Goal: Task Accomplishment & Management: Manage account settings

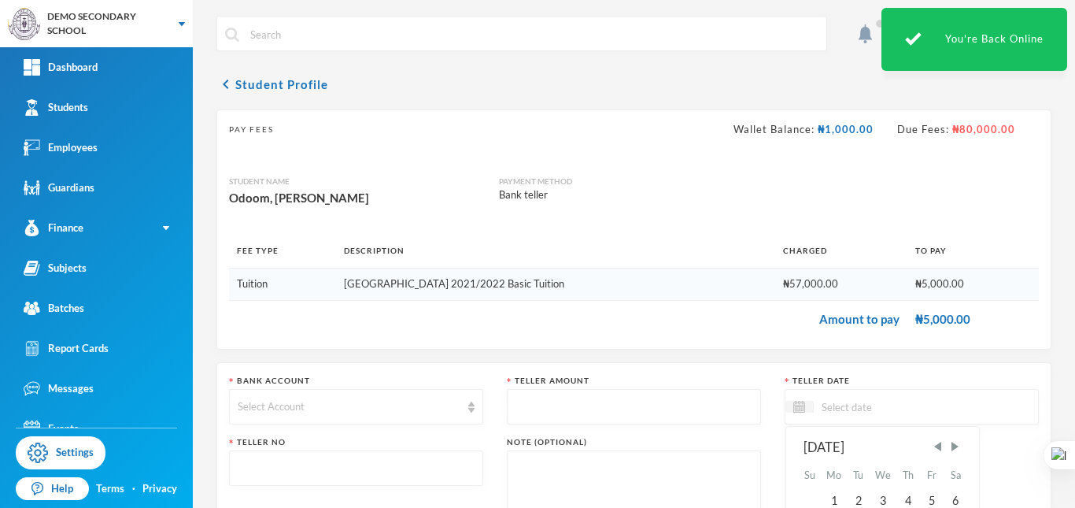
scroll to position [153, 0]
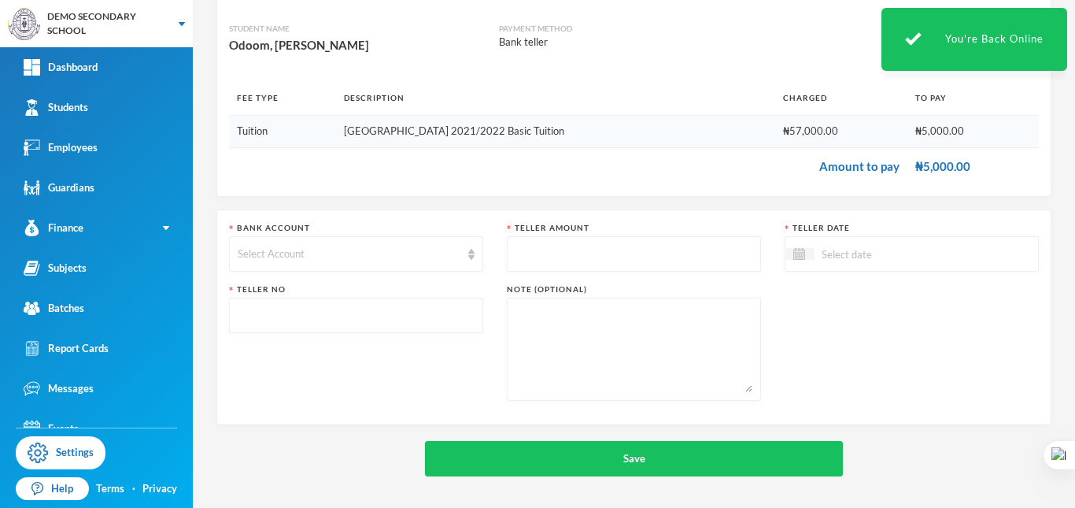
click at [465, 368] on div "Teller No" at bounding box center [356, 341] width 254 height 117
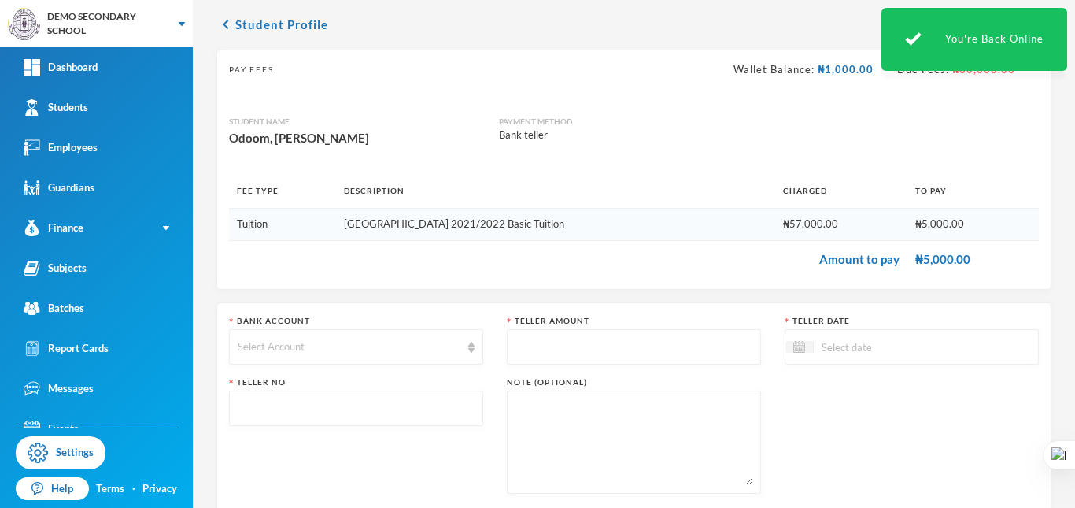
scroll to position [0, 0]
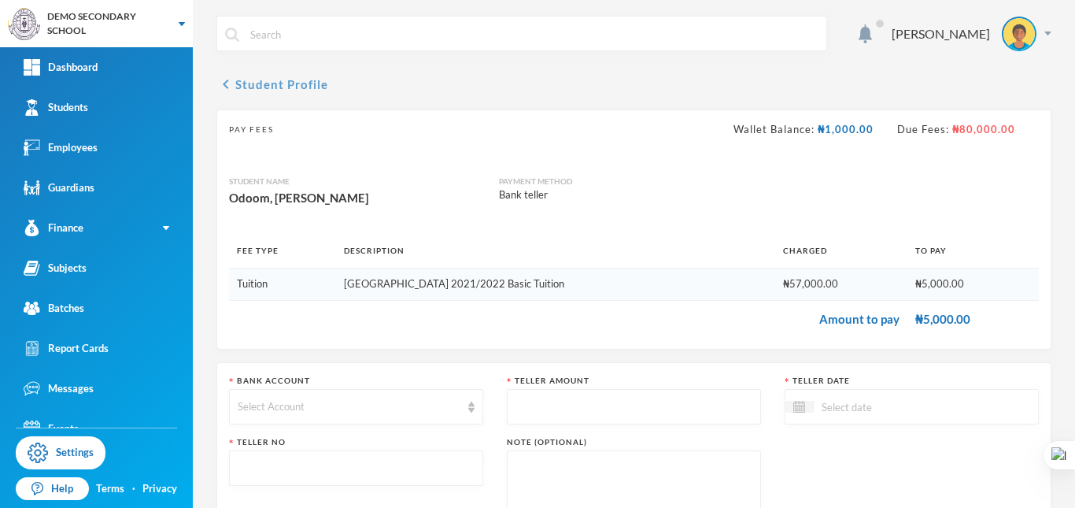
click at [231, 79] on icon "chevron_left" at bounding box center [225, 84] width 19 height 19
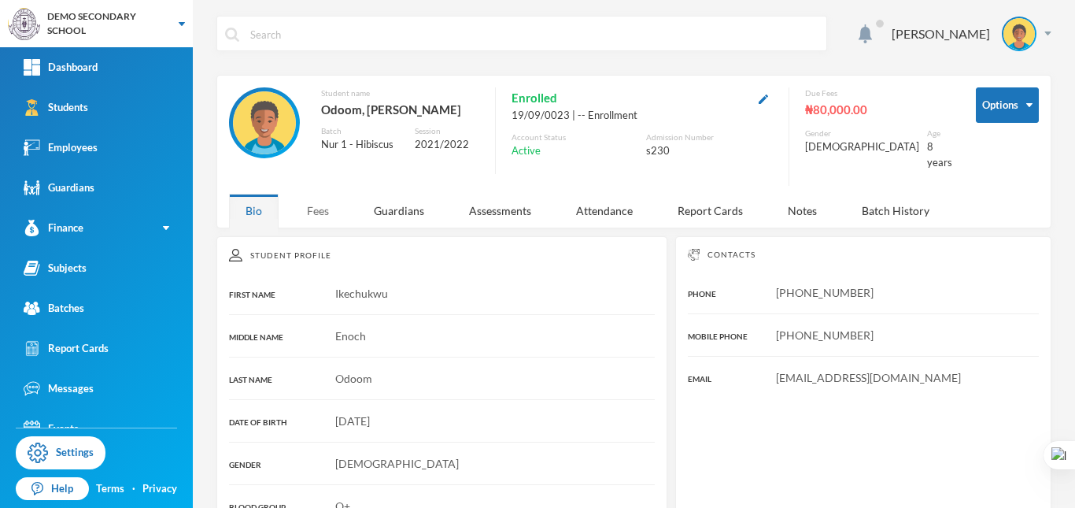
click at [320, 202] on div "Fees" at bounding box center [317, 211] width 55 height 34
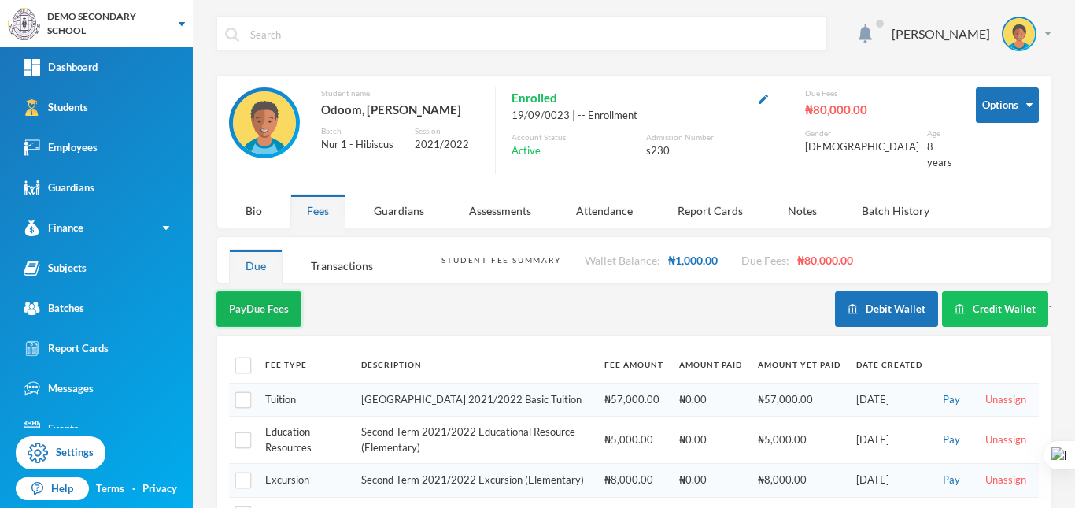
click at [241, 291] on button "Pay Due Fees" at bounding box center [258, 308] width 85 height 35
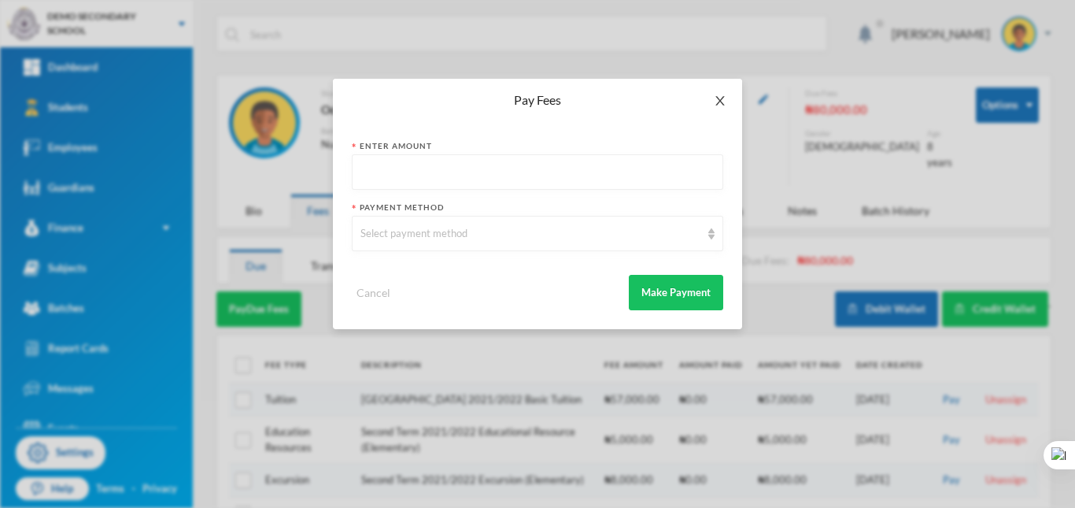
click at [712, 102] on span "Close" at bounding box center [720, 101] width 44 height 44
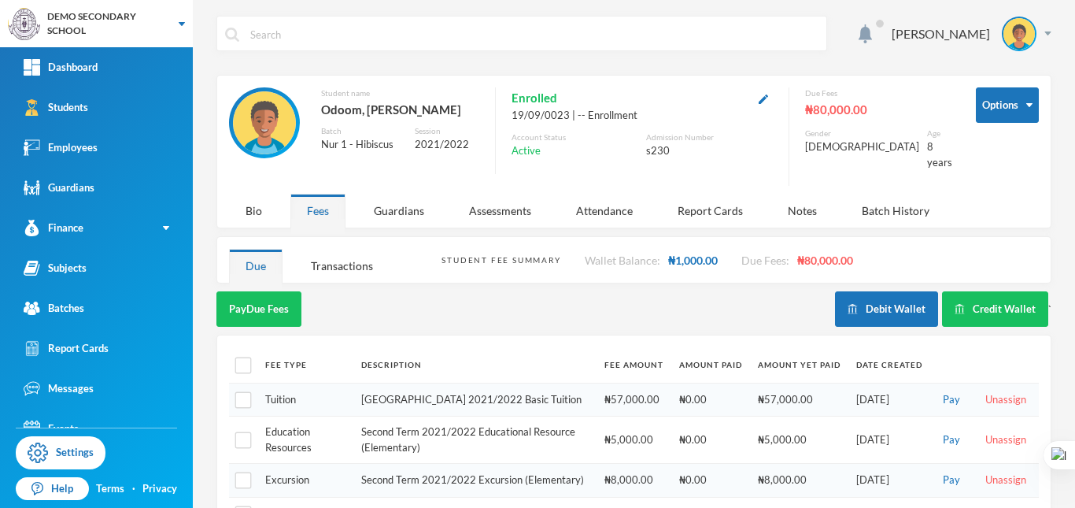
click at [945, 397] on button "Pay" at bounding box center [951, 399] width 27 height 17
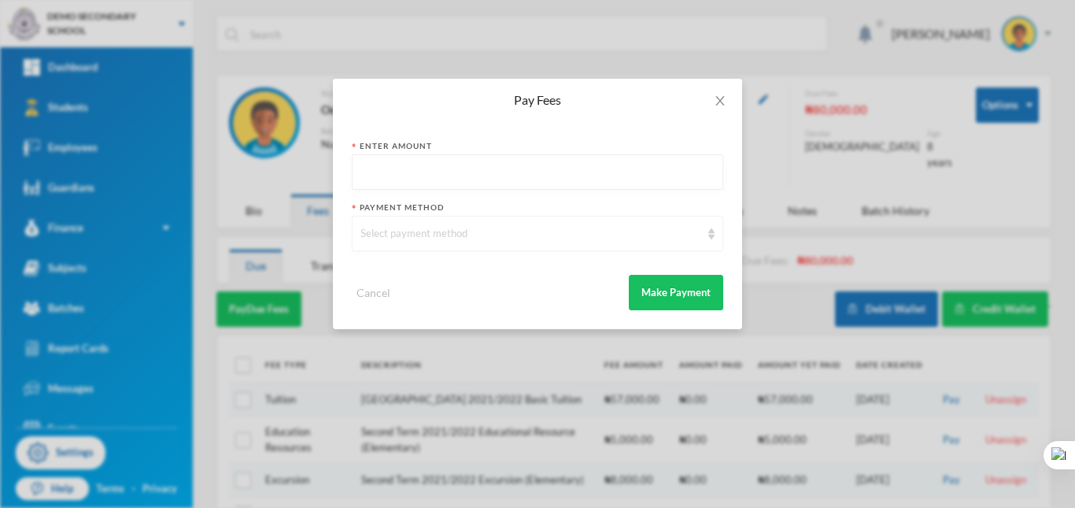
click at [624, 237] on div "Select payment method" at bounding box center [531, 234] width 340 height 16
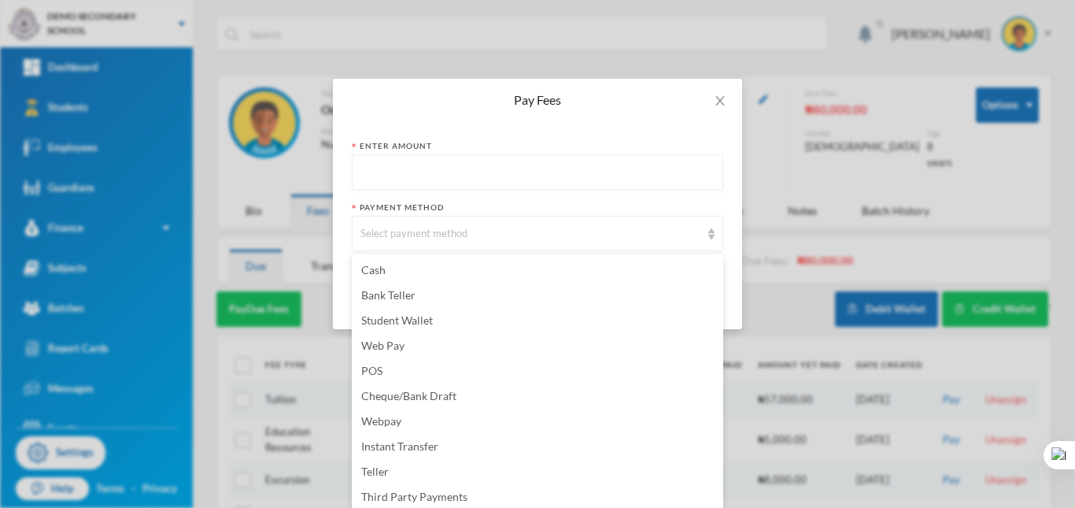
click at [677, 116] on div "Pay Fees" at bounding box center [537, 100] width 409 height 43
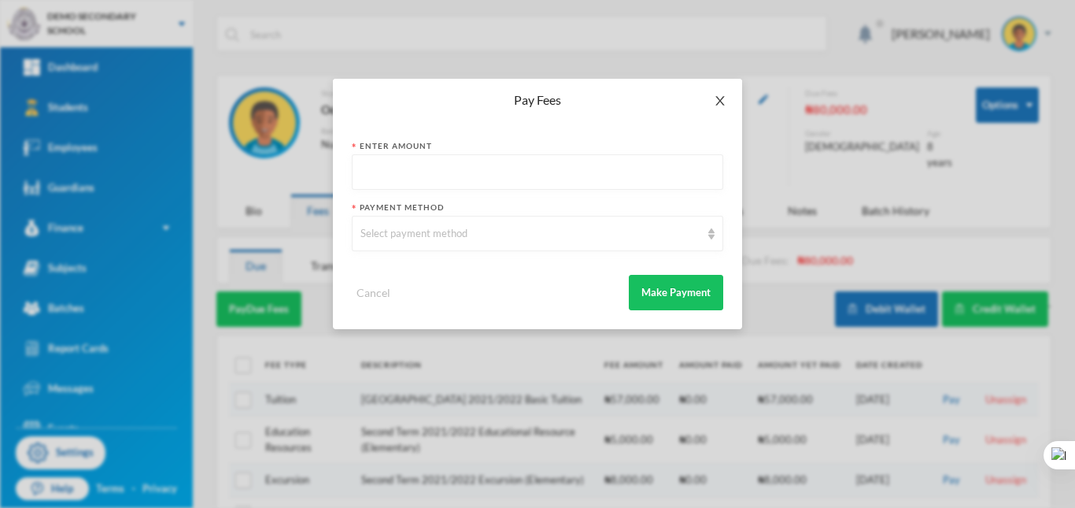
click at [716, 97] on icon "icon: close" at bounding box center [720, 100] width 9 height 9
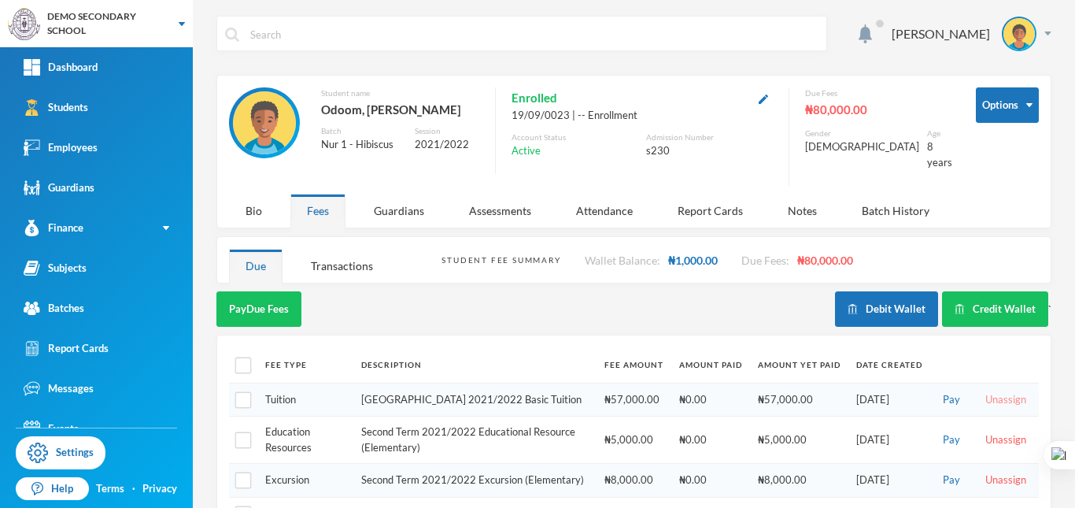
click at [997, 391] on button "Unassign" at bounding box center [1006, 399] width 50 height 17
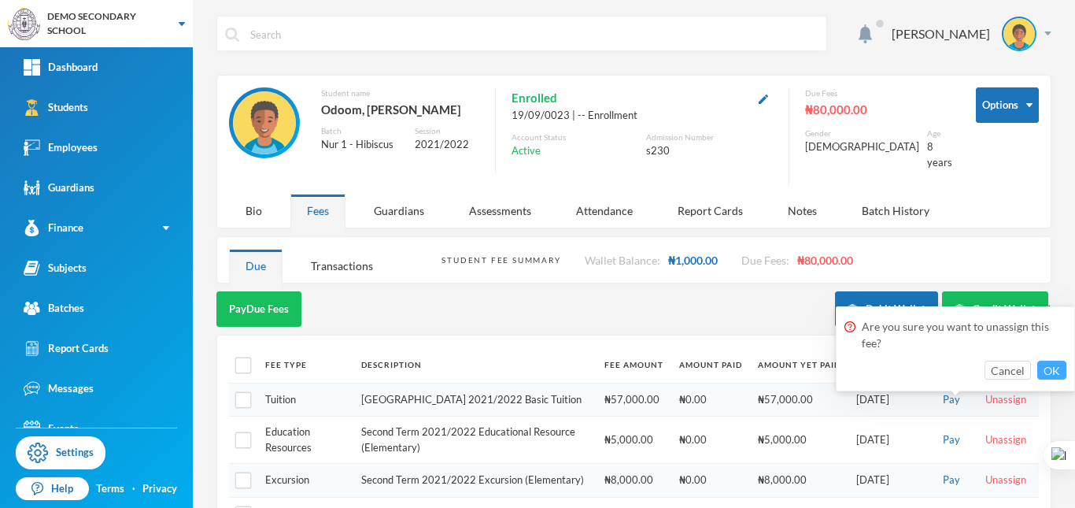
click at [1045, 368] on button "OK" at bounding box center [1052, 370] width 29 height 19
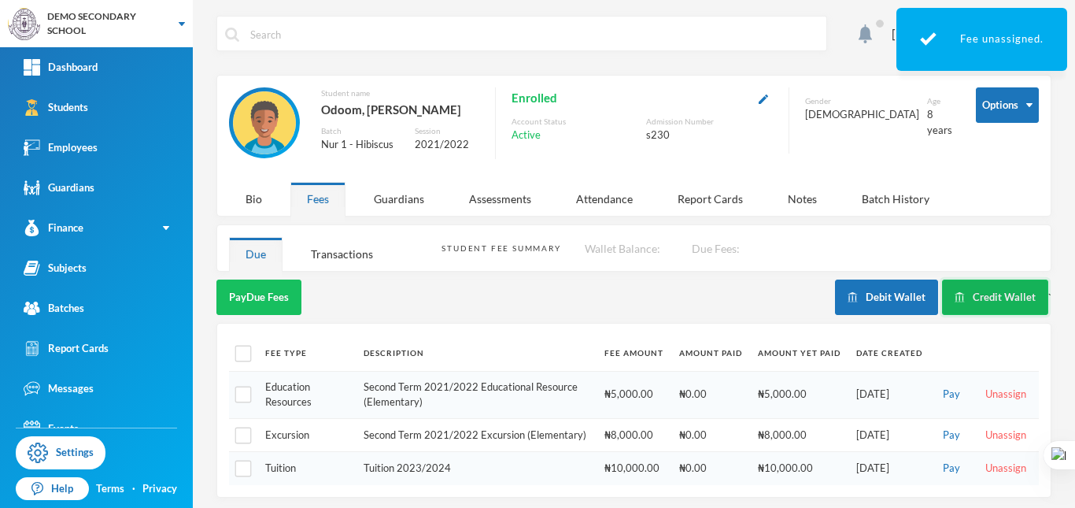
click at [993, 298] on button "Credit Wallet" at bounding box center [995, 296] width 106 height 35
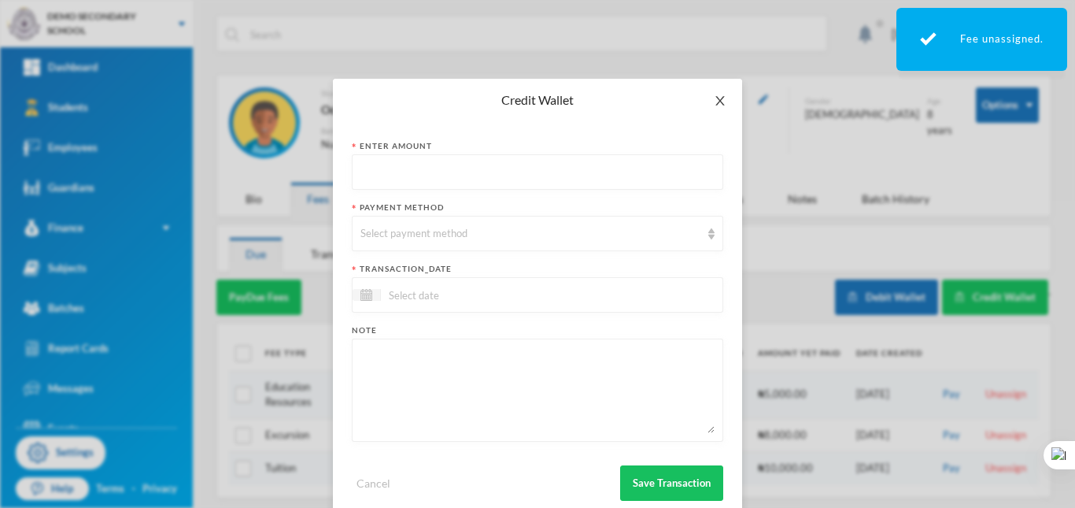
click at [714, 106] on icon "icon: close" at bounding box center [720, 100] width 13 height 13
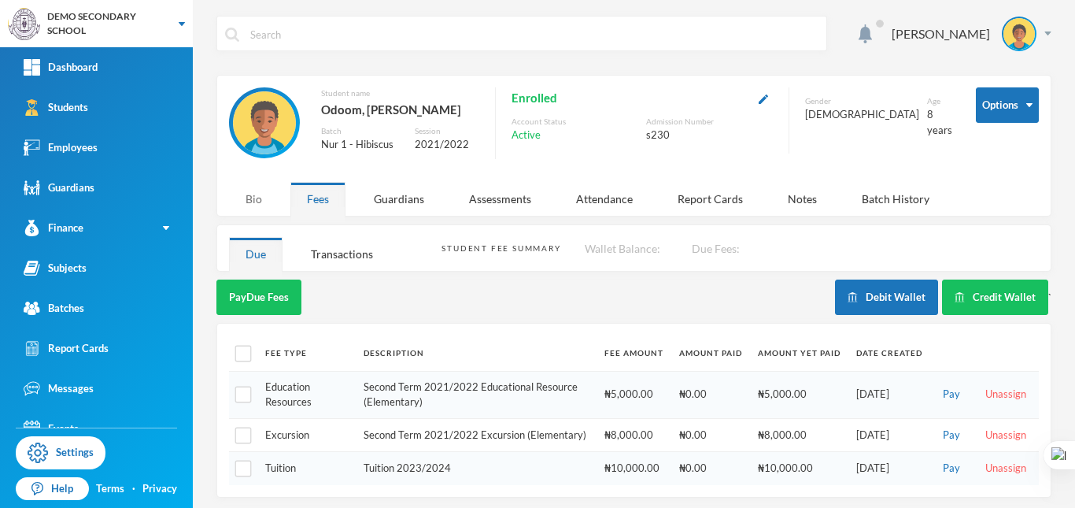
click at [247, 194] on div "Bio" at bounding box center [254, 199] width 50 height 34
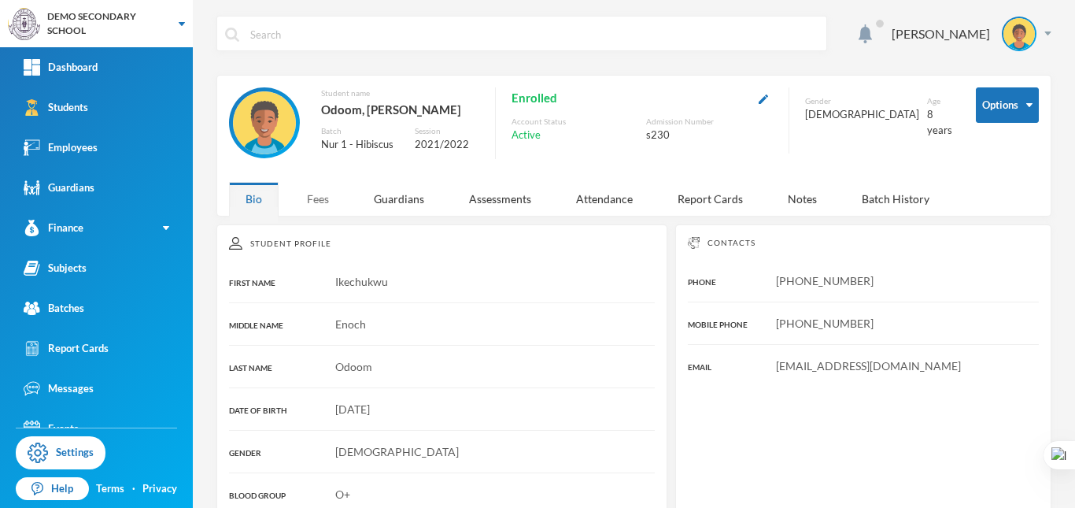
click at [324, 196] on div "Fees" at bounding box center [317, 199] width 55 height 34
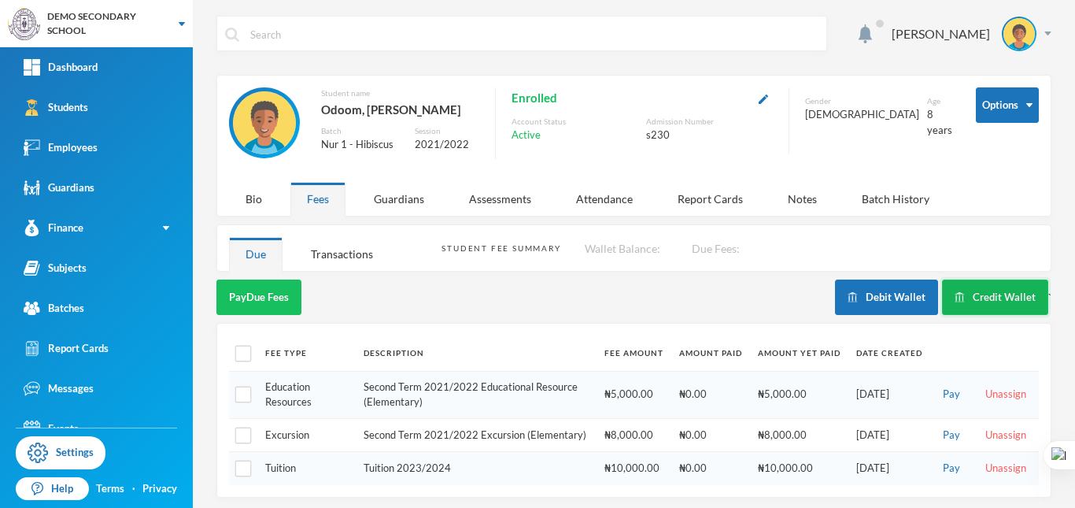
click at [1007, 300] on button "Credit Wallet" at bounding box center [995, 296] width 106 height 35
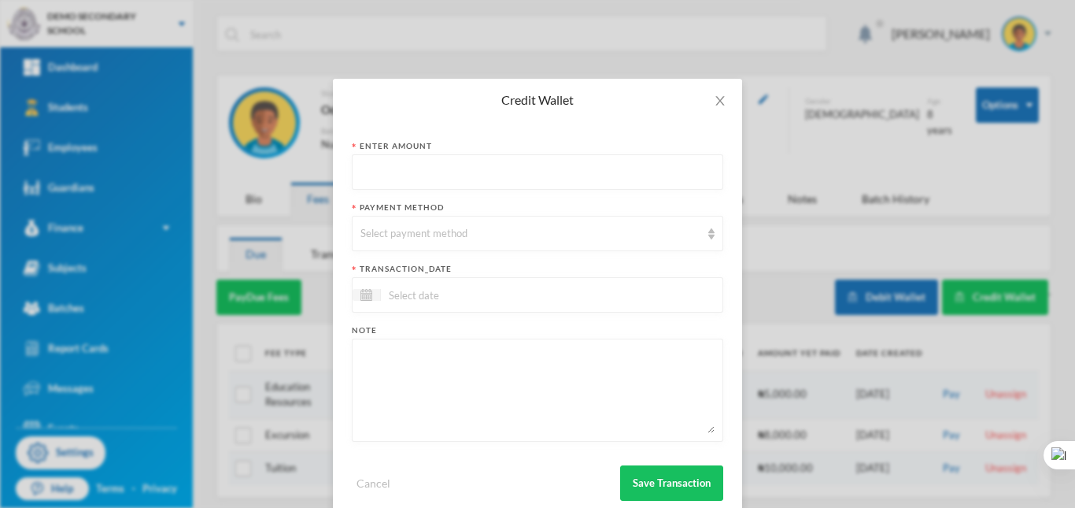
click at [383, 190] on input "text" at bounding box center [538, 172] width 354 height 35
type input "5"
type input "5500"
click at [494, 240] on div "Select payment method" at bounding box center [531, 234] width 340 height 16
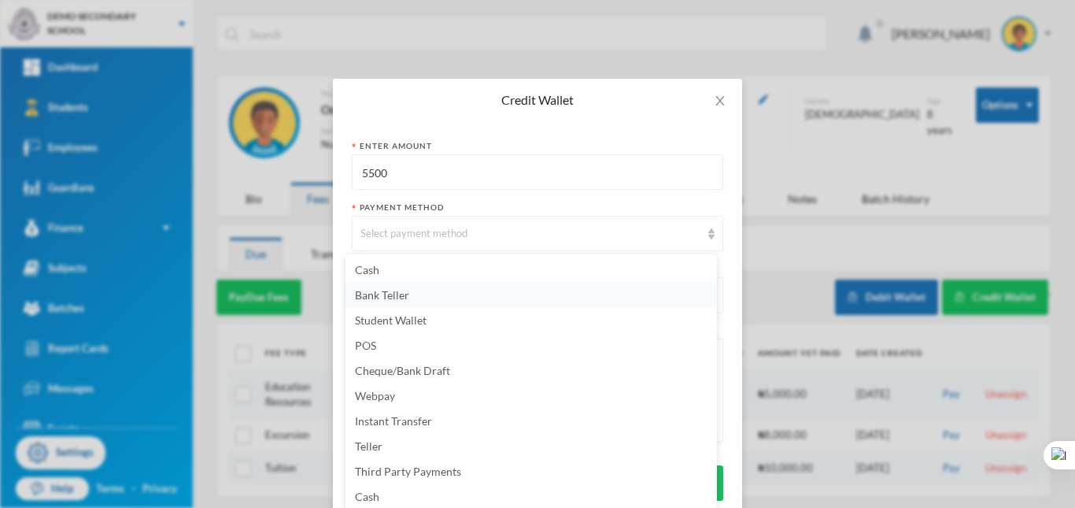
click at [410, 290] on li "Bank Teller" at bounding box center [532, 295] width 372 height 25
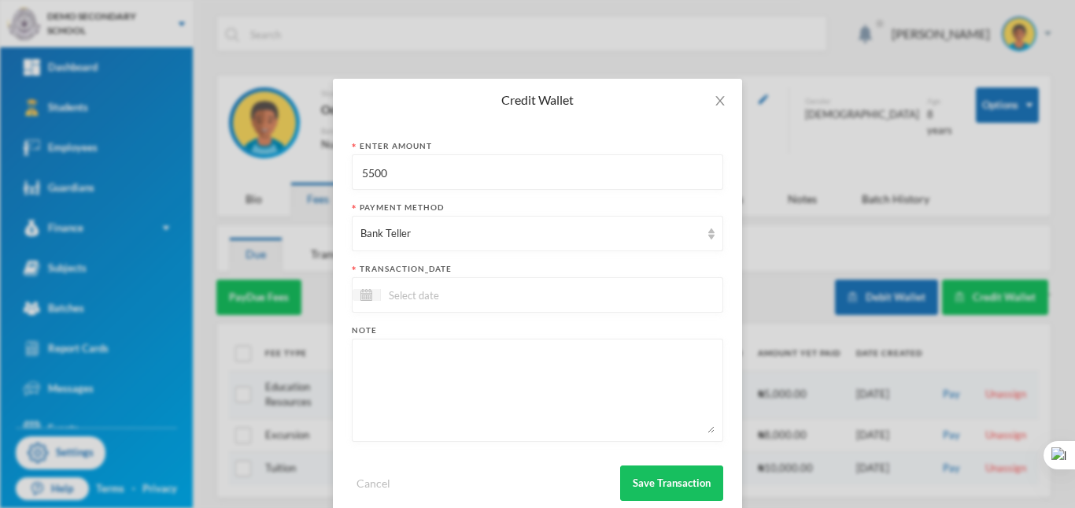
click at [430, 305] on div at bounding box center [538, 294] width 372 height 35
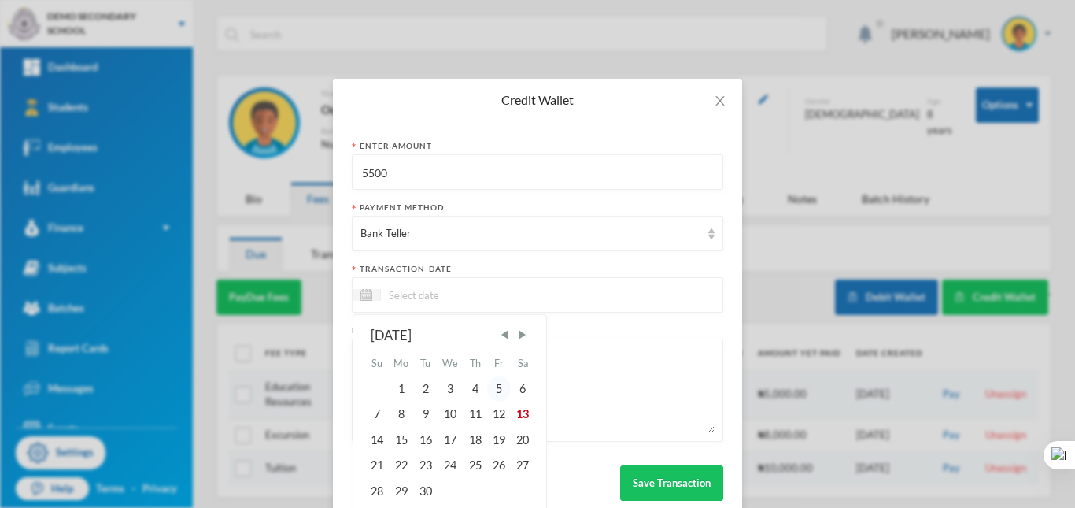
click at [489, 386] on div "5" at bounding box center [499, 388] width 24 height 25
type input "05/09/2025"
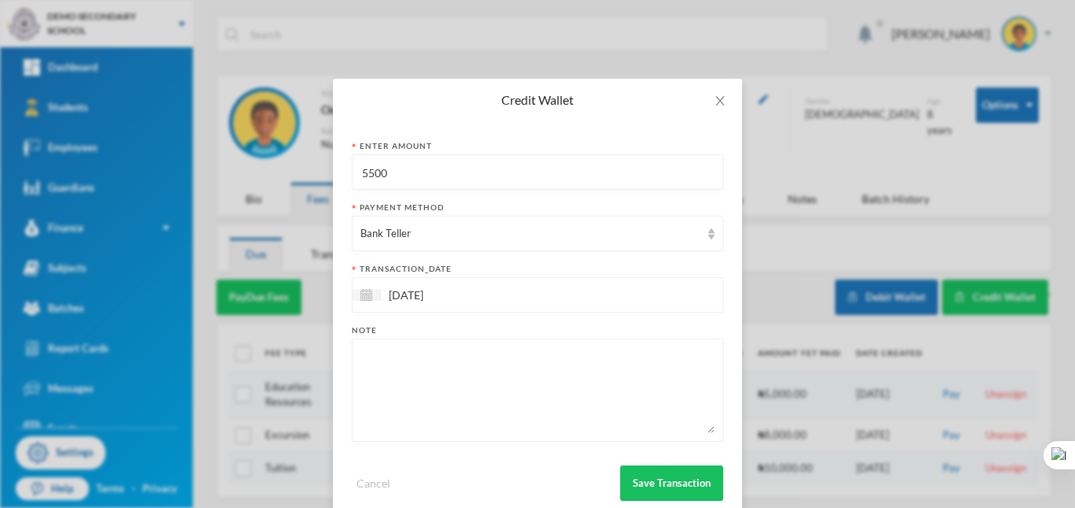
click at [405, 366] on textarea at bounding box center [538, 390] width 354 height 86
type textarea "Payment made"
click at [509, 228] on div "Bank Teller" at bounding box center [531, 234] width 340 height 16
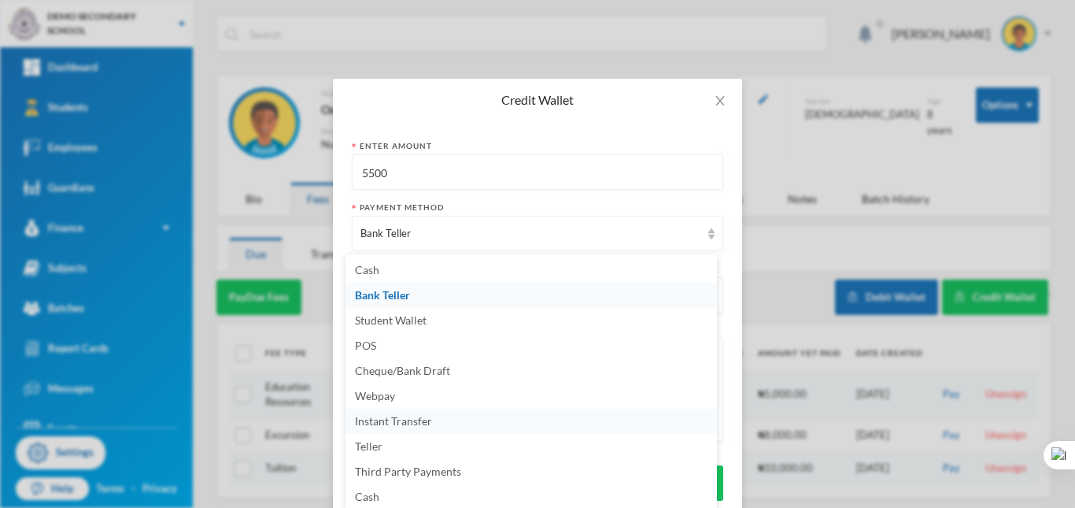
click at [448, 419] on li "Instant Transfer" at bounding box center [532, 421] width 372 height 25
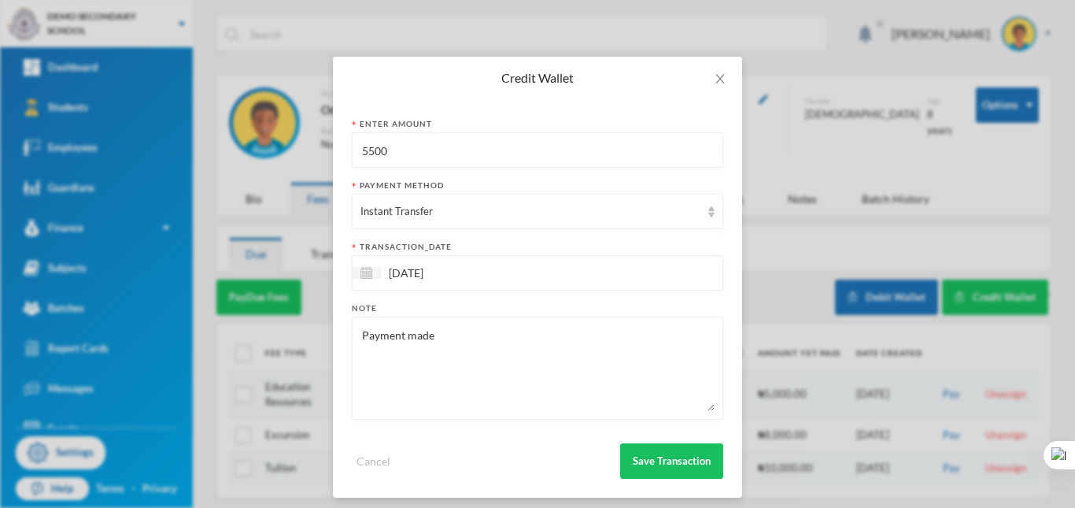
scroll to position [31, 0]
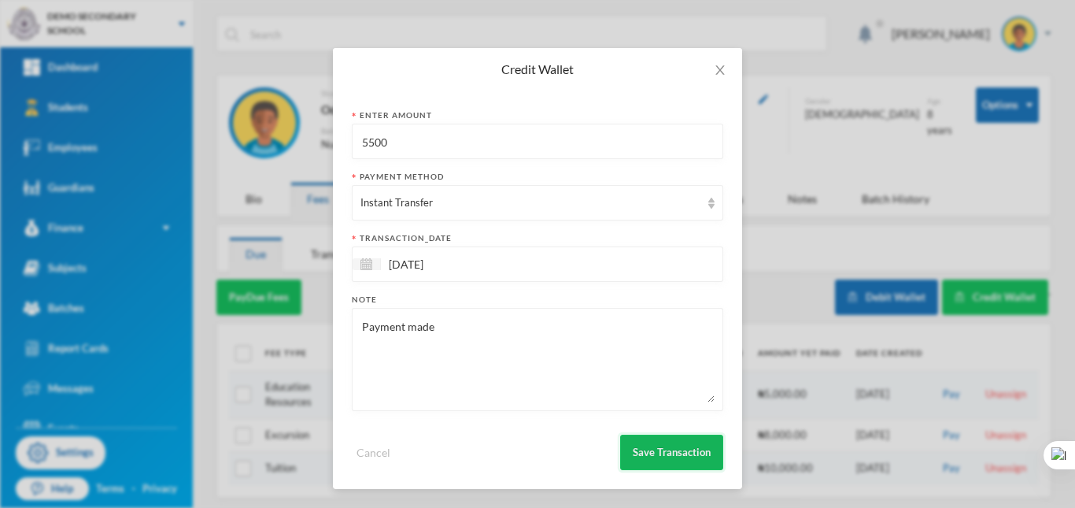
click at [668, 442] on button "Save Transaction" at bounding box center [671, 452] width 103 height 35
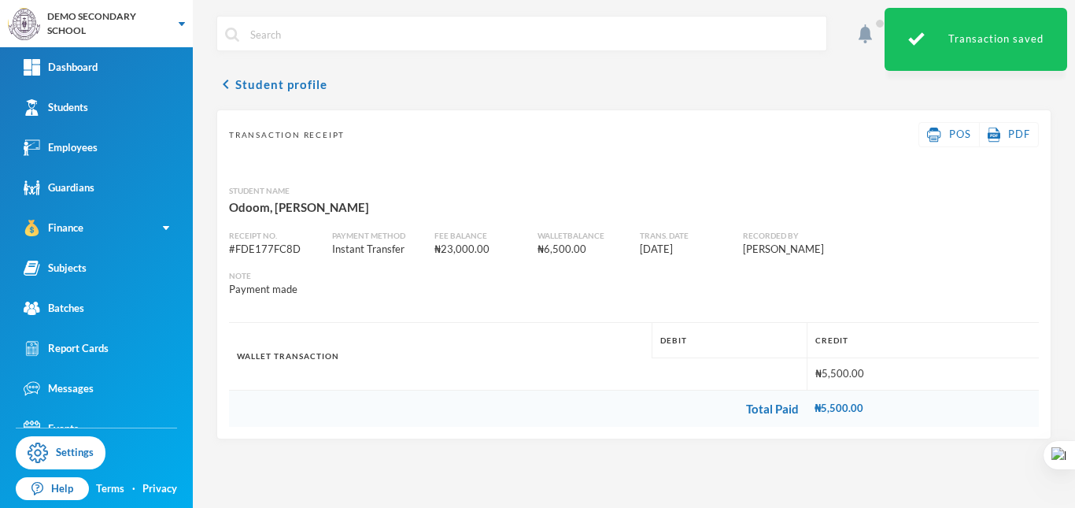
click at [776, 413] on td "Total Paid" at bounding box center [518, 408] width 578 height 37
click at [834, 413] on td "₦5,500.00" at bounding box center [923, 408] width 232 height 37
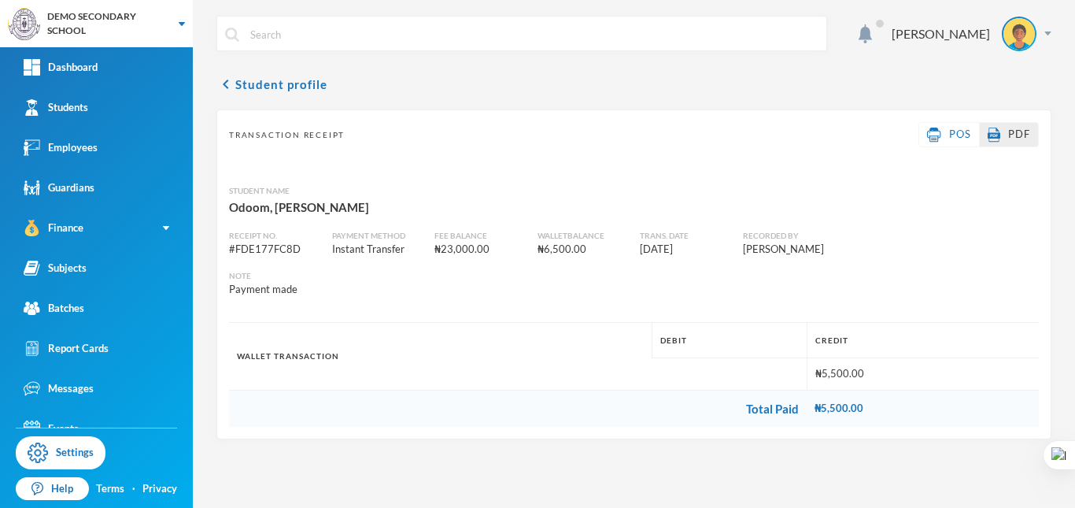
click at [998, 136] on img at bounding box center [994, 135] width 13 height 15
click at [958, 135] on span "POS" at bounding box center [960, 134] width 22 height 13
click at [872, 235] on div "Recorded By" at bounding box center [857, 236] width 228 height 12
click at [227, 85] on icon "chevron_left" at bounding box center [225, 84] width 19 height 19
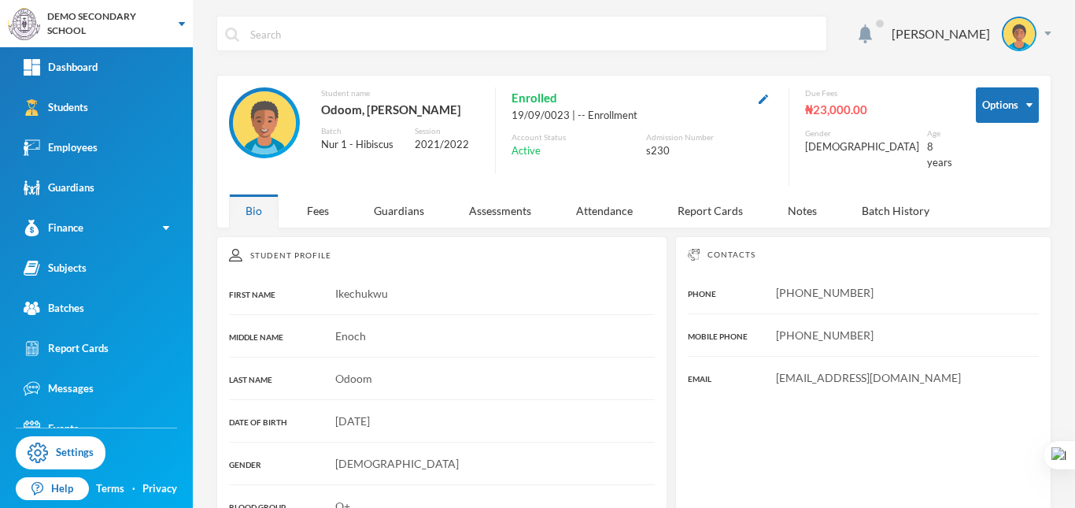
click at [306, 220] on div "Edeh Gabriel Options Student name Odoom, Ikechukwu Enoch Batch Nur 1 - Hibiscus…" at bounding box center [634, 254] width 882 height 508
click at [316, 205] on div "Fees" at bounding box center [317, 211] width 55 height 34
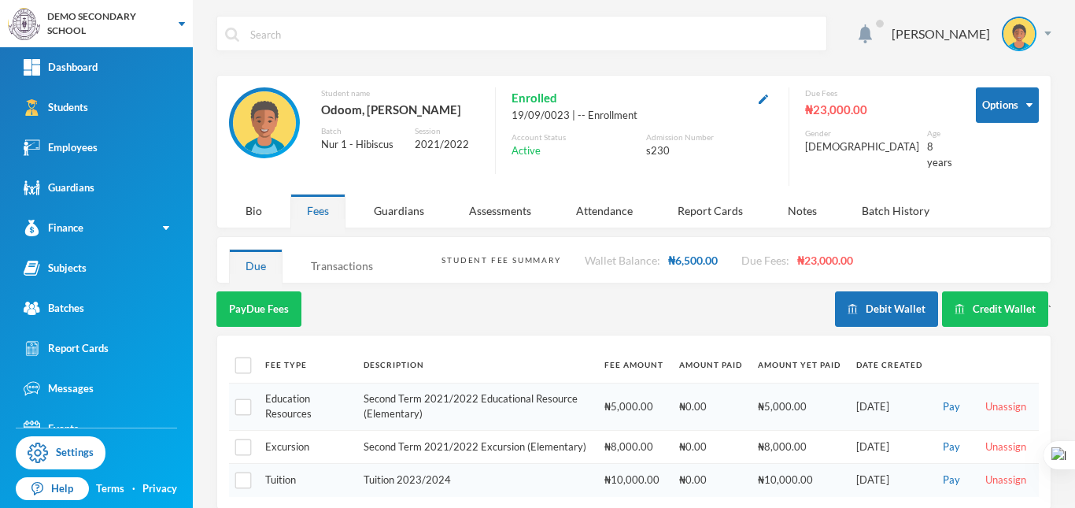
click at [348, 252] on div "Transactions" at bounding box center [341, 266] width 95 height 34
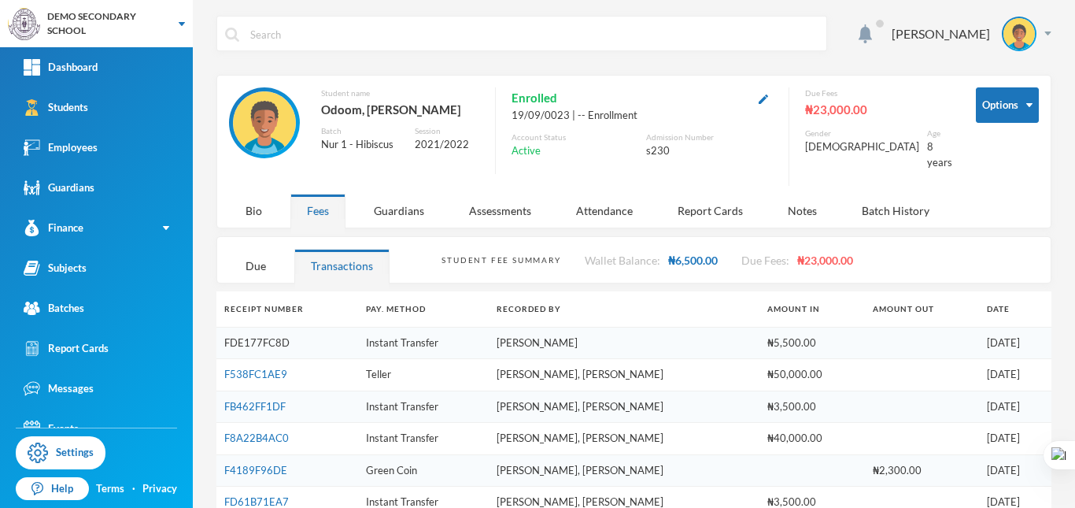
click at [261, 336] on link "FDE177FC8D" at bounding box center [256, 342] width 65 height 13
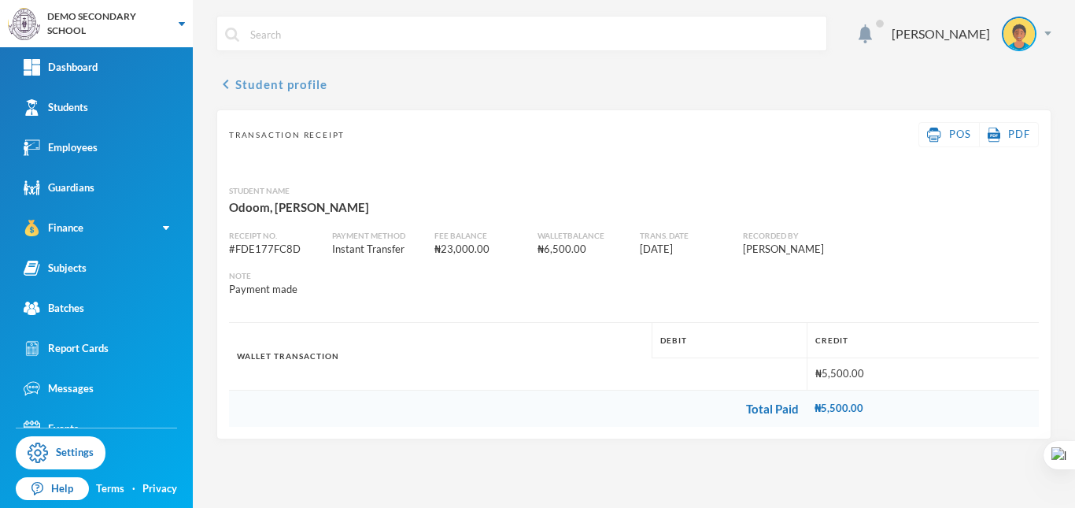
click at [226, 87] on icon "chevron_left" at bounding box center [225, 84] width 19 height 19
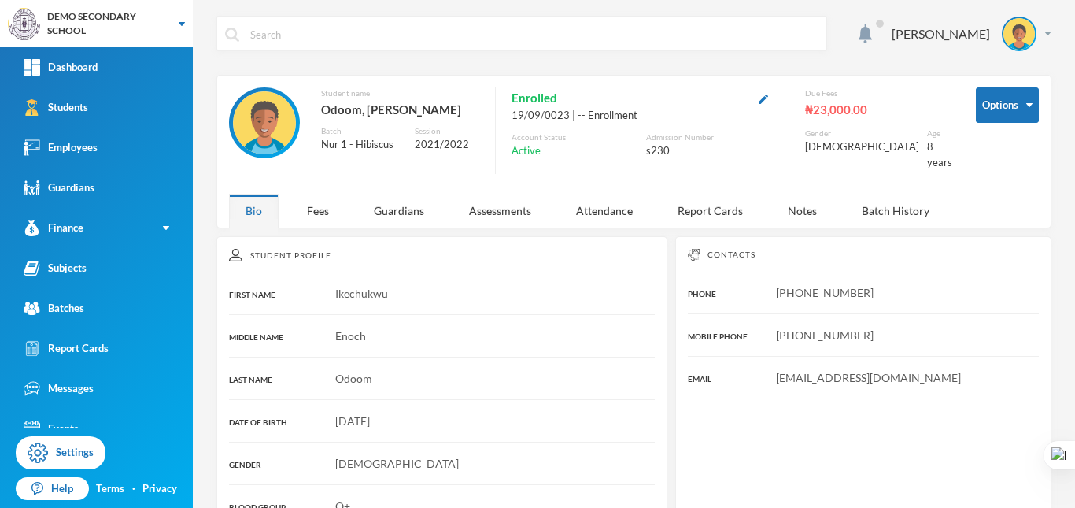
click at [317, 222] on div "Edeh Gabriel Options Student name Odoom, Ikechukwu Enoch Batch Nur 1 - Hibiscus…" at bounding box center [634, 254] width 882 height 508
click at [322, 213] on div "Fees" at bounding box center [317, 211] width 55 height 34
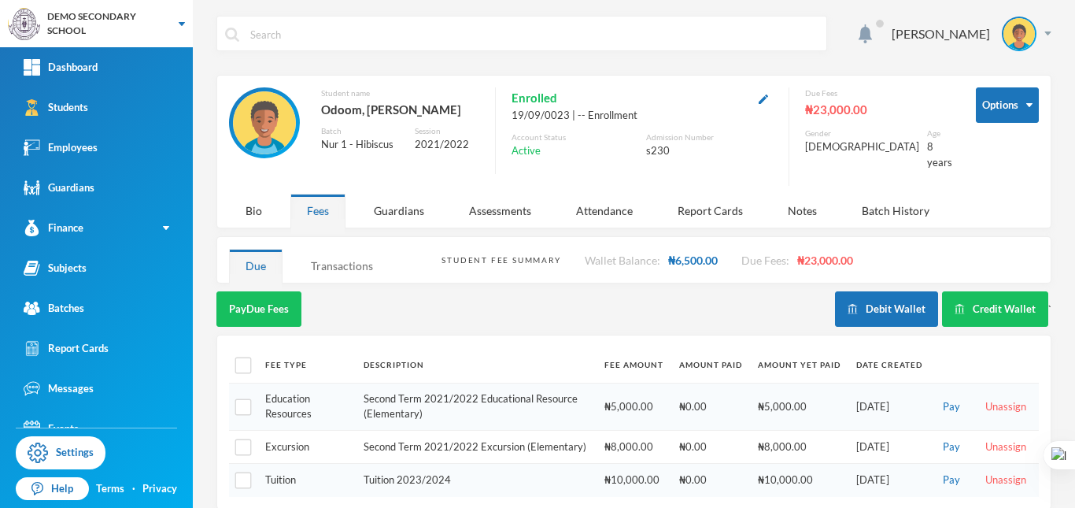
click at [344, 263] on div "Transactions" at bounding box center [341, 266] width 95 height 34
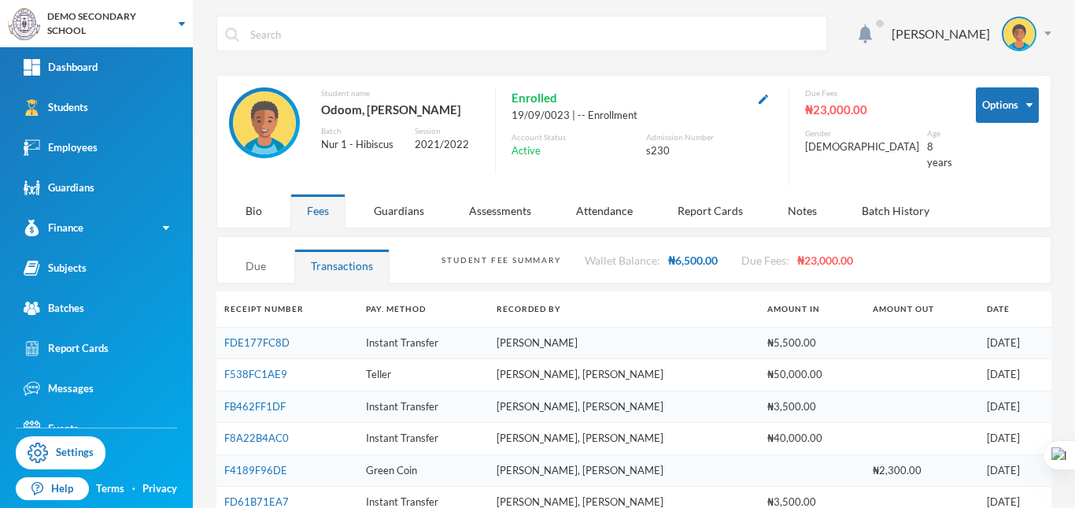
click at [260, 252] on div "Due" at bounding box center [256, 266] width 54 height 34
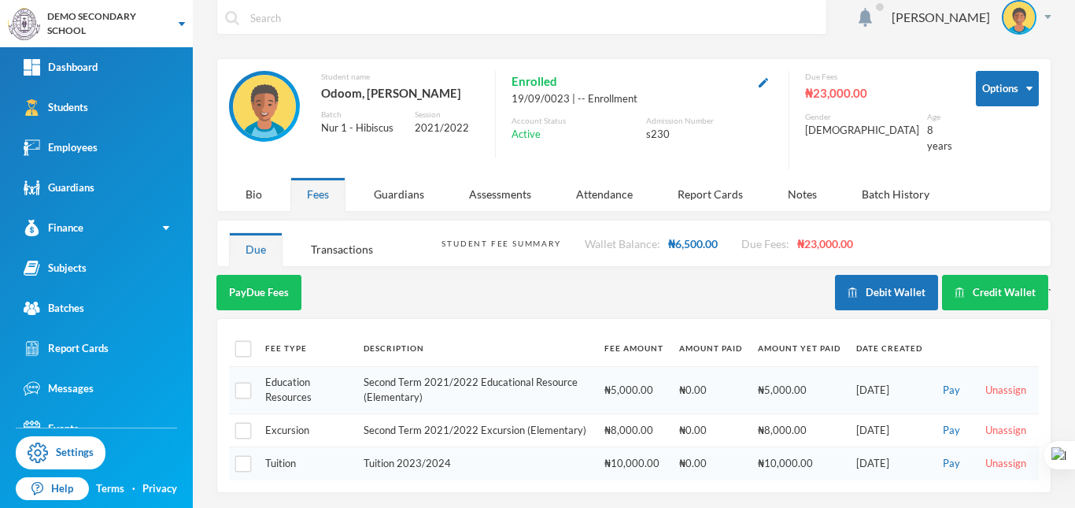
scroll to position [19, 0]
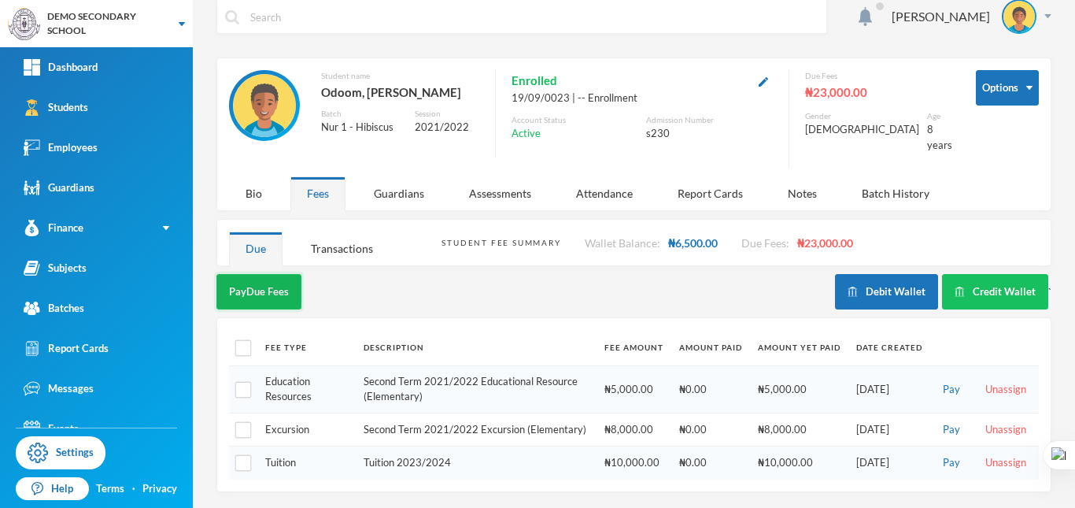
click at [253, 276] on button "Pay Due Fees" at bounding box center [258, 291] width 85 height 35
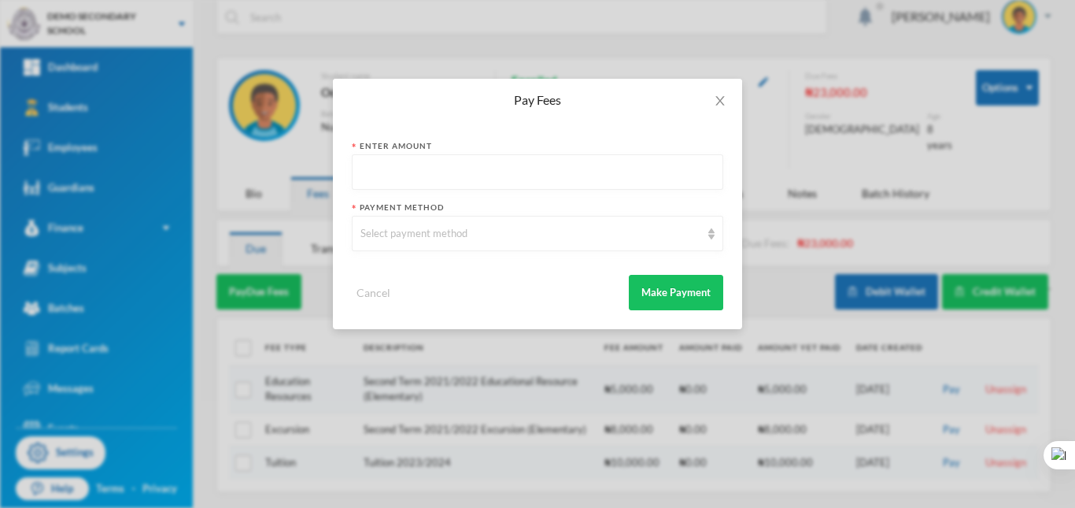
click at [439, 176] on input "text" at bounding box center [538, 172] width 354 height 35
type input "2000"
click at [452, 233] on div "Select payment method" at bounding box center [531, 234] width 340 height 16
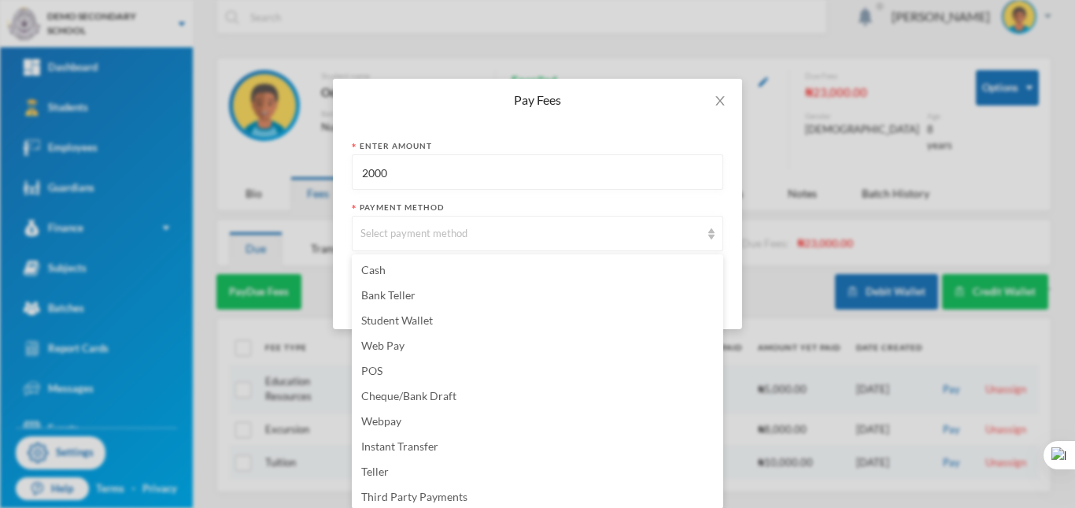
click at [563, 206] on div "Payment Method" at bounding box center [538, 208] width 372 height 12
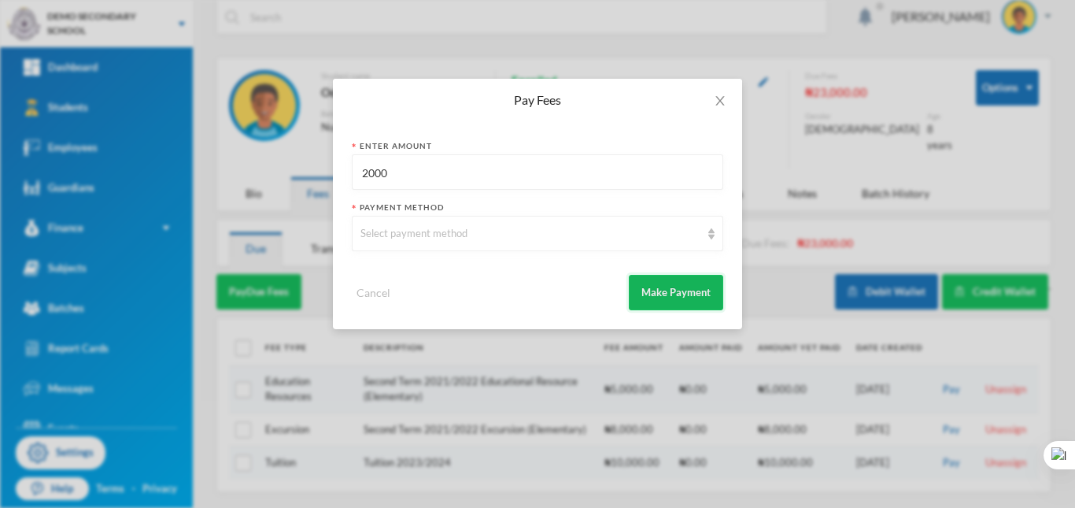
click at [681, 282] on button "Make Payment" at bounding box center [676, 292] width 94 height 35
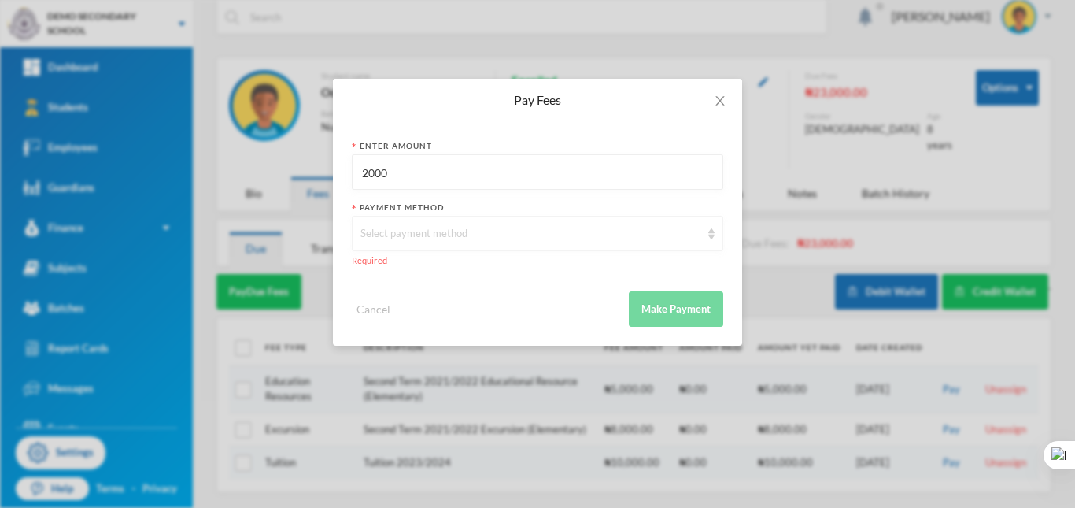
click at [447, 242] on div "Select payment method" at bounding box center [538, 233] width 372 height 35
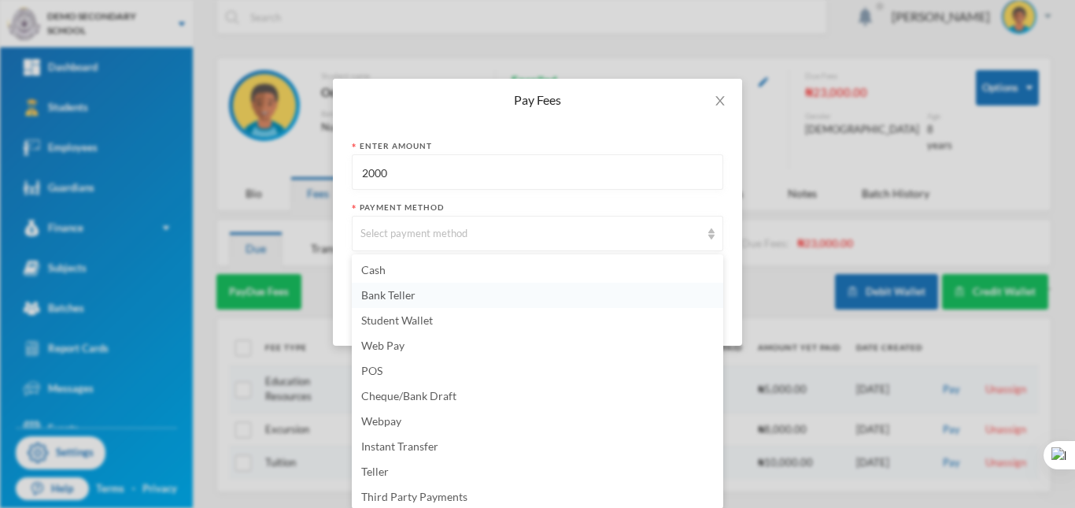
click at [399, 292] on span "Bank Teller" at bounding box center [388, 294] width 54 height 13
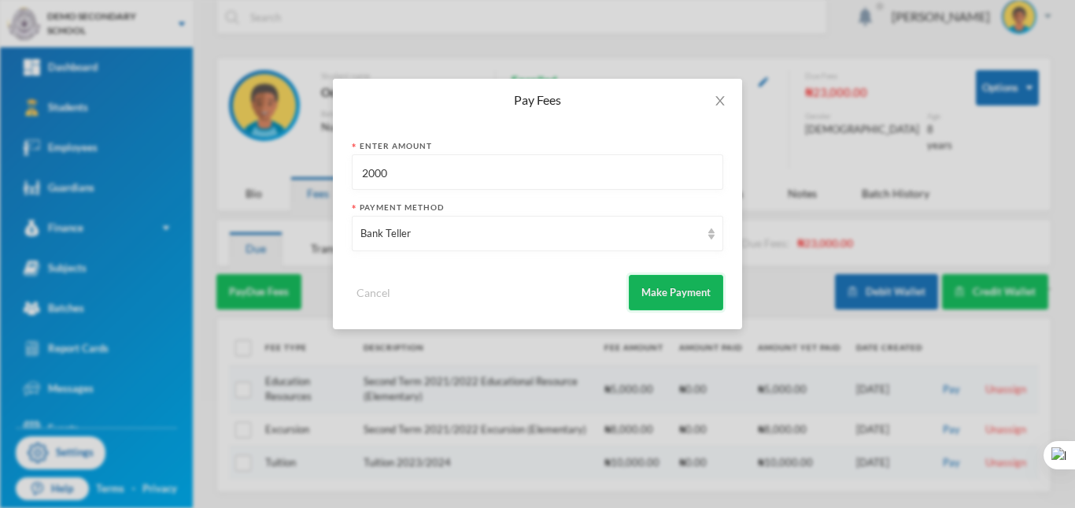
click at [669, 293] on button "Make Payment" at bounding box center [676, 292] width 94 height 35
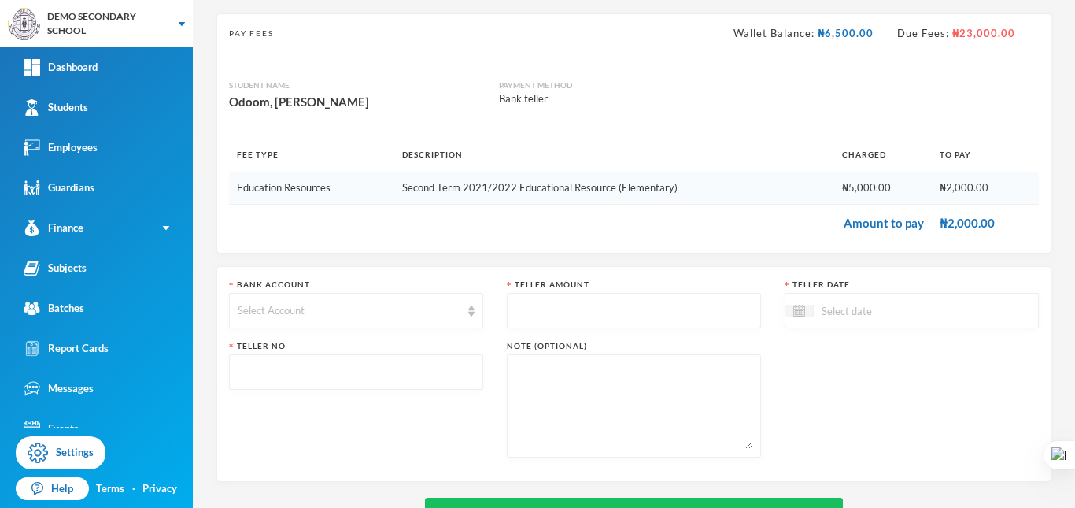
scroll to position [74, 0]
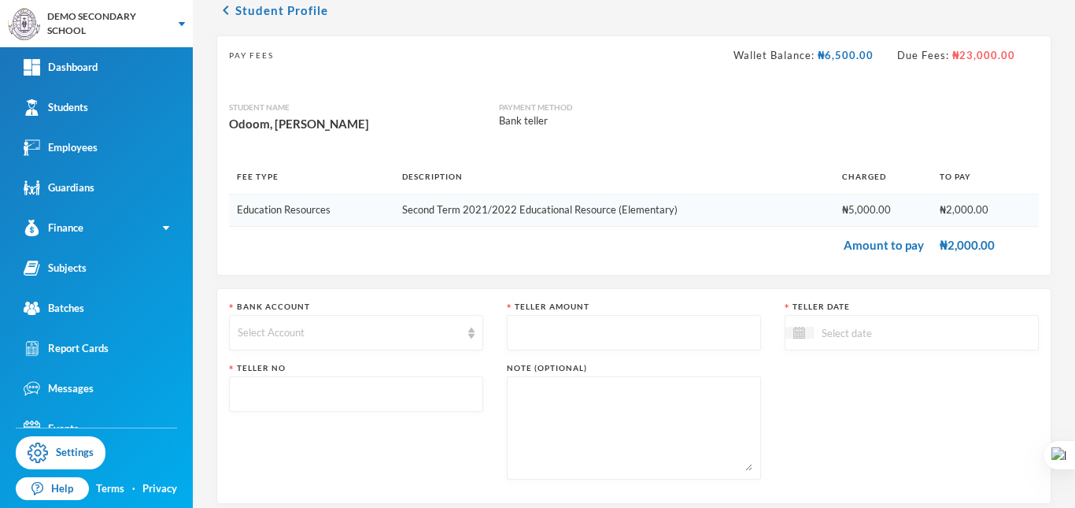
click at [891, 246] on td "Amount to pay" at bounding box center [580, 244] width 703 height 37
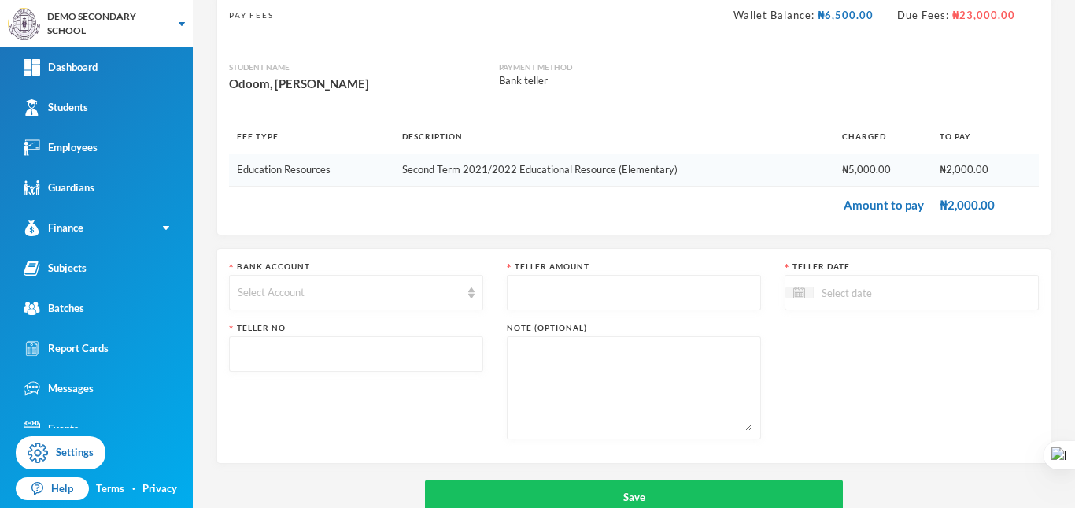
scroll to position [153, 0]
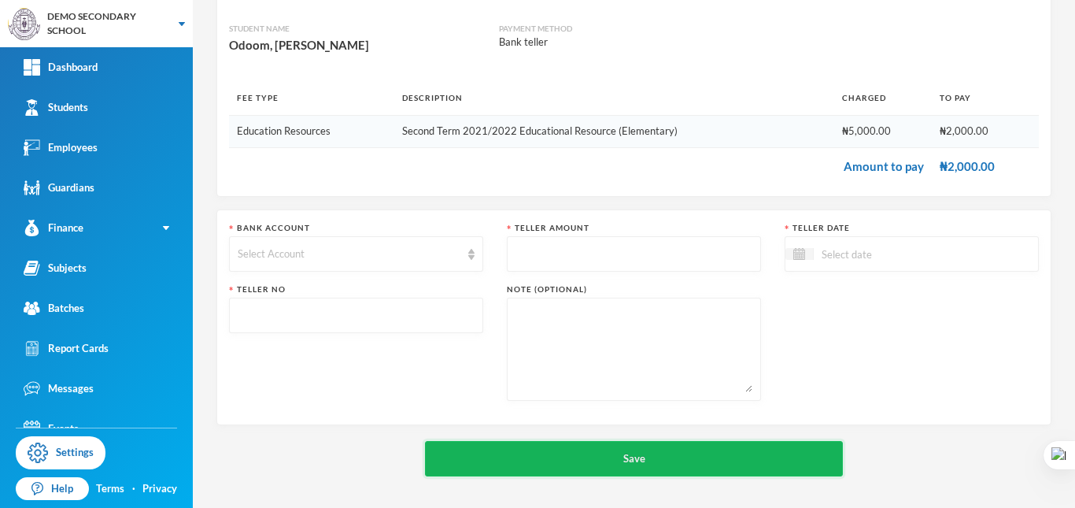
click at [612, 450] on button "Save" at bounding box center [634, 458] width 418 height 35
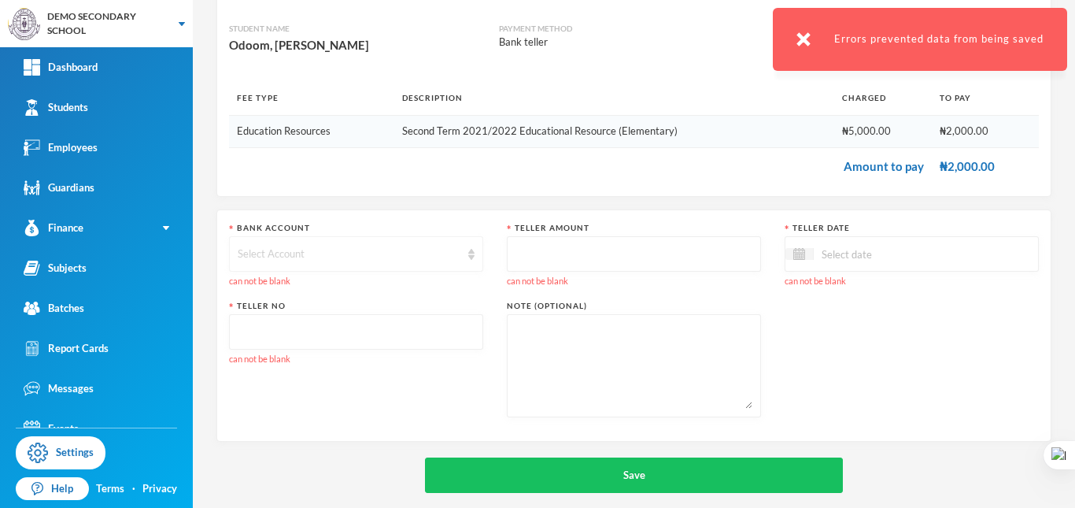
click at [332, 238] on div "Select Account" at bounding box center [356, 253] width 254 height 35
click at [305, 287] on span "Select Account" at bounding box center [275, 289] width 73 height 13
click at [554, 256] on input "text" at bounding box center [634, 254] width 237 height 35
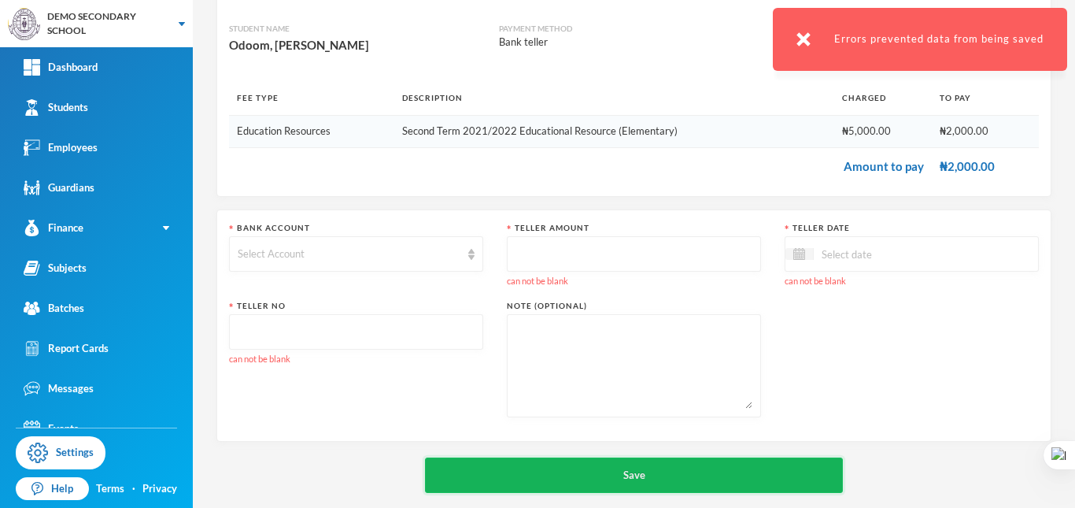
click at [652, 473] on button "Save" at bounding box center [634, 474] width 418 height 35
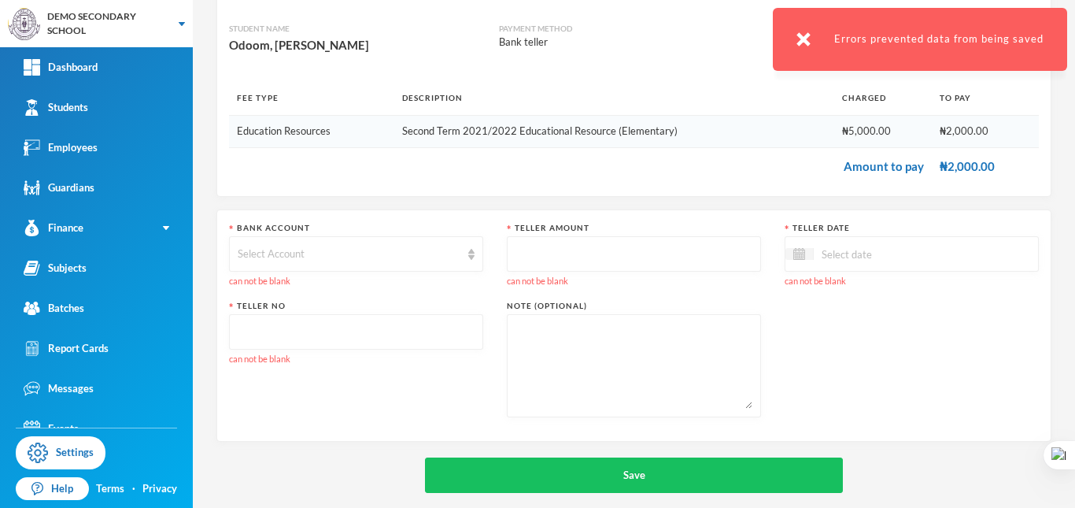
click at [348, 328] on input "text" at bounding box center [356, 332] width 237 height 35
click at [394, 254] on div "Select Account" at bounding box center [349, 254] width 223 height 16
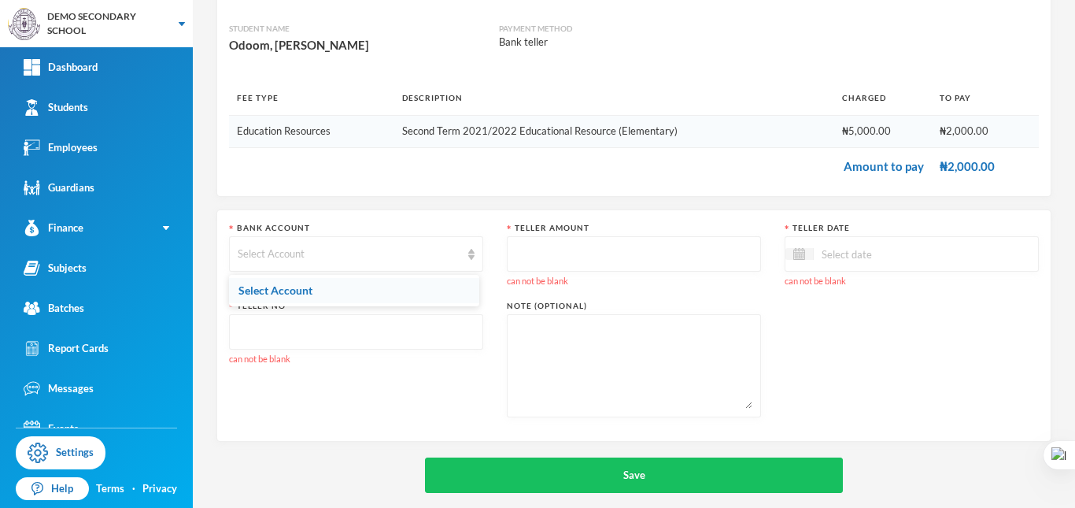
click at [359, 288] on li "Select Account" at bounding box center [354, 290] width 250 height 25
click at [582, 257] on input "text" at bounding box center [634, 254] width 237 height 35
type input "2"
type input "1800"
click at [832, 256] on input at bounding box center [880, 254] width 132 height 18
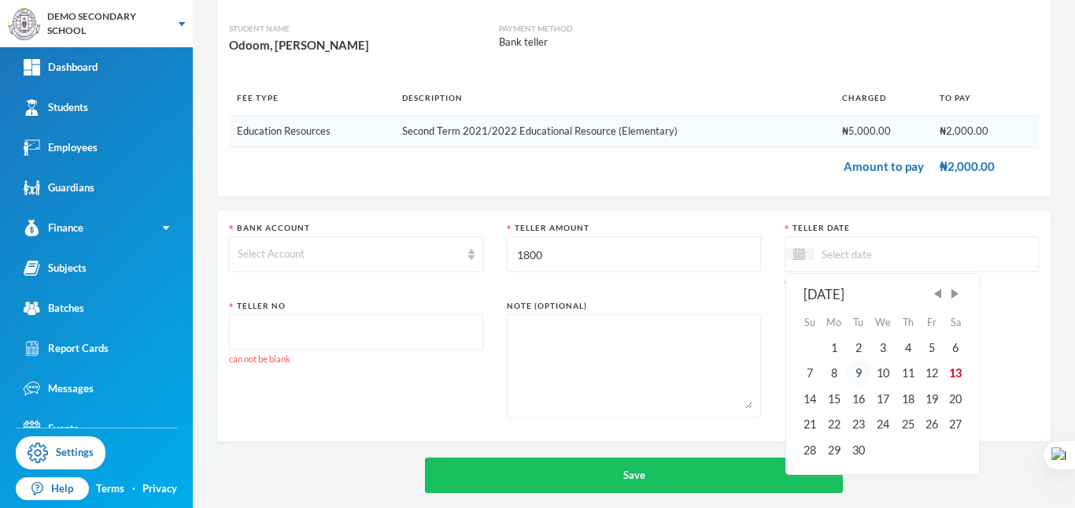
click at [850, 366] on div "9" at bounding box center [858, 373] width 24 height 25
type input "09/09/2025"
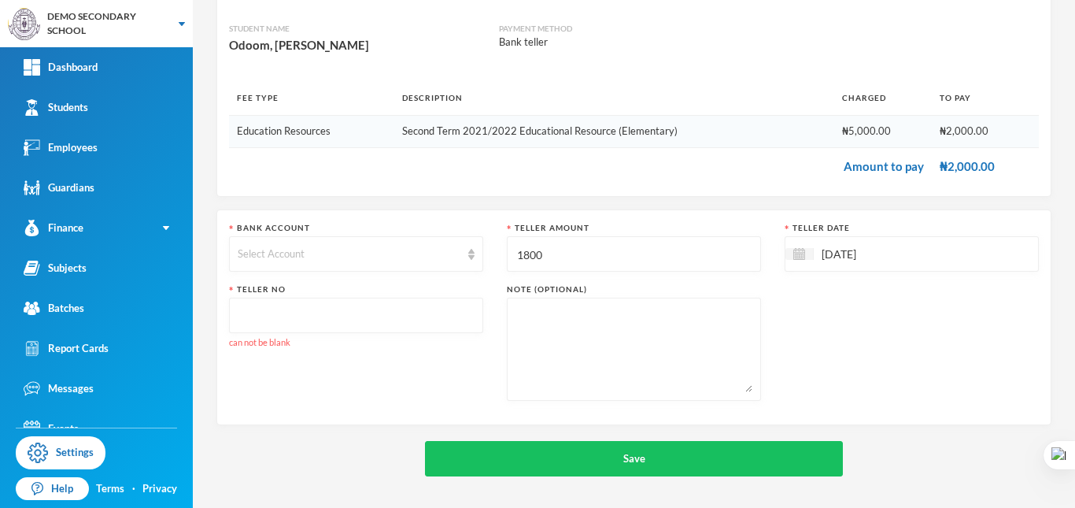
click at [410, 310] on input "text" at bounding box center [356, 315] width 237 height 35
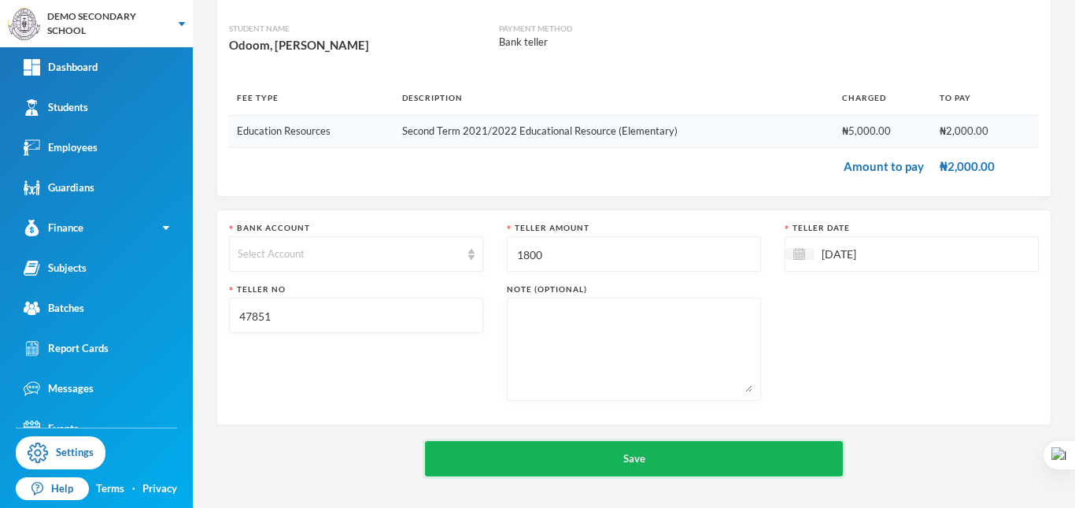
type input "47851"
click at [627, 465] on button "Save" at bounding box center [634, 458] width 418 height 35
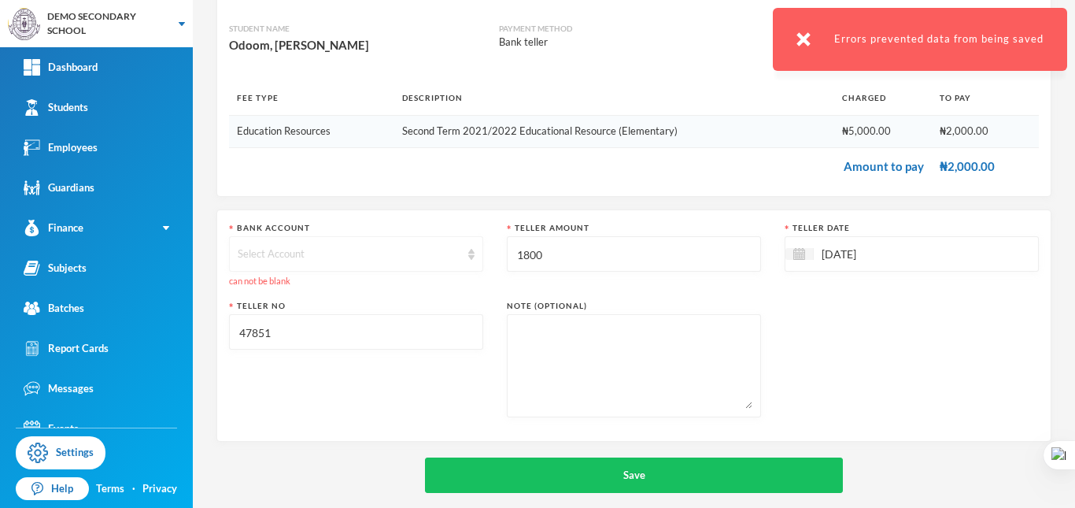
click at [318, 256] on div "Select Account" at bounding box center [349, 254] width 223 height 16
click at [304, 284] on span "Select Account" at bounding box center [276, 289] width 74 height 13
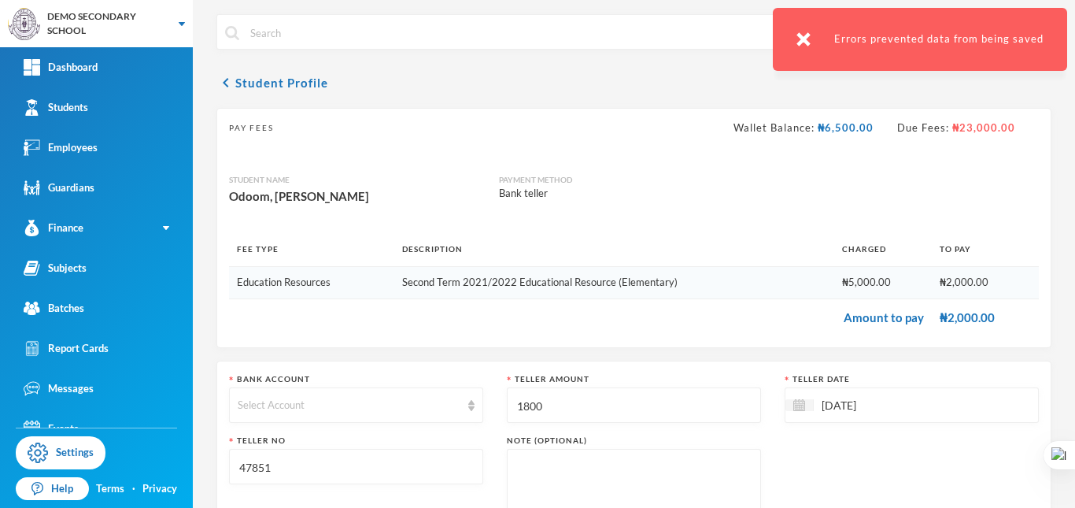
scroll to position [0, 0]
click at [231, 80] on icon "chevron_left" at bounding box center [225, 84] width 19 height 19
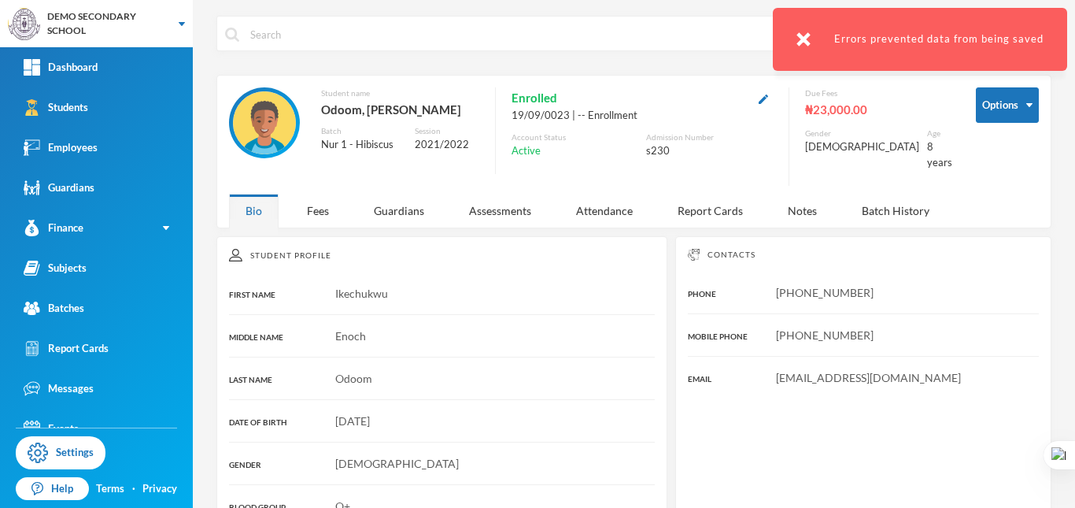
click at [318, 224] on div "Edeh Gabriel Options Student name Odoom, Ikechukwu Enoch Batch Nur 1 - Hibiscus…" at bounding box center [634, 254] width 882 height 508
click at [325, 209] on div "Fees" at bounding box center [317, 211] width 55 height 34
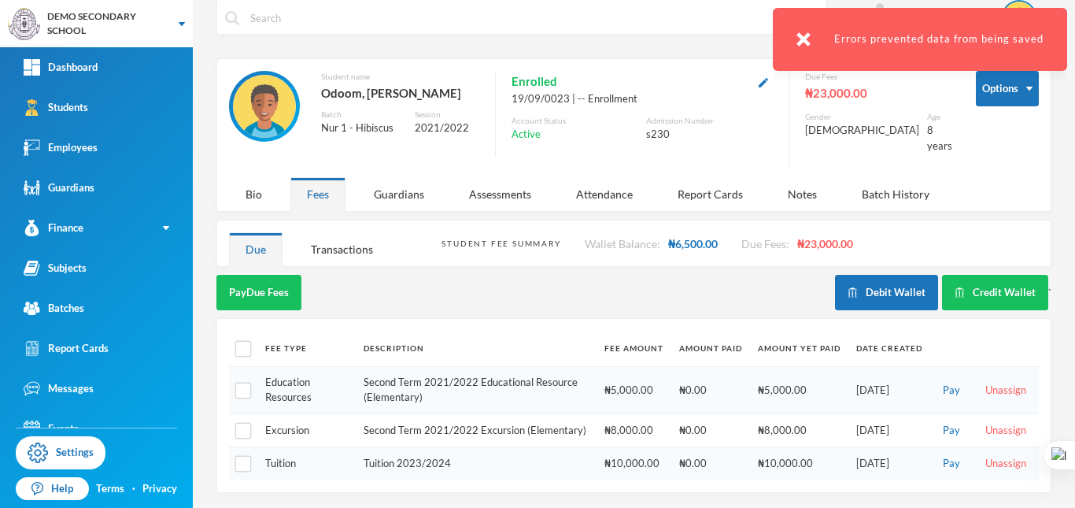
scroll to position [19, 0]
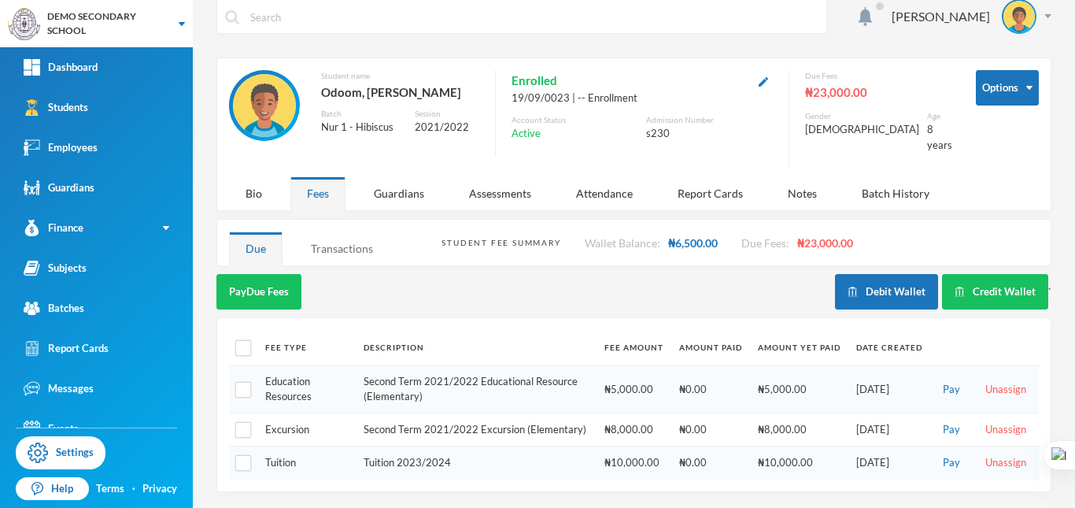
click at [333, 239] on div "Transactions" at bounding box center [341, 248] width 95 height 34
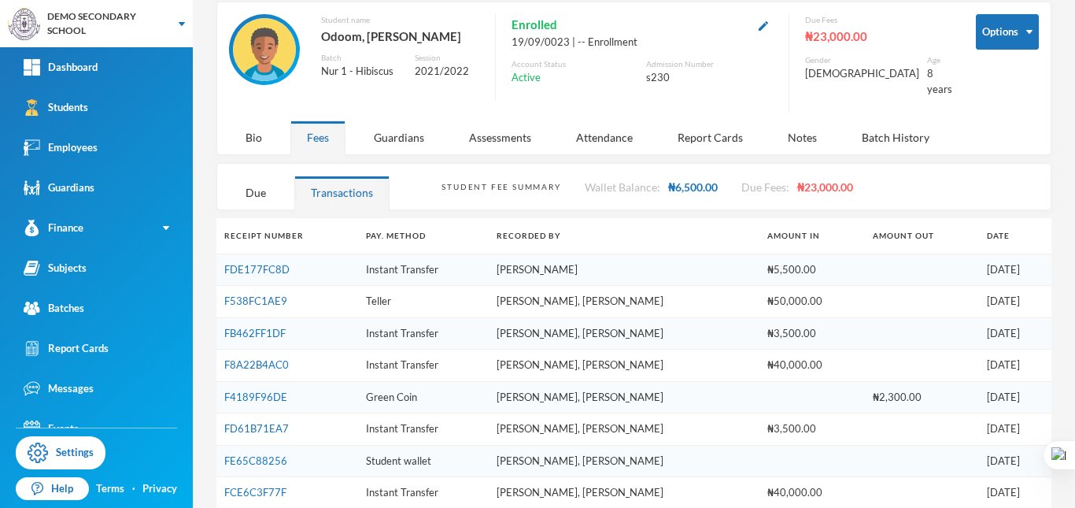
scroll to position [0, 0]
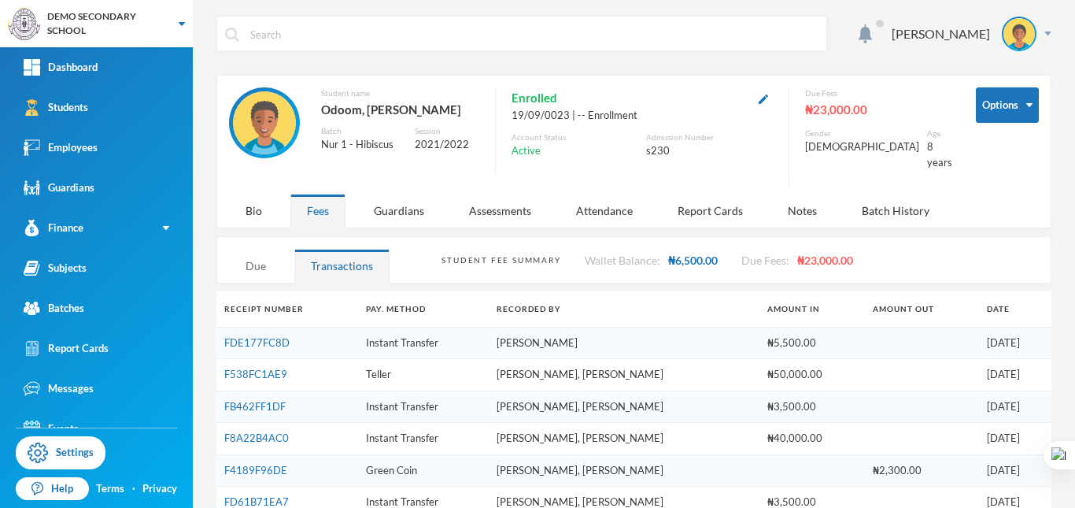
click at [258, 249] on div "Due" at bounding box center [256, 266] width 54 height 34
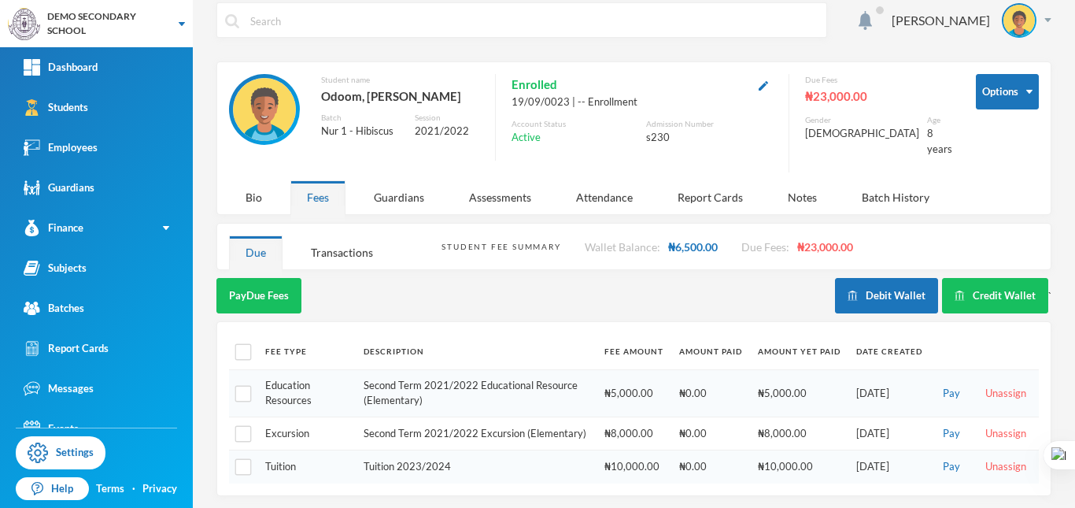
scroll to position [19, 0]
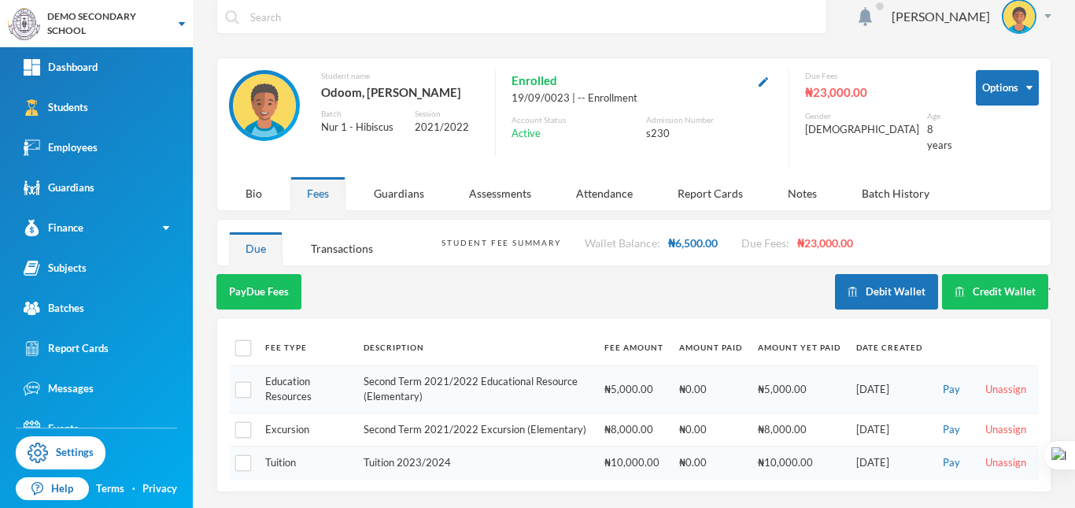
click at [944, 381] on button "Pay" at bounding box center [951, 389] width 27 height 17
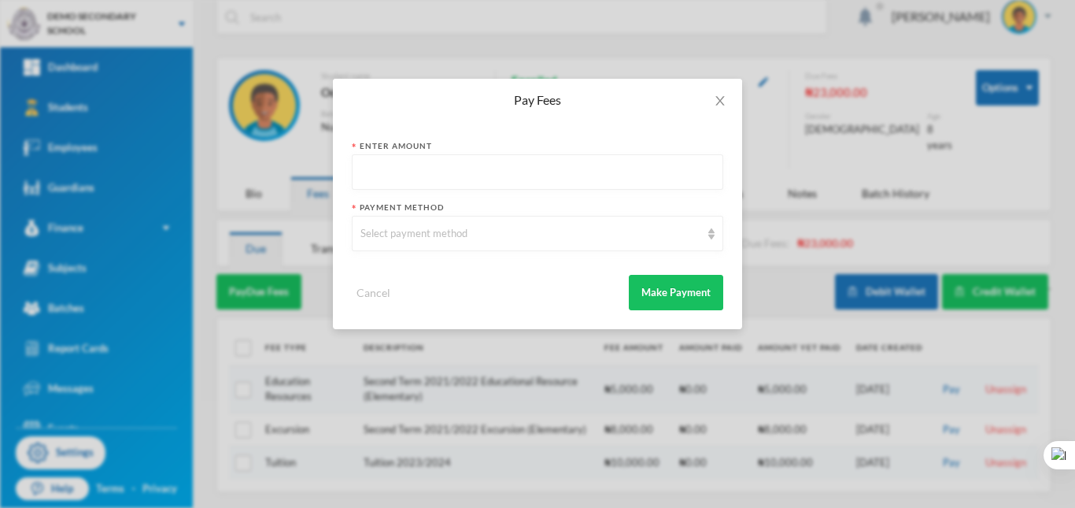
click at [508, 168] on input "text" at bounding box center [538, 172] width 354 height 35
type input "5000"
click at [522, 239] on div "Select payment method" at bounding box center [531, 234] width 340 height 16
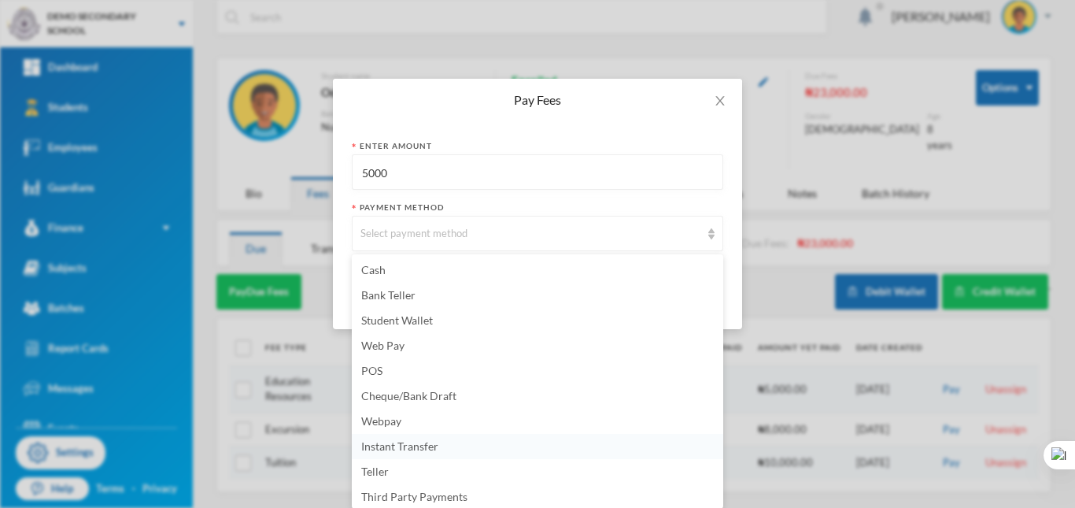
click at [424, 436] on li "Instant Transfer" at bounding box center [538, 446] width 372 height 25
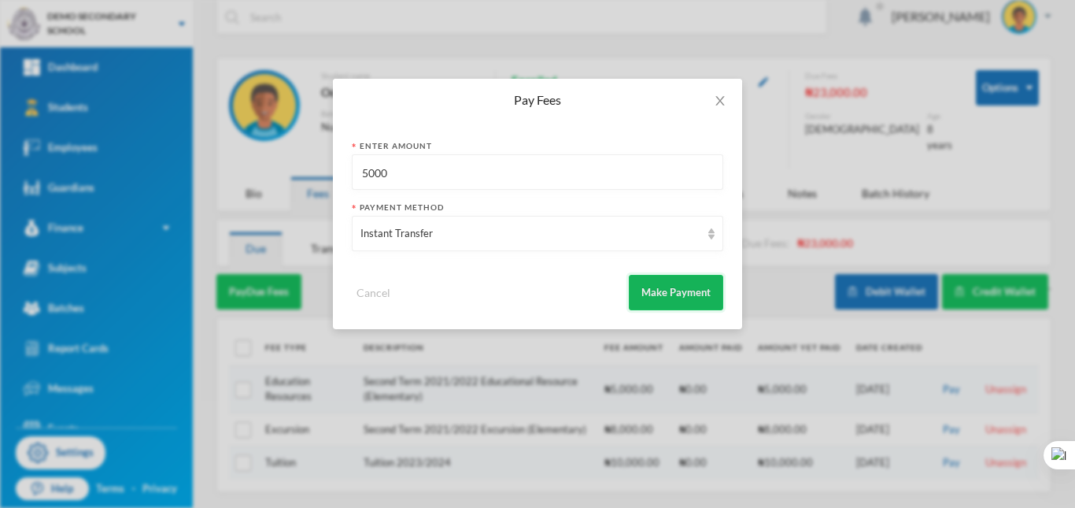
click at [670, 303] on button "Make Payment" at bounding box center [676, 292] width 94 height 35
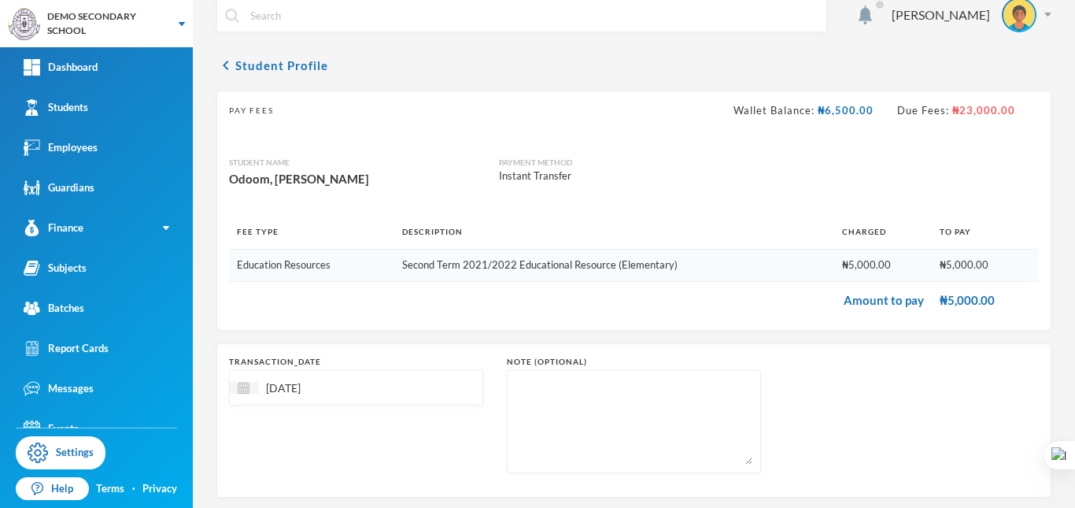
scroll to position [91, 0]
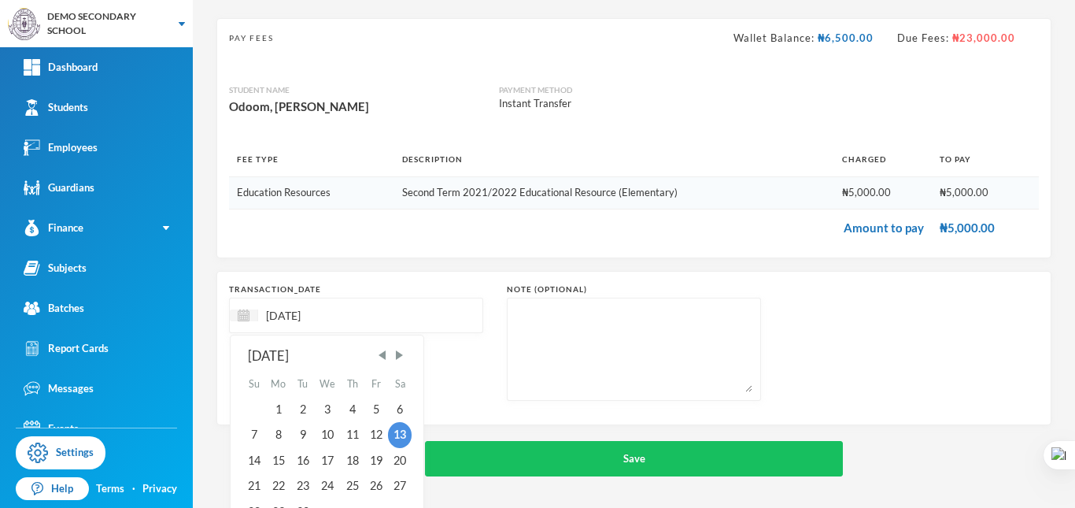
click at [368, 307] on input "[DATE]" at bounding box center [324, 315] width 132 height 18
click at [350, 408] on div "4" at bounding box center [352, 409] width 24 height 25
type input "04/09/2025"
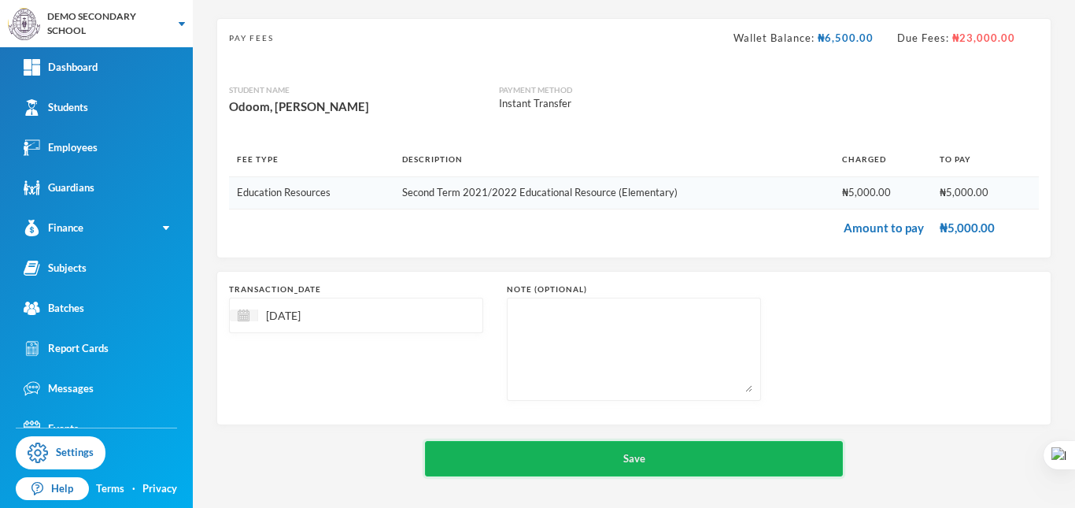
click at [583, 454] on button "Save" at bounding box center [634, 458] width 418 height 35
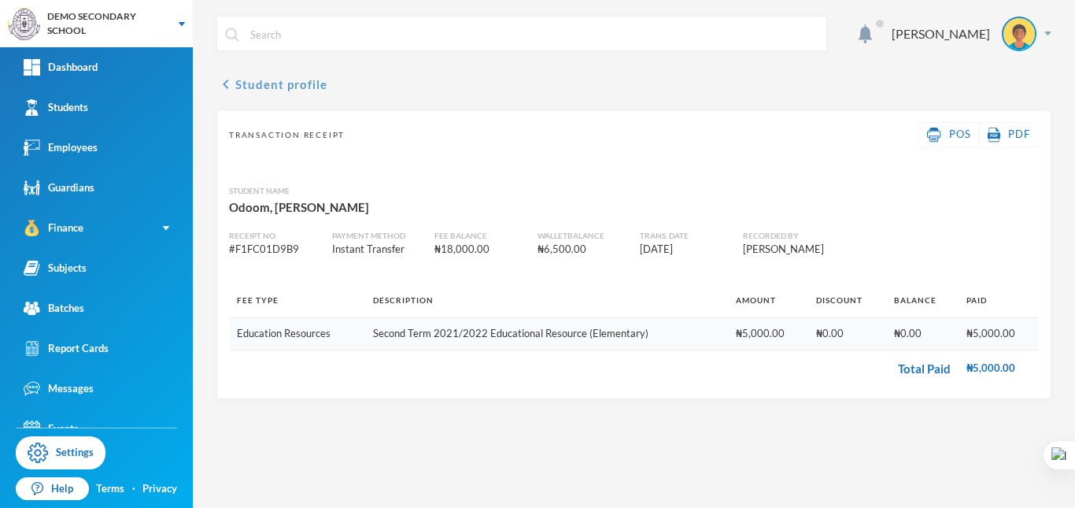
click at [227, 90] on icon "chevron_left" at bounding box center [225, 84] width 19 height 19
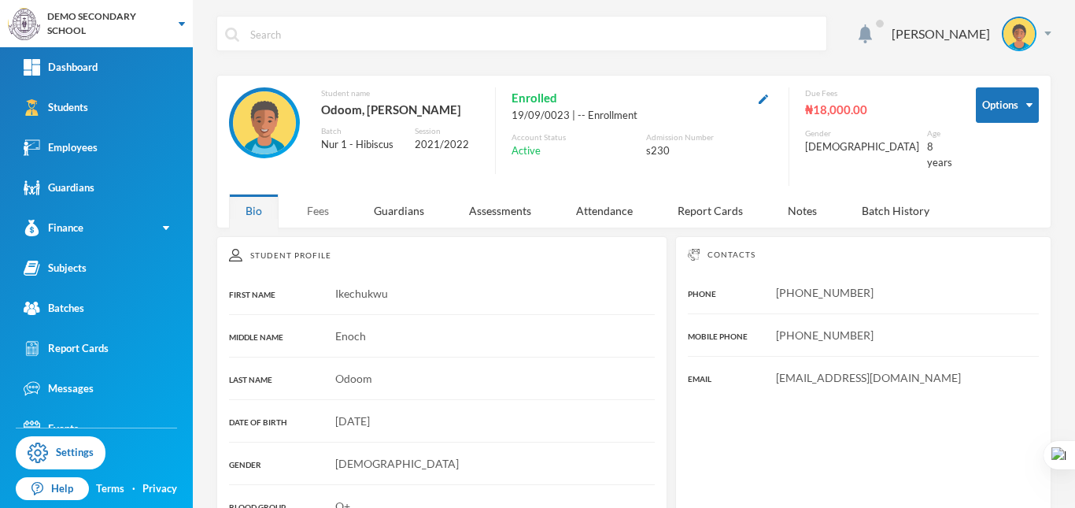
click at [317, 207] on div "Fees" at bounding box center [317, 211] width 55 height 34
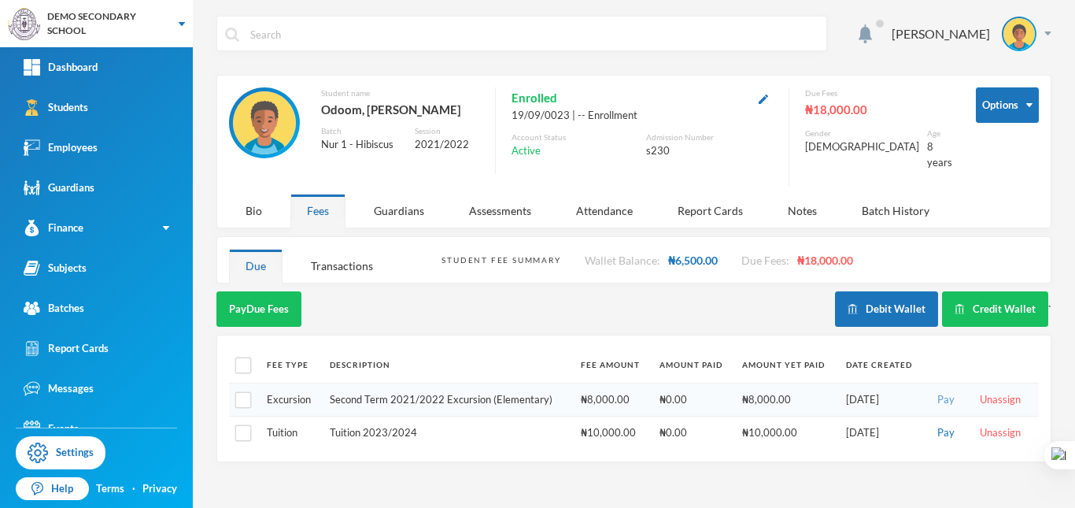
click at [946, 391] on button "Pay" at bounding box center [946, 399] width 27 height 17
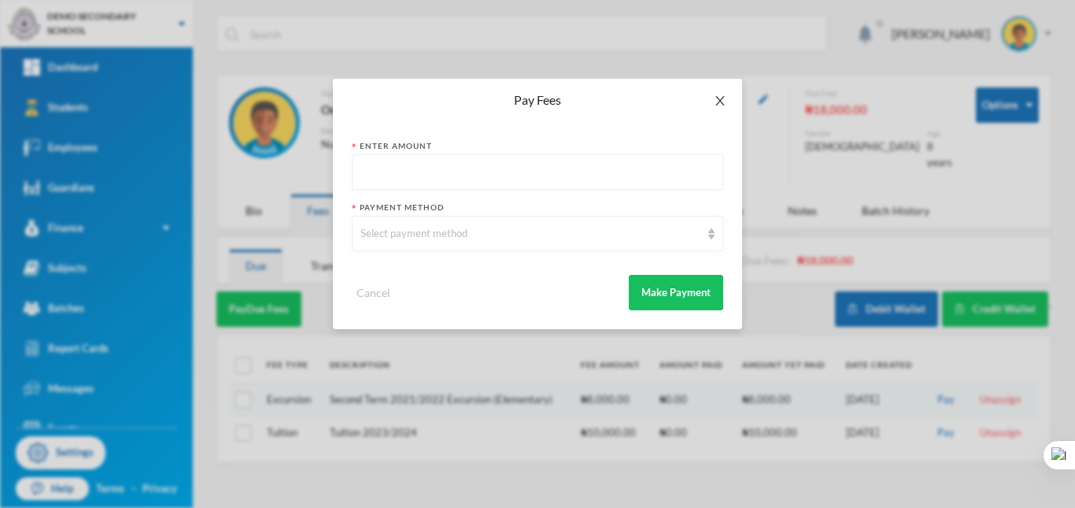
click at [723, 99] on icon "icon: close" at bounding box center [720, 100] width 13 height 13
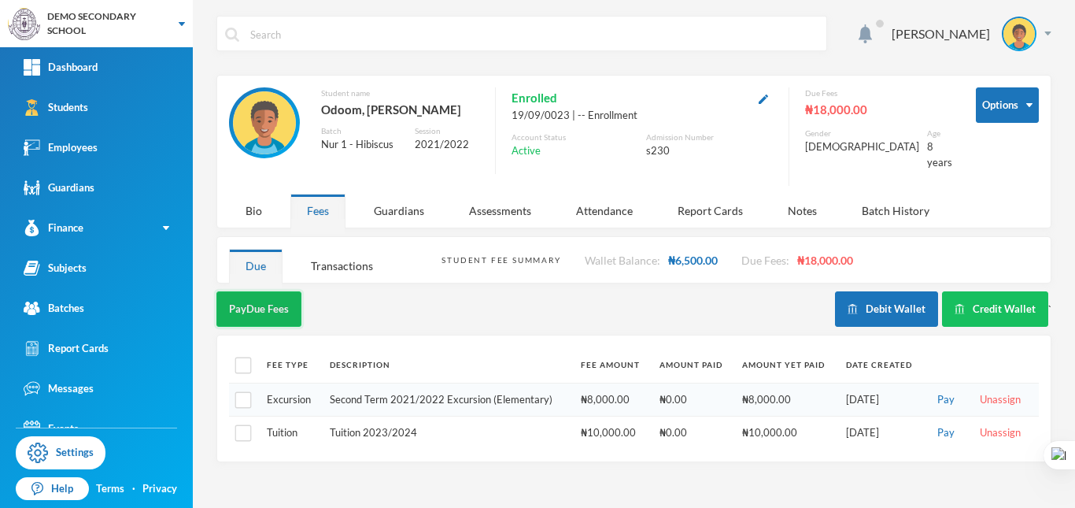
click at [266, 298] on button "Pay Due Fees" at bounding box center [258, 308] width 85 height 35
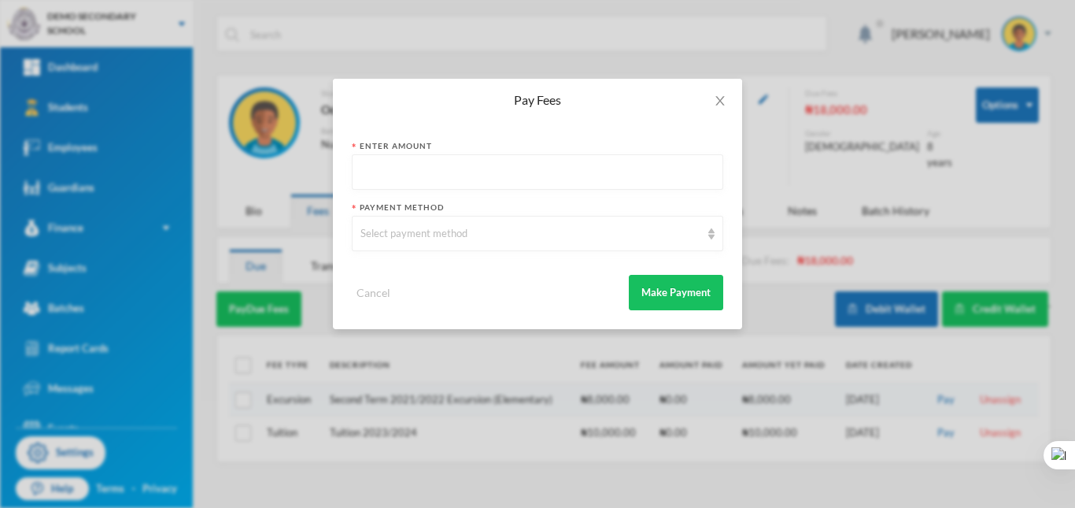
click at [419, 174] on input "text" at bounding box center [538, 172] width 354 height 35
type input "3000"
click at [427, 227] on div "Select payment method" at bounding box center [531, 234] width 340 height 16
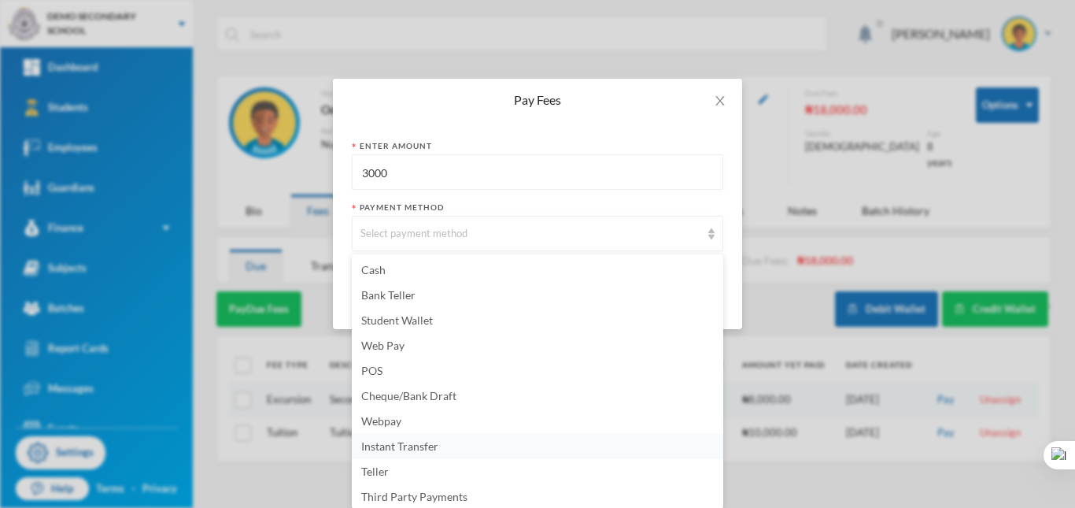
click at [415, 443] on span "Instant Transfer" at bounding box center [399, 445] width 77 height 13
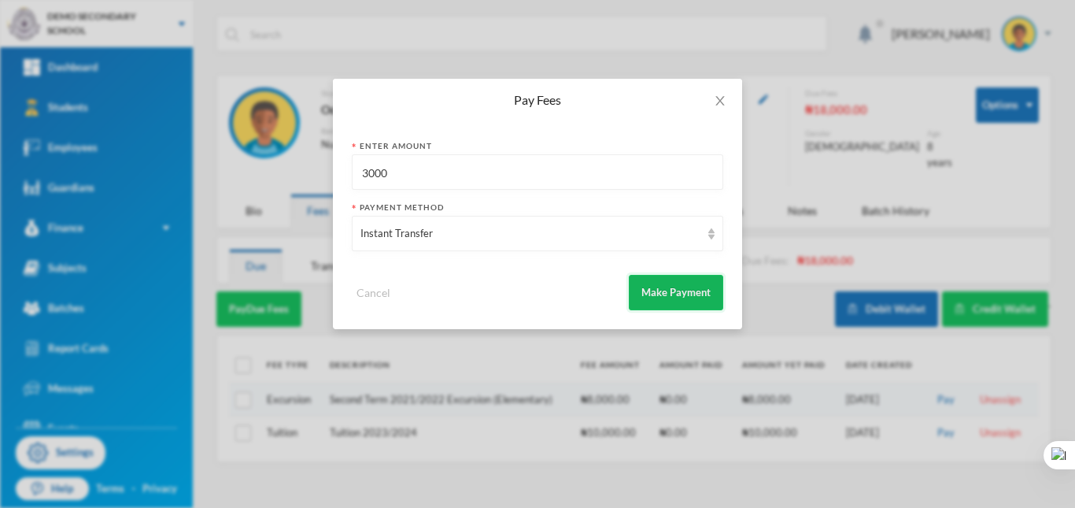
click at [711, 295] on button "Make Payment" at bounding box center [676, 292] width 94 height 35
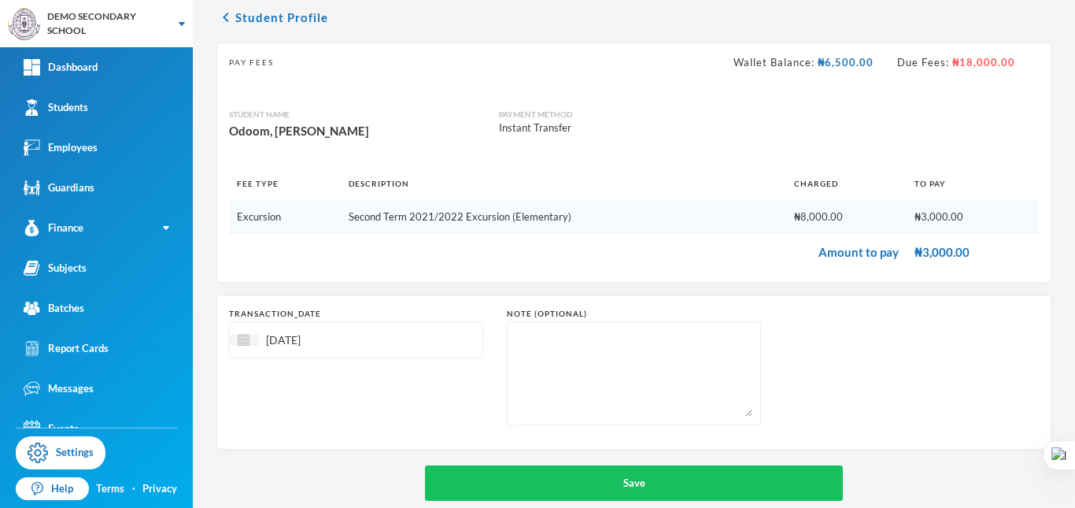
scroll to position [91, 0]
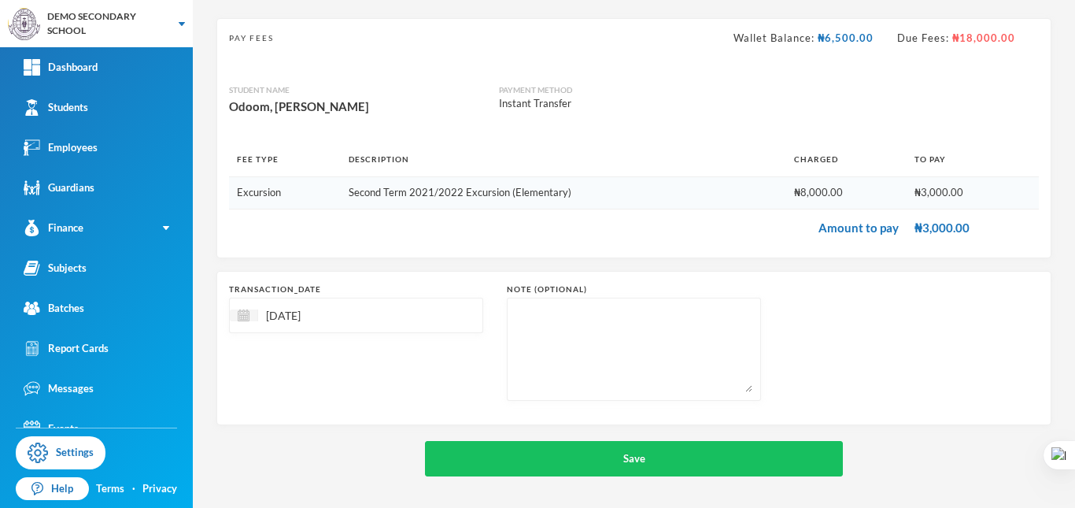
click at [412, 308] on div "[DATE]" at bounding box center [356, 315] width 254 height 35
click at [376, 405] on div "5" at bounding box center [376, 409] width 24 height 25
type input "05/09/2025"
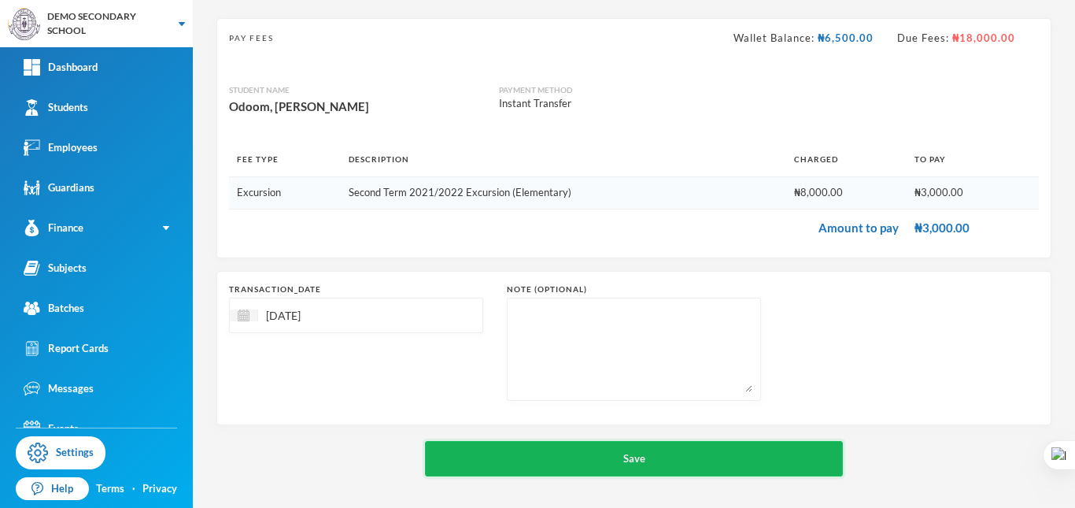
click at [590, 448] on button "Save" at bounding box center [634, 458] width 418 height 35
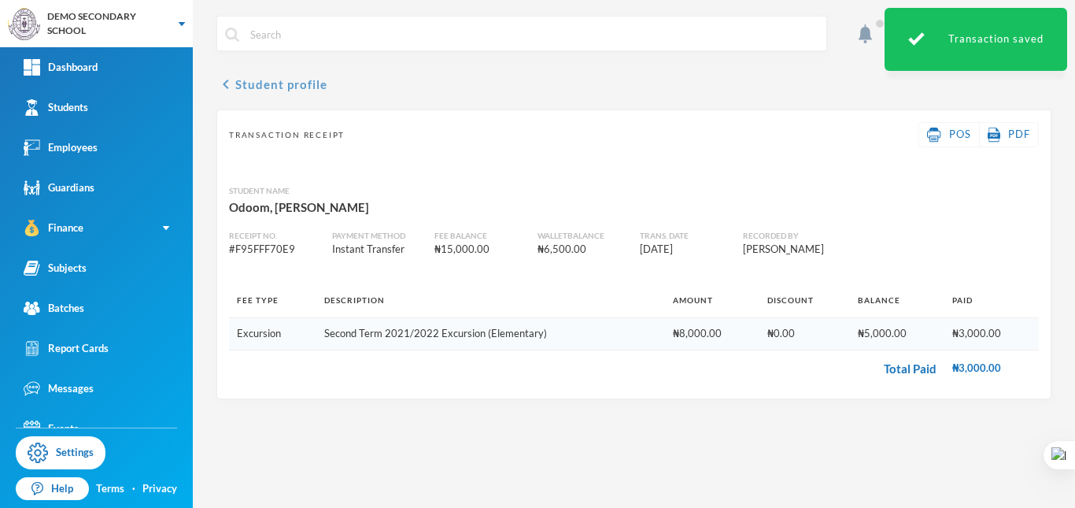
click at [224, 82] on icon "chevron_left" at bounding box center [225, 84] width 19 height 19
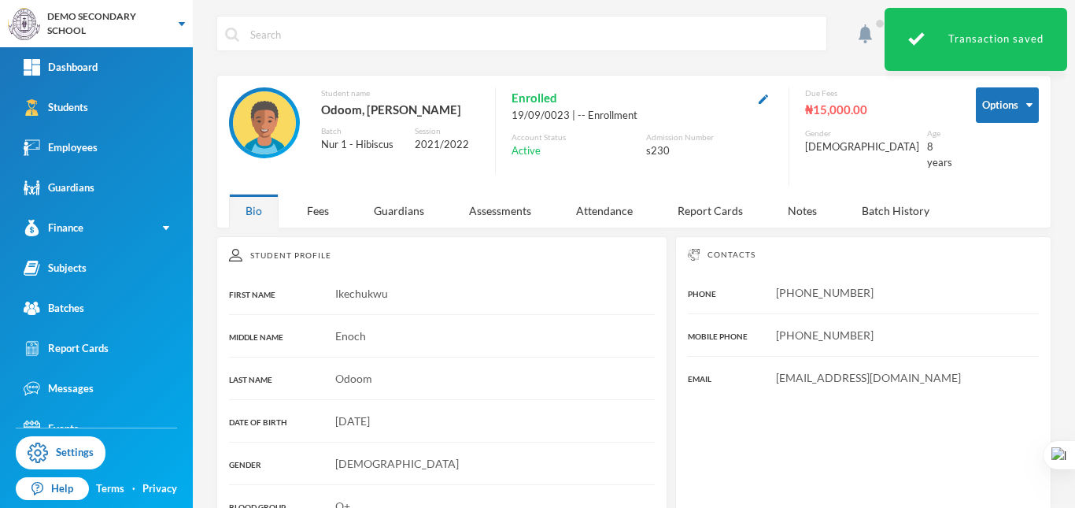
click at [963, 33] on div "Transaction saved" at bounding box center [976, 39] width 183 height 63
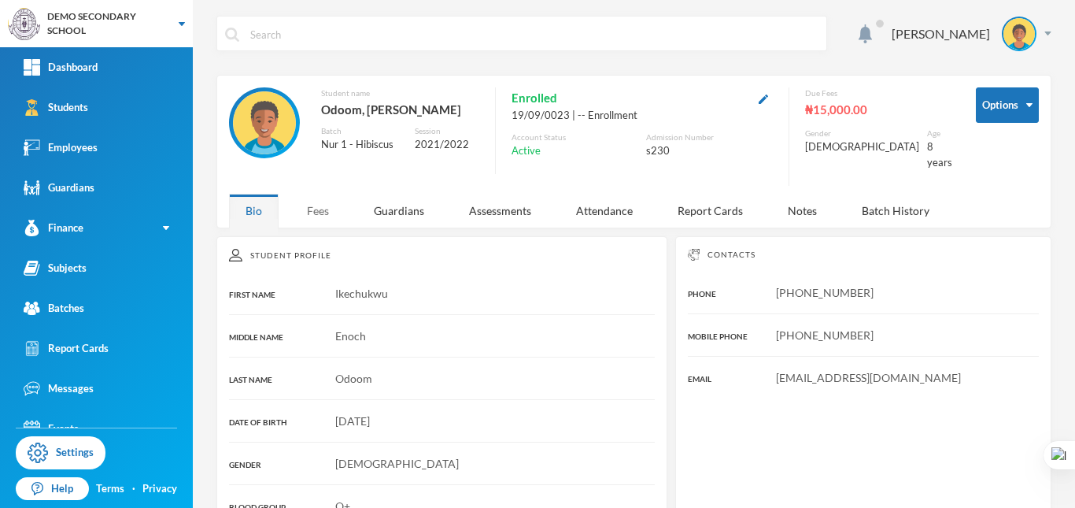
click at [326, 198] on div "Fees" at bounding box center [317, 211] width 55 height 34
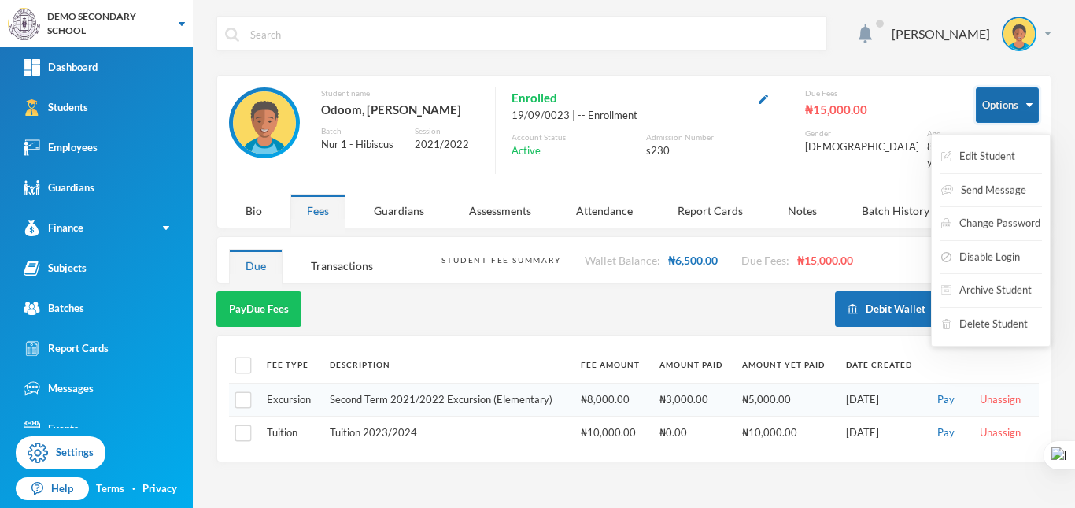
click at [1025, 115] on button "Options" at bounding box center [1007, 104] width 63 height 35
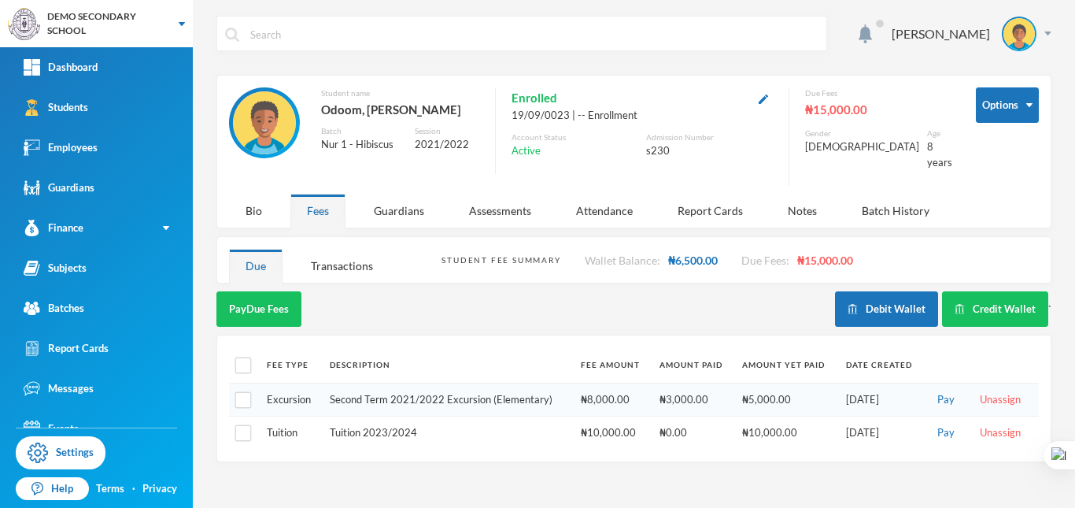
click at [847, 107] on div "₦15,000.00" at bounding box center [878, 109] width 147 height 20
click at [946, 391] on button "Pay" at bounding box center [946, 399] width 27 height 17
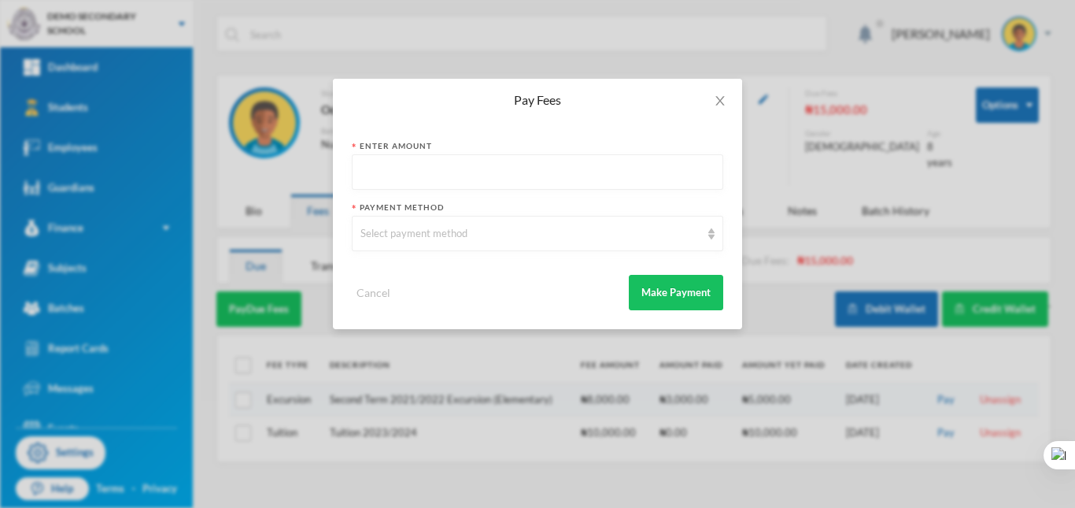
click at [489, 172] on input "text" at bounding box center [538, 172] width 354 height 35
type input "1000"
click at [492, 231] on div "Select payment method" at bounding box center [531, 234] width 340 height 16
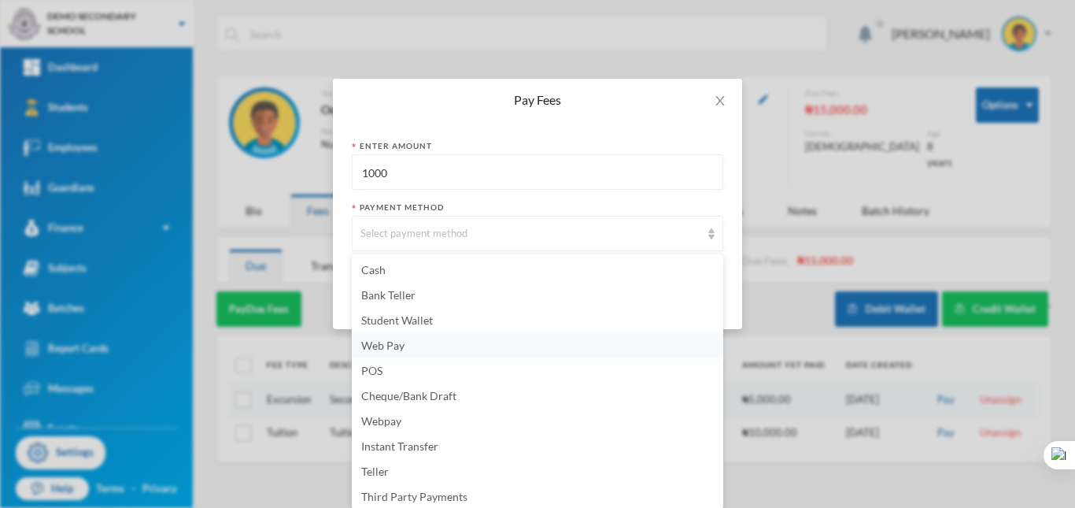
click at [416, 347] on li "Web Pay" at bounding box center [538, 345] width 372 height 25
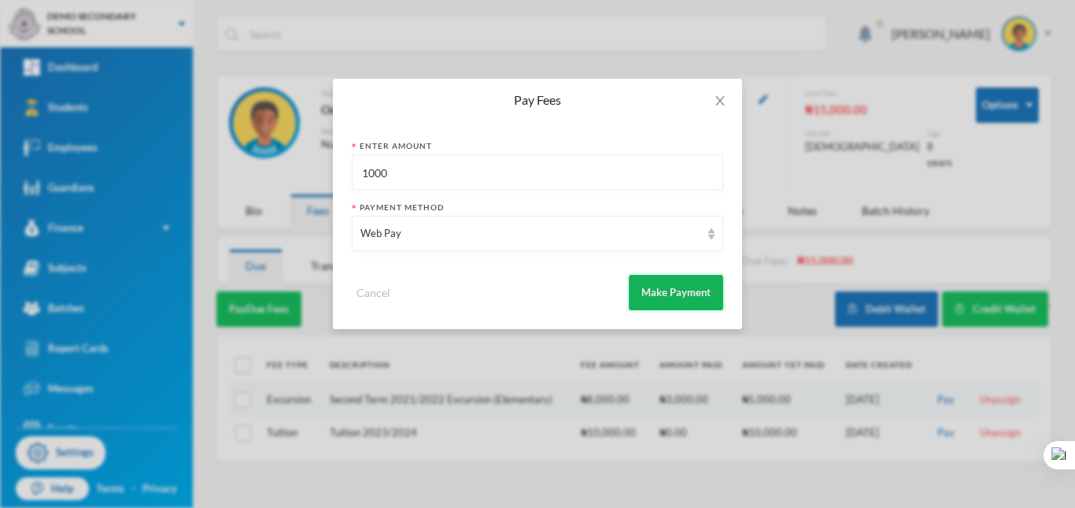
click at [638, 301] on button "Make Payment" at bounding box center [676, 292] width 94 height 35
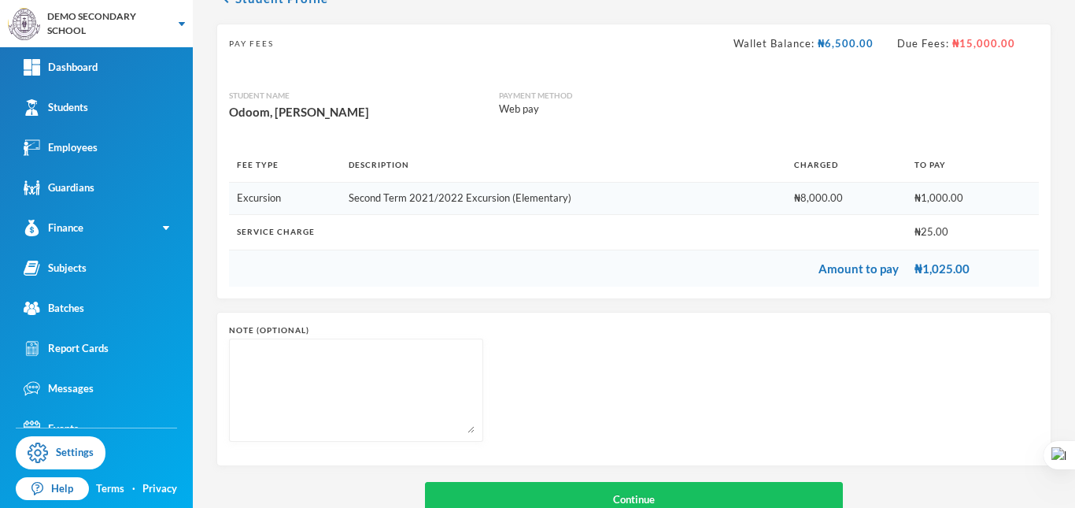
scroll to position [127, 0]
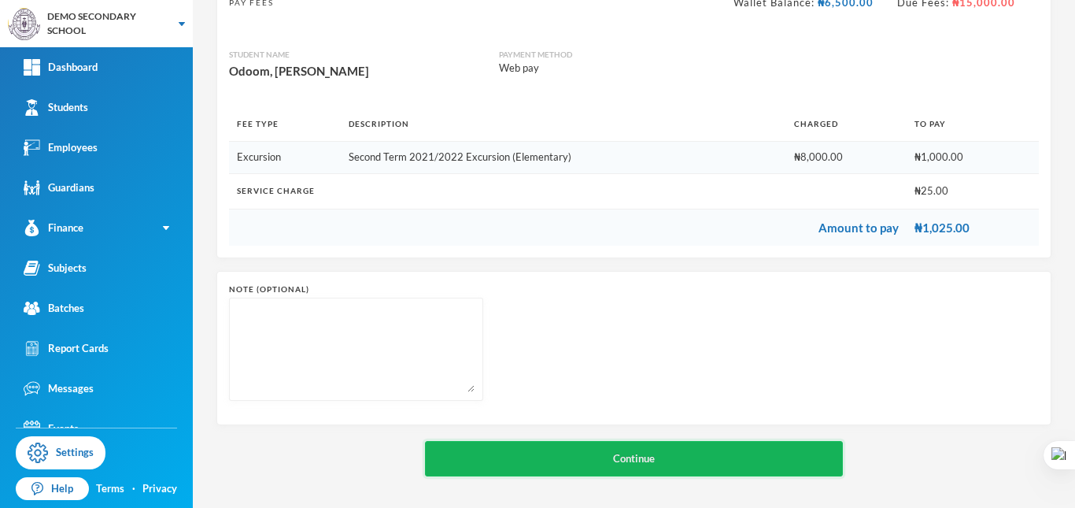
click at [604, 450] on button "Continue" at bounding box center [634, 458] width 418 height 35
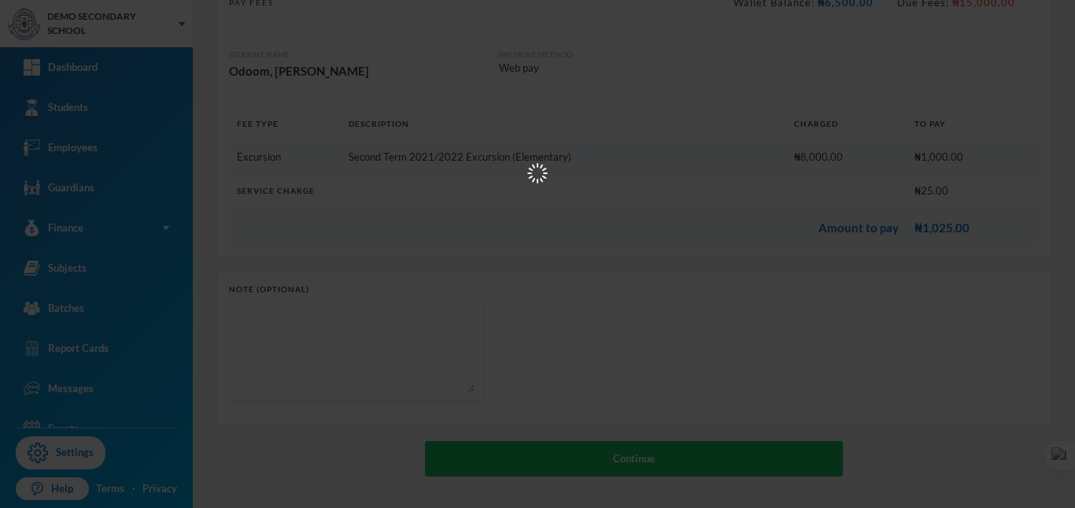
scroll to position [0, 0]
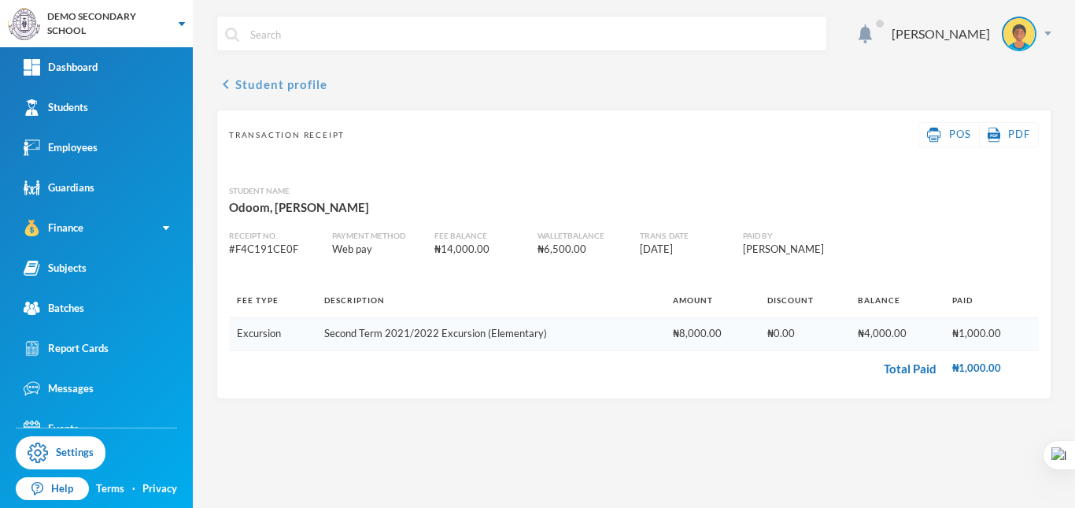
click at [225, 82] on icon "chevron_left" at bounding box center [225, 84] width 19 height 19
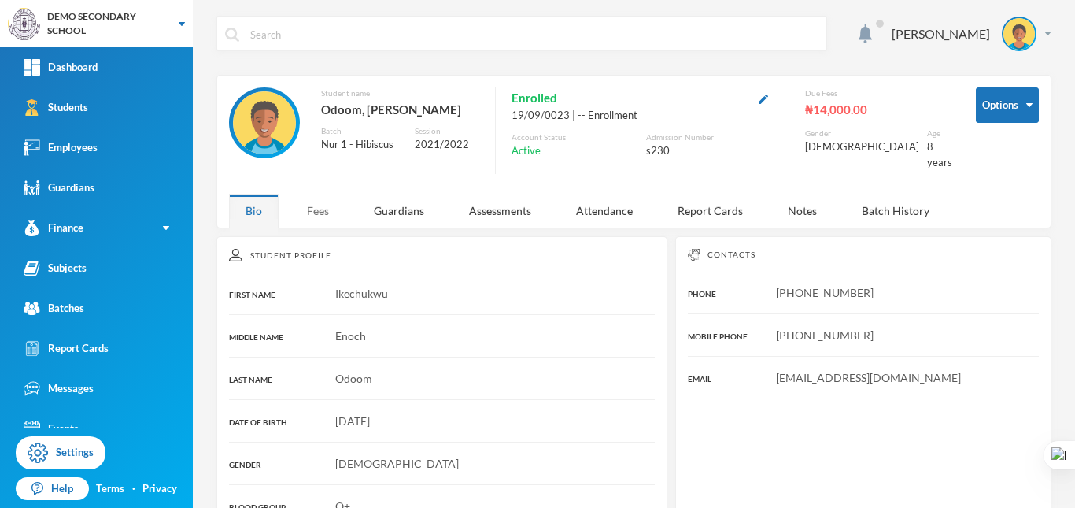
click at [323, 197] on div "Fees" at bounding box center [317, 211] width 55 height 34
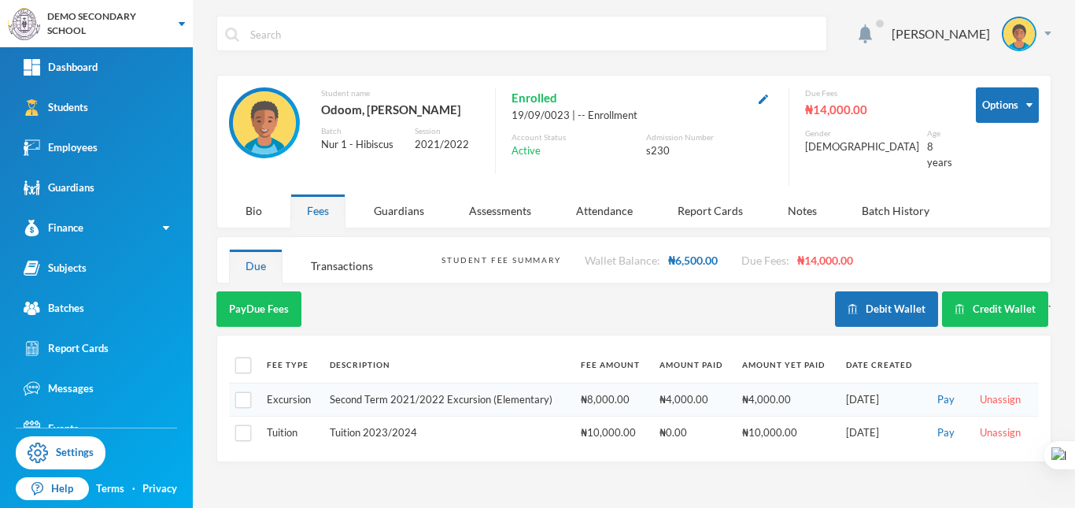
click at [444, 391] on td "Second Term 2021/2022 Excursion (Elementary)" at bounding box center [447, 400] width 251 height 34
click at [241, 392] on input "checkbox" at bounding box center [243, 400] width 17 height 17
checkbox input "true"
click at [244, 425] on input "checkbox" at bounding box center [243, 433] width 17 height 17
checkbox input "true"
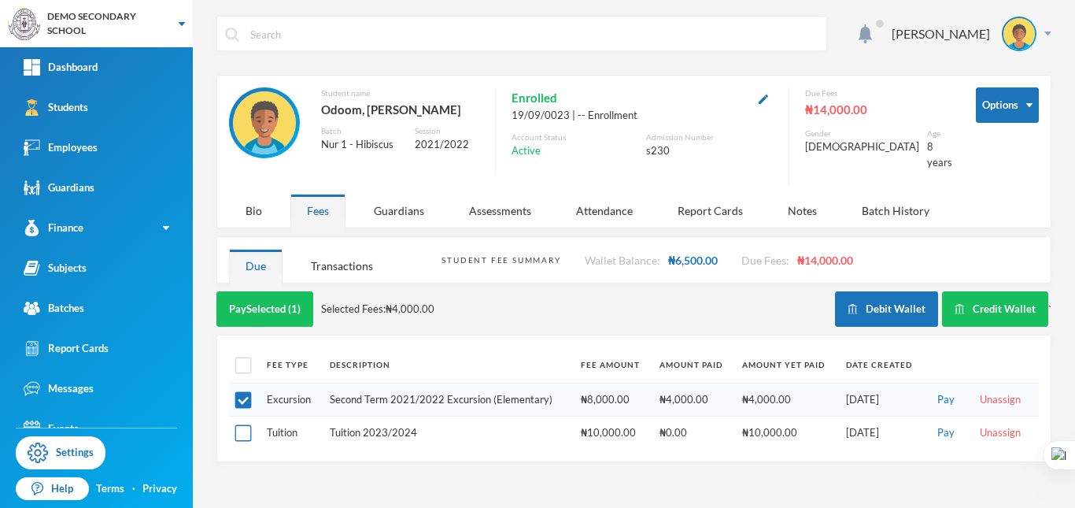
checkbox input "true"
click at [244, 425] on input "checkbox" at bounding box center [243, 433] width 17 height 17
checkbox input "false"
click at [242, 392] on input "checkbox" at bounding box center [243, 400] width 17 height 17
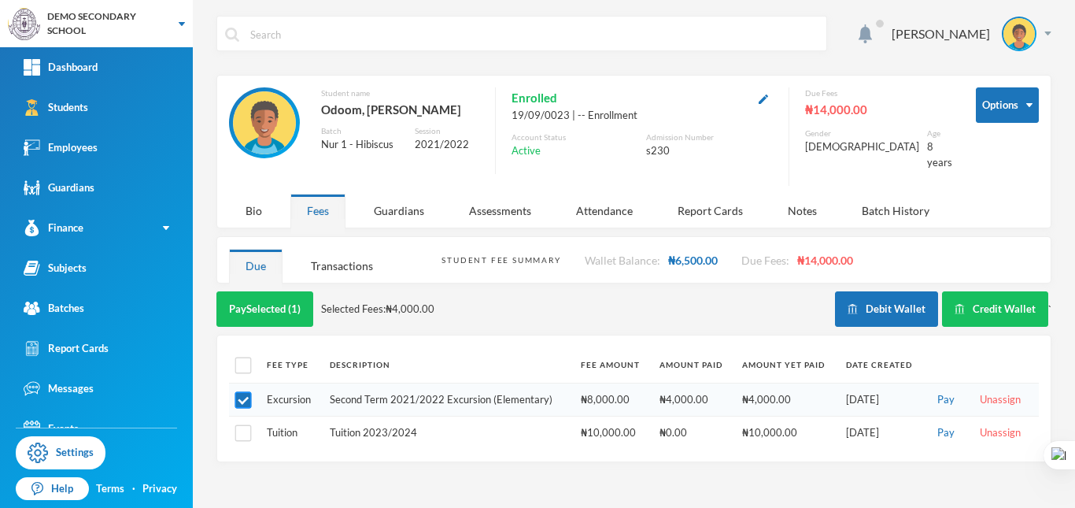
checkbox input "false"
click at [946, 391] on button "Pay" at bounding box center [946, 399] width 27 height 17
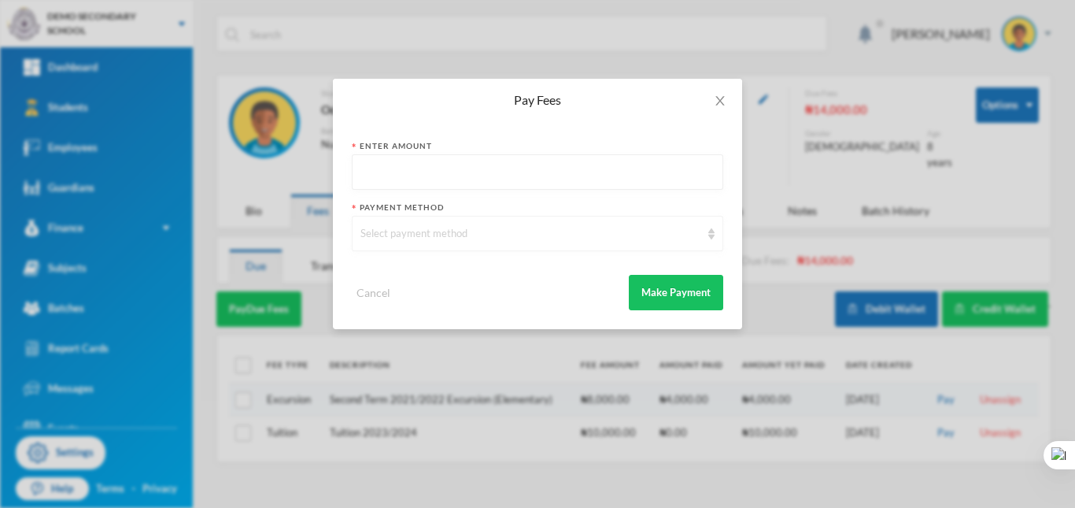
click at [492, 242] on div "Select payment method" at bounding box center [538, 233] width 372 height 35
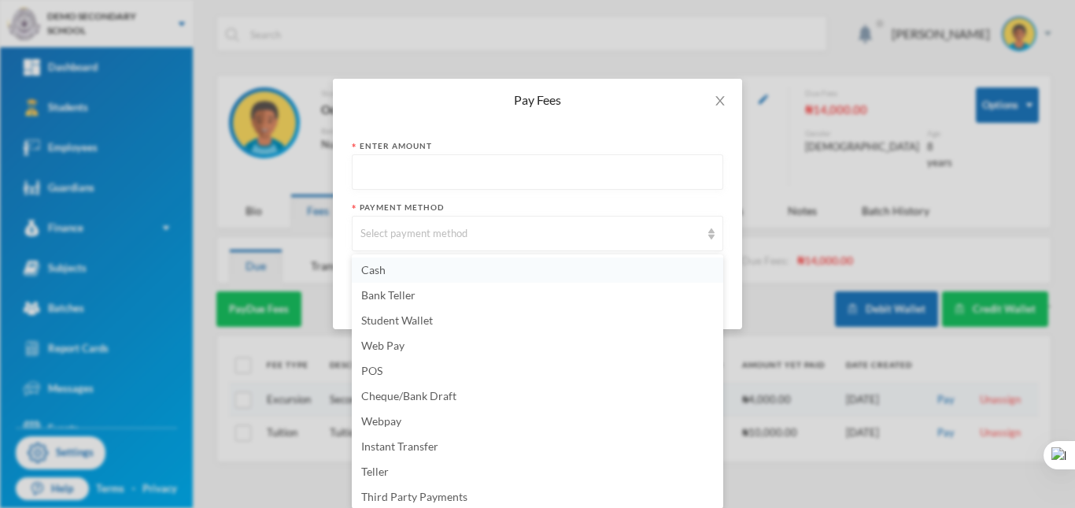
click at [423, 276] on li "Cash" at bounding box center [538, 269] width 372 height 25
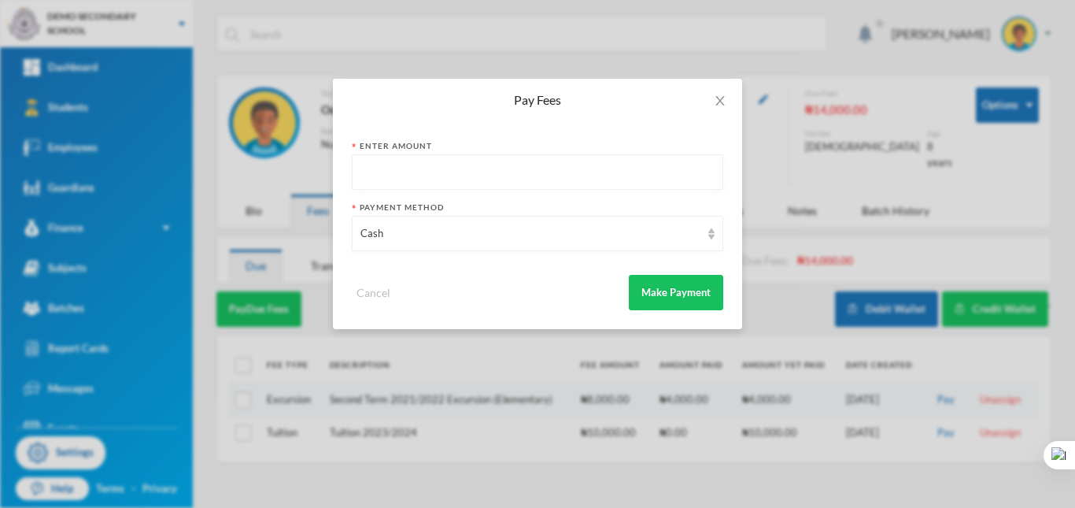
click at [612, 176] on input "text" at bounding box center [538, 172] width 354 height 35
type input "3000"
click at [685, 294] on button "Make Payment" at bounding box center [676, 292] width 94 height 35
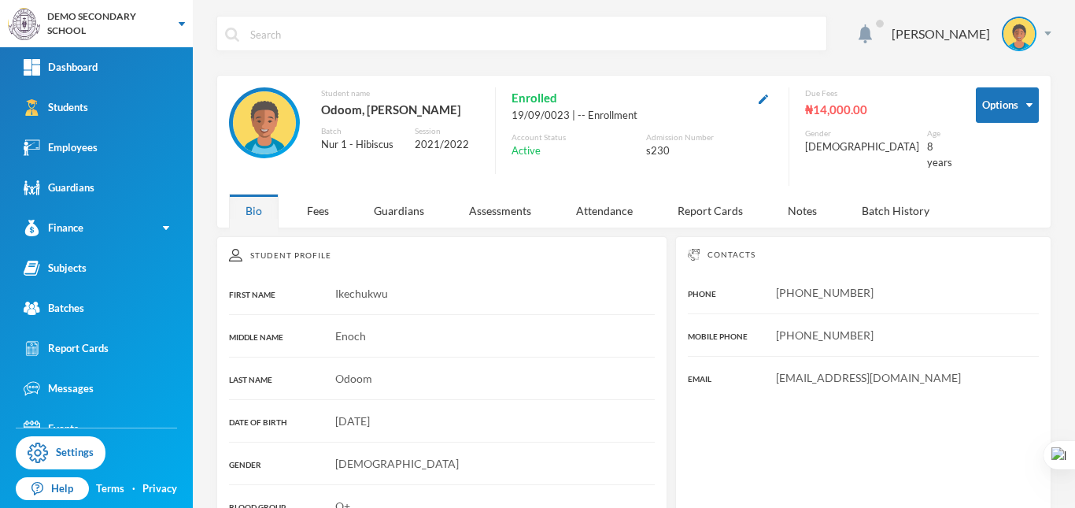
click at [306, 220] on div "Edeh Gabriel Options Student name Odoom, Ikechukwu Enoch Batch Nur 1 - Hibiscus…" at bounding box center [634, 254] width 882 height 508
click at [323, 194] on div "Fees" at bounding box center [317, 211] width 55 height 34
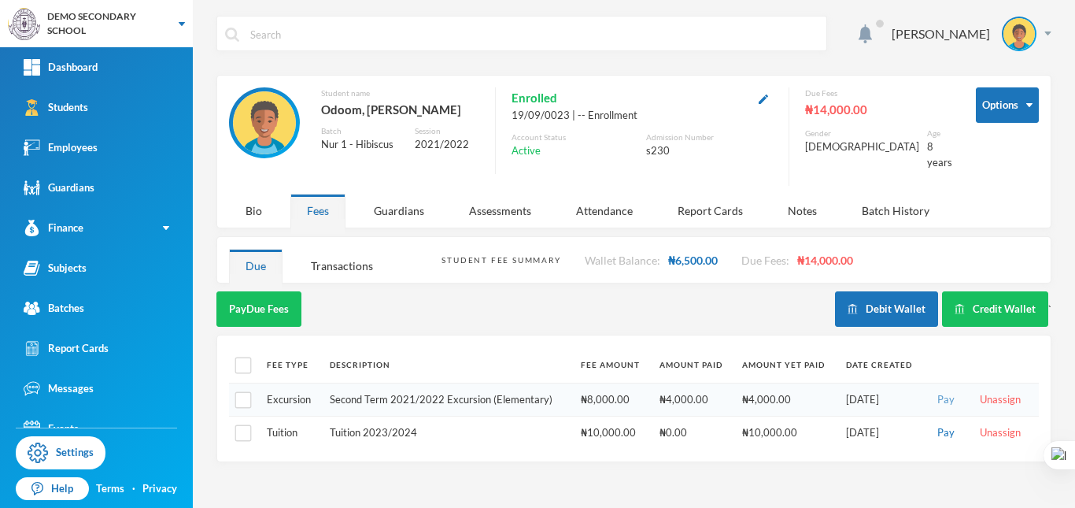
click at [950, 391] on button "Pay" at bounding box center [946, 399] width 27 height 17
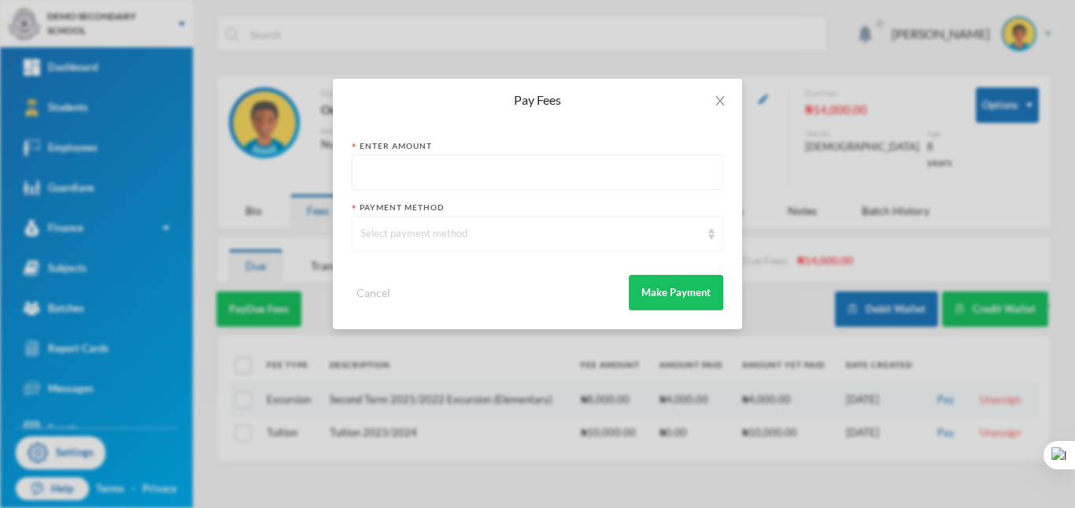
click at [427, 244] on div "Select payment method" at bounding box center [538, 233] width 372 height 35
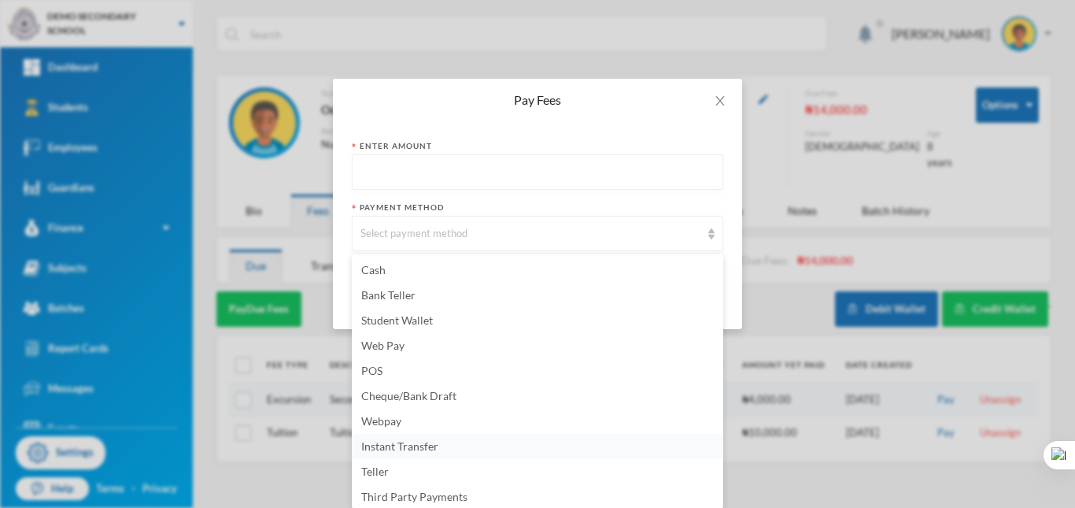
click at [418, 444] on span "Instant Transfer" at bounding box center [399, 445] width 77 height 13
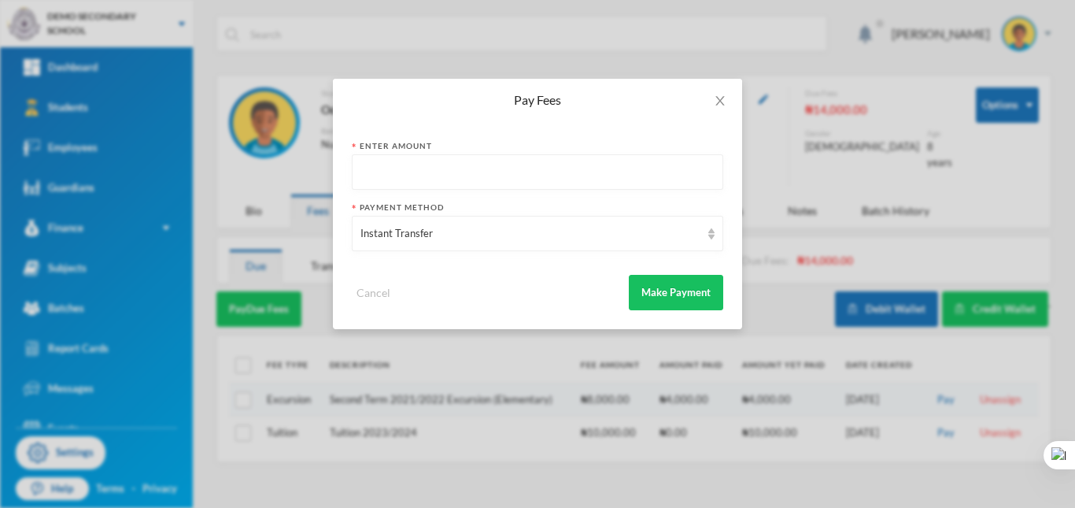
click at [466, 171] on input "text" at bounding box center [538, 172] width 354 height 35
type input "1000"
click at [651, 290] on button "Make Payment" at bounding box center [676, 292] width 94 height 35
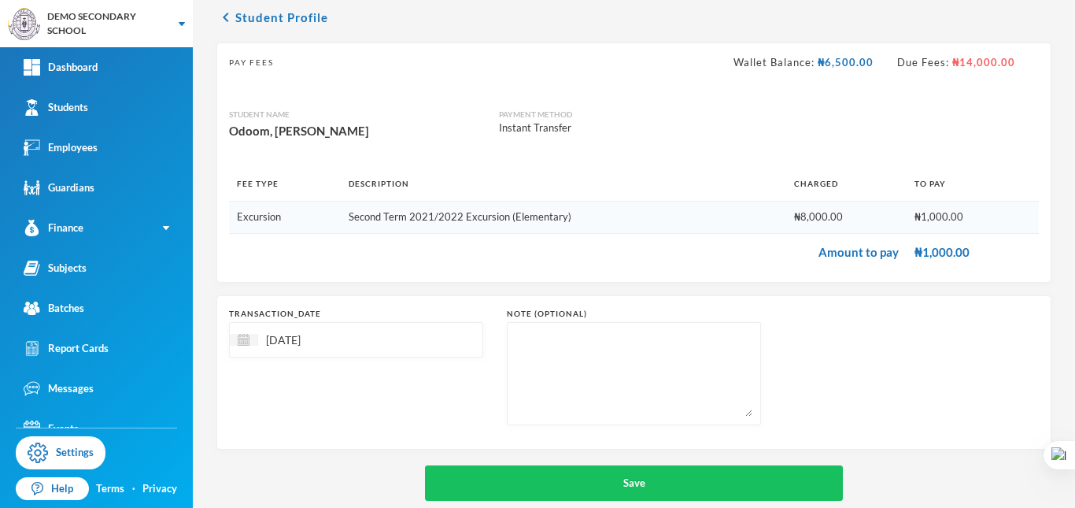
scroll to position [91, 0]
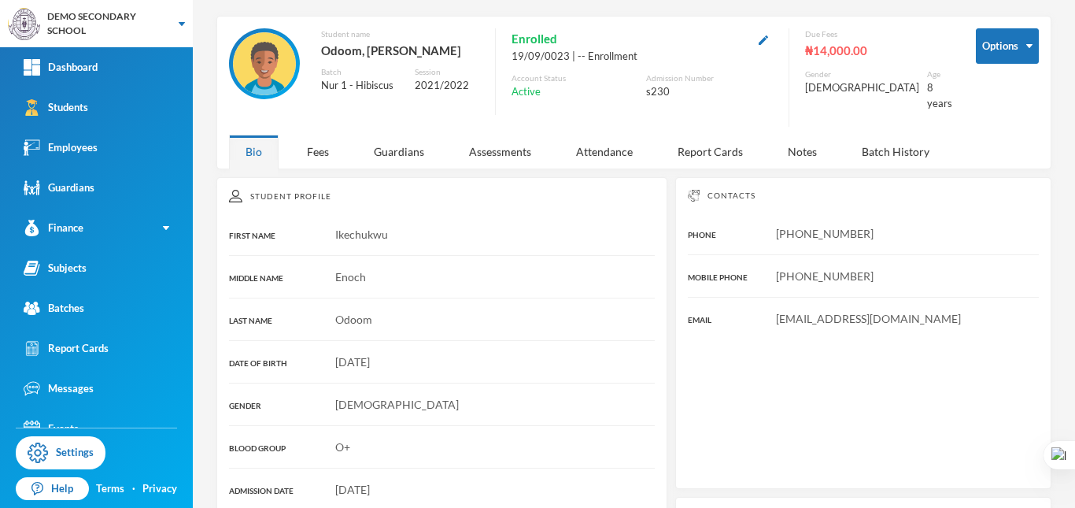
scroll to position [91, 0]
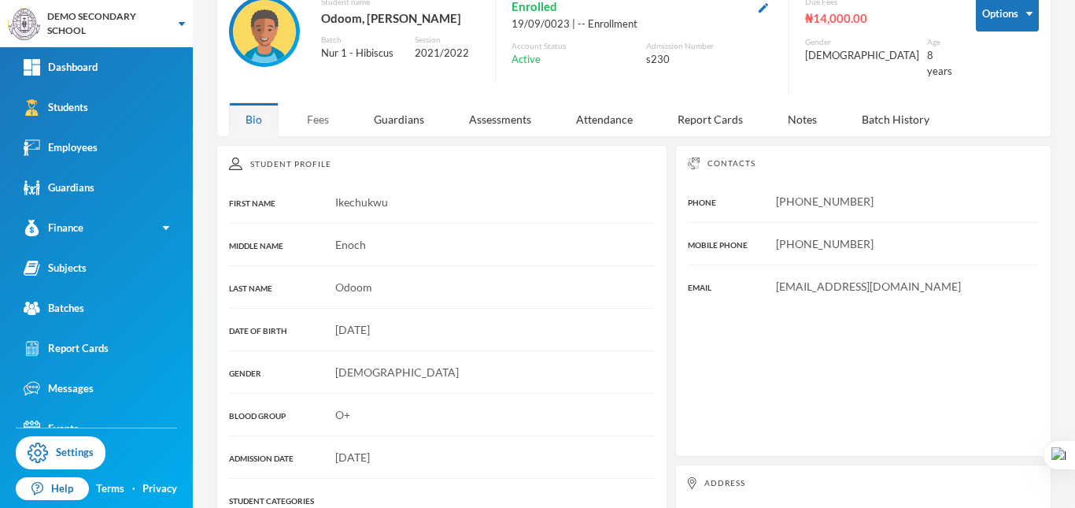
click at [319, 102] on div "Fees" at bounding box center [317, 119] width 55 height 34
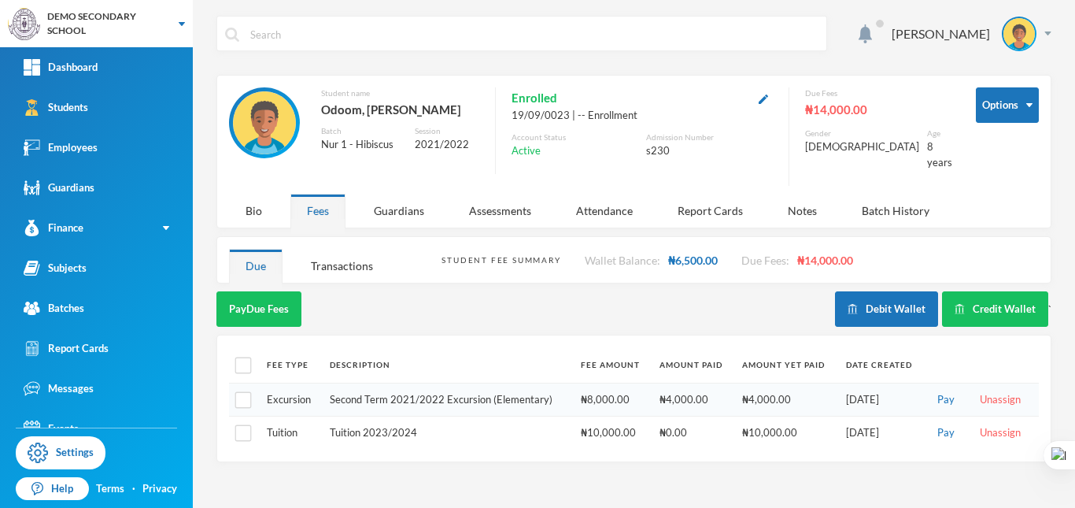
scroll to position [0, 0]
click at [952, 391] on button "Pay" at bounding box center [946, 399] width 27 height 17
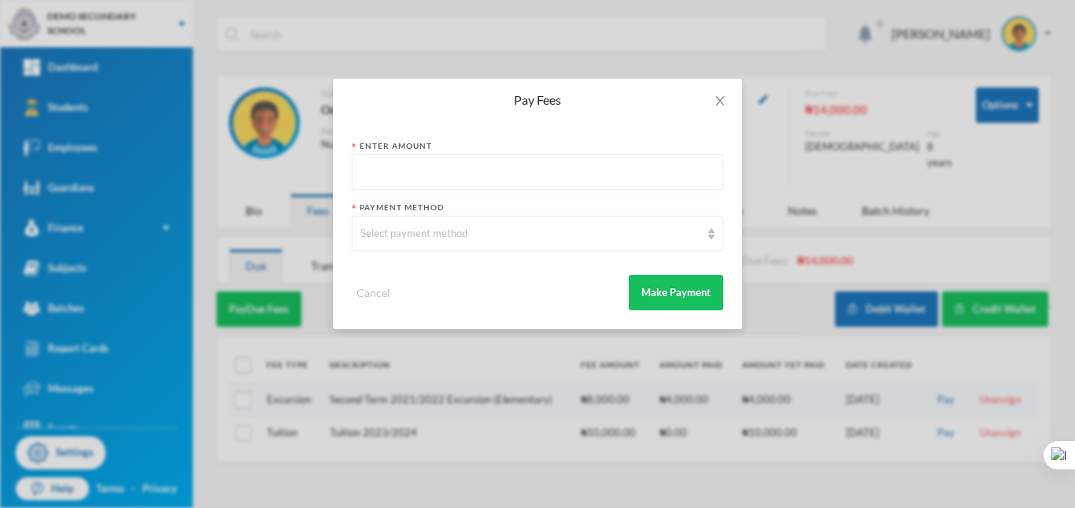
click at [458, 183] on input "text" at bounding box center [538, 172] width 354 height 35
type input "5000"
click at [479, 250] on div "Select payment method" at bounding box center [538, 233] width 372 height 35
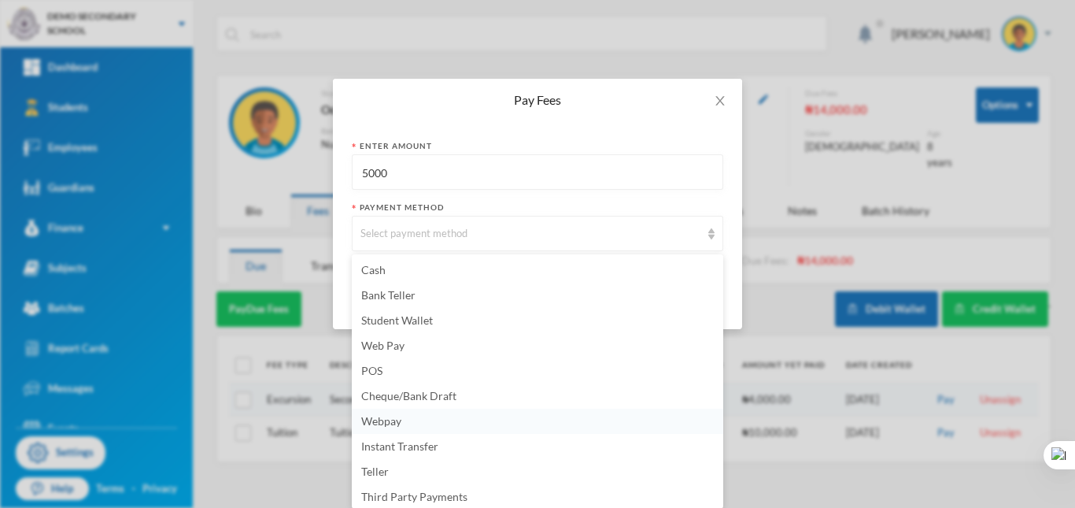
scroll to position [54, 0]
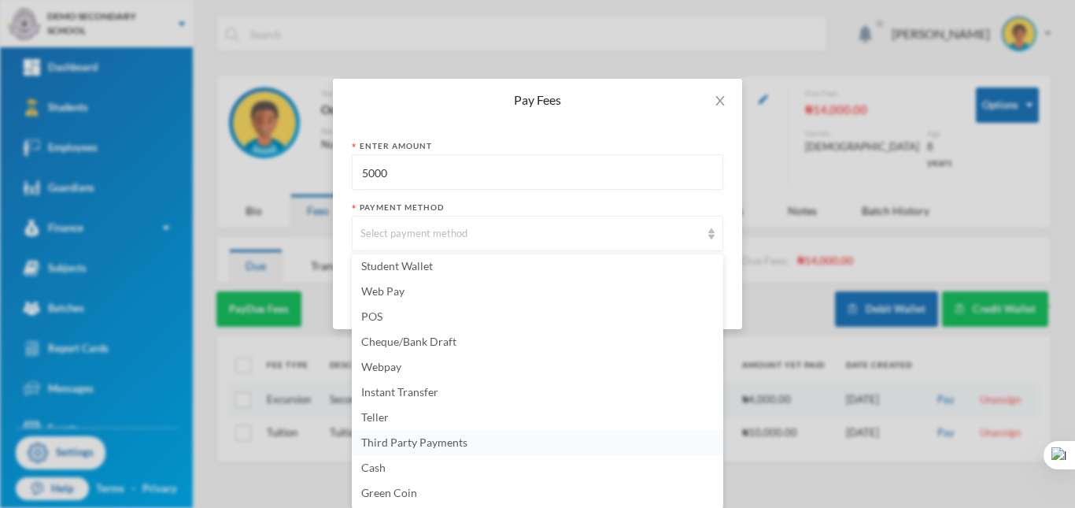
click at [476, 442] on li "Third Party Payments" at bounding box center [538, 442] width 372 height 25
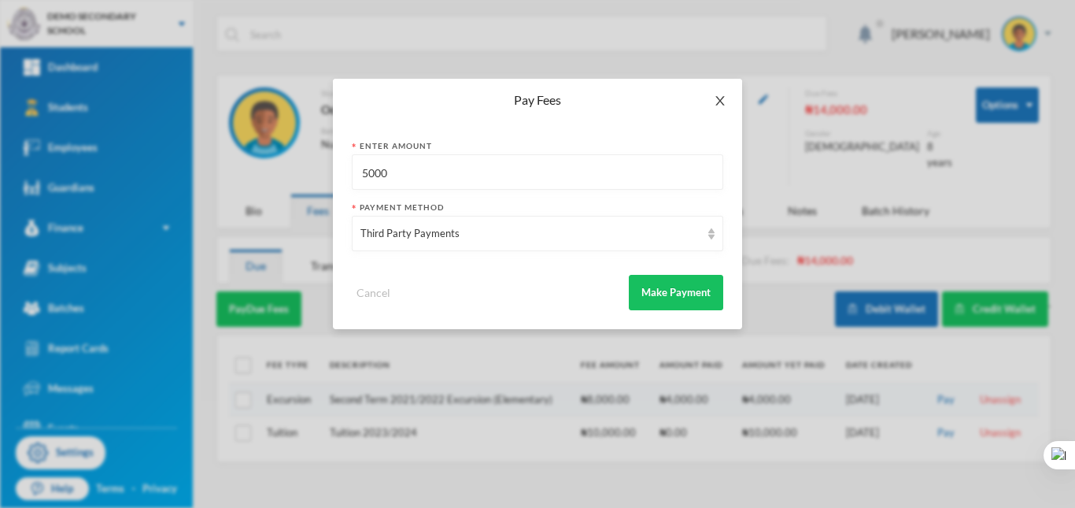
click at [721, 98] on icon "icon: close" at bounding box center [720, 100] width 13 height 13
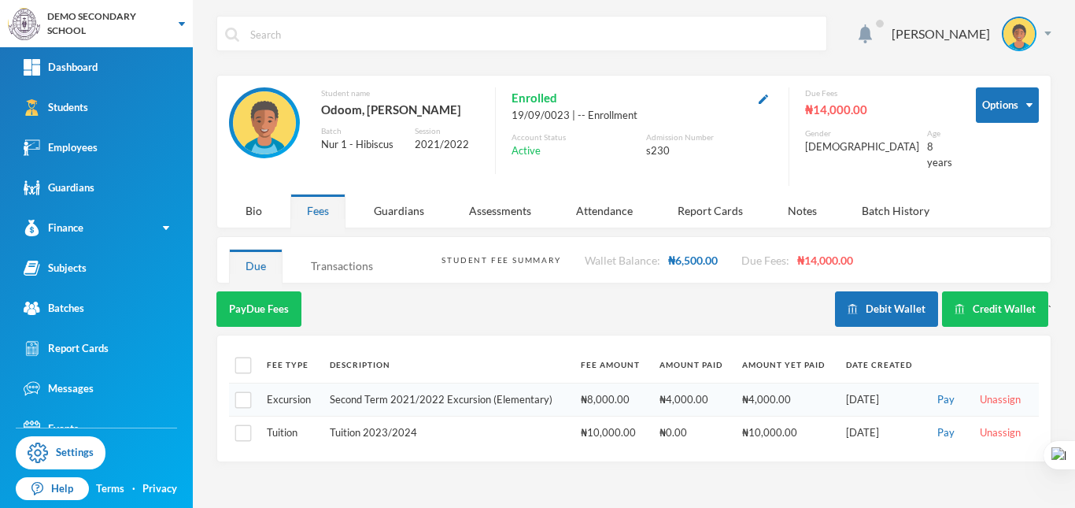
click at [345, 262] on div "Transactions" at bounding box center [341, 266] width 95 height 34
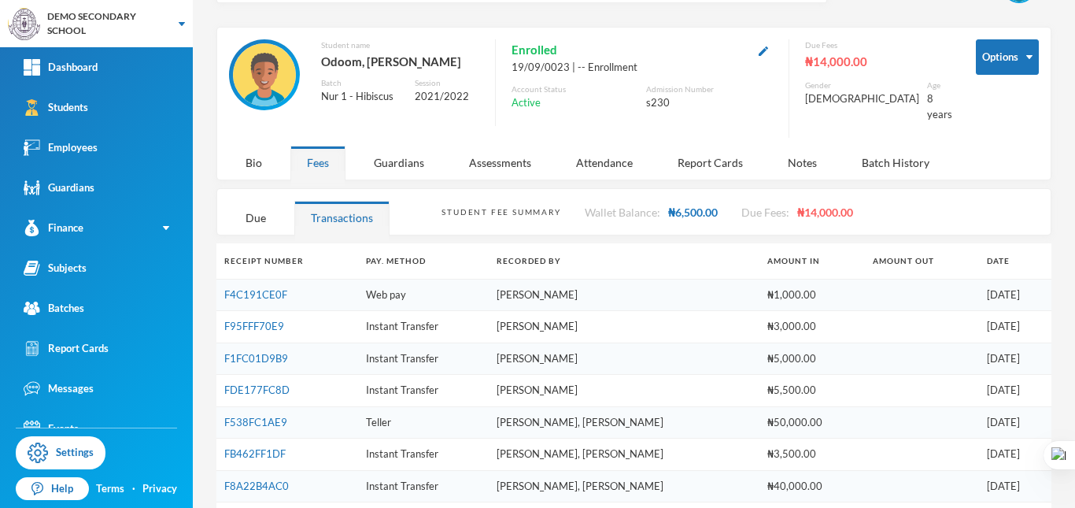
scroll to position [0, 0]
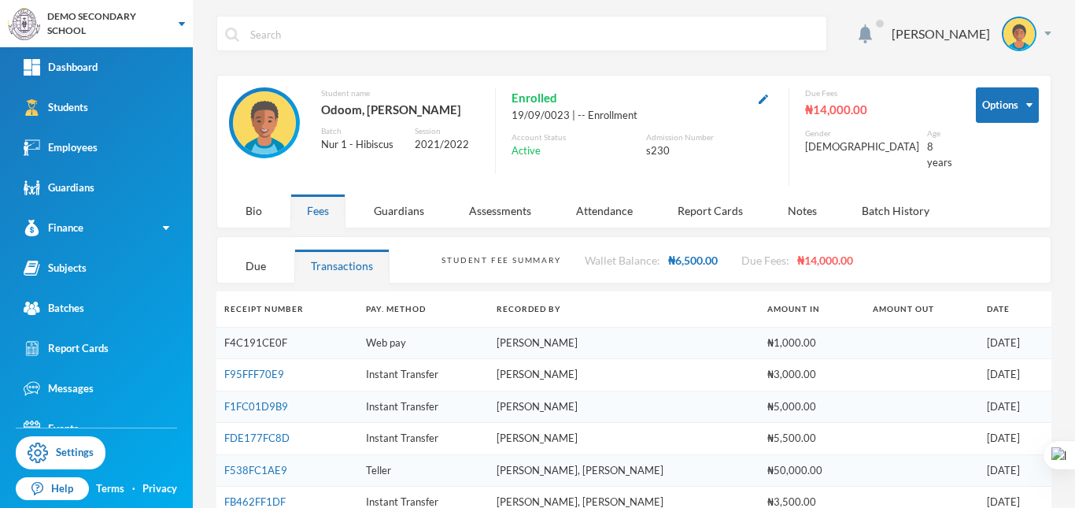
click at [226, 336] on link "F4C191CE0F" at bounding box center [255, 342] width 63 height 13
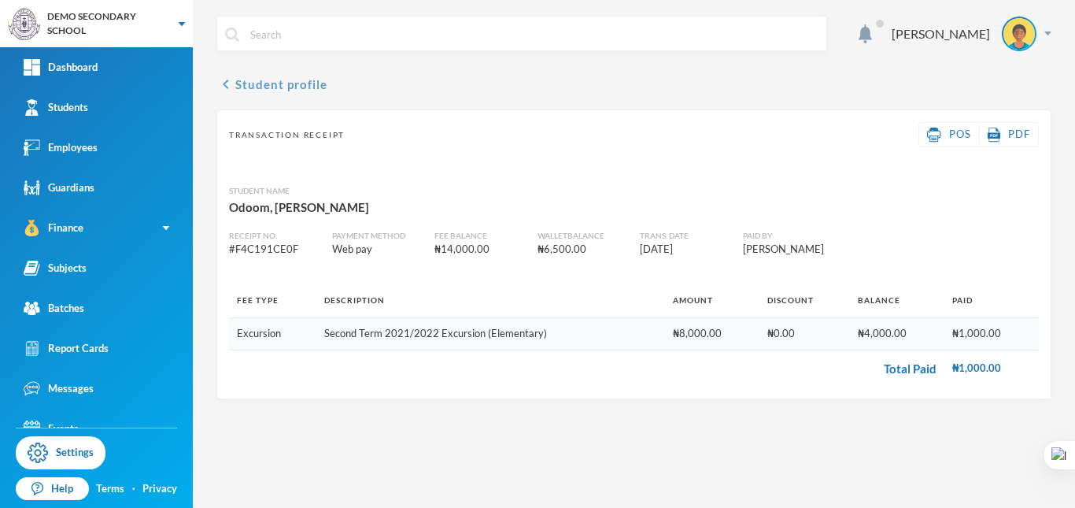
click at [283, 80] on button "chevron_left Student profile" at bounding box center [271, 84] width 111 height 19
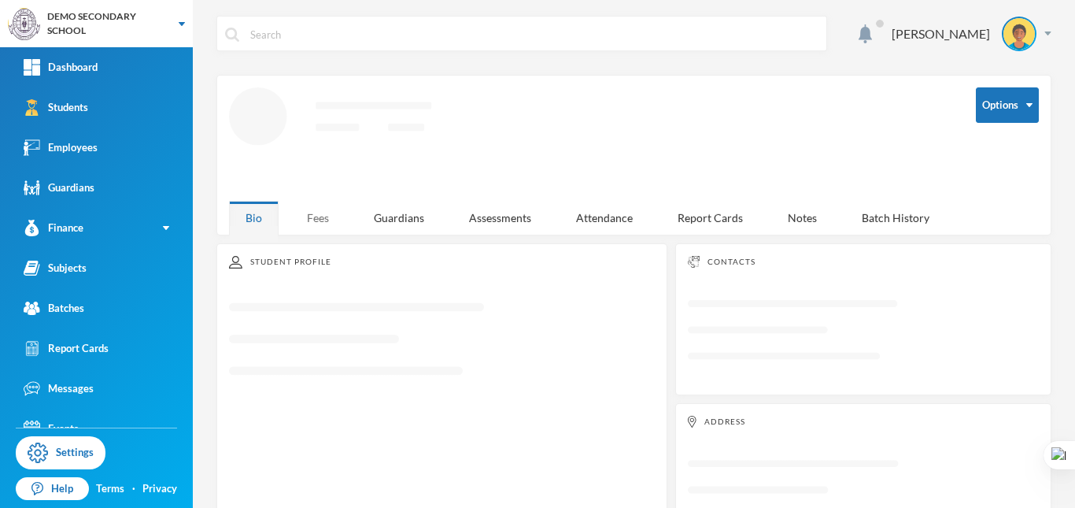
click at [323, 219] on div "Fees" at bounding box center [317, 218] width 55 height 34
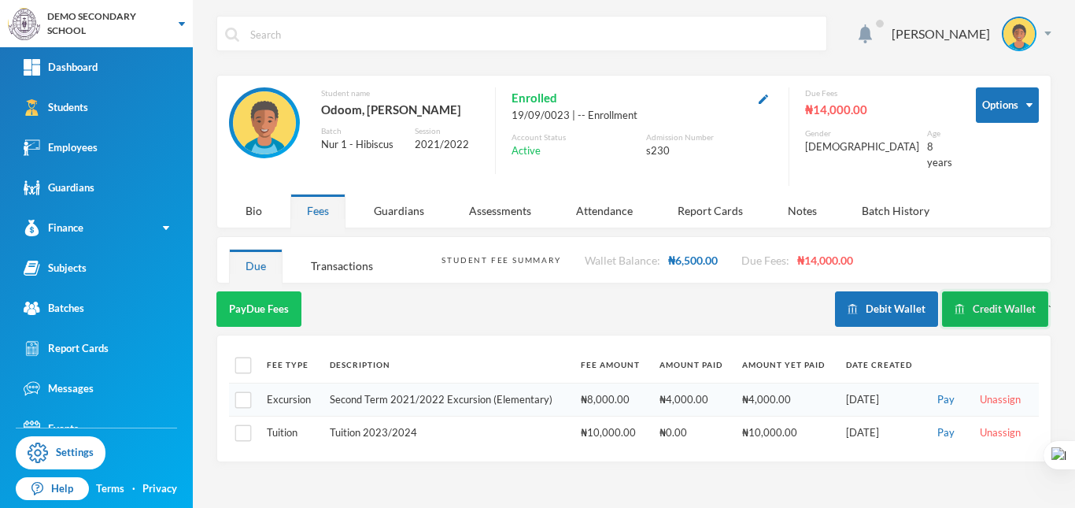
click at [969, 294] on button "Credit Wallet" at bounding box center [995, 308] width 106 height 35
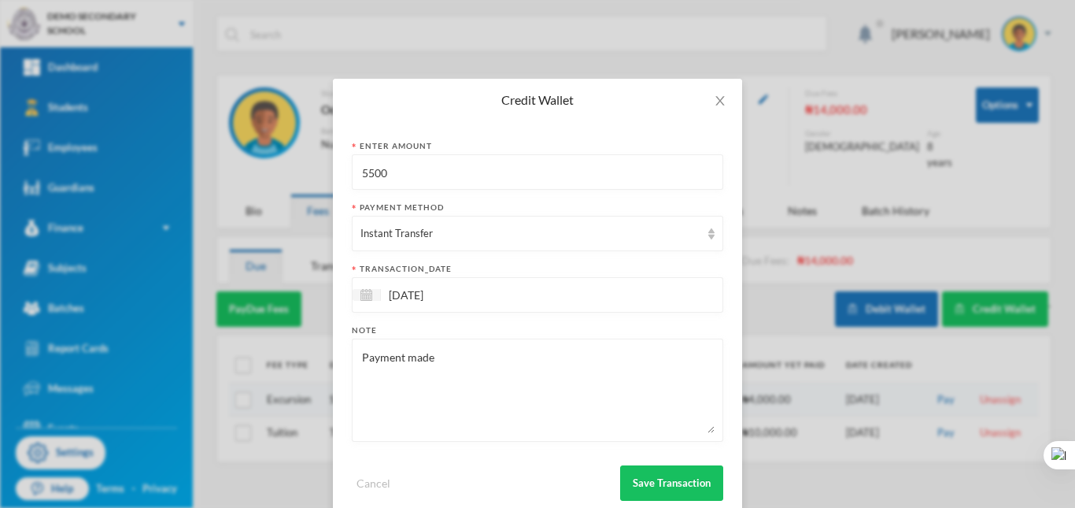
click at [450, 178] on input "5500" at bounding box center [538, 172] width 354 height 35
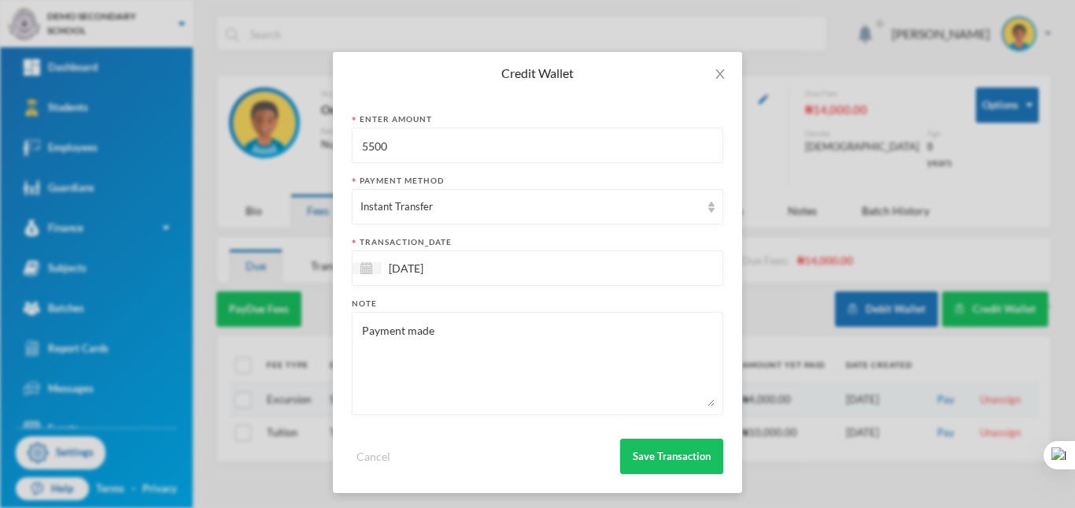
scroll to position [31, 0]
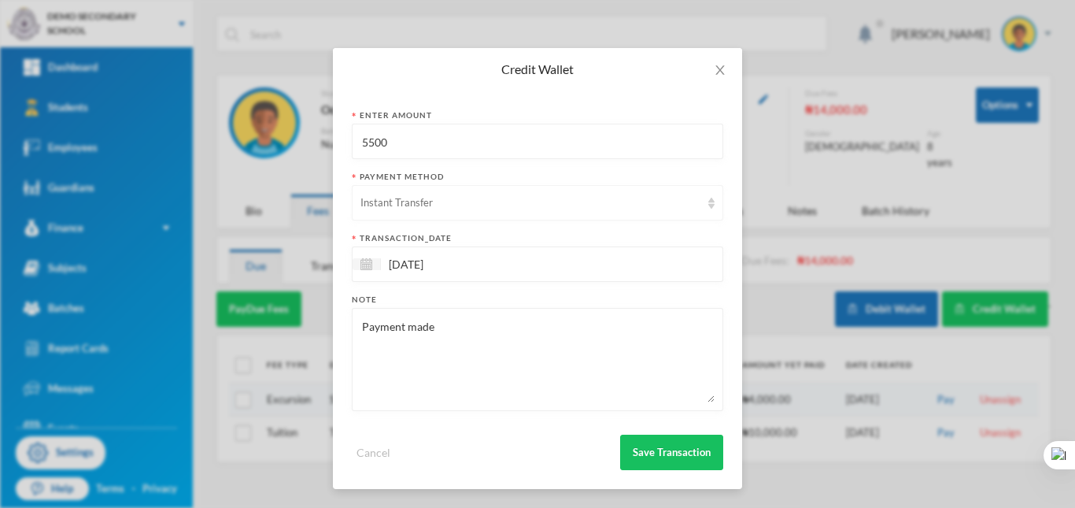
click at [490, 201] on div "Instant Transfer" at bounding box center [531, 203] width 340 height 16
click at [620, 106] on div "Enter Amount 5500 Payment Method Instant Transfer transaction_date 05/09/2025 N…" at bounding box center [537, 290] width 409 height 398
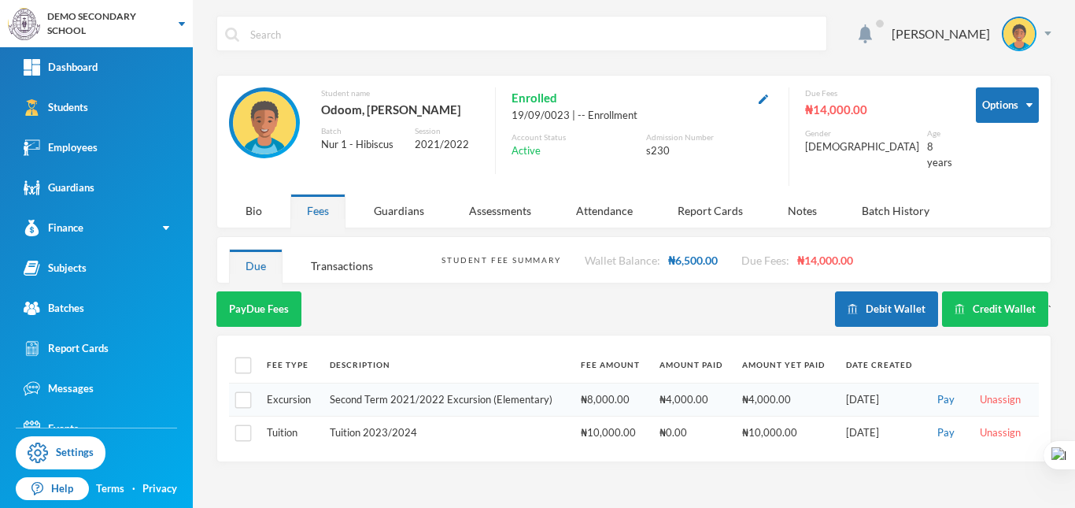
scroll to position [0, 0]
click at [972, 296] on button "Credit Wallet" at bounding box center [995, 308] width 106 height 35
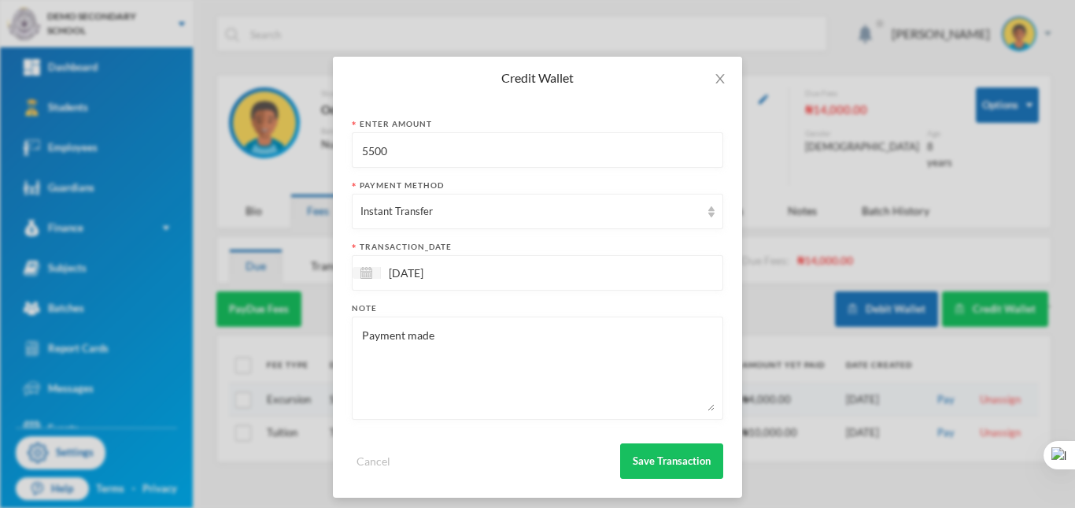
scroll to position [31, 0]
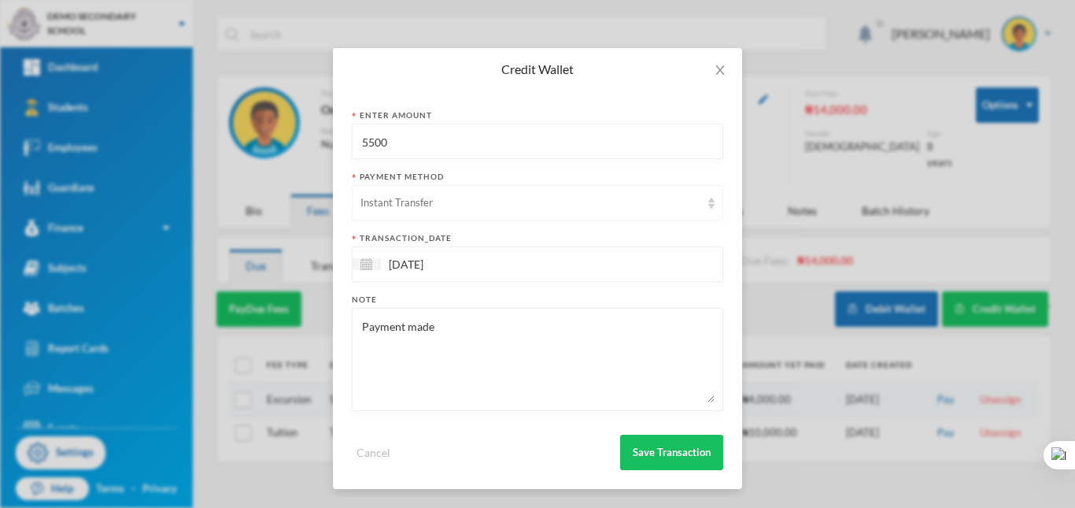
click at [424, 209] on div "Instant Transfer" at bounding box center [531, 203] width 340 height 16
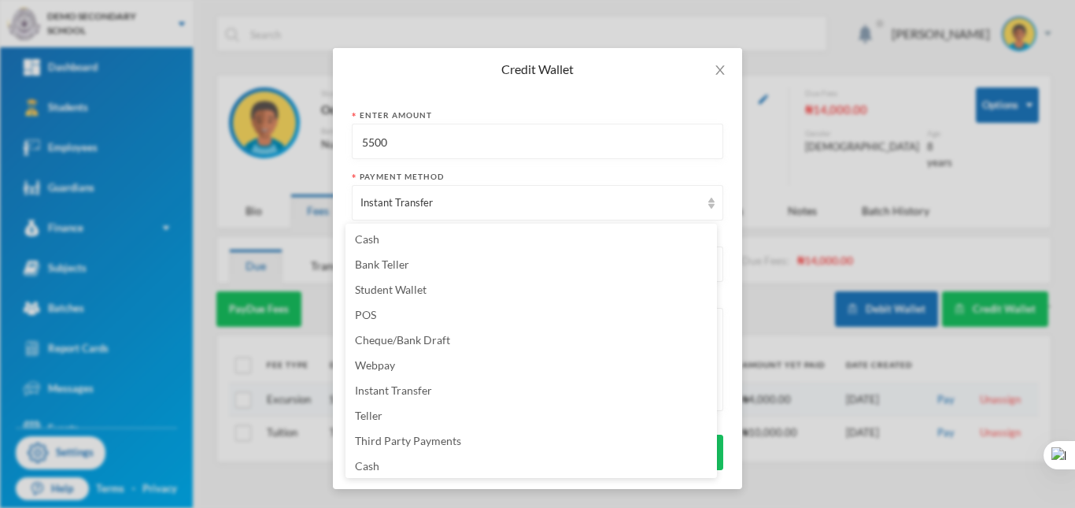
click at [720, 105] on div "Enter Amount 5500 Payment Method Instant Transfer transaction_date 05/09/2025 N…" at bounding box center [537, 290] width 409 height 398
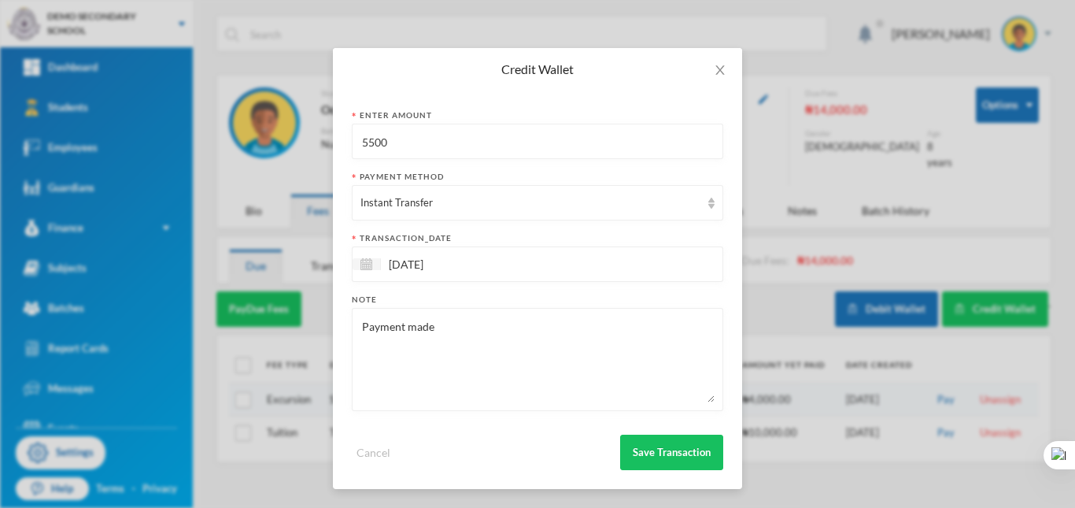
click at [816, 205] on div "Credit Wallet Enter Amount 5500 Payment Method Instant Transfer transaction_dat…" at bounding box center [537, 254] width 1075 height 508
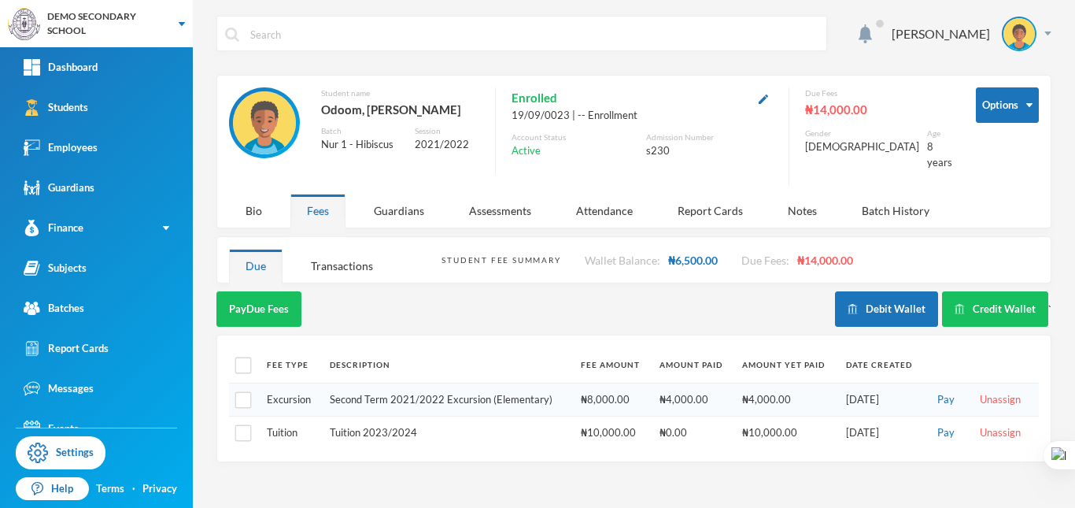
scroll to position [0, 0]
click at [886, 291] on button "Debit Wallet" at bounding box center [886, 308] width 103 height 35
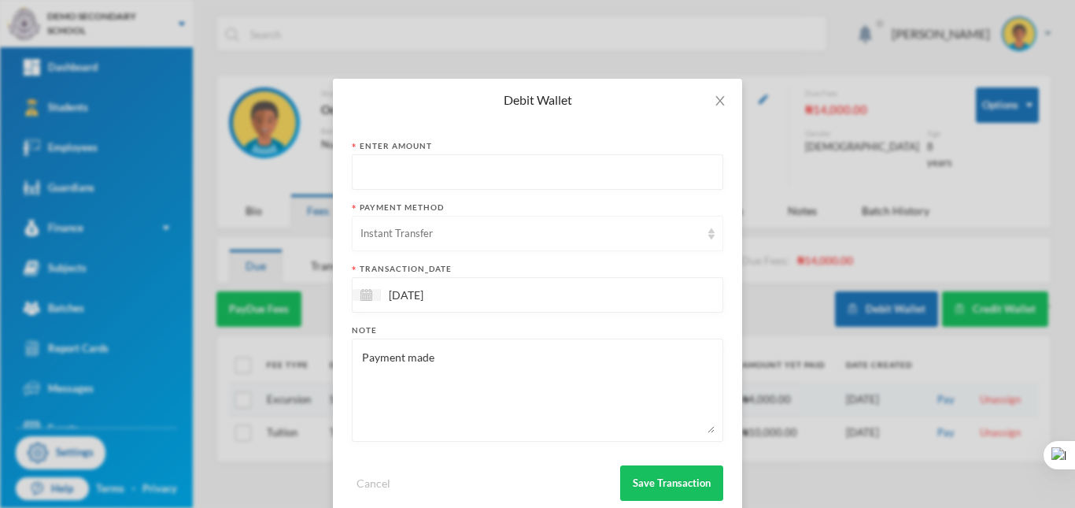
click at [462, 231] on div "Instant Transfer" at bounding box center [531, 234] width 340 height 16
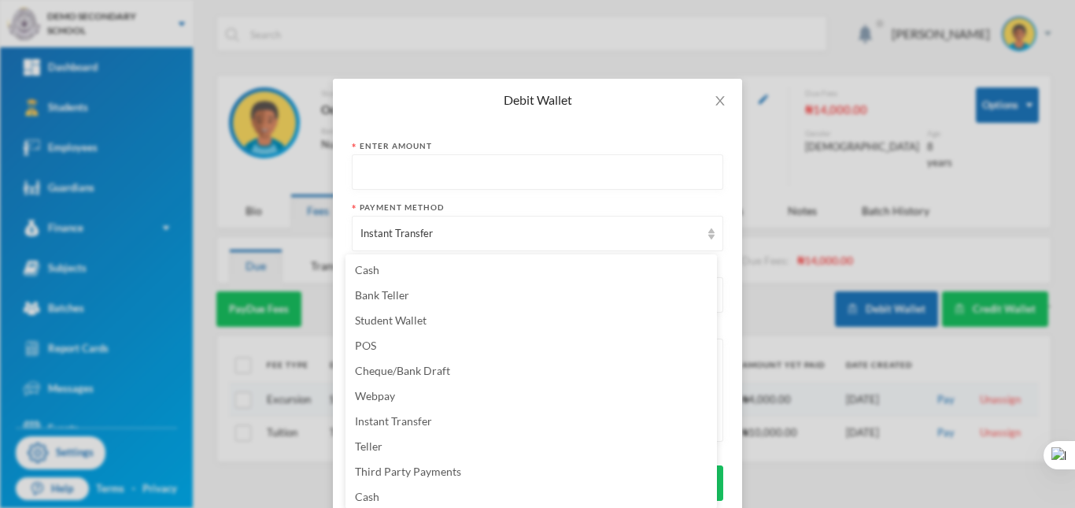
click at [524, 199] on form "Enter Amount Payment Method Instant Transfer transaction_date 05/09/2025 Note P…" at bounding box center [538, 320] width 372 height 361
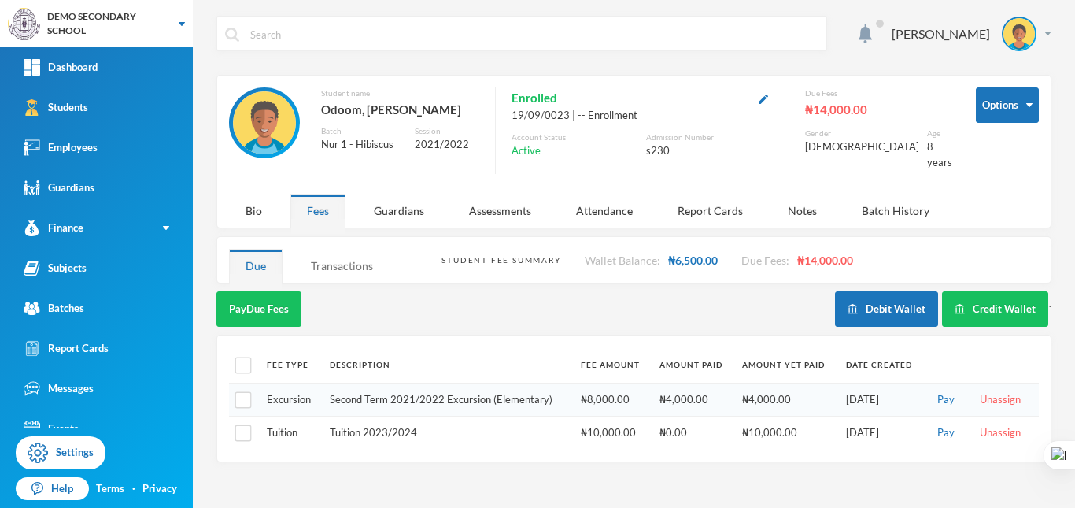
click at [354, 253] on div "Transactions" at bounding box center [341, 266] width 95 height 34
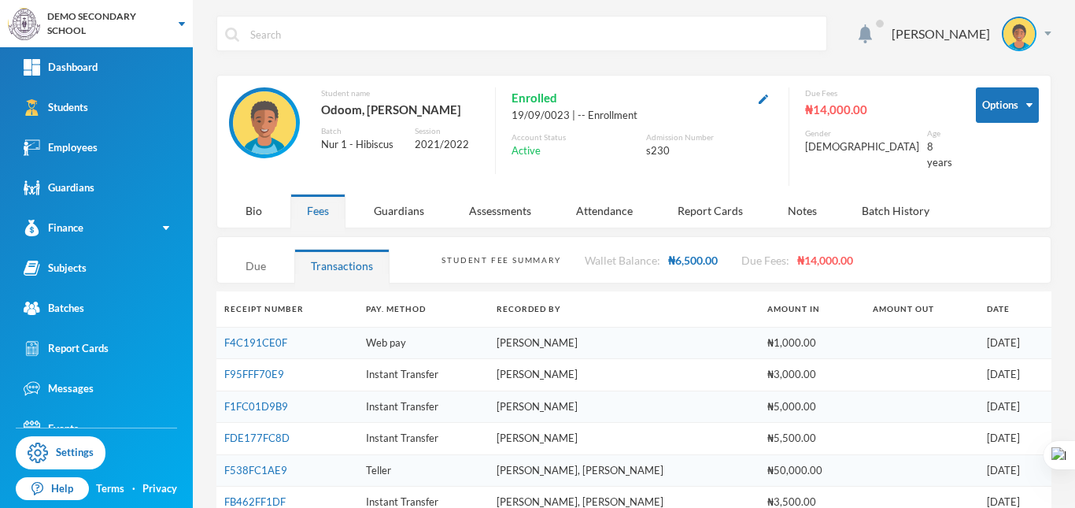
click at [264, 252] on div "Due" at bounding box center [256, 266] width 54 height 34
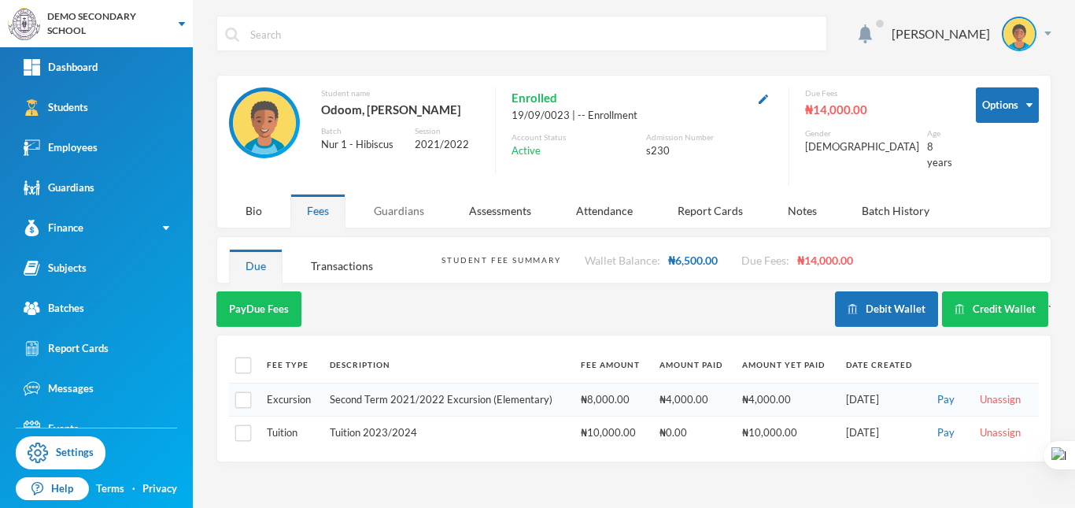
click at [401, 199] on div "Guardians" at bounding box center [398, 211] width 83 height 34
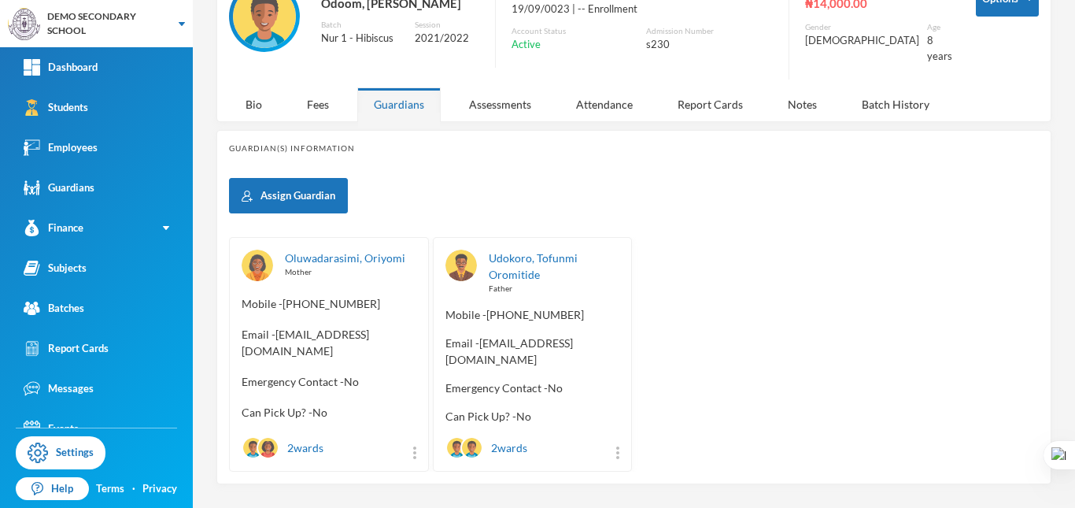
scroll to position [108, 0]
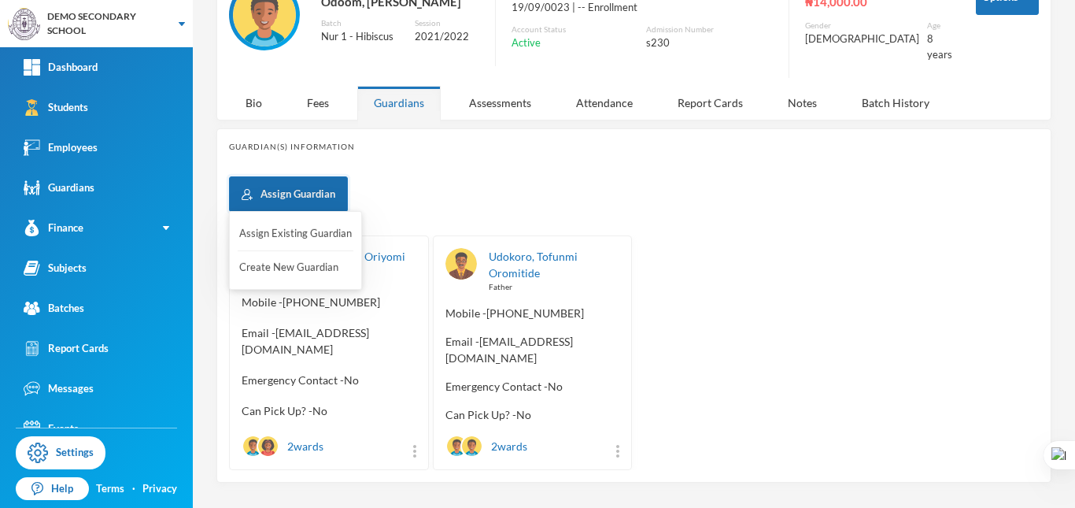
click at [309, 186] on button "Assign Guardian" at bounding box center [288, 193] width 119 height 35
click at [286, 234] on button "Assign Existing Guardian" at bounding box center [296, 234] width 116 height 28
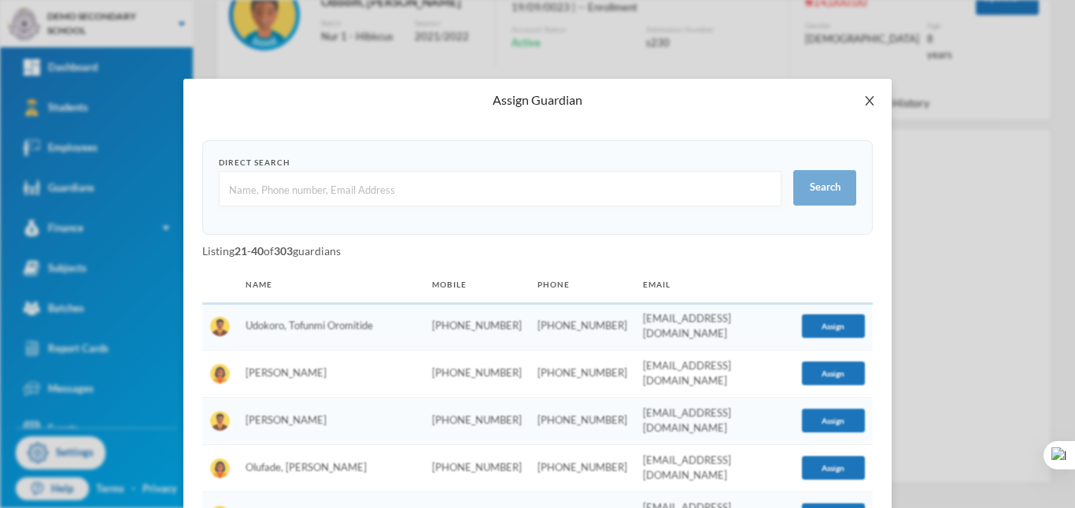
scroll to position [0, 0]
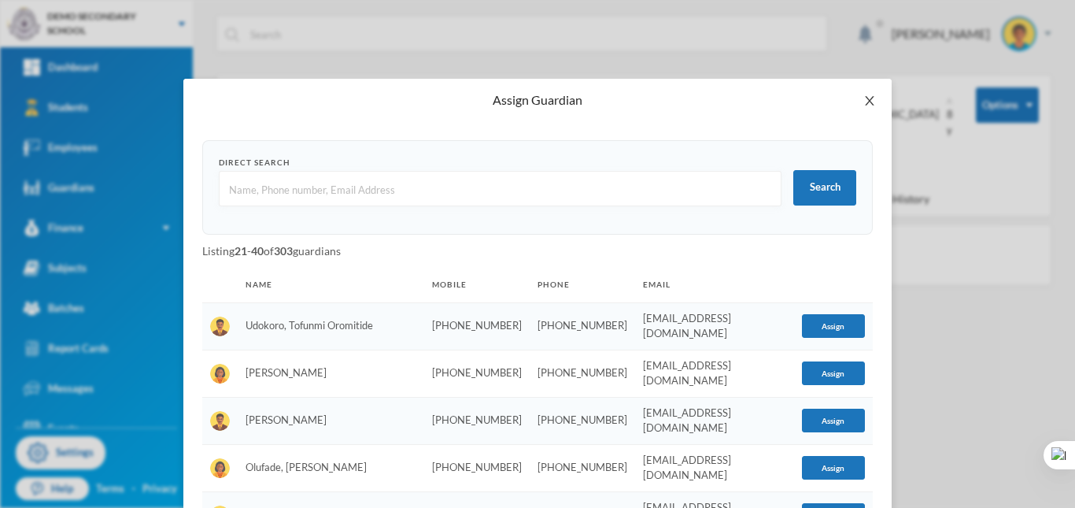
click at [864, 104] on icon "icon: close" at bounding box center [870, 100] width 13 height 13
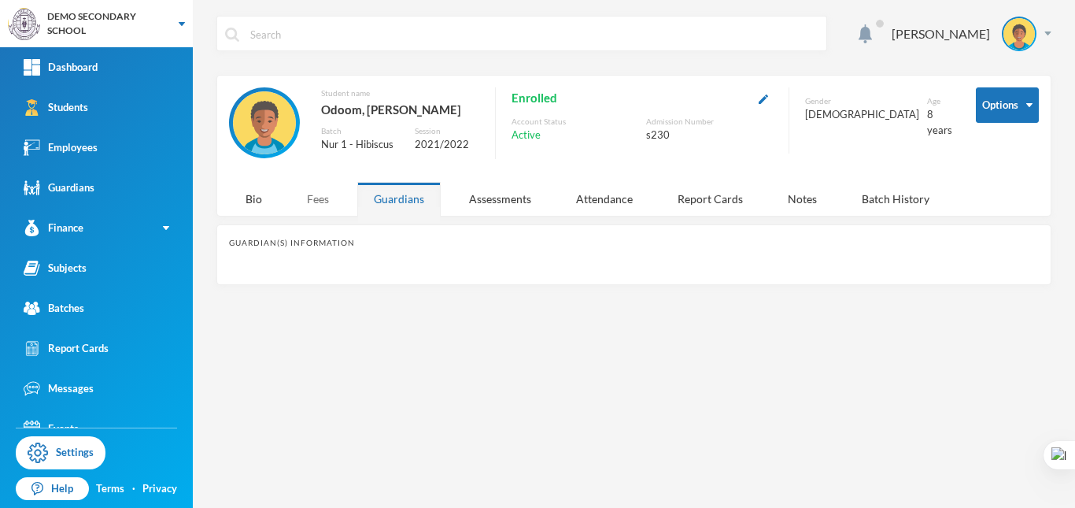
click at [316, 202] on div "Fees" at bounding box center [317, 199] width 55 height 34
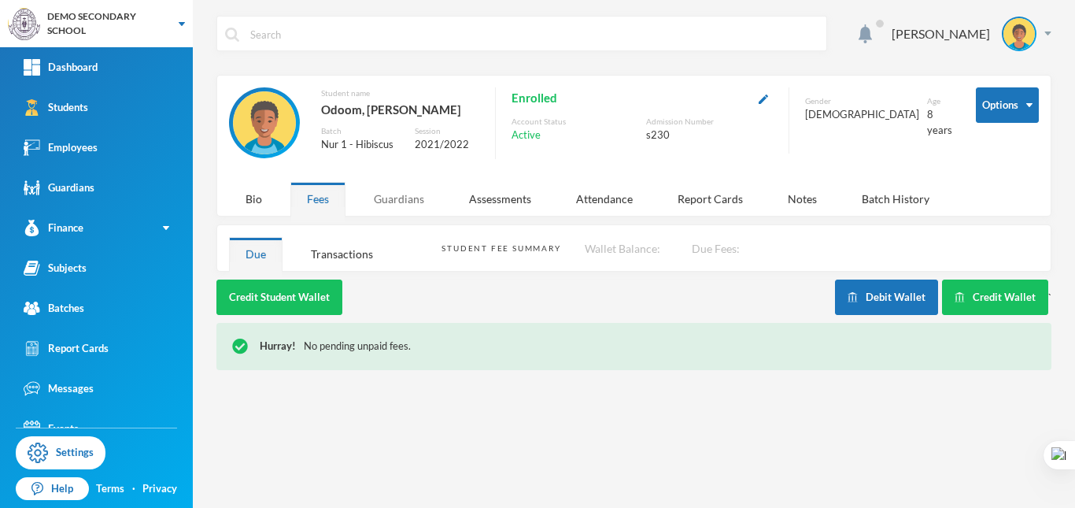
click at [410, 194] on div "Guardians" at bounding box center [398, 199] width 83 height 34
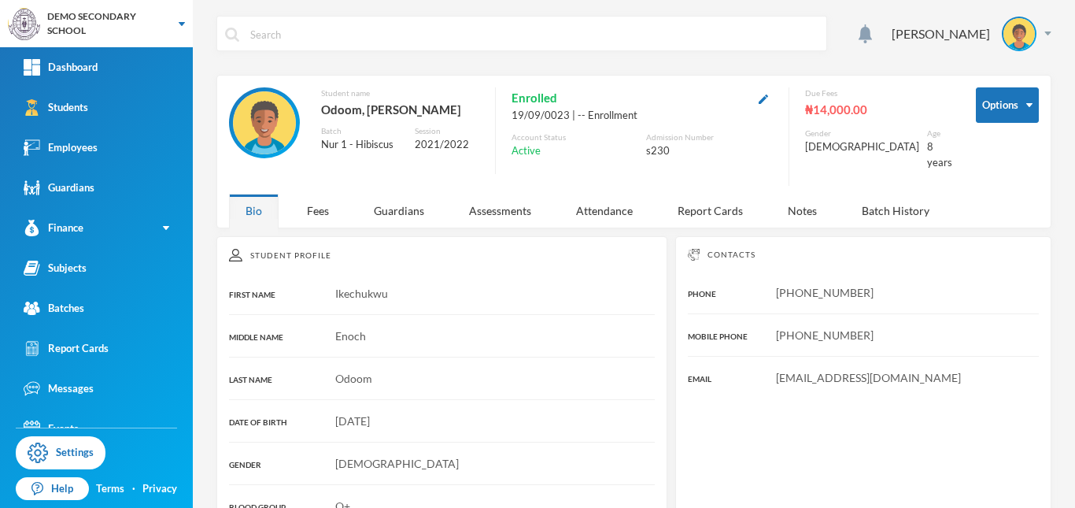
click at [392, 194] on div "Guardians" at bounding box center [398, 211] width 83 height 34
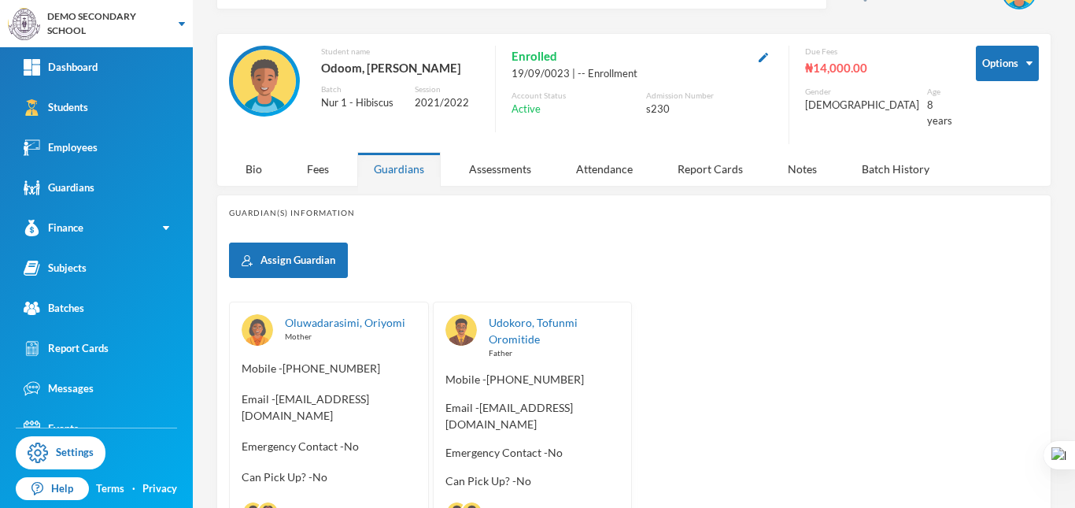
scroll to position [79, 0]
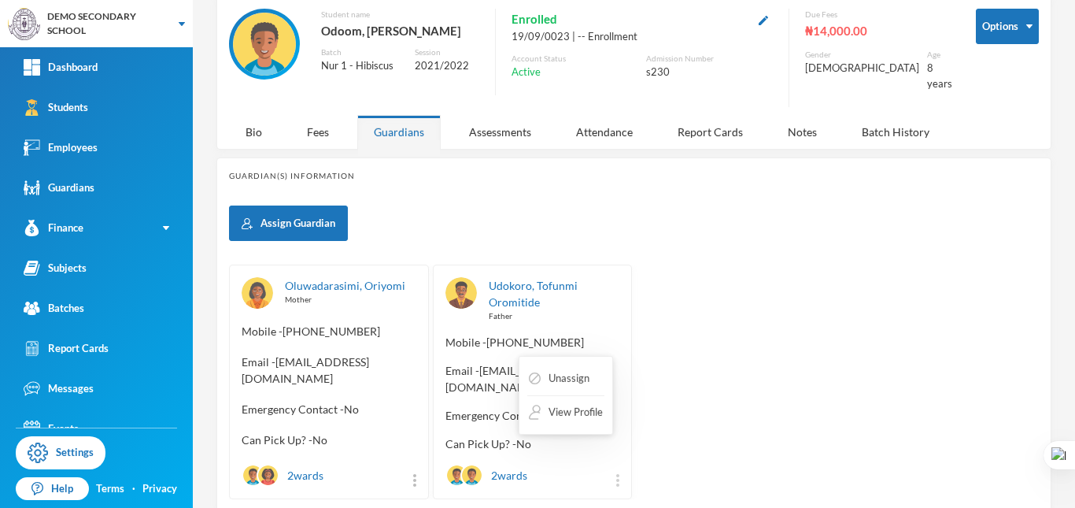
click at [616, 474] on img at bounding box center [617, 480] width 3 height 13
click at [570, 418] on button "View Profile" at bounding box center [565, 412] width 77 height 28
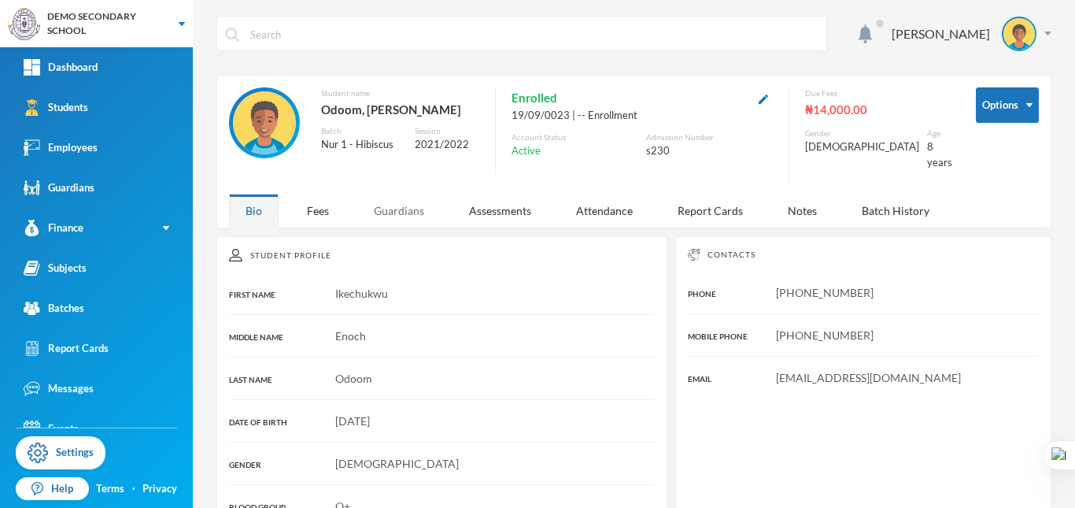
click at [385, 194] on div "Guardians" at bounding box center [398, 211] width 83 height 34
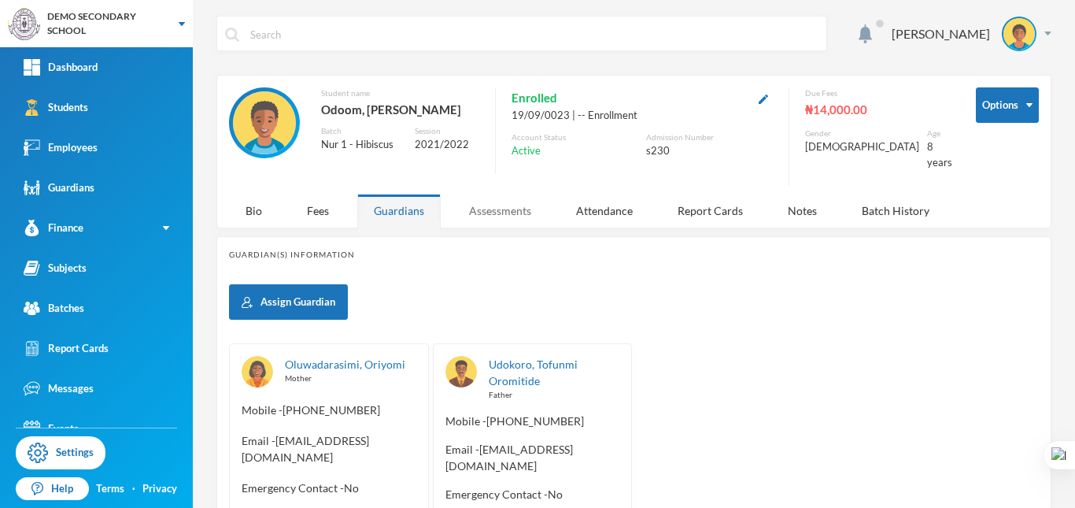
click at [501, 194] on div "Assessments" at bounding box center [500, 211] width 95 height 34
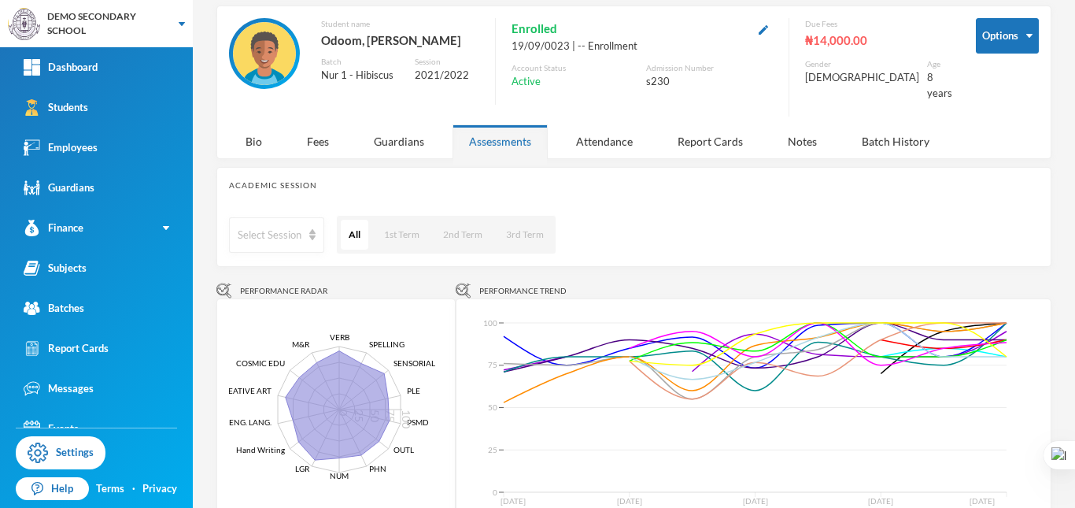
scroll to position [79, 0]
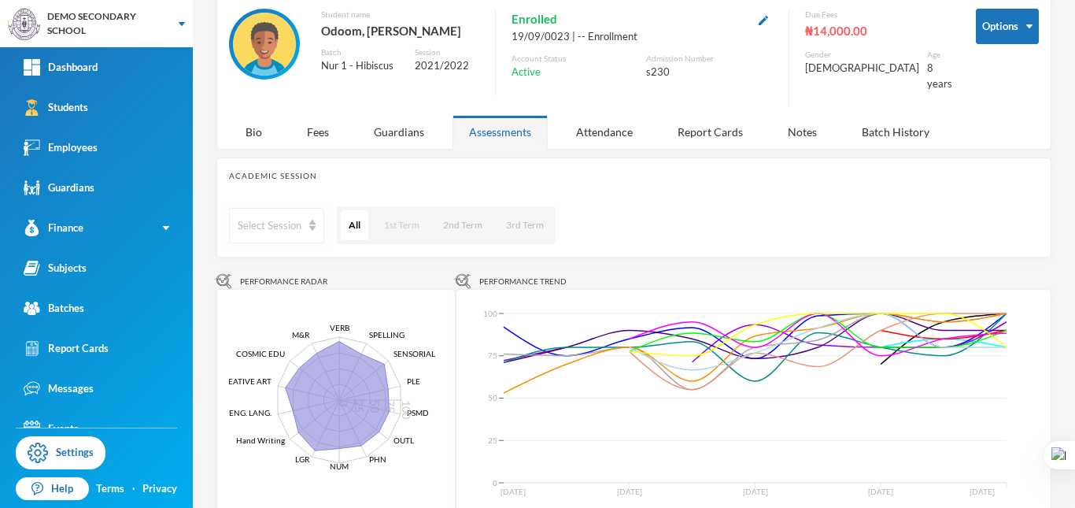
click at [406, 217] on button "1st Term" at bounding box center [401, 225] width 51 height 30
click at [457, 211] on button "2nd Term" at bounding box center [462, 225] width 55 height 30
click at [526, 219] on button "3rd Term" at bounding box center [525, 225] width 54 height 30
click at [297, 218] on div "Select Session" at bounding box center [270, 226] width 64 height 16
click at [378, 261] on div "[PERSON_NAME] Options Student name [PERSON_NAME], [PERSON_NAME] Batch Nur 1 - H…" at bounding box center [634, 254] width 882 height 508
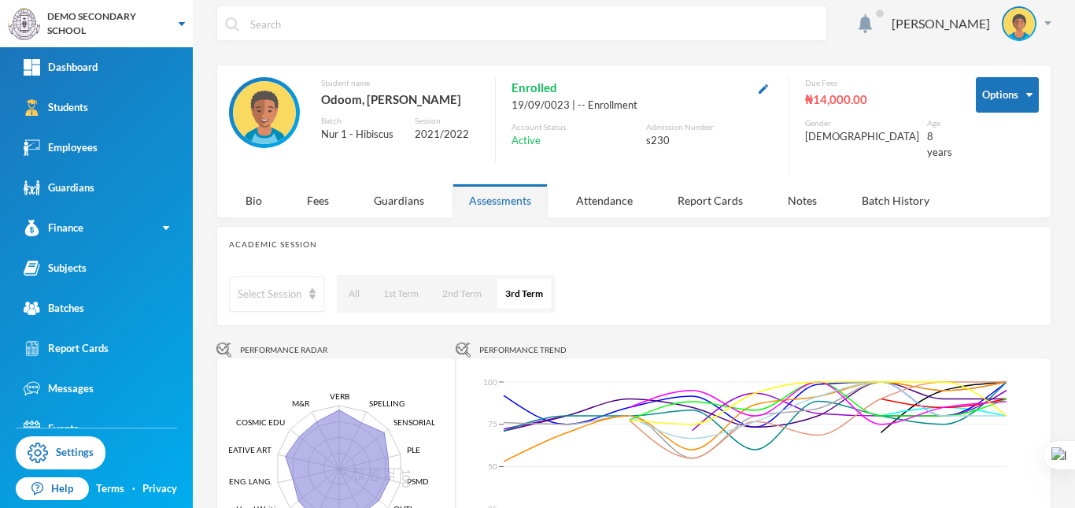
scroll to position [0, 0]
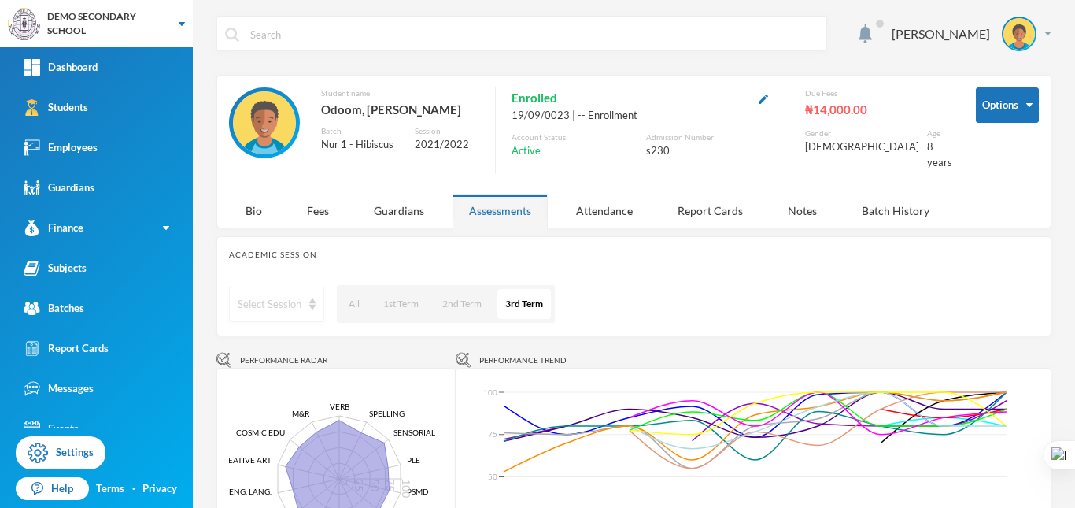
click at [270, 297] on div "Select Session" at bounding box center [270, 305] width 64 height 16
click at [253, 357] on span "2021/2022" at bounding box center [266, 352] width 54 height 13
click at [257, 301] on div "2021/2022" at bounding box center [272, 304] width 86 height 35
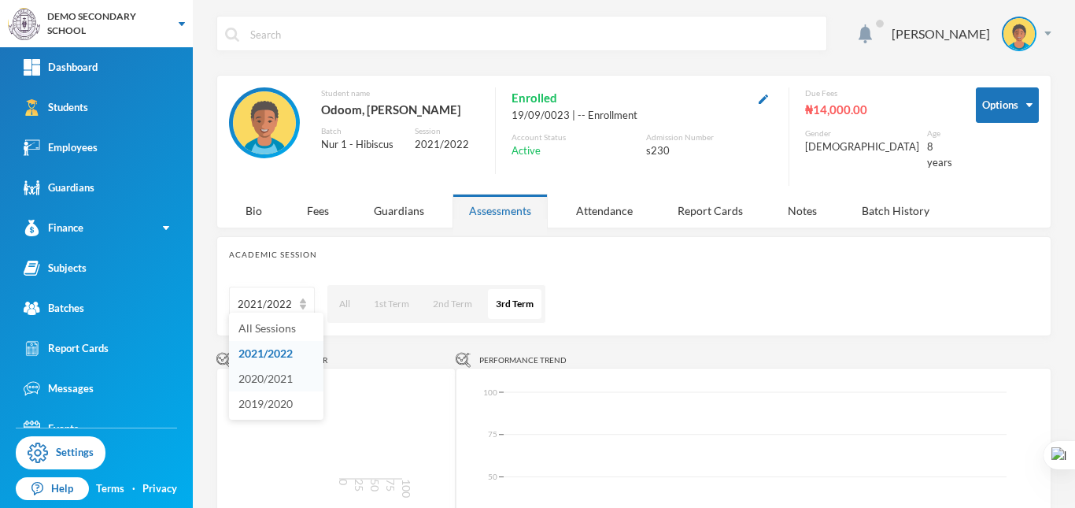
click at [274, 378] on span "2020/2021" at bounding box center [266, 378] width 54 height 13
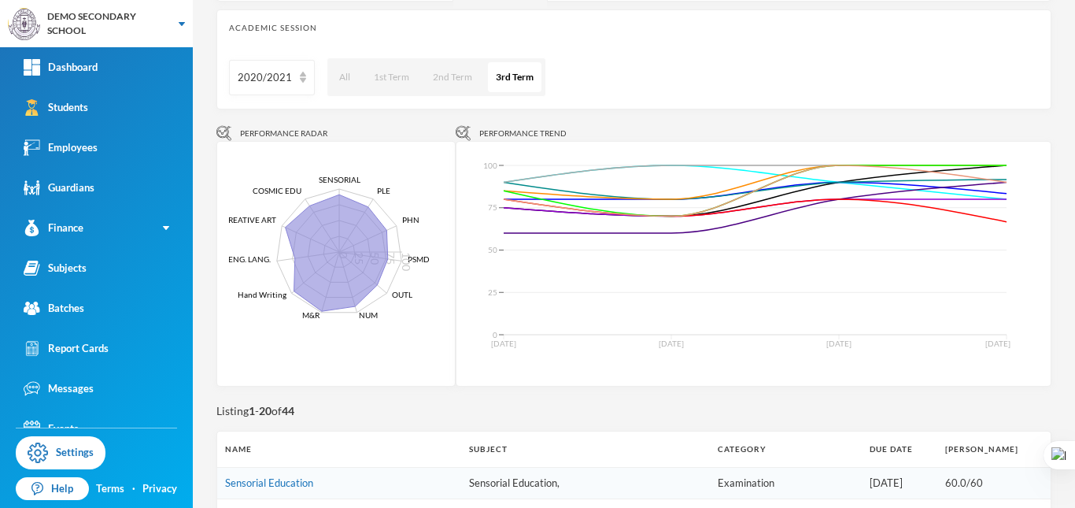
scroll to position [236, 0]
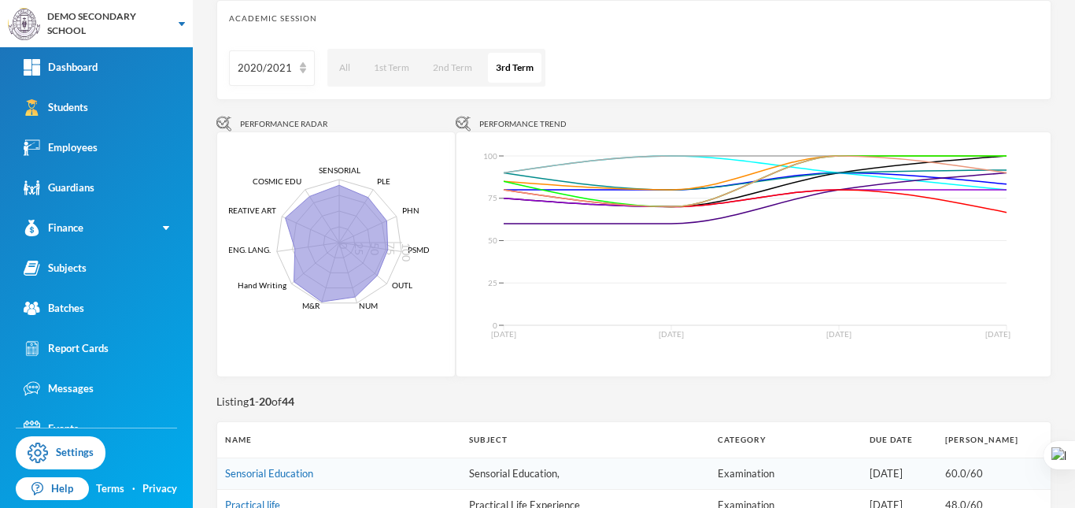
click at [313, 235] on polygon at bounding box center [337, 243] width 102 height 117
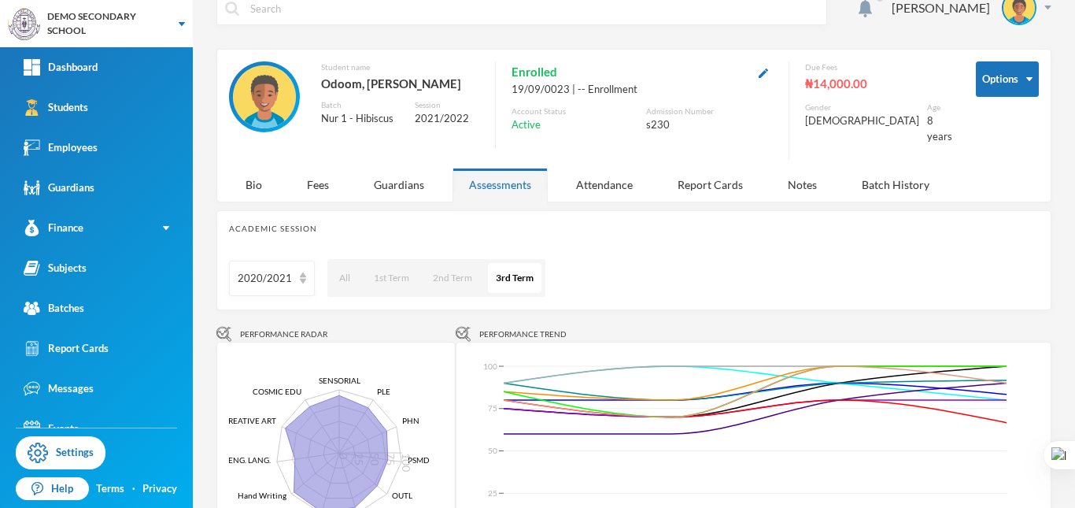
scroll to position [0, 0]
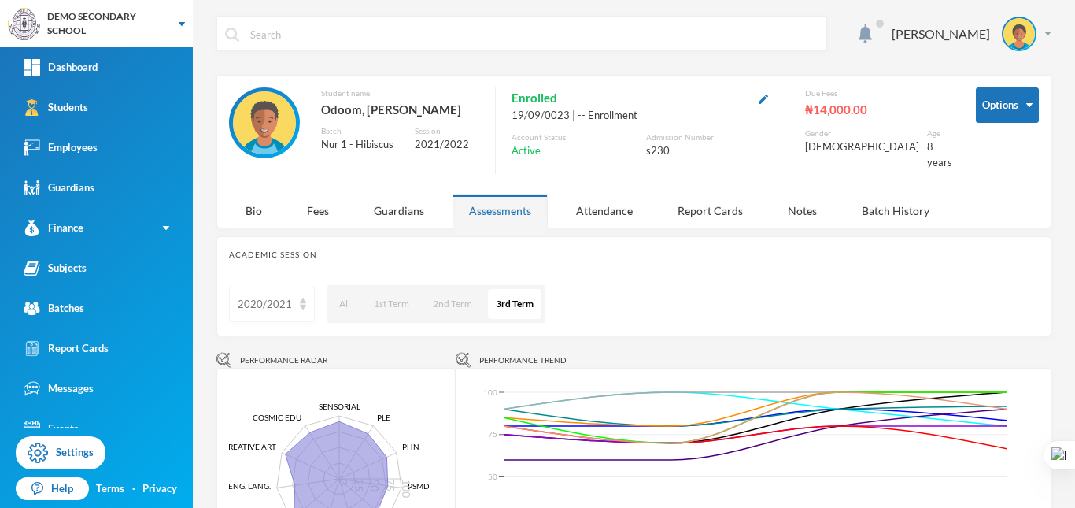
click at [265, 287] on div "2020/2021" at bounding box center [272, 304] width 86 height 35
click at [280, 331] on span "All Sessions" at bounding box center [267, 327] width 57 height 13
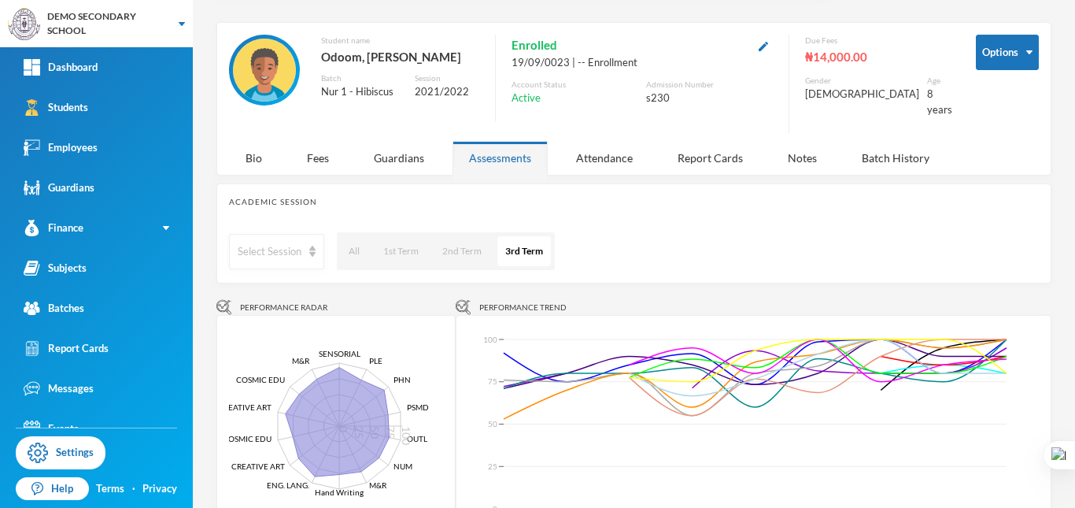
scroll to position [43, 0]
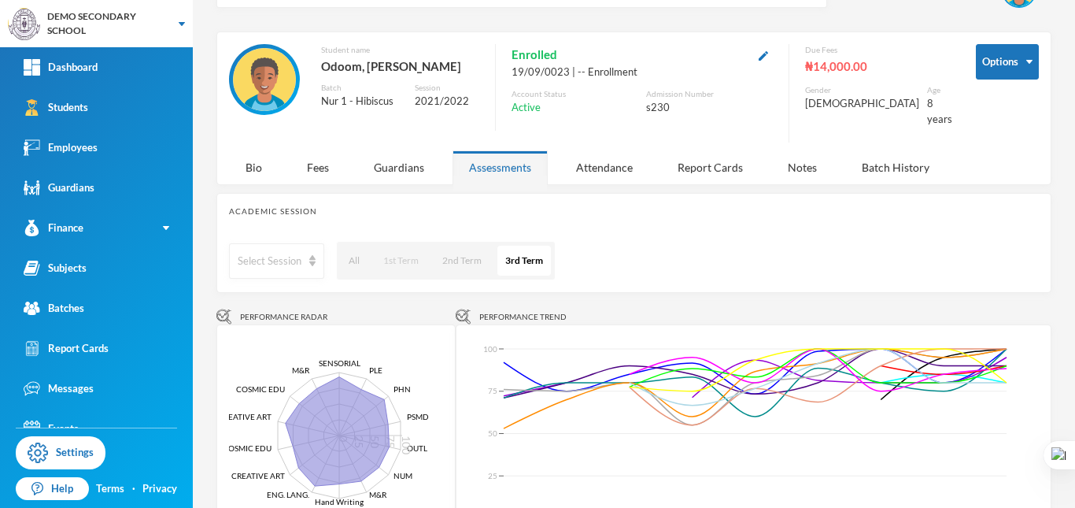
click at [395, 247] on button "1st Term" at bounding box center [401, 261] width 51 height 30
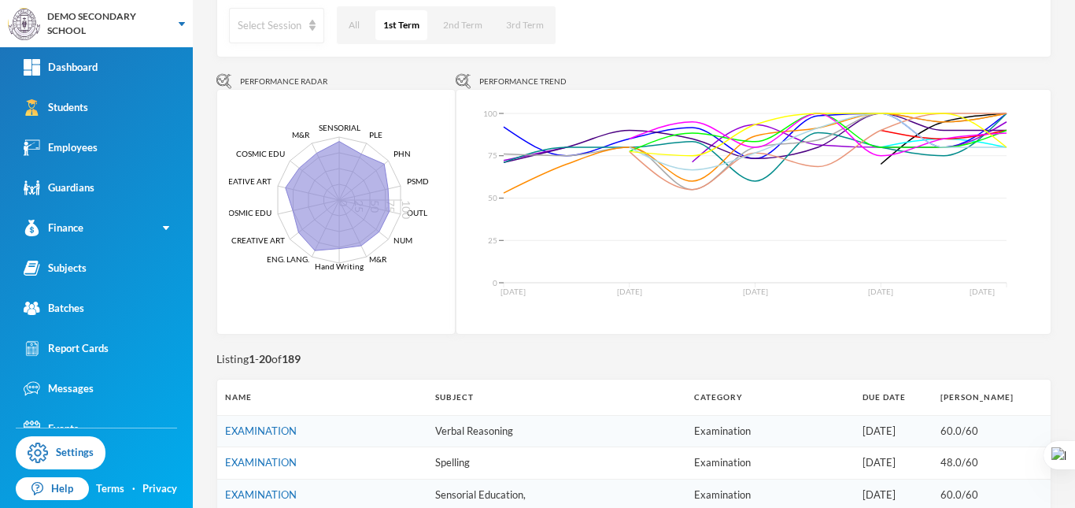
scroll to position [315, 0]
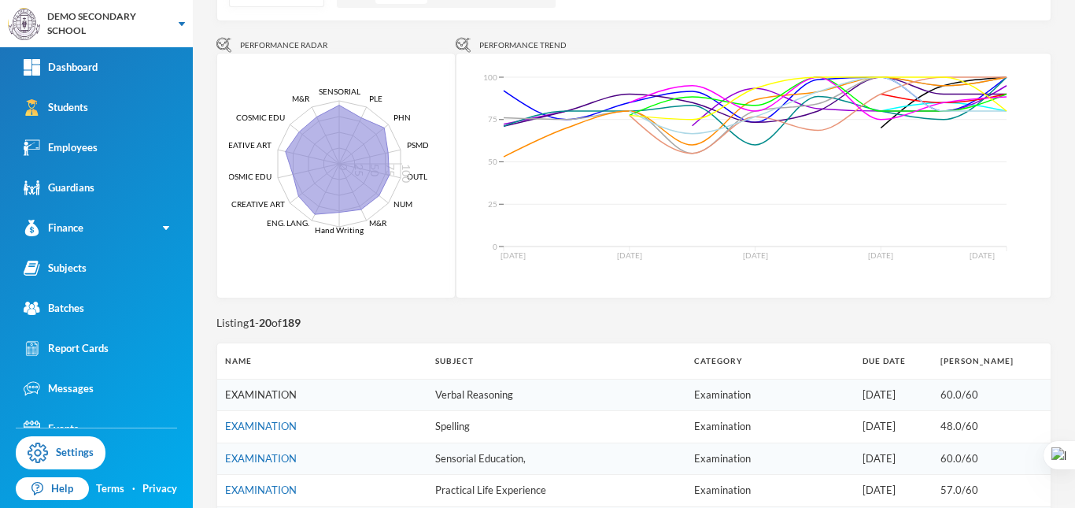
click at [279, 388] on link "EXAMINATION" at bounding box center [261, 394] width 72 height 13
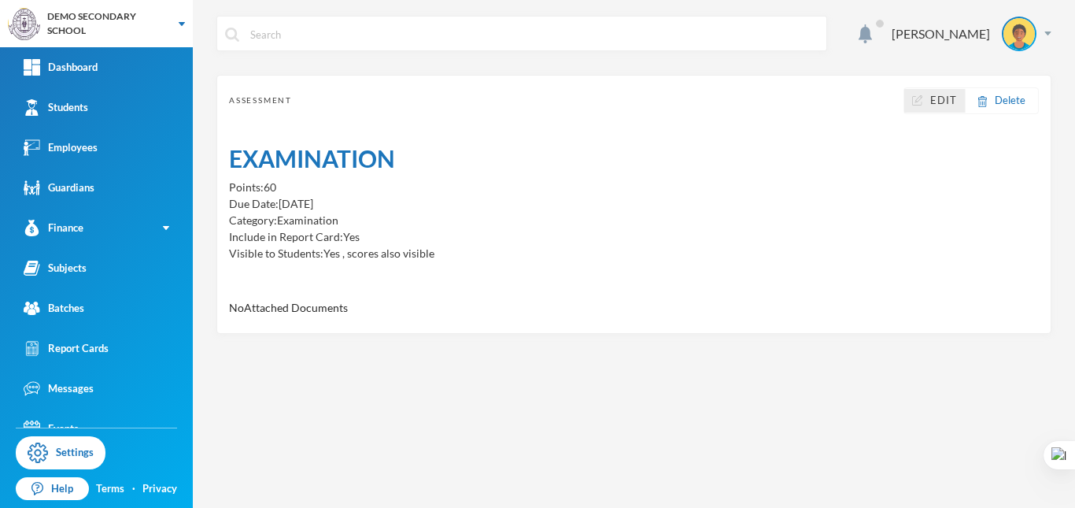
click at [935, 102] on span "Edit" at bounding box center [944, 101] width 27 height 16
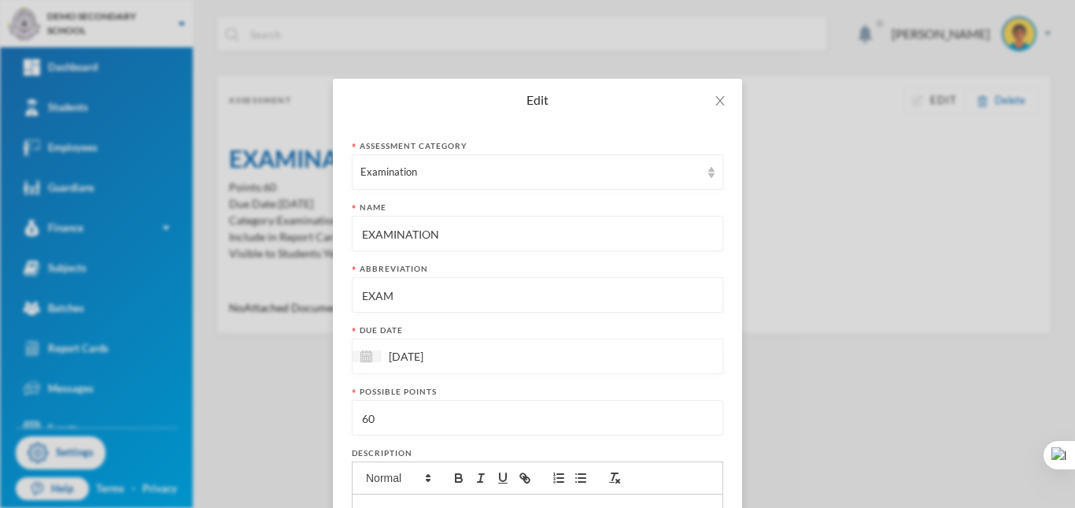
click at [904, 223] on div "Edit Assessment category Examination Name EXAMINATION Abbreviation EXAM Due dat…" at bounding box center [537, 254] width 1075 height 508
click at [715, 105] on icon "icon: close" at bounding box center [720, 100] width 13 height 13
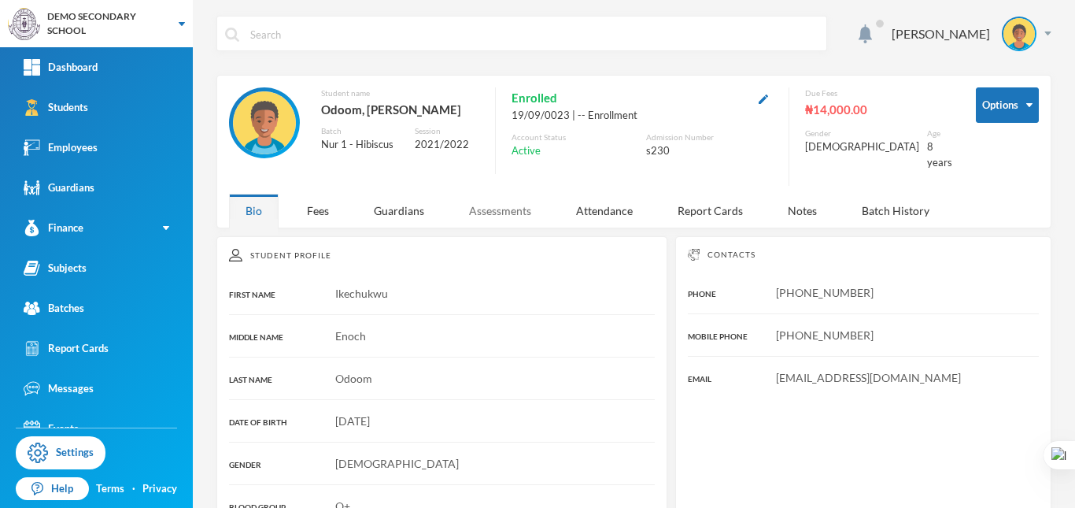
click at [496, 194] on div "Assessments" at bounding box center [500, 211] width 95 height 34
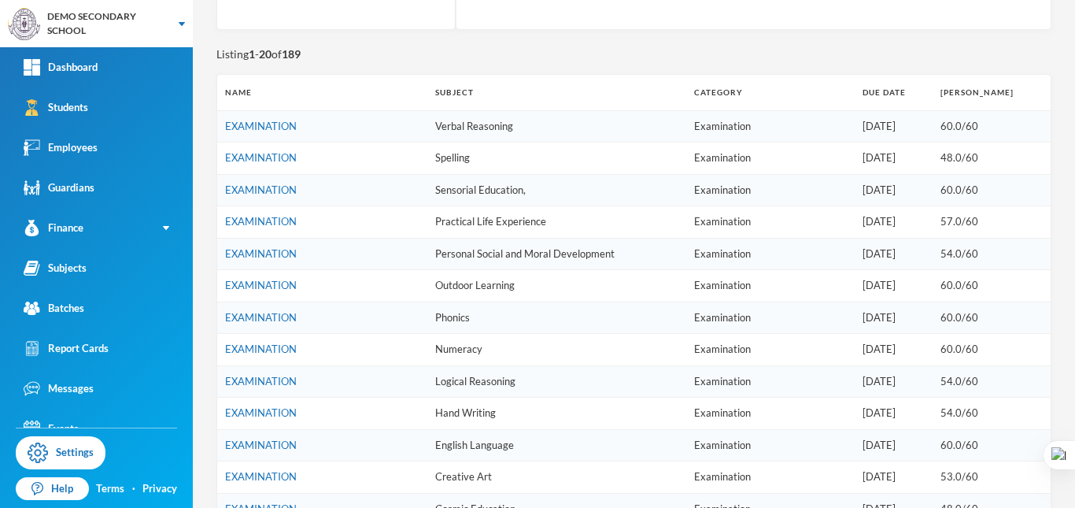
scroll to position [516, 0]
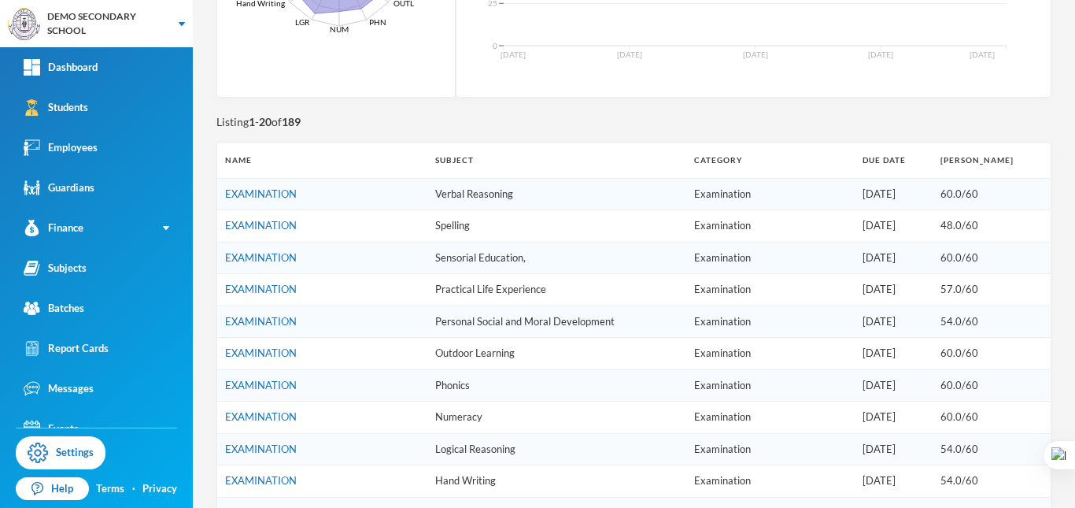
click at [714, 150] on th "Category" at bounding box center [770, 159] width 168 height 35
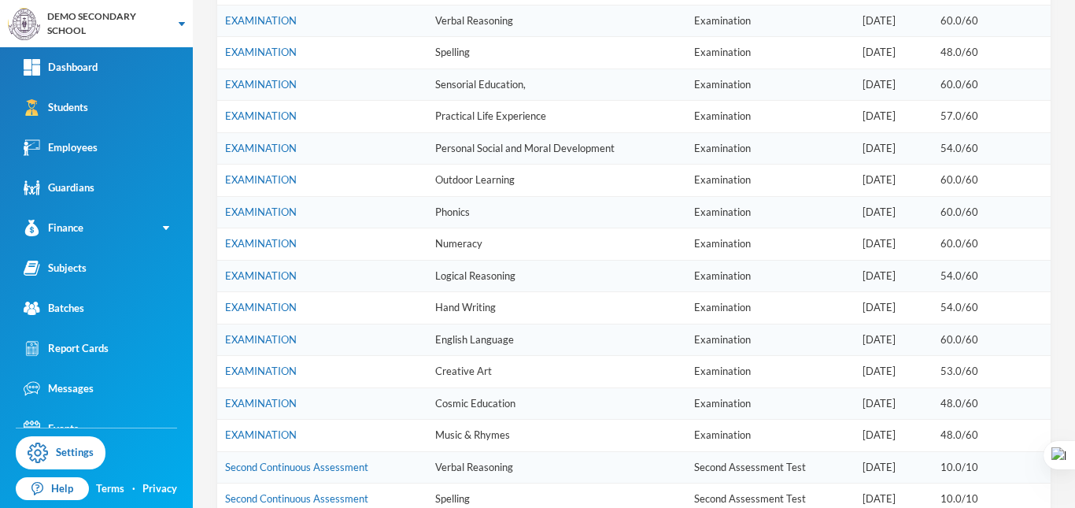
scroll to position [831, 0]
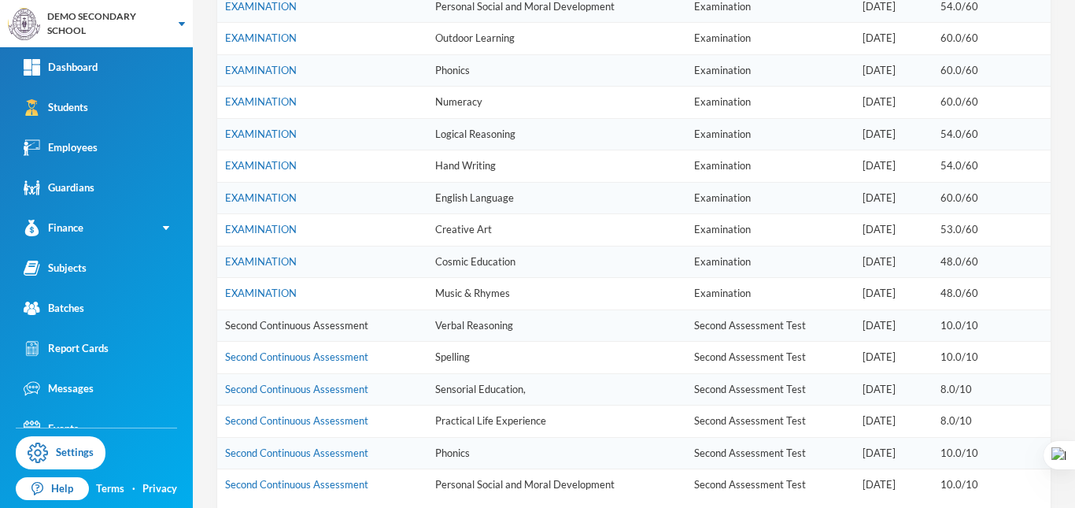
click at [296, 319] on link "Second Continuous Assessment" at bounding box center [296, 325] width 143 height 13
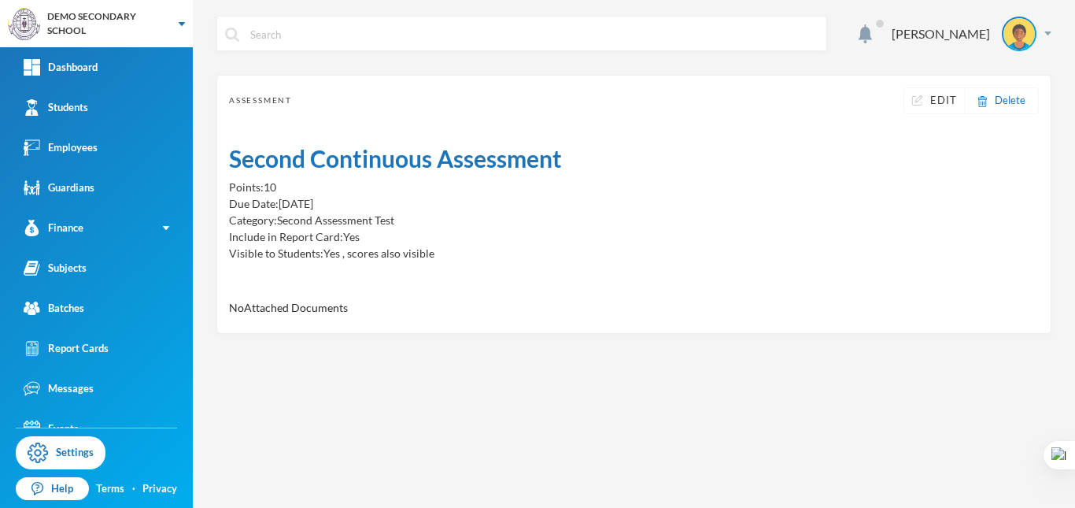
click at [913, 119] on div "Assessment Edit Delete Second Continuous Assessment Points: 10 Due Date: [DATE]…" at bounding box center [633, 204] width 835 height 259
click at [923, 110] on div "Edit" at bounding box center [935, 101] width 61 height 24
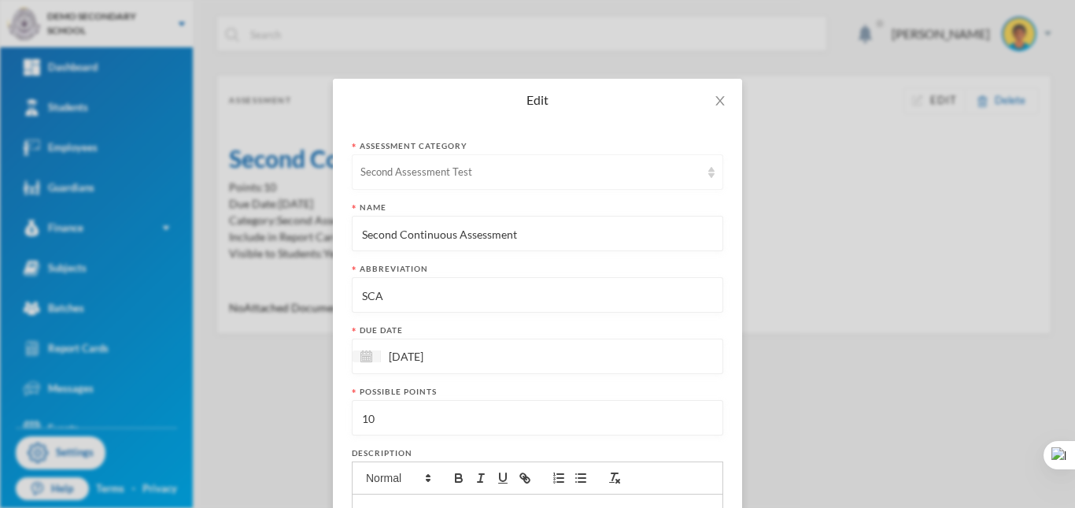
click at [606, 180] on div "Second Assessment Test" at bounding box center [538, 171] width 372 height 35
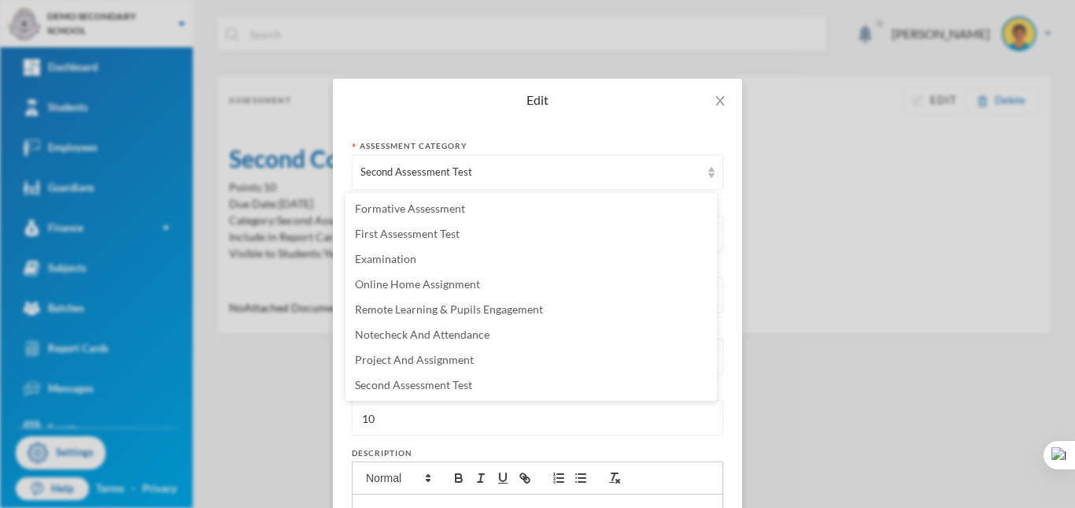
click at [638, 141] on div "Assessment category" at bounding box center [538, 146] width 372 height 12
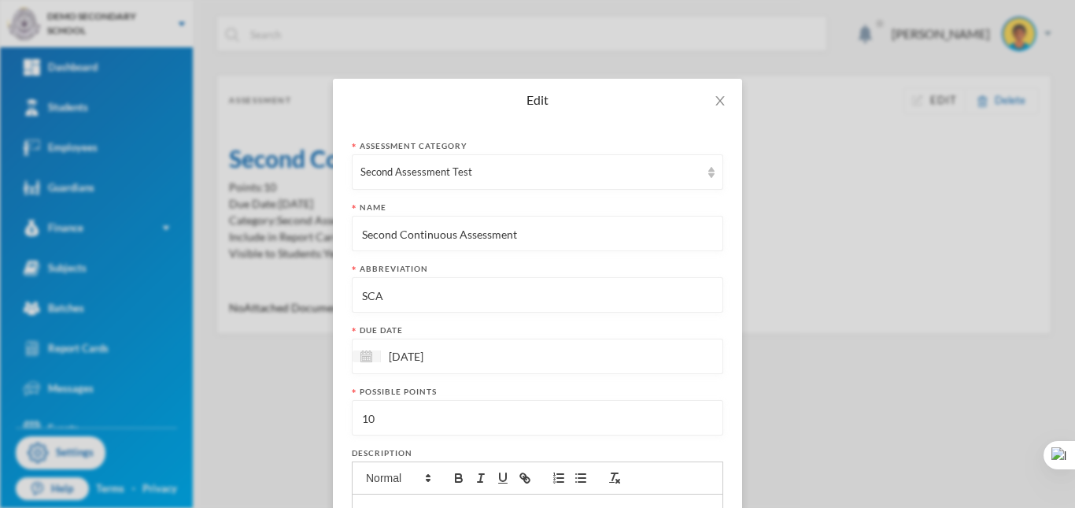
click at [223, 189] on div "Edit Assessment category Second Assessment Test Name Second Continuous Assessme…" at bounding box center [537, 254] width 1075 height 508
click at [854, 131] on div "Edit Assessment category Second Assessment Test Name Second Continuous Assessme…" at bounding box center [537, 254] width 1075 height 508
click at [720, 97] on icon "icon: close" at bounding box center [720, 100] width 13 height 13
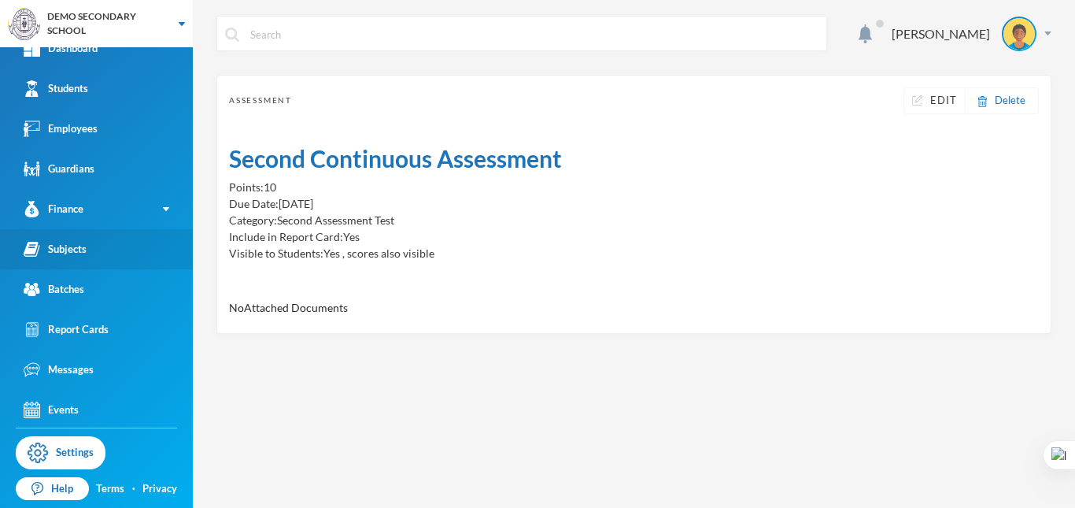
scroll to position [21, 0]
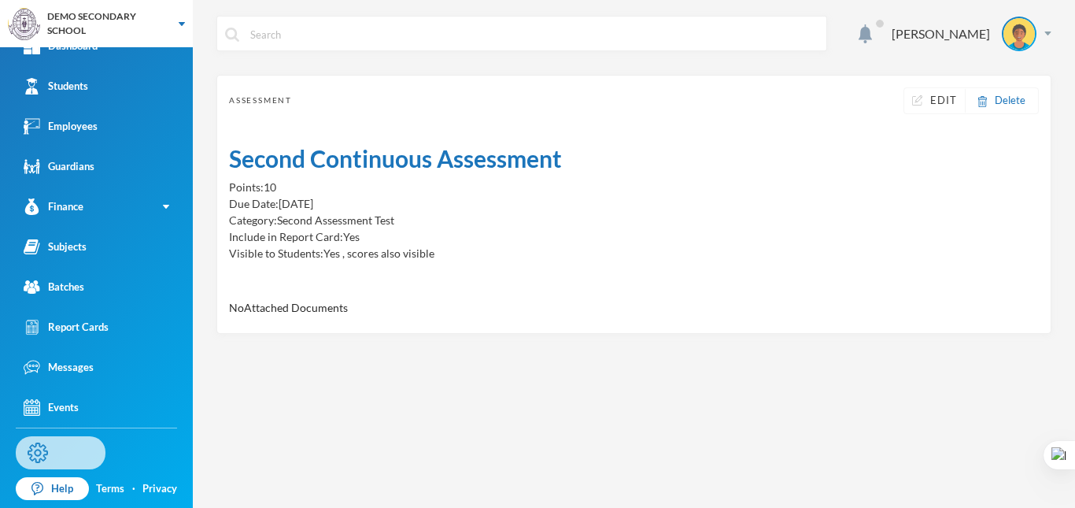
click at [74, 446] on link "Settings" at bounding box center [61, 452] width 90 height 33
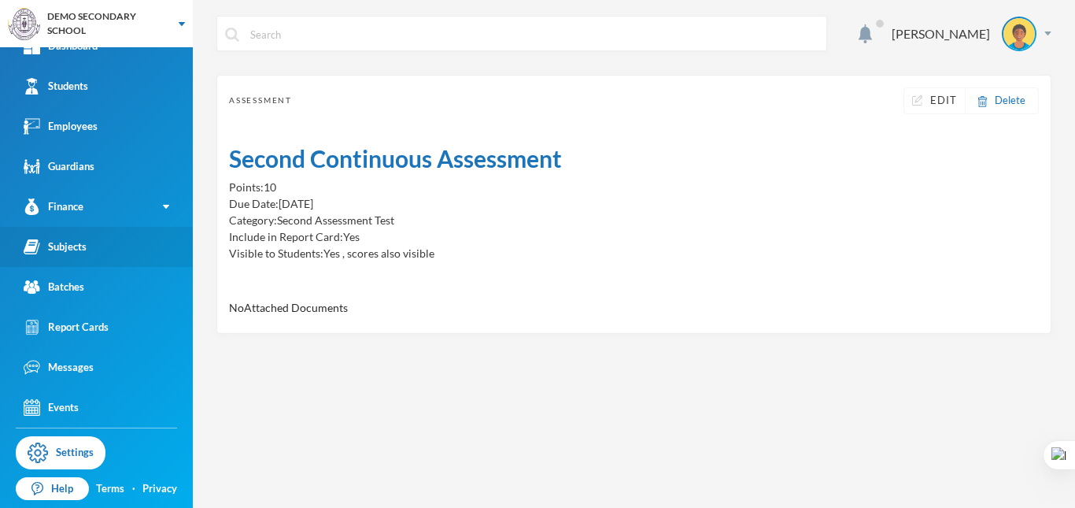
scroll to position [0, 0]
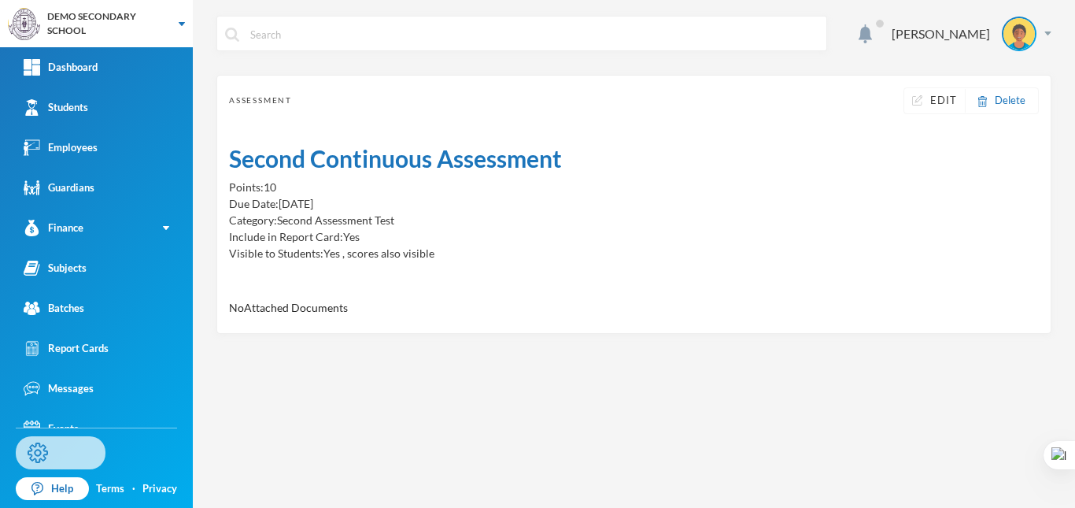
click at [64, 454] on link "Settings" at bounding box center [61, 452] width 90 height 33
click at [929, 101] on div "Edit" at bounding box center [935, 101] width 61 height 24
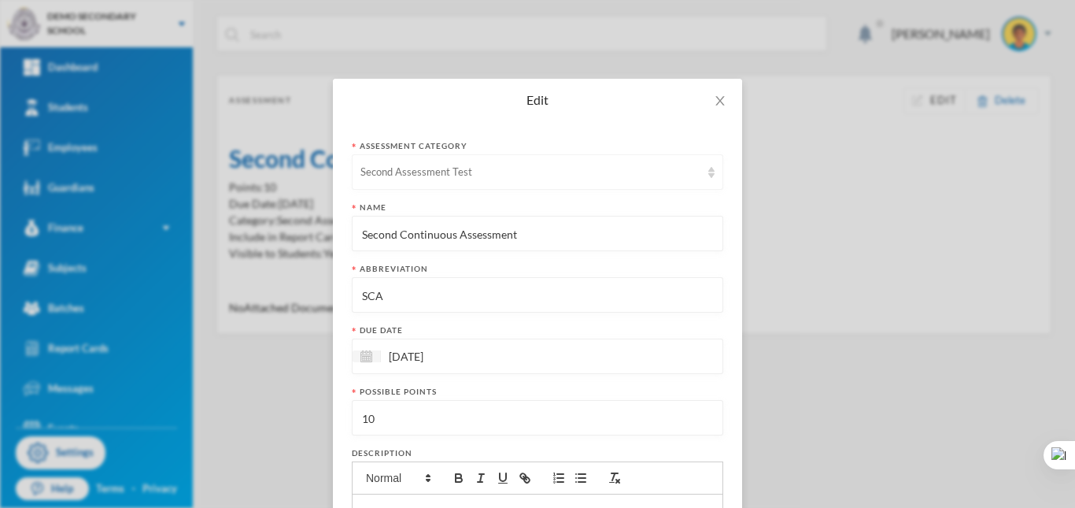
click at [586, 165] on div "Second Assessment Test" at bounding box center [531, 173] width 340 height 16
click at [231, 111] on div "Edit Assessment category Second Assessment Test Name Second Continuous Assessme…" at bounding box center [537, 254] width 1075 height 508
click at [714, 94] on icon "icon: close" at bounding box center [720, 100] width 13 height 13
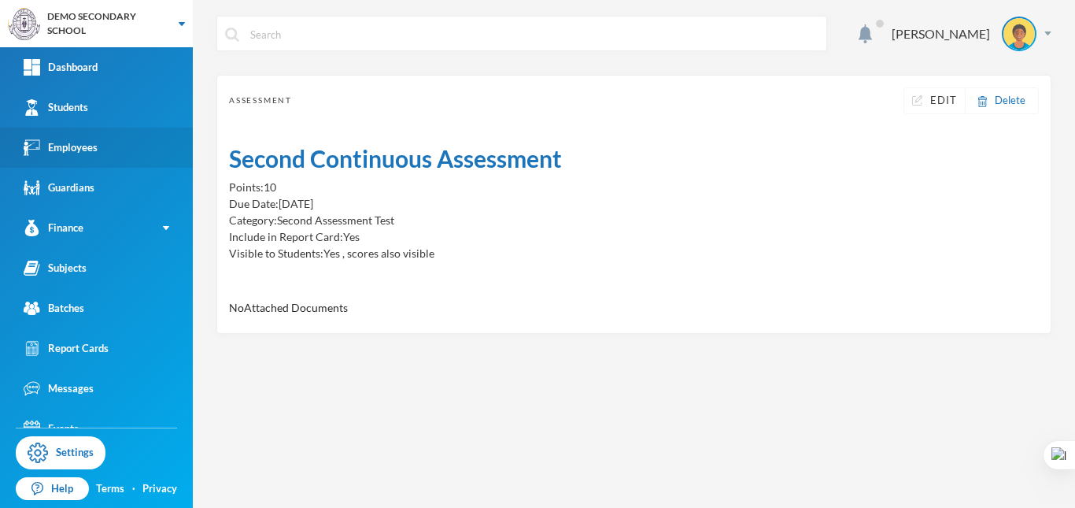
click at [82, 152] on div "Employees" at bounding box center [61, 147] width 74 height 17
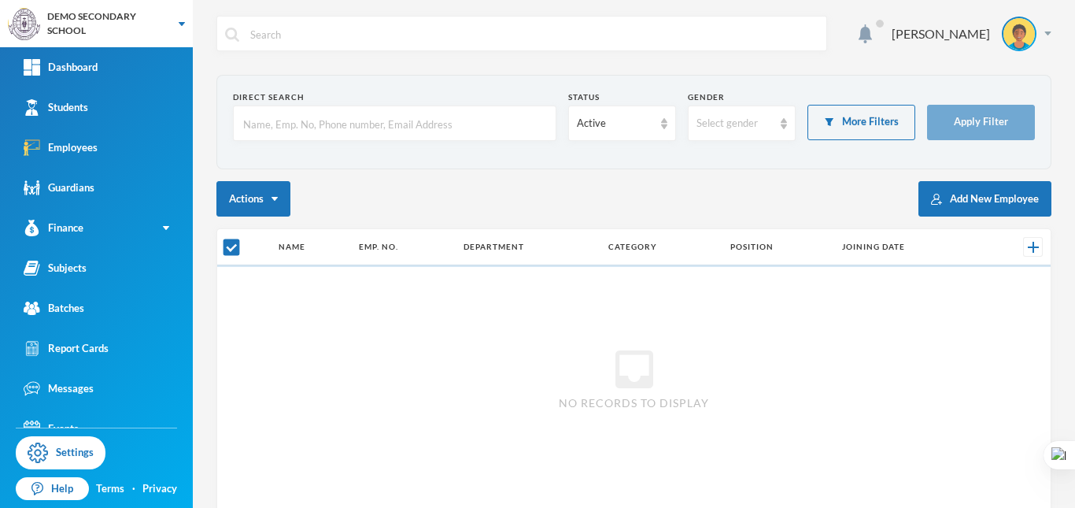
checkbox input "false"
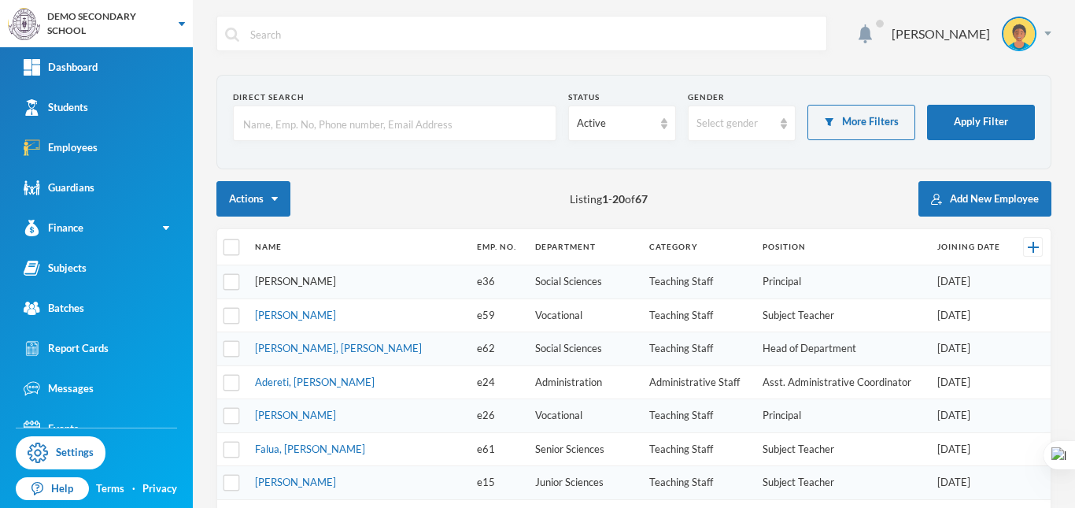
click at [305, 281] on link "[PERSON_NAME]" at bounding box center [295, 281] width 81 height 13
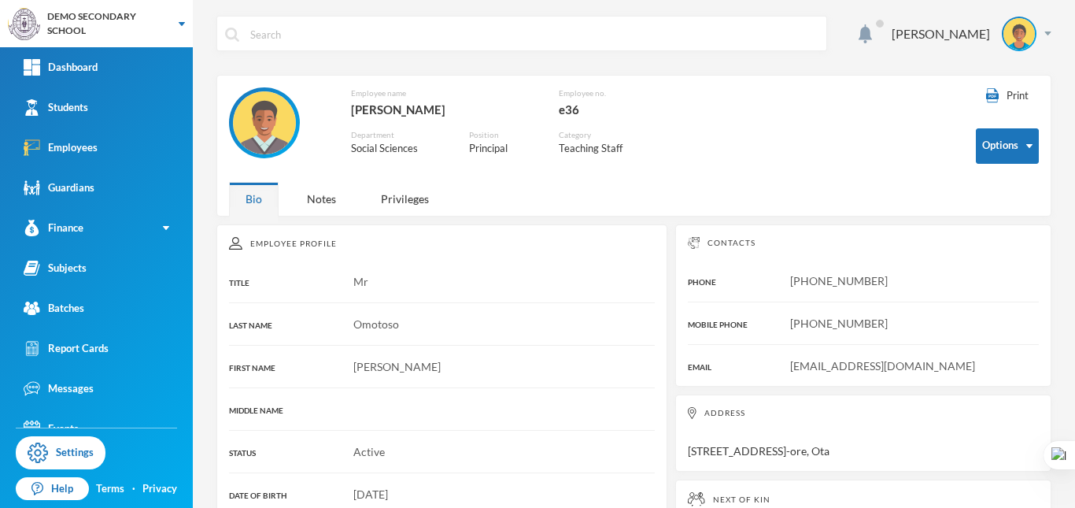
click at [575, 113] on div "e36" at bounding box center [630, 109] width 142 height 20
copy div "e36"
click at [334, 200] on div "Notes" at bounding box center [321, 199] width 62 height 34
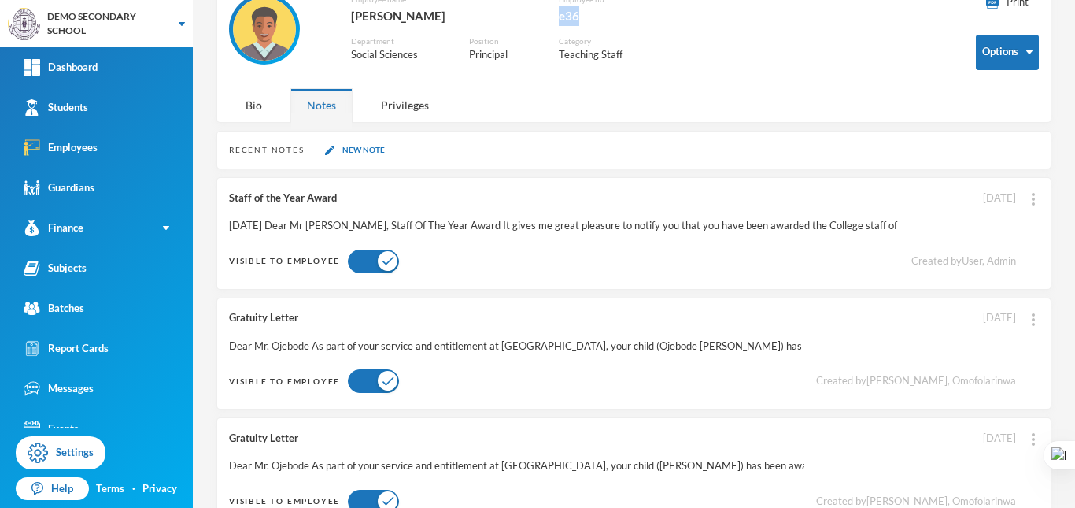
scroll to position [61, 0]
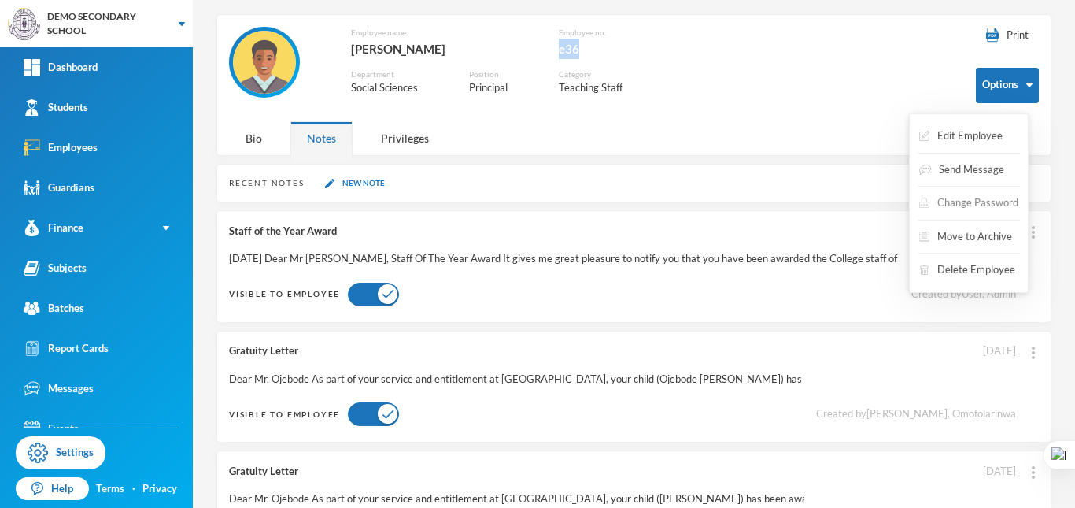
click at [961, 209] on button "Change Password" at bounding box center [969, 203] width 102 height 28
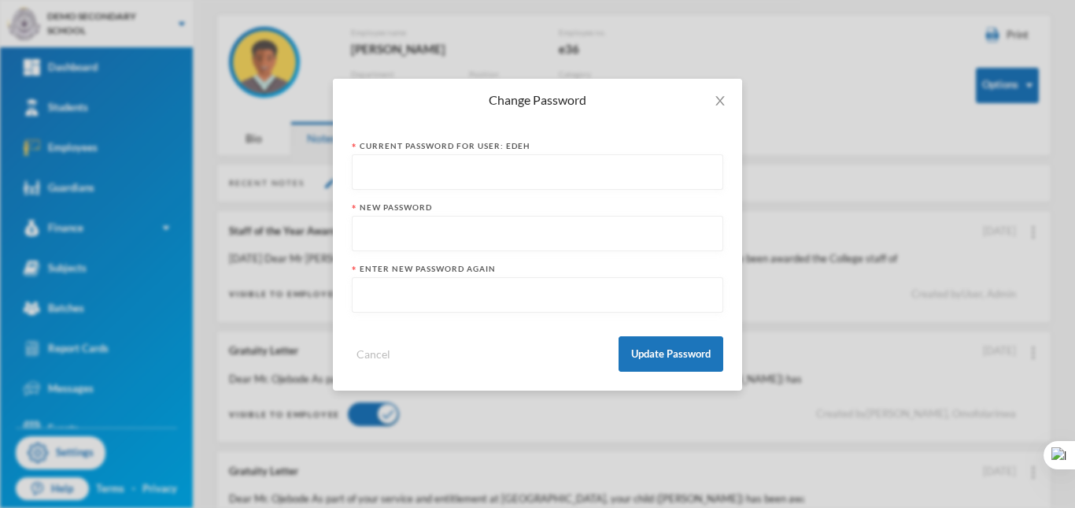
click at [457, 177] on input "text" at bounding box center [538, 172] width 354 height 35
click at [720, 98] on icon "icon: close" at bounding box center [720, 100] width 13 height 13
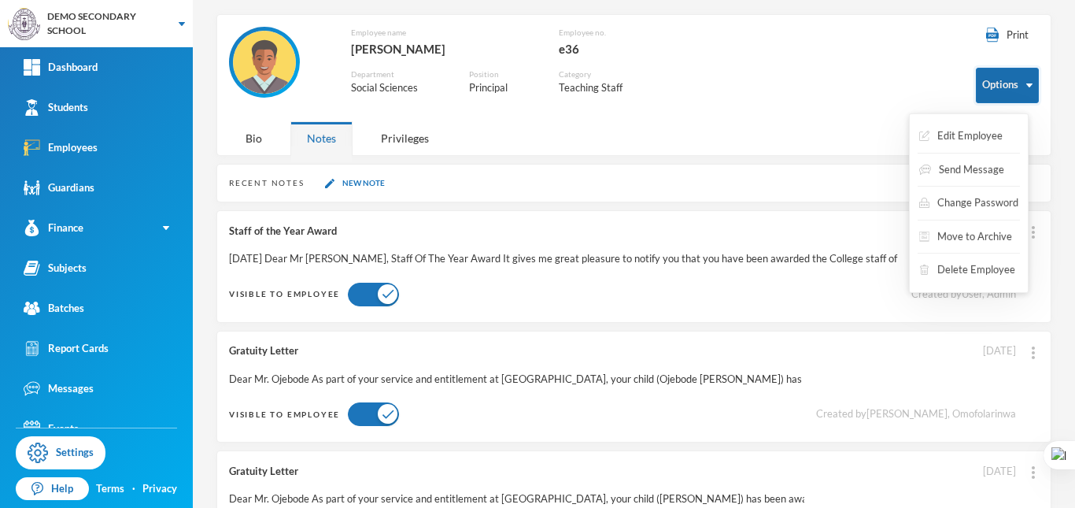
click at [1014, 80] on button "Options" at bounding box center [1007, 85] width 63 height 35
click at [956, 208] on button "Change Password" at bounding box center [969, 203] width 102 height 28
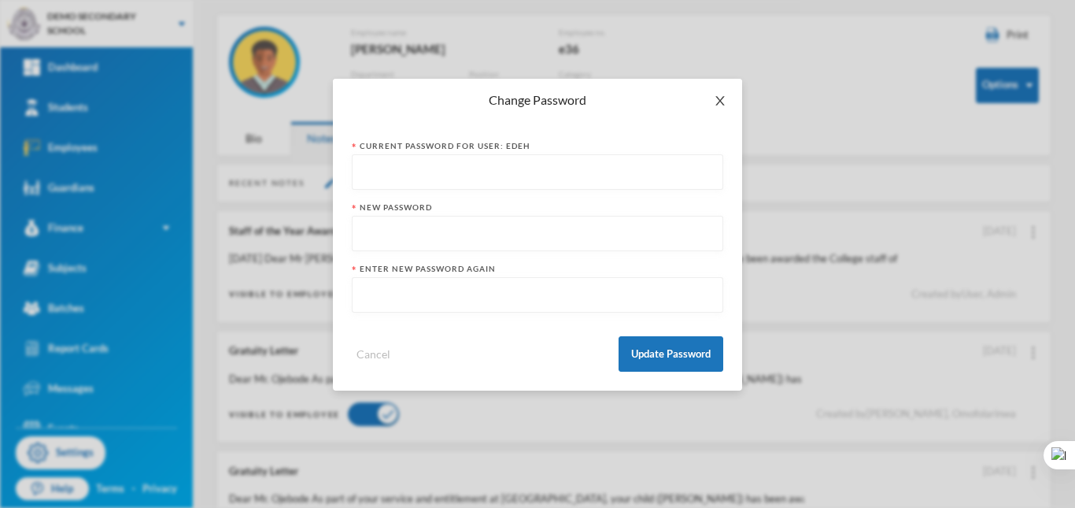
click at [717, 101] on icon "icon: close" at bounding box center [720, 100] width 13 height 13
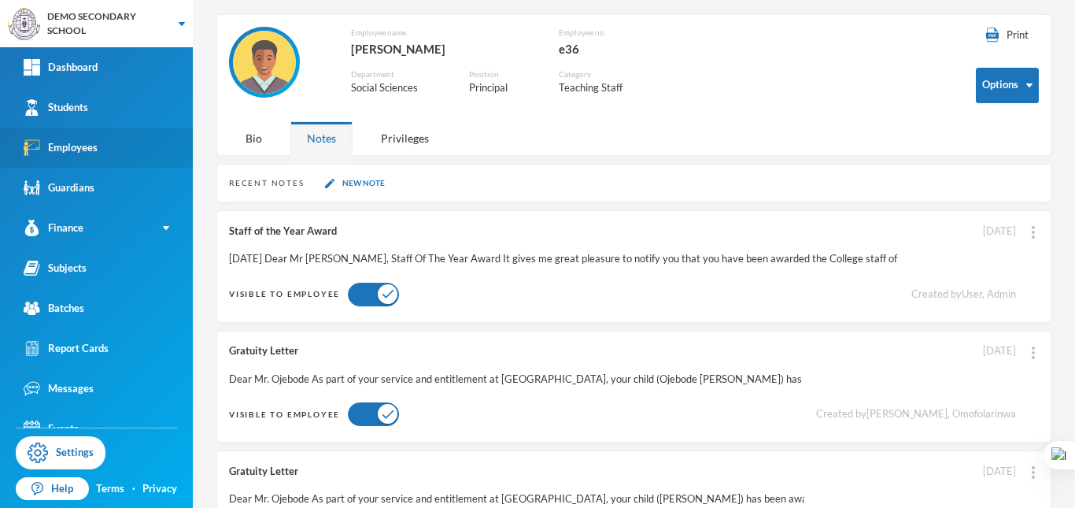
click at [87, 155] on div "Employees" at bounding box center [61, 147] width 74 height 17
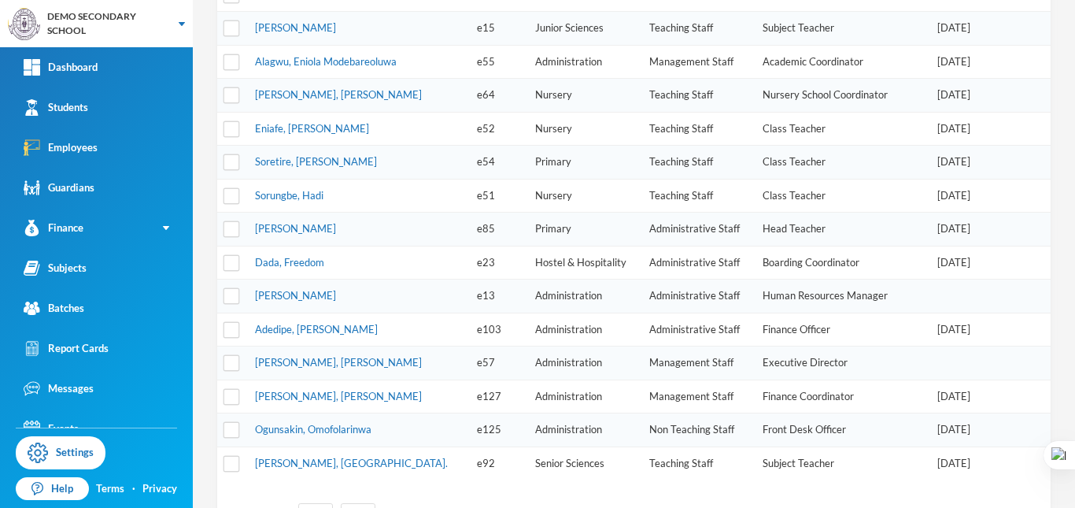
scroll to position [524, 0]
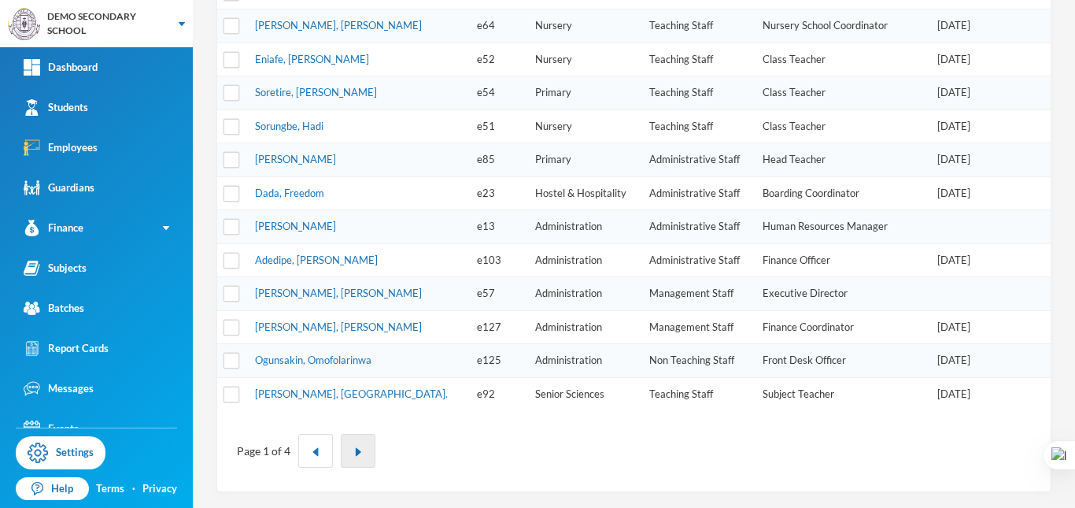
click at [365, 444] on button "button" at bounding box center [358, 451] width 35 height 34
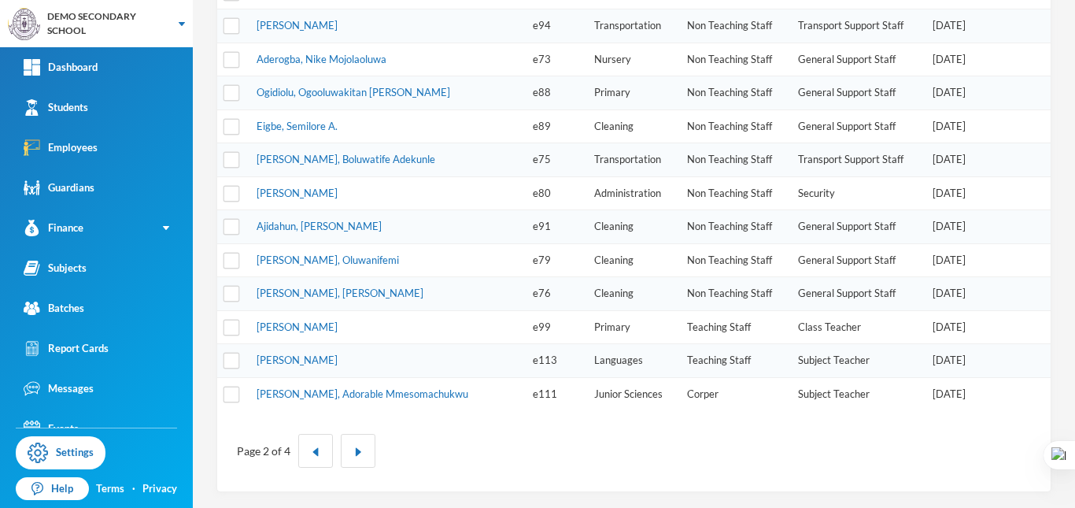
click at [525, 391] on td "e111" at bounding box center [555, 393] width 61 height 33
copy td "e111"
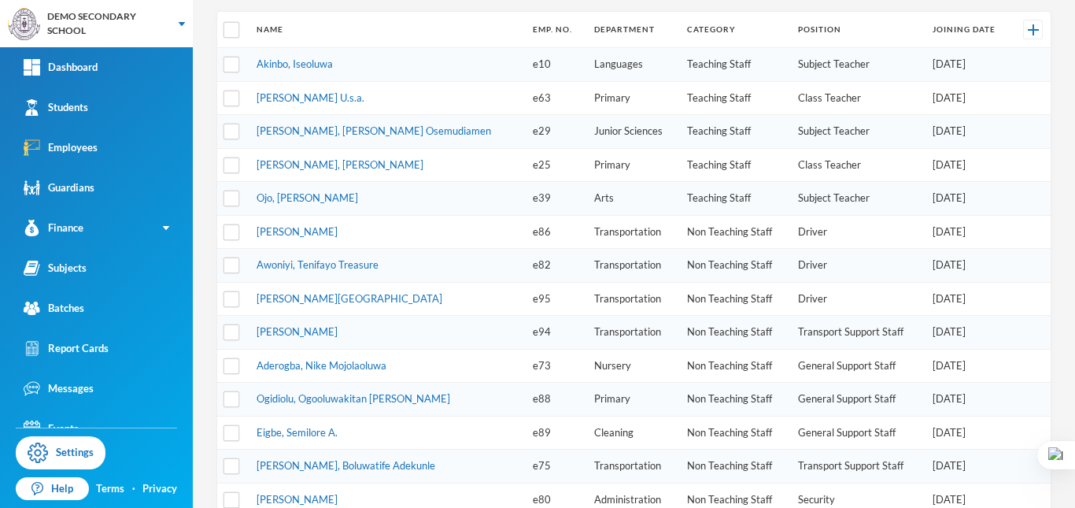
scroll to position [51, 0]
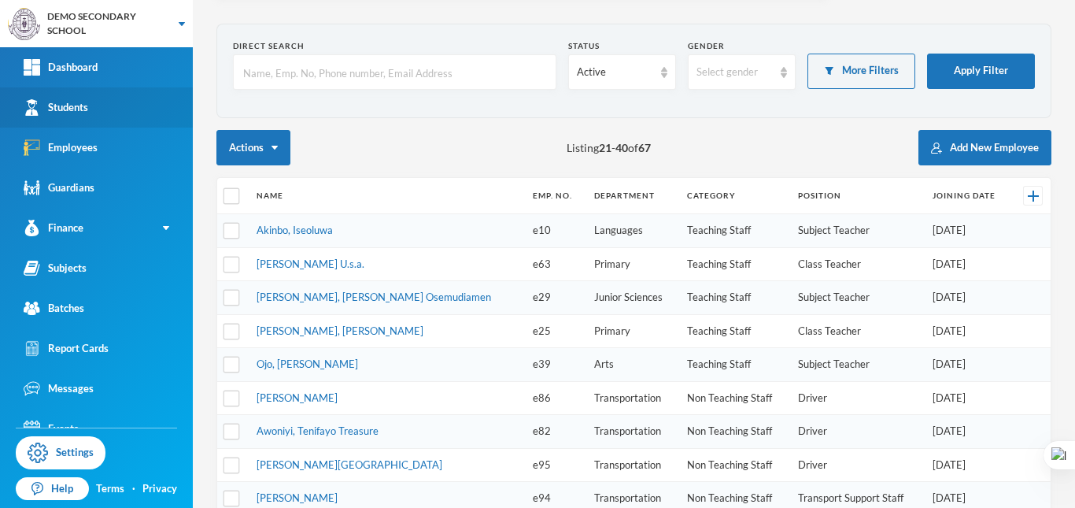
click at [70, 106] on div "Students" at bounding box center [56, 107] width 65 height 17
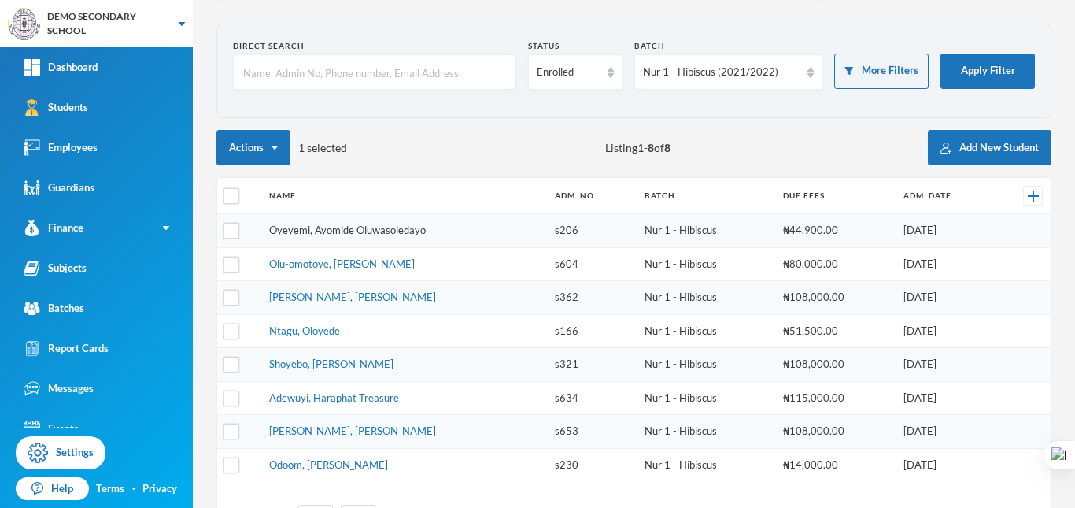
click at [323, 235] on link "Oyeyemi, Ayomide Oluwasoledayo" at bounding box center [347, 230] width 157 height 13
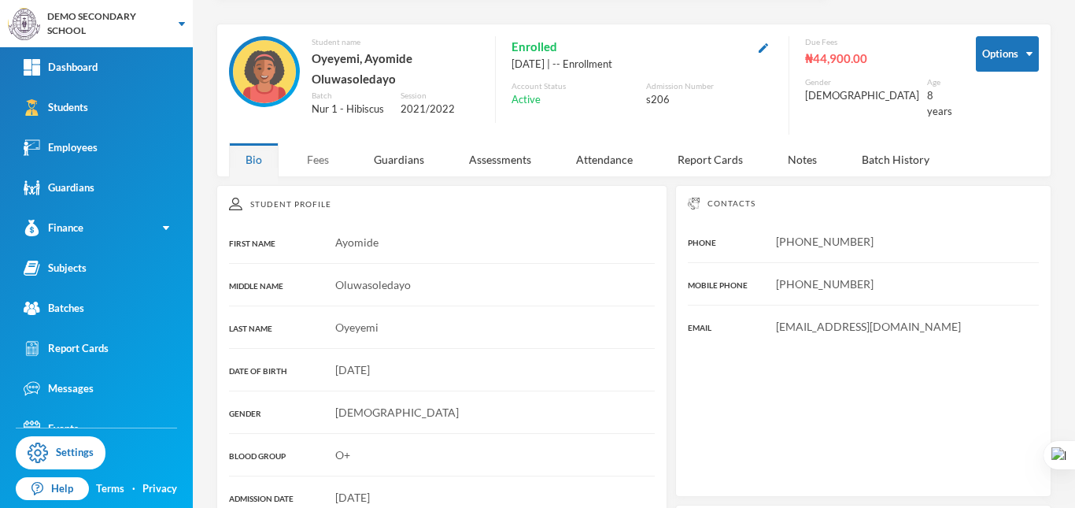
click at [316, 154] on div "Fees" at bounding box center [317, 159] width 55 height 34
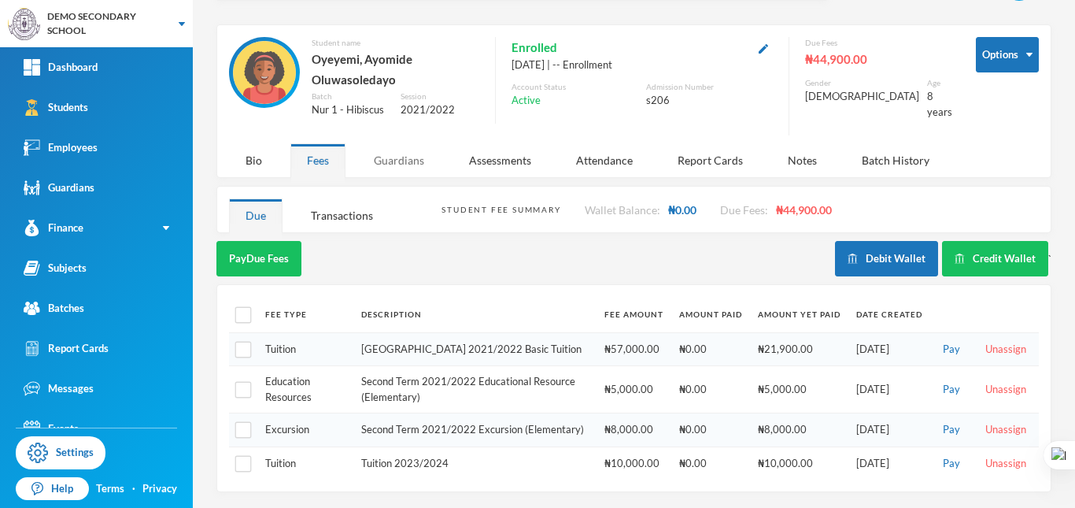
click at [413, 156] on div "Guardians" at bounding box center [398, 160] width 83 height 34
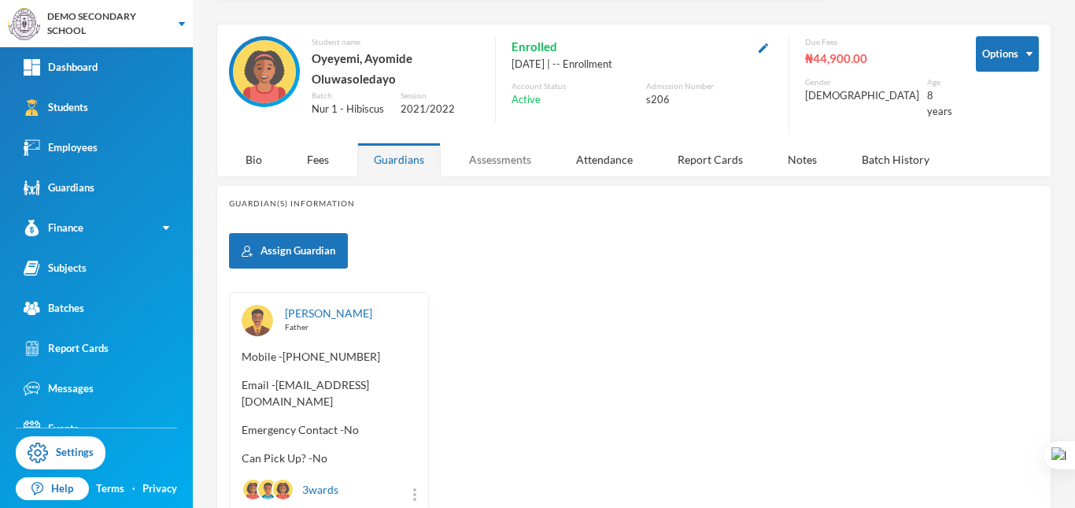
click at [482, 161] on div "Assessments" at bounding box center [500, 159] width 95 height 34
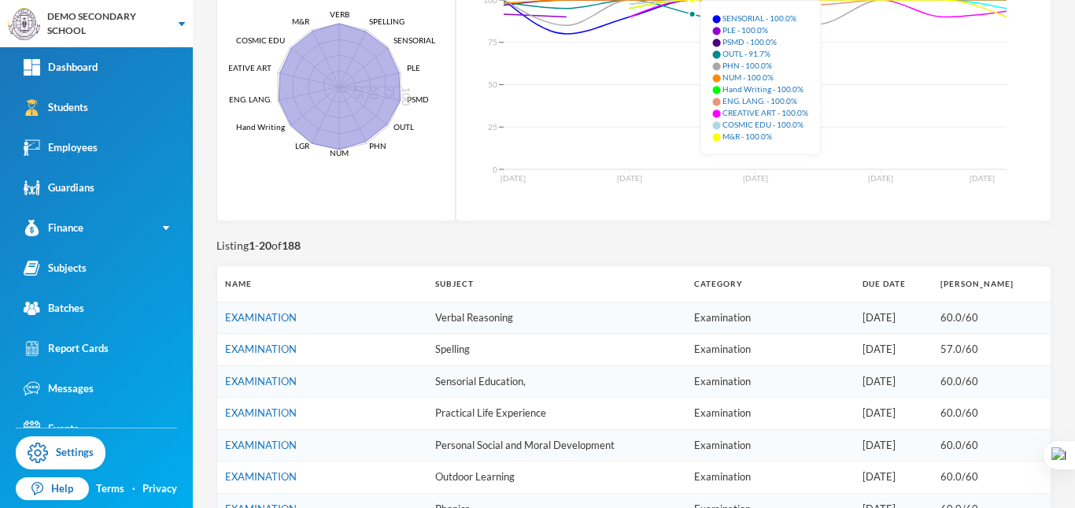
scroll to position [472, 0]
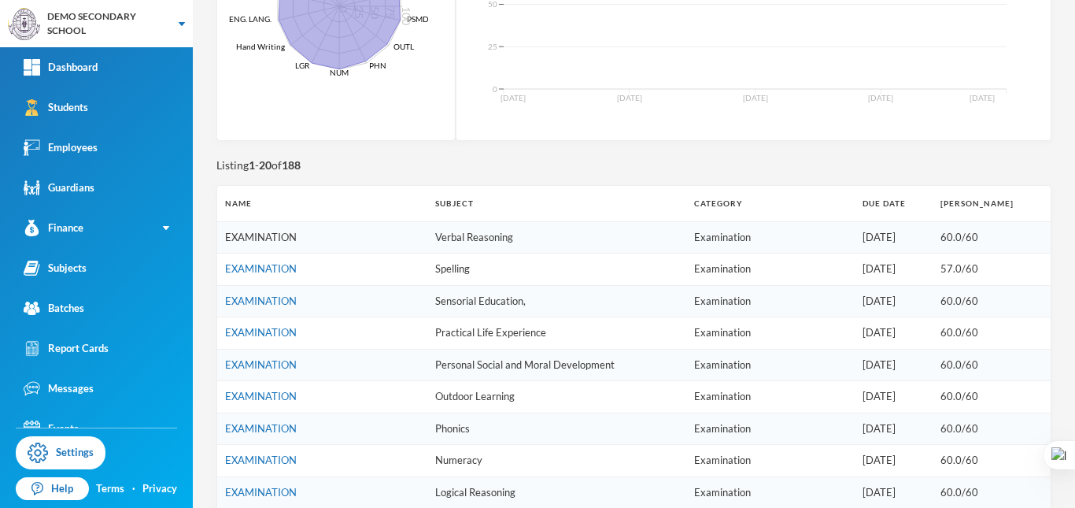
click at [281, 235] on link "EXAMINATION" at bounding box center [261, 237] width 72 height 13
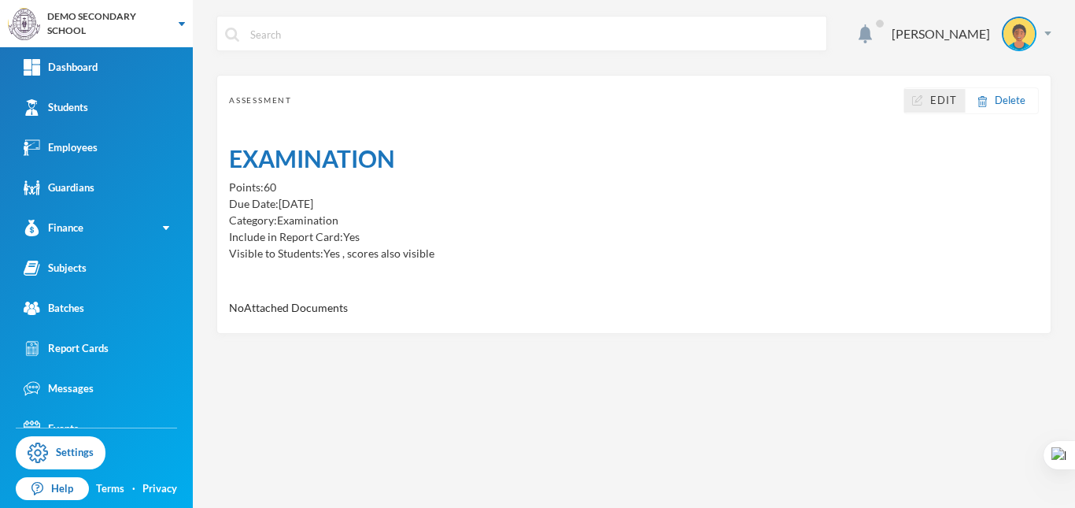
click at [959, 98] on div "Edit" at bounding box center [935, 101] width 61 height 24
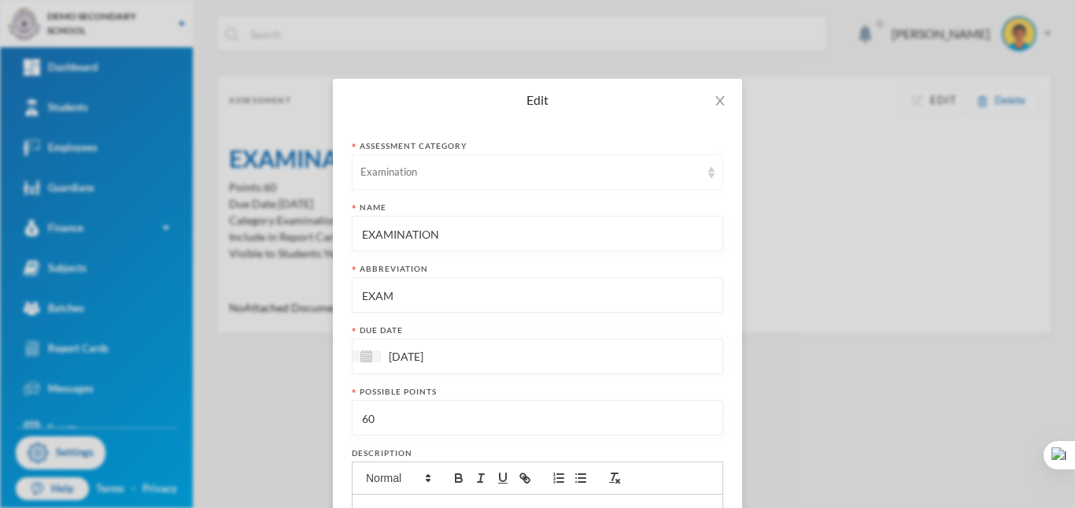
click at [553, 174] on div "Examination" at bounding box center [531, 173] width 340 height 16
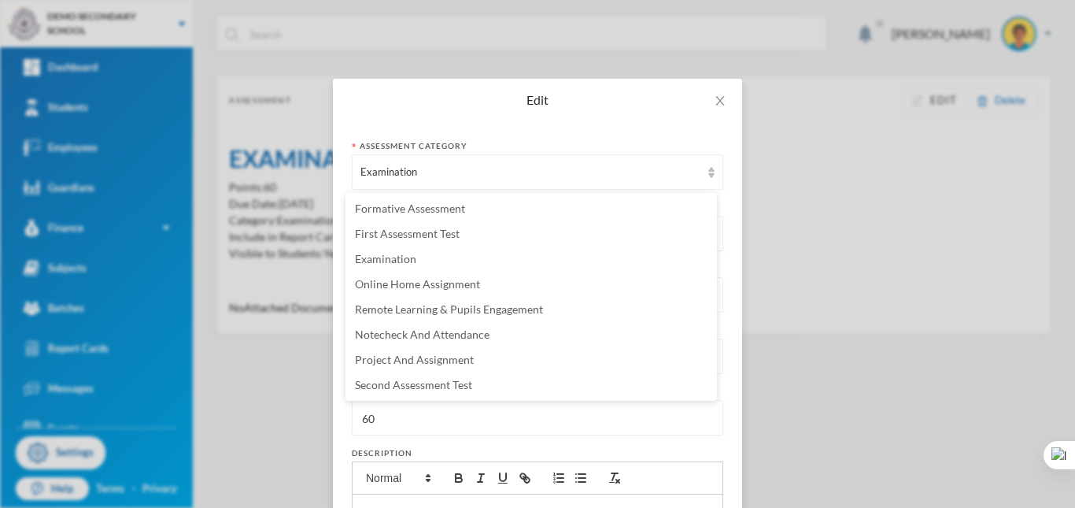
click at [604, 128] on div "Assessment category Examination Name EXAMINATION Abbreviation EXAM Due date [DA…" at bounding box center [537, 412] width 409 height 583
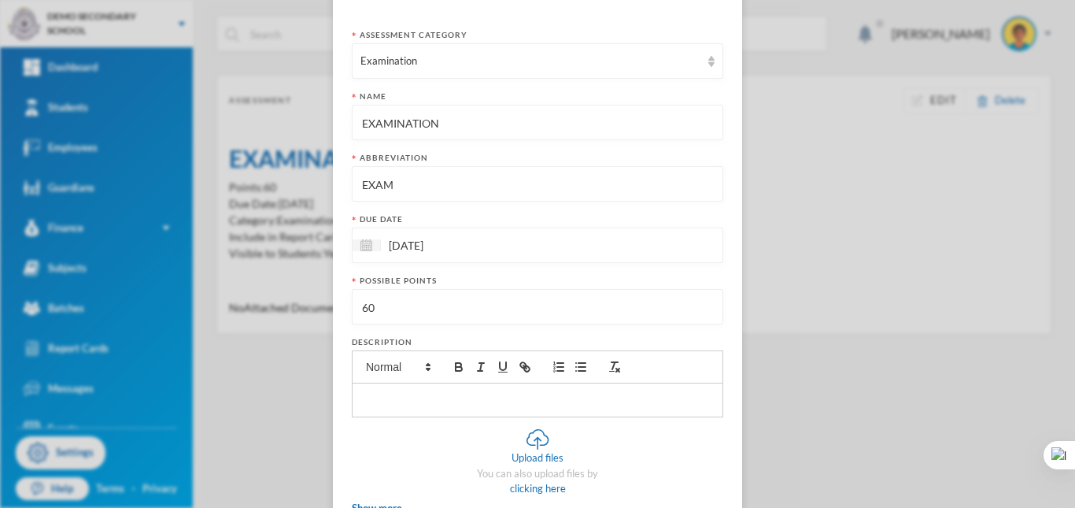
scroll to position [216, 0]
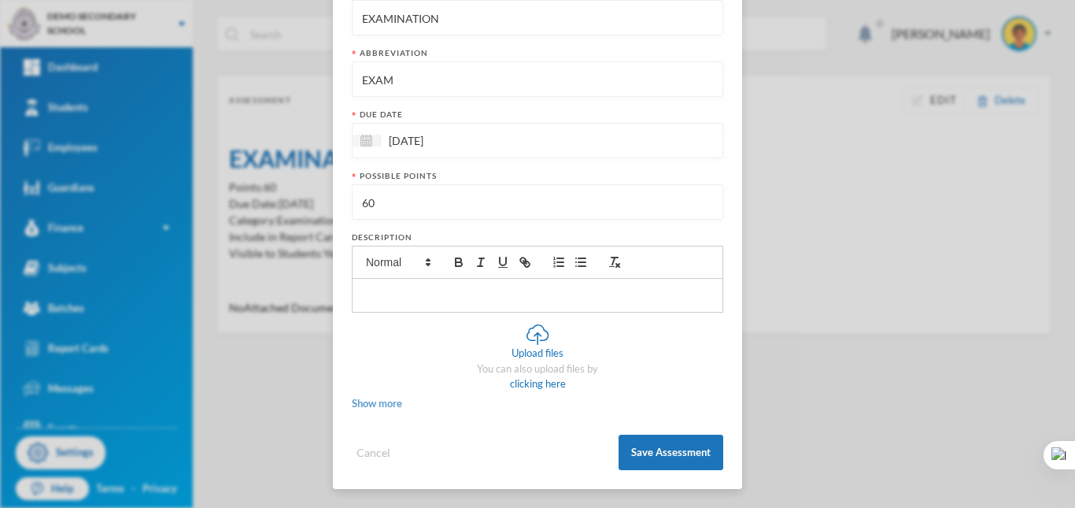
click at [382, 404] on span "Show more" at bounding box center [377, 403] width 50 height 13
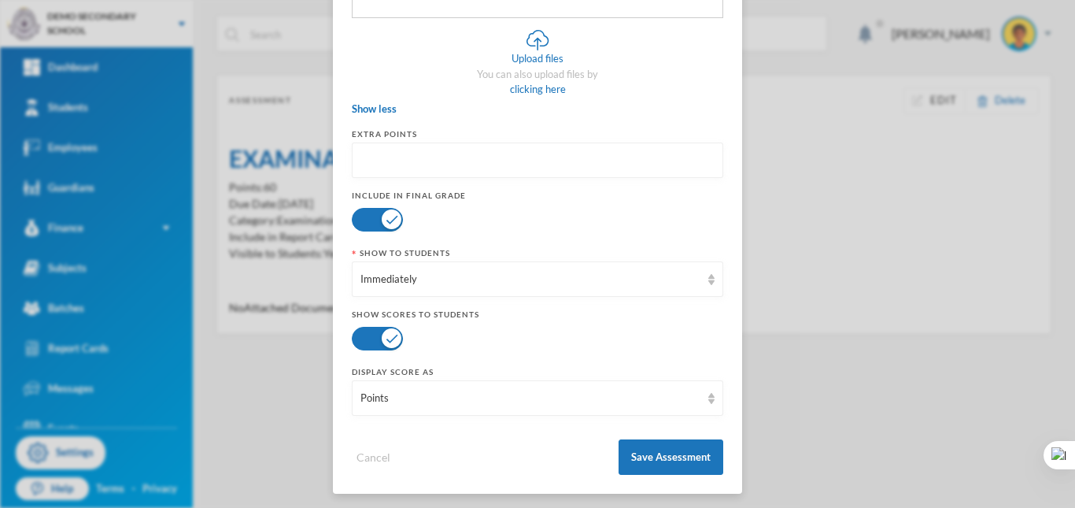
scroll to position [515, 0]
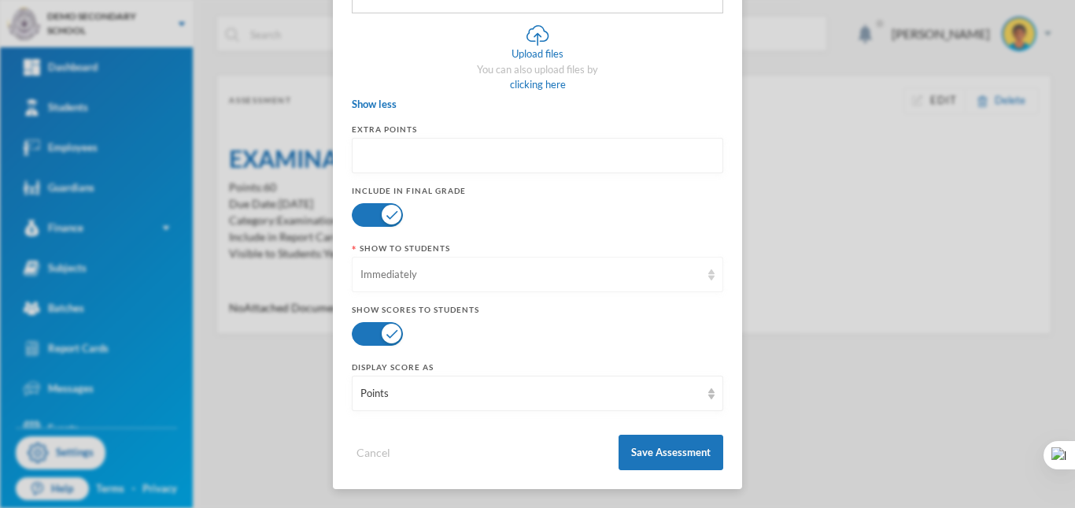
click at [479, 279] on div "Immediately" at bounding box center [531, 275] width 340 height 16
click at [585, 232] on div "Extra points Include in final grade Show To Students Immediately Show scores to…" at bounding box center [538, 267] width 372 height 287
click at [438, 394] on div "Points" at bounding box center [531, 394] width 340 height 16
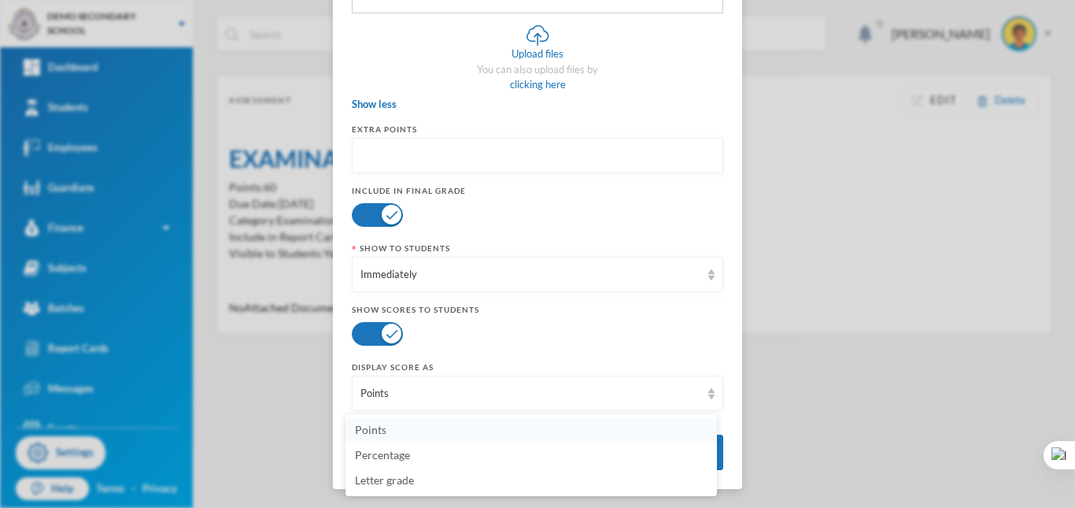
click at [407, 433] on li "Points" at bounding box center [532, 429] width 372 height 25
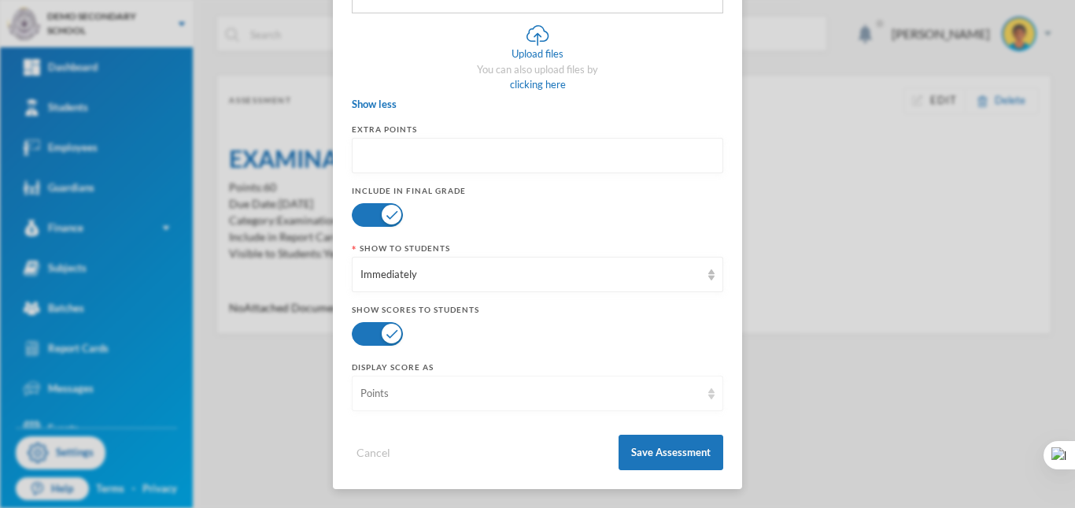
click at [424, 394] on div "Points" at bounding box center [531, 394] width 340 height 16
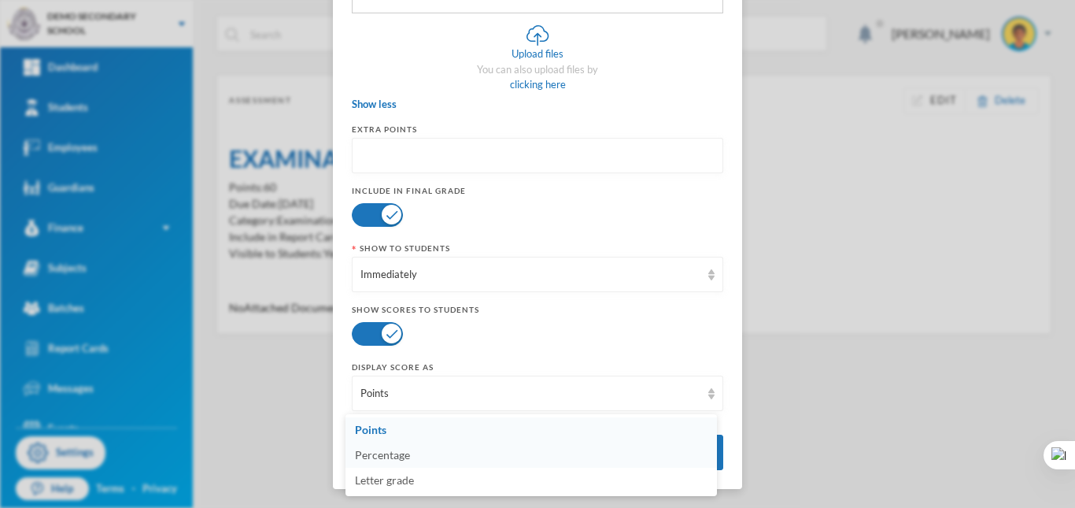
click at [380, 448] on span "Percentage" at bounding box center [382, 454] width 55 height 13
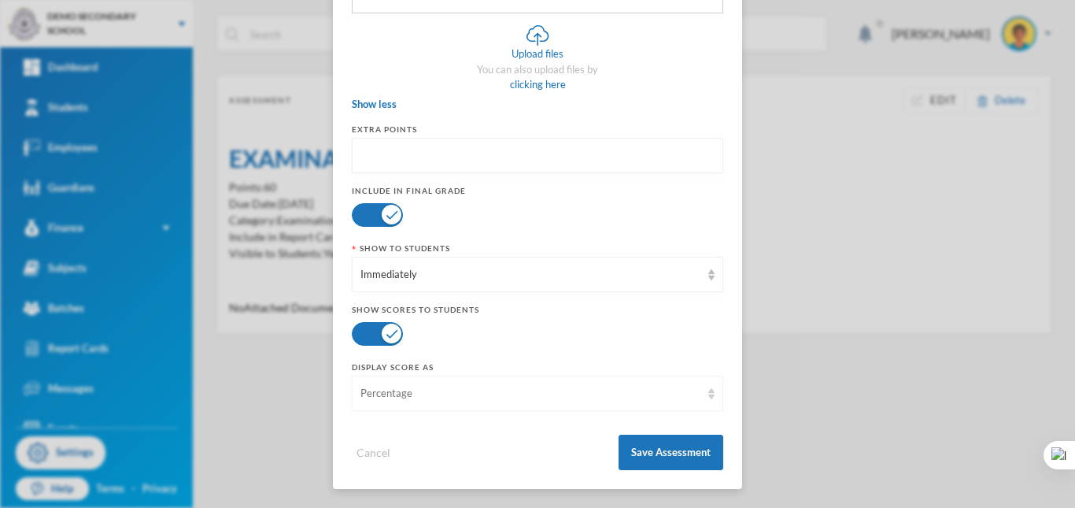
click at [424, 390] on div "Percentage" at bounding box center [531, 394] width 340 height 16
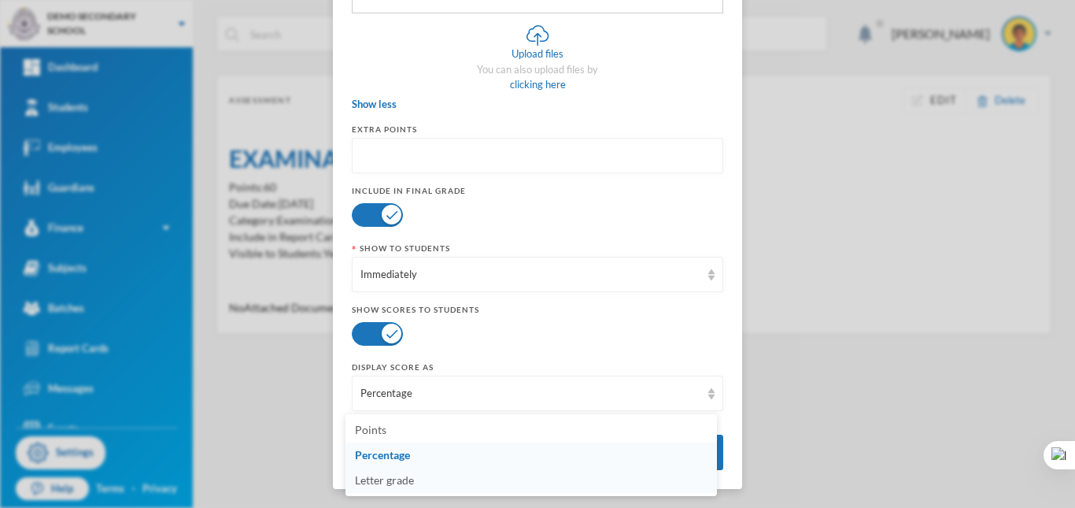
click at [380, 478] on span "Letter grade" at bounding box center [384, 479] width 59 height 13
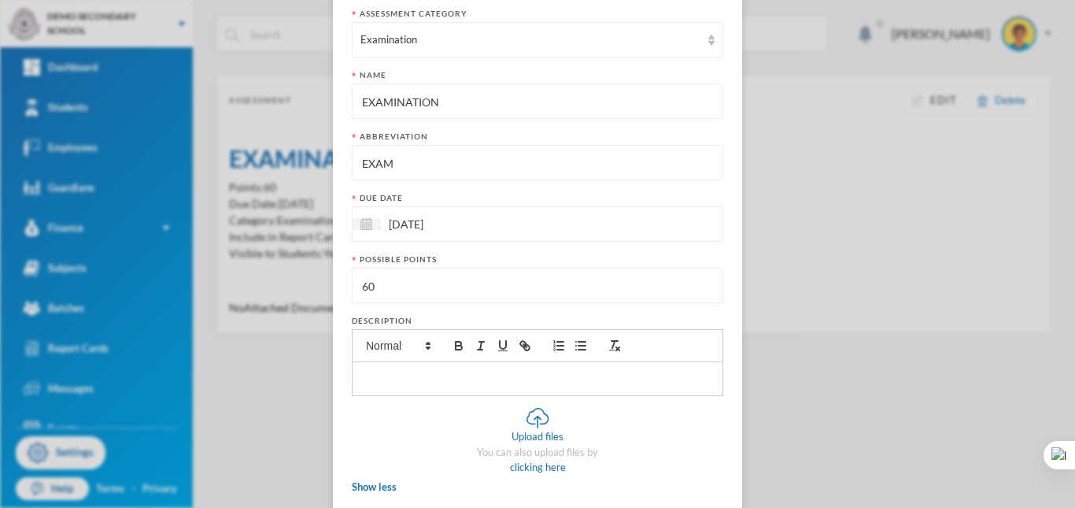
scroll to position [43, 0]
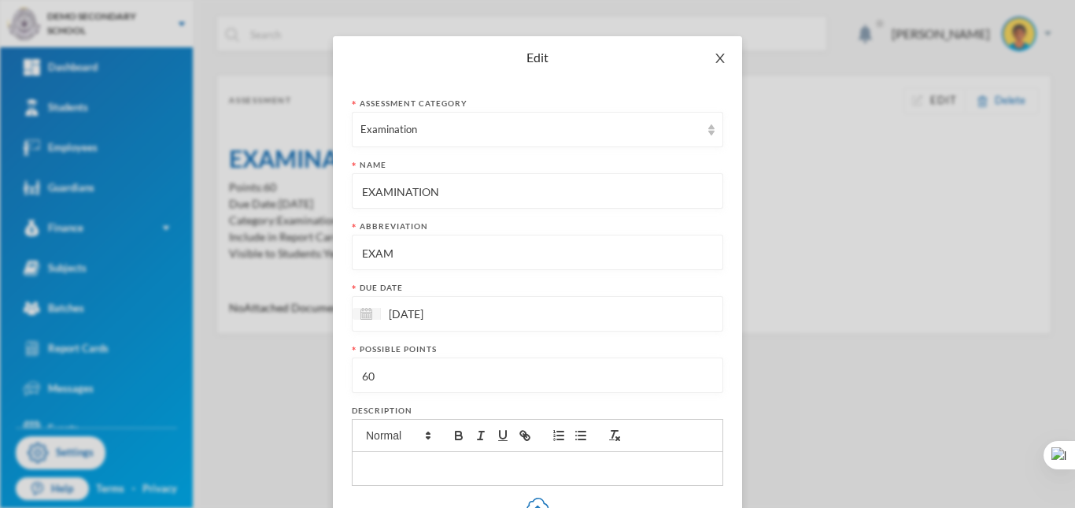
click at [714, 57] on icon "icon: close" at bounding box center [720, 58] width 13 height 13
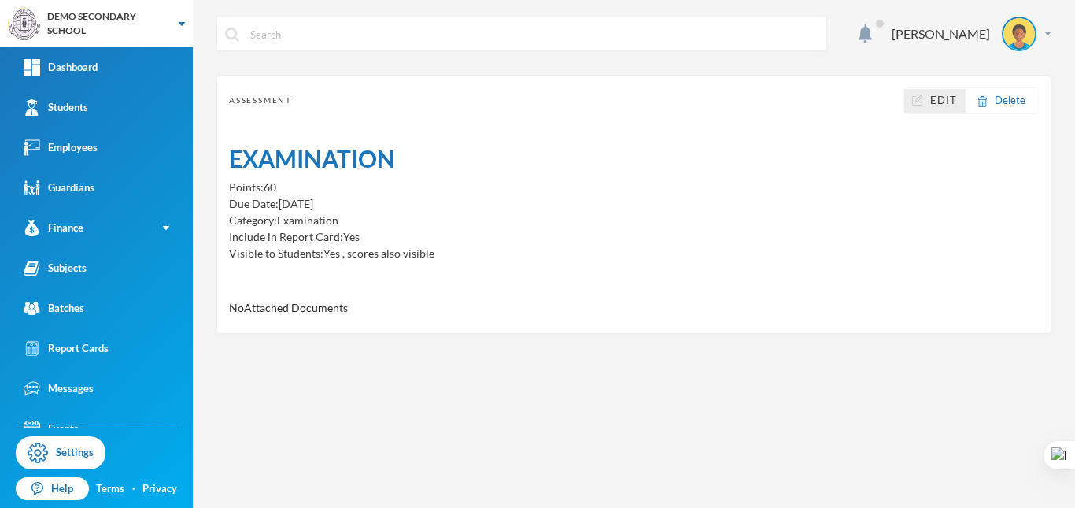
click at [947, 102] on span "Edit" at bounding box center [944, 101] width 27 height 16
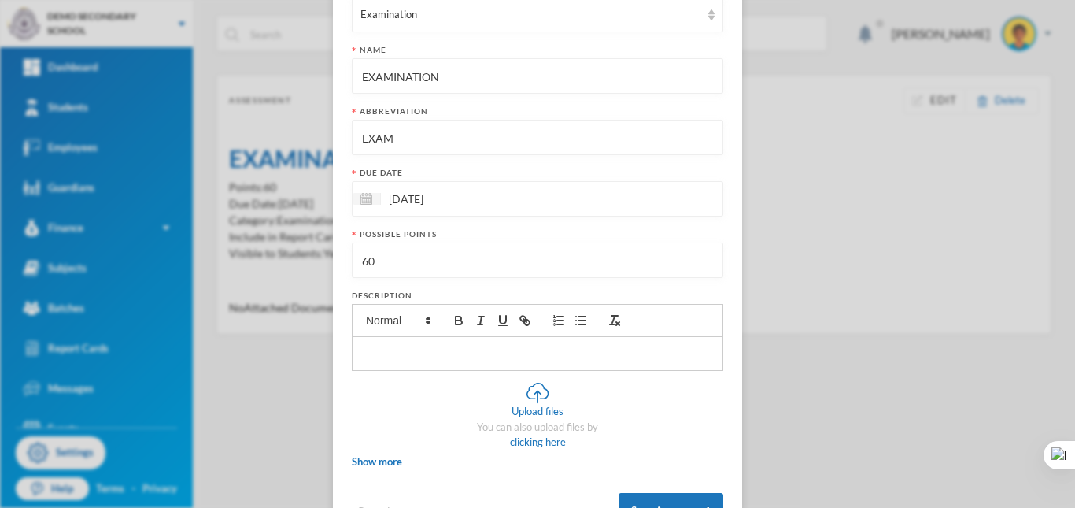
scroll to position [216, 0]
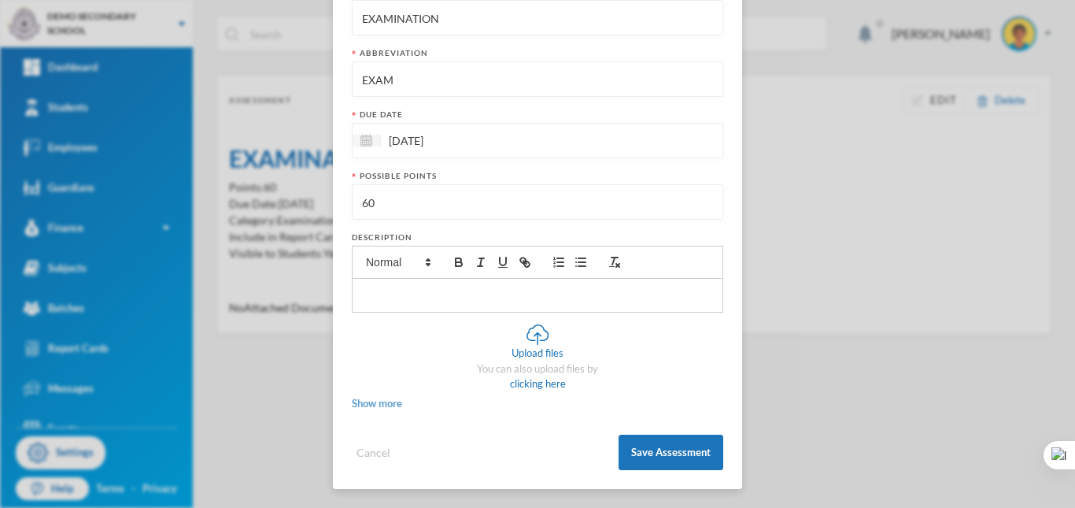
click at [360, 401] on span "Show more" at bounding box center [377, 403] width 50 height 13
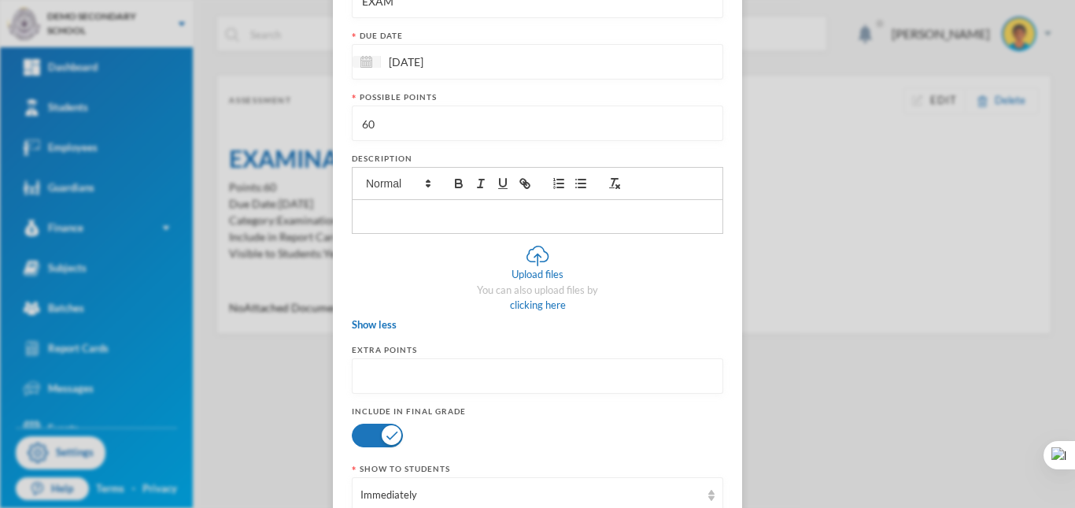
scroll to position [452, 0]
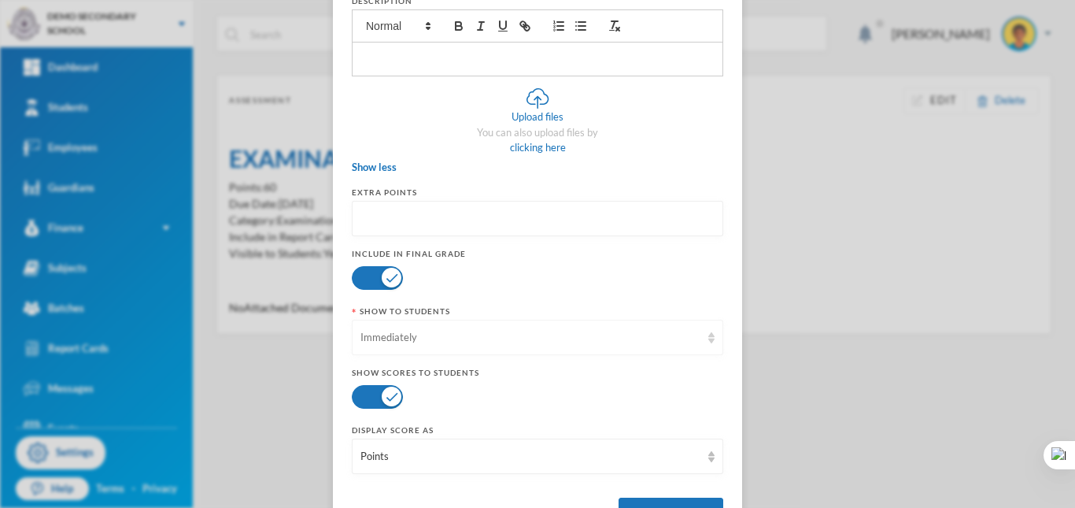
click at [568, 338] on div "Immediately" at bounding box center [531, 338] width 340 height 16
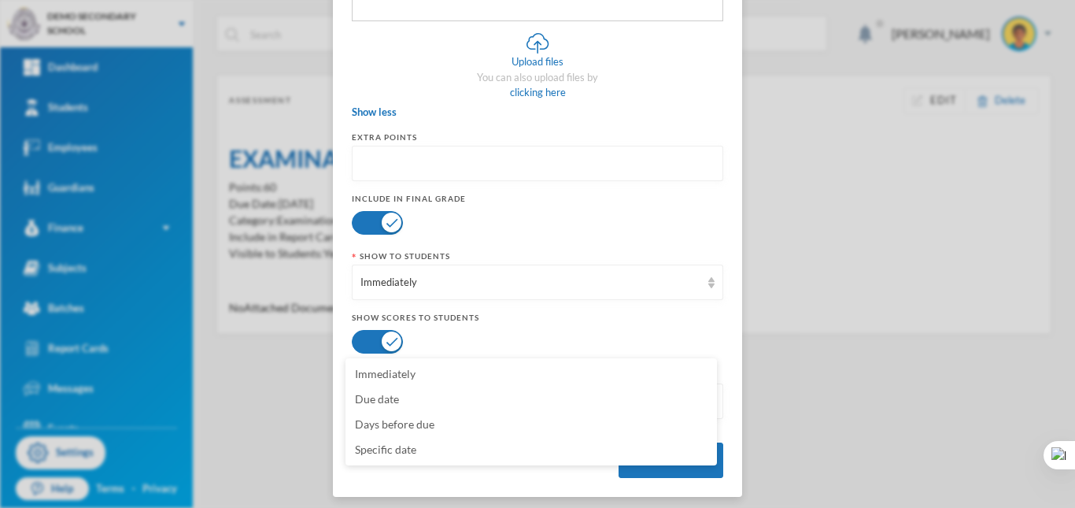
scroll to position [515, 0]
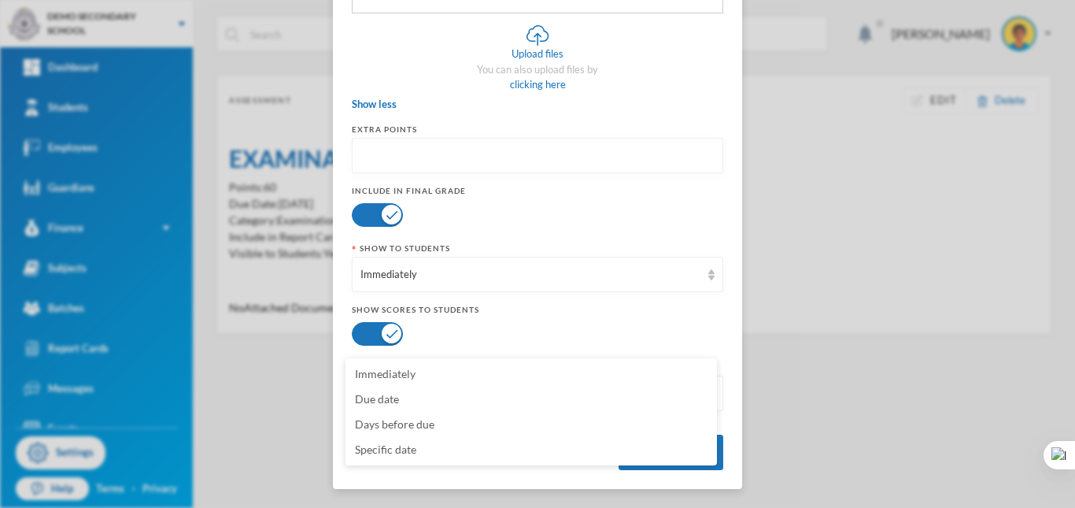
click at [554, 228] on div at bounding box center [538, 214] width 372 height 31
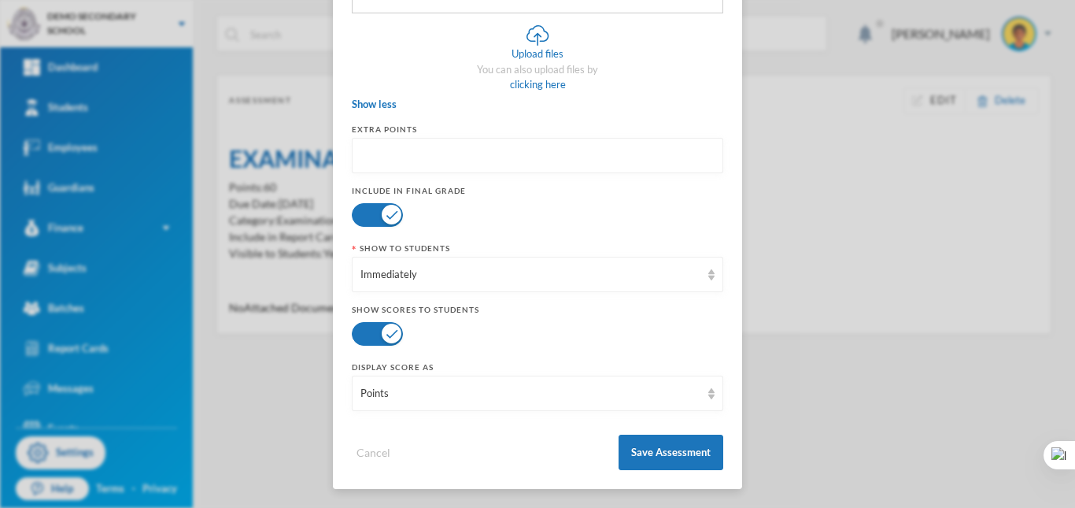
click at [581, 155] on input "number" at bounding box center [538, 156] width 354 height 35
click at [568, 270] on div "Immediately" at bounding box center [531, 275] width 340 height 16
click at [601, 228] on div at bounding box center [538, 214] width 372 height 31
click at [601, 282] on div "Immediately" at bounding box center [531, 275] width 340 height 16
click at [405, 398] on li "Specific date" at bounding box center [532, 386] width 372 height 25
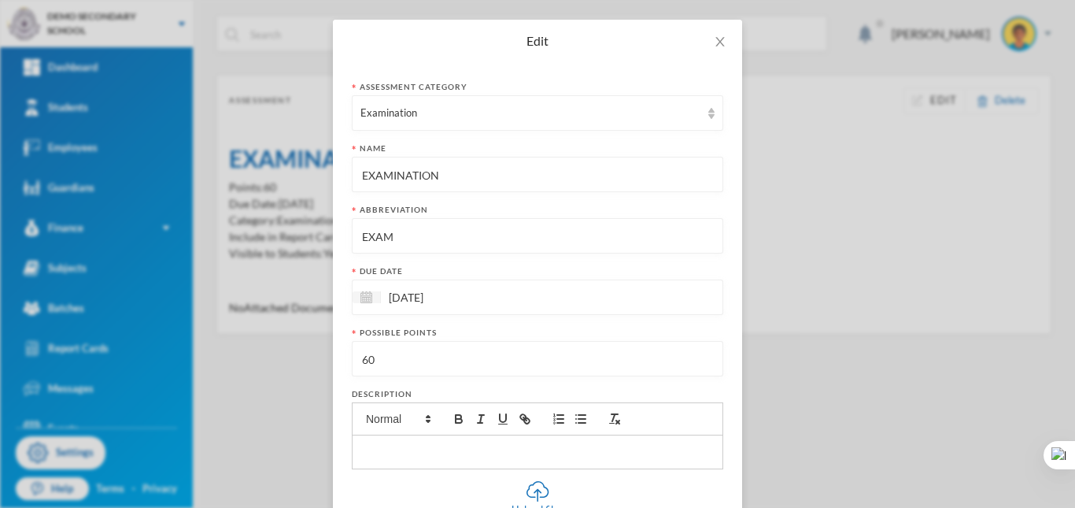
scroll to position [0, 0]
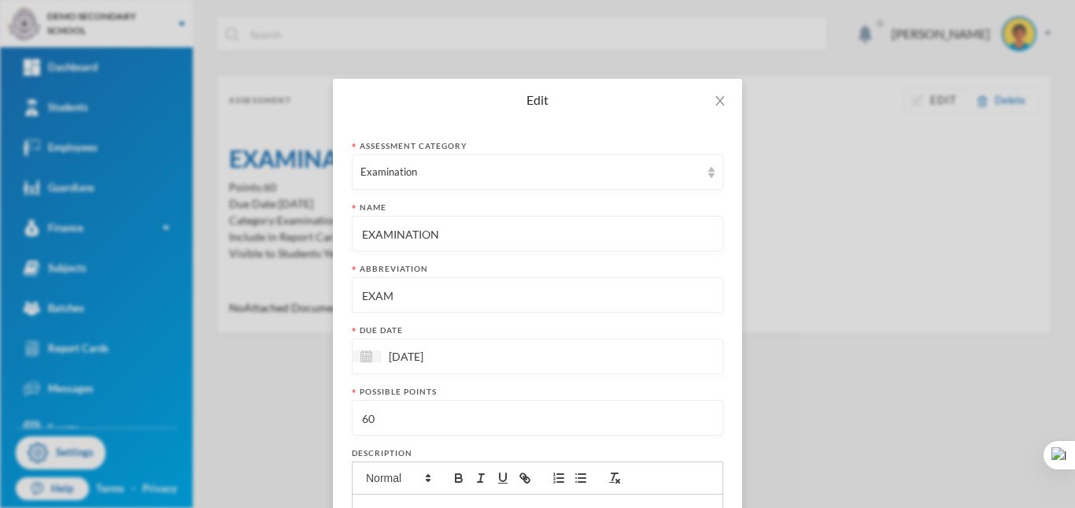
click at [825, 310] on div "Edit Assessment category Examination Name EXAMINATION Abbreviation EXAM Due dat…" at bounding box center [537, 254] width 1075 height 508
click at [720, 94] on icon "icon: close" at bounding box center [720, 100] width 13 height 13
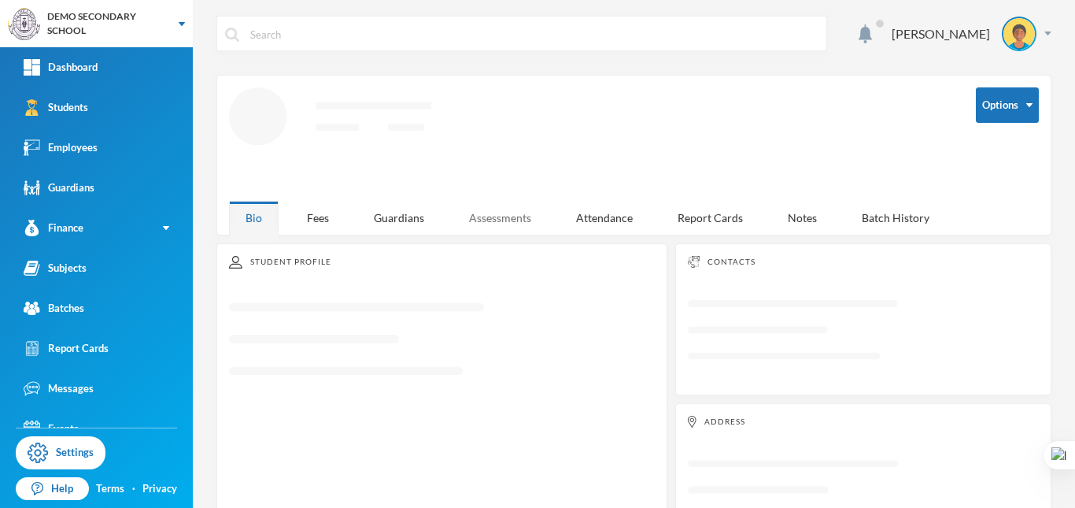
click at [532, 224] on div "Assessments" at bounding box center [500, 218] width 95 height 34
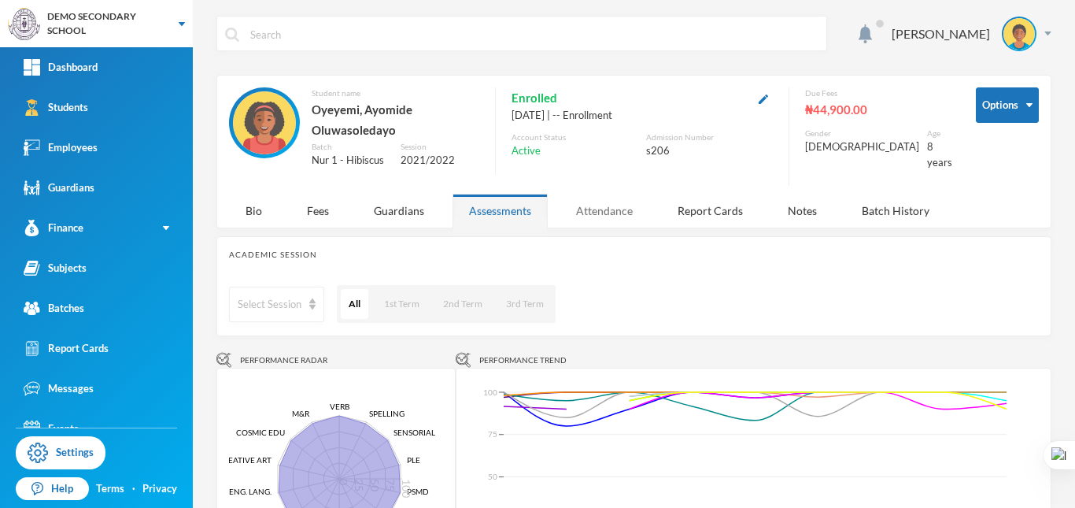
click at [605, 200] on div "Attendance" at bounding box center [605, 211] width 90 height 34
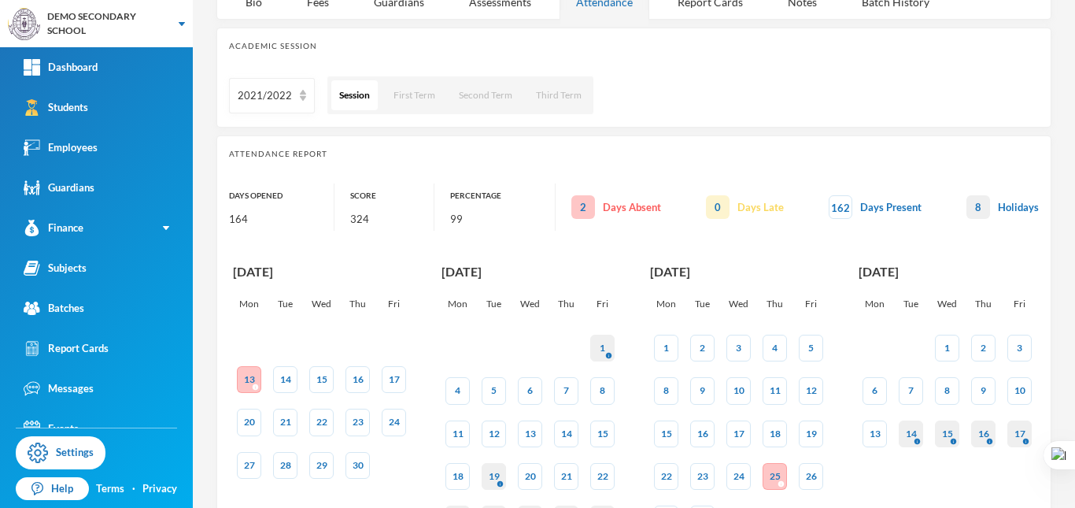
scroll to position [231, 0]
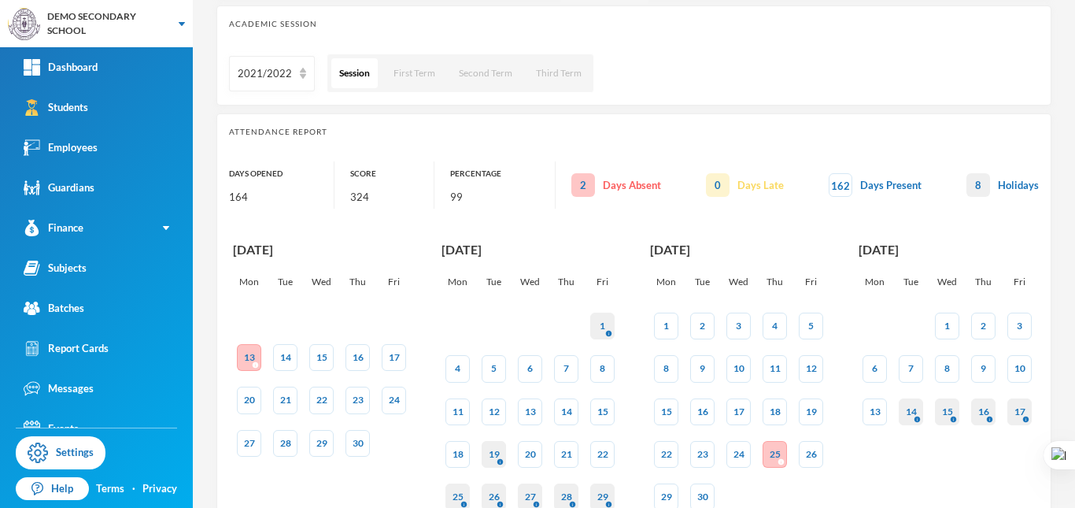
click at [458, 364] on div "4" at bounding box center [458, 368] width 6 height 14
click at [464, 362] on div "4" at bounding box center [458, 368] width 24 height 27
click at [240, 192] on div "164" at bounding box center [281, 197] width 105 height 24
click at [360, 173] on div "Score" at bounding box center [391, 173] width 83 height 24
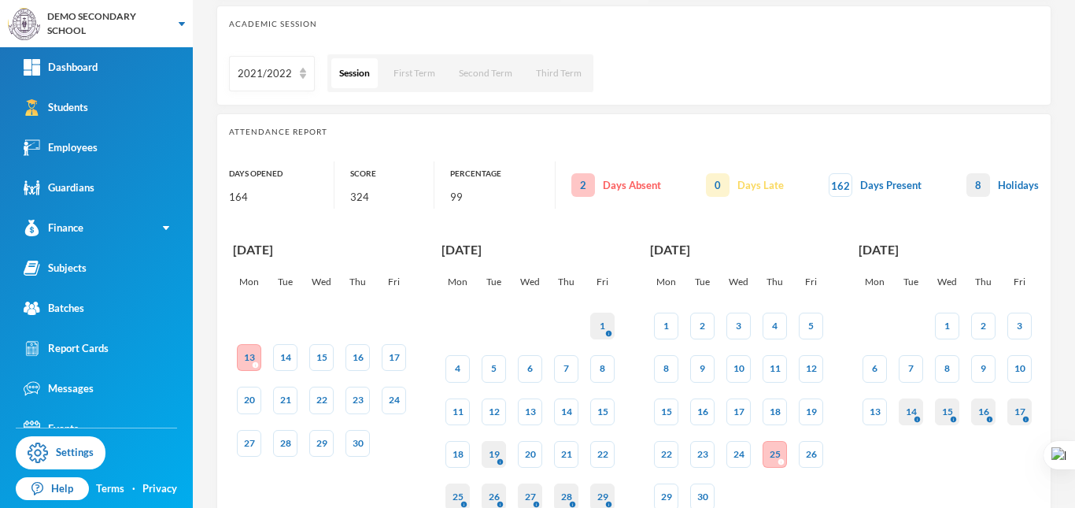
click at [668, 320] on div "1" at bounding box center [667, 326] width 6 height 14
click at [281, 72] on div "2021/2022" at bounding box center [265, 74] width 54 height 16
click at [287, 103] on span "2021/2022" at bounding box center [266, 106] width 54 height 13
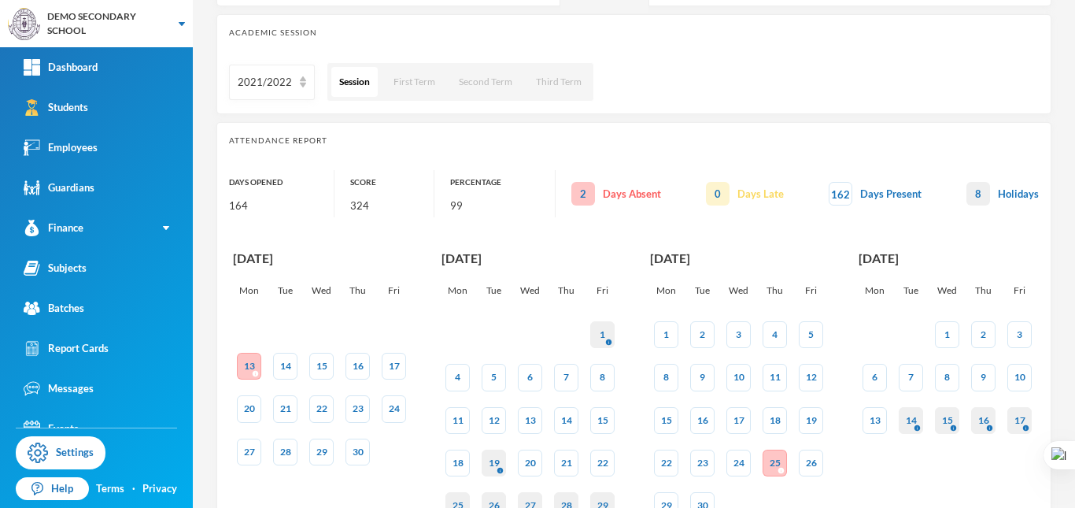
scroll to position [236, 0]
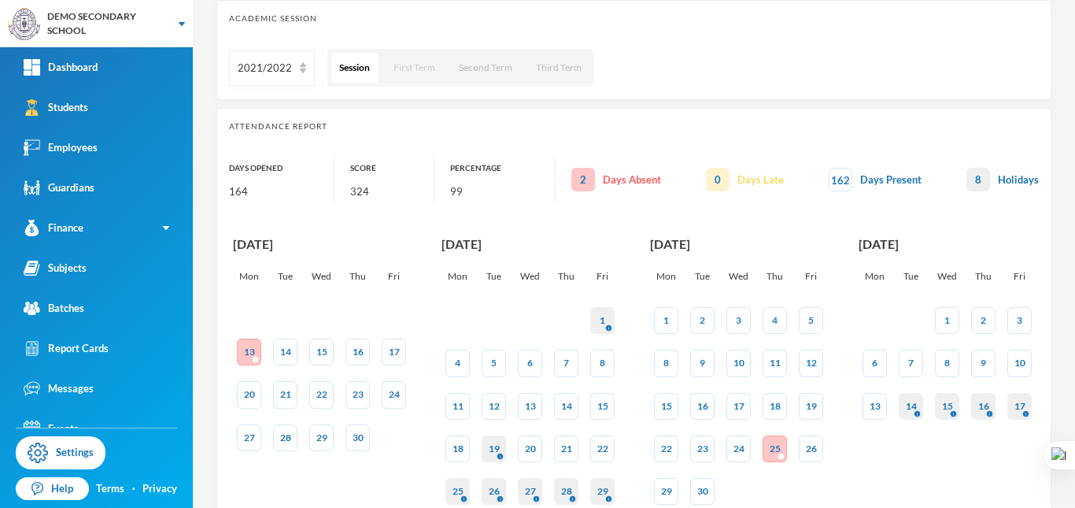
click at [414, 68] on button "First Term" at bounding box center [414, 68] width 57 height 30
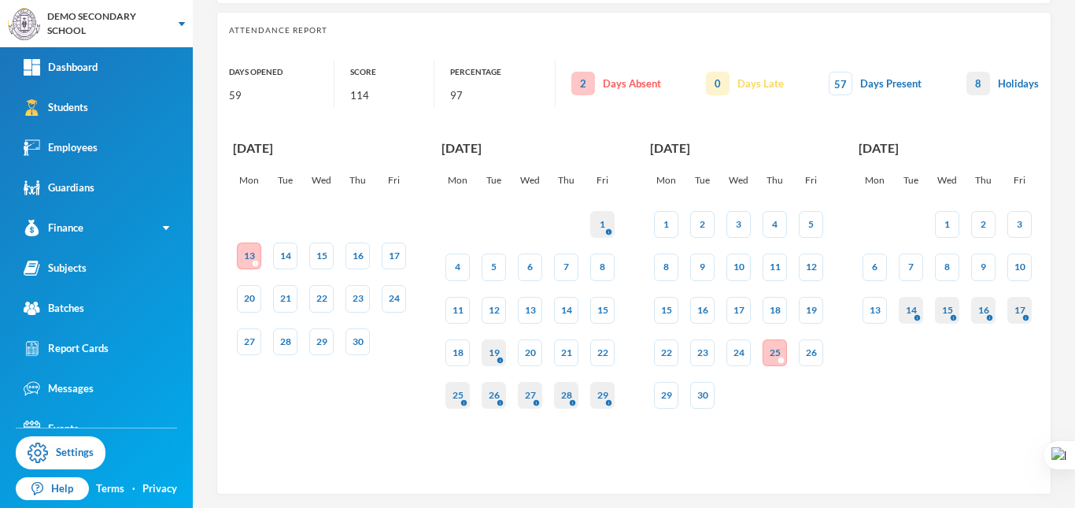
scroll to position [17, 0]
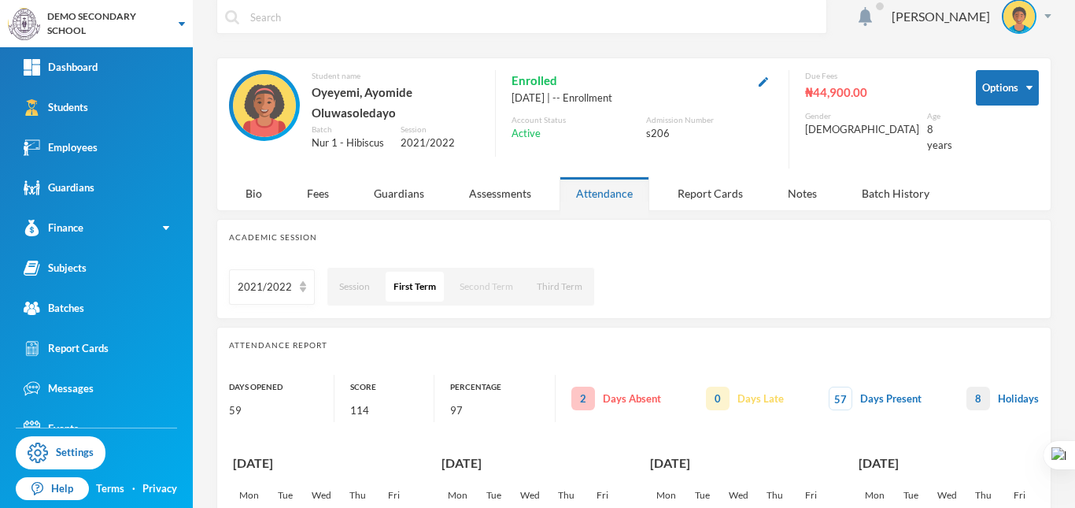
click at [487, 286] on button "Second Term" at bounding box center [486, 287] width 69 height 30
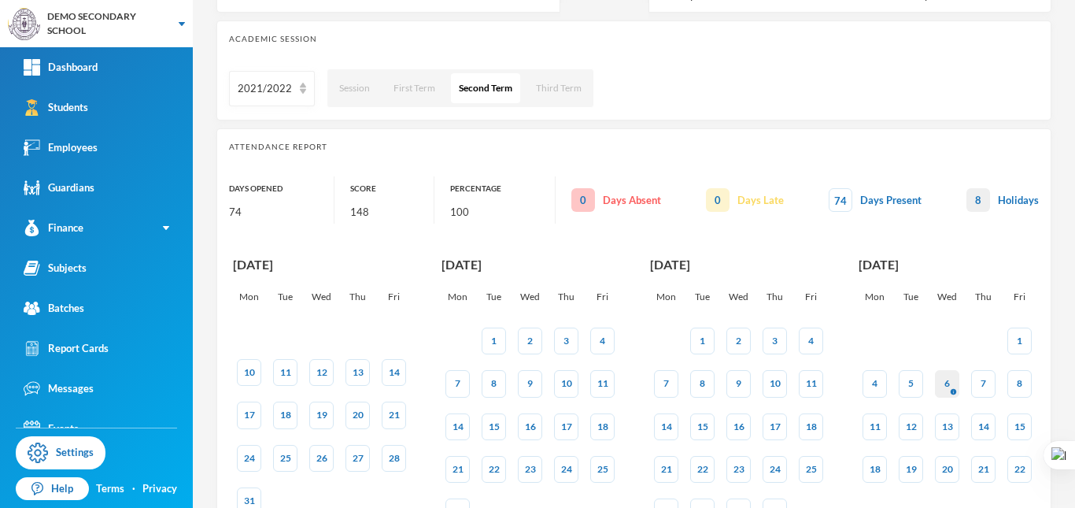
scroll to position [66, 0]
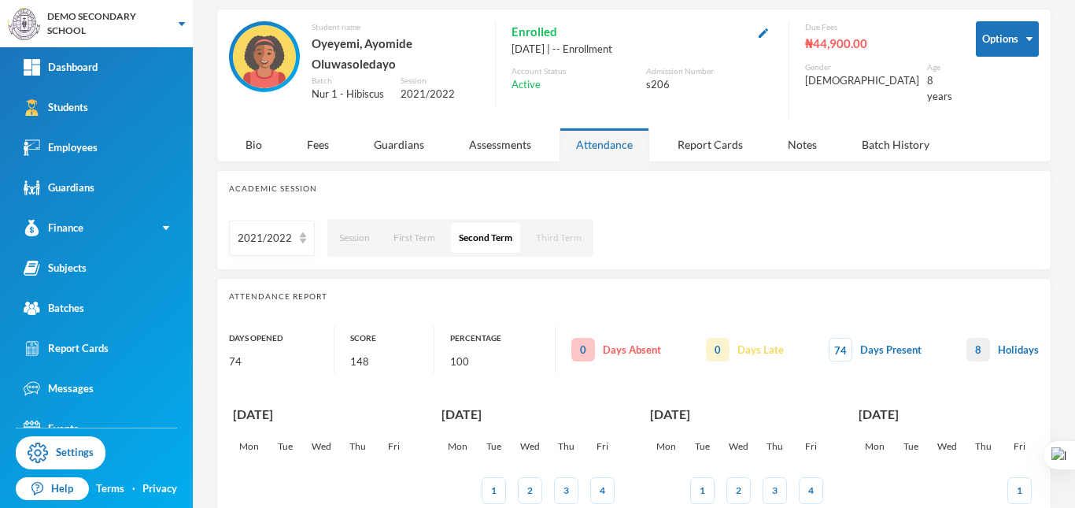
click at [561, 230] on button "Third Term" at bounding box center [558, 238] width 61 height 30
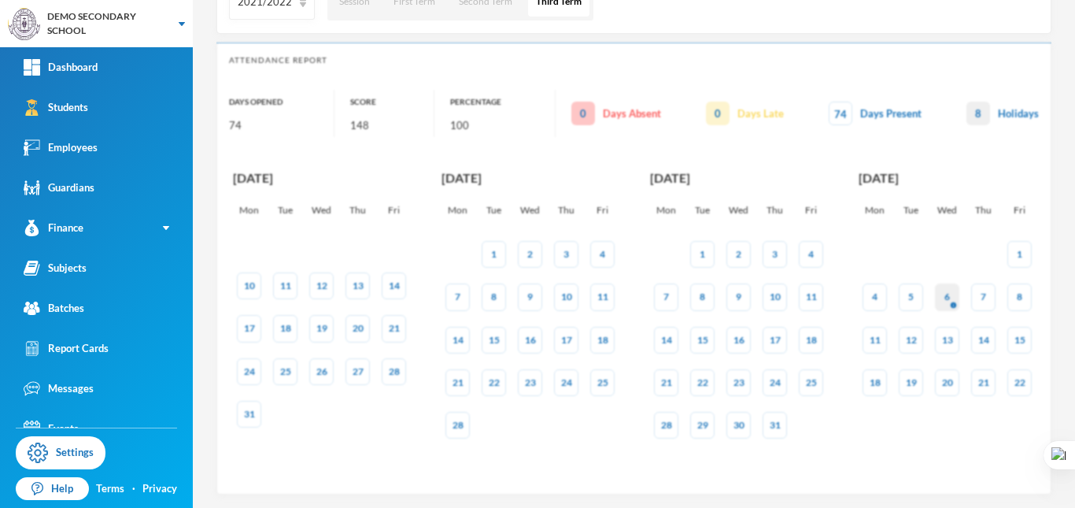
scroll to position [291, 0]
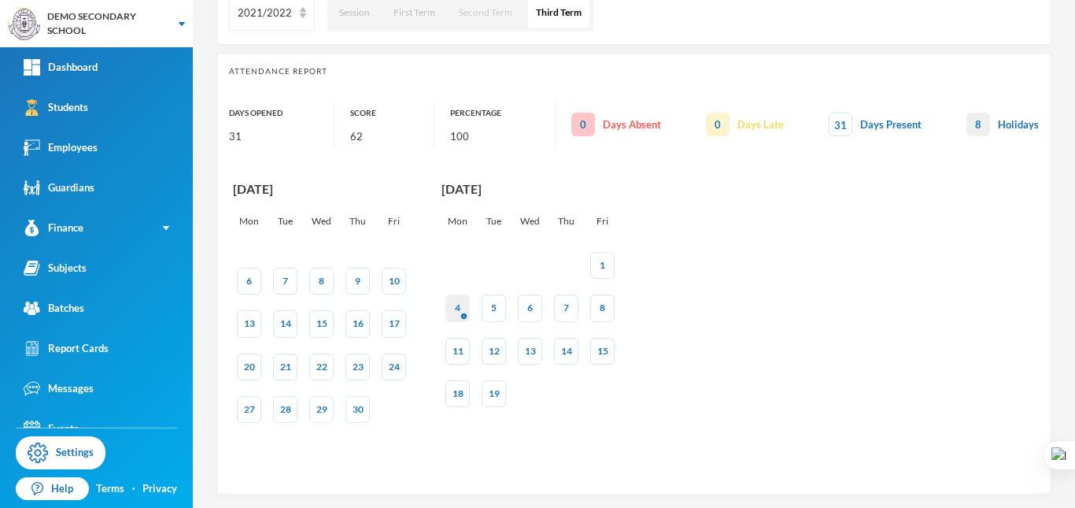
click at [489, 14] on button "Second Term" at bounding box center [485, 13] width 69 height 30
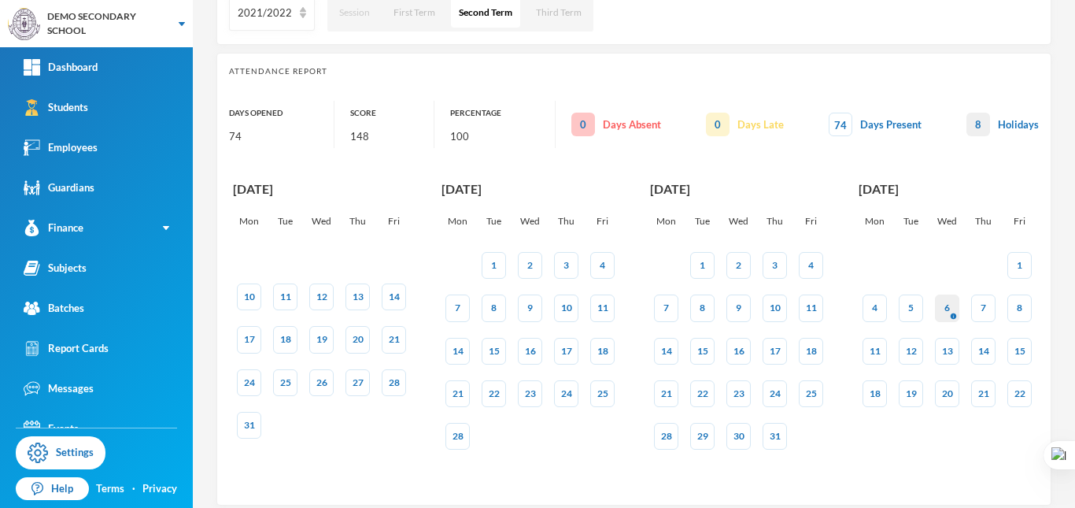
click at [363, 17] on button "Session" at bounding box center [354, 13] width 46 height 30
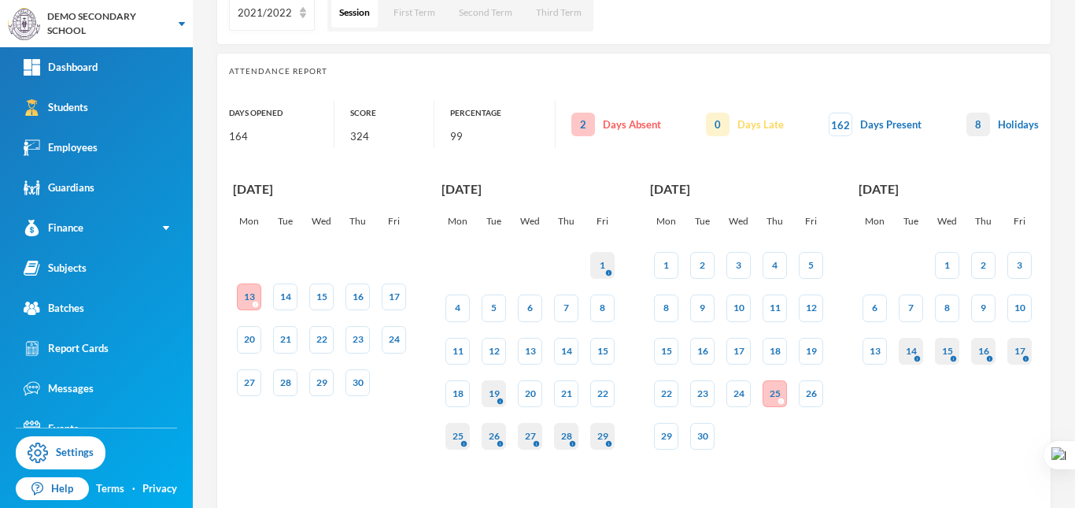
click at [568, 305] on div "7" at bounding box center [567, 308] width 6 height 14
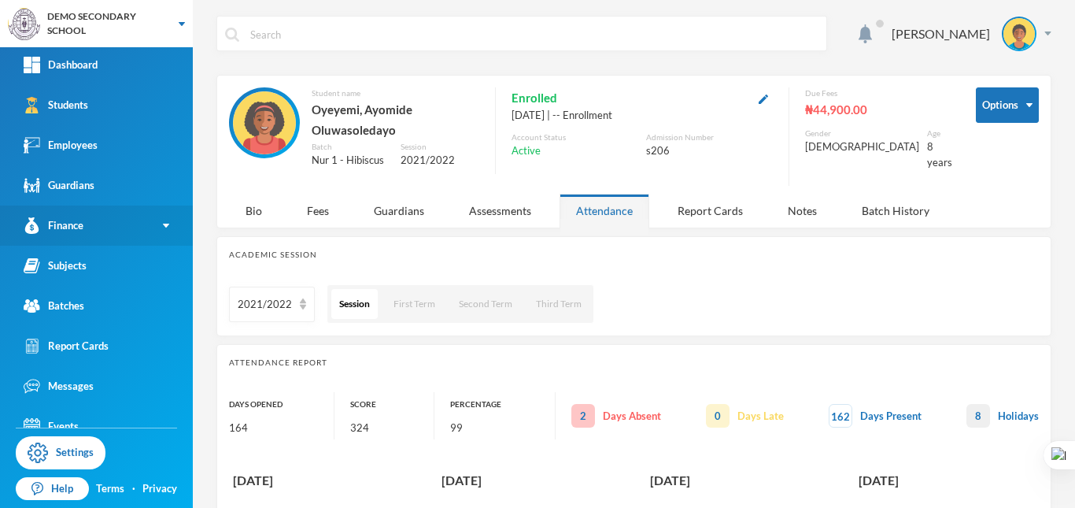
scroll to position [0, 0]
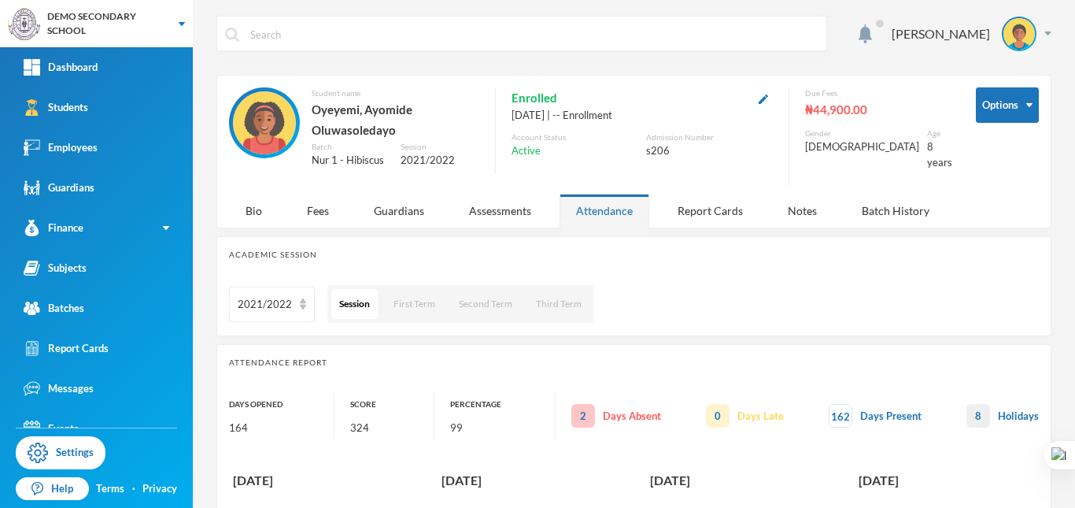
click at [657, 150] on div "s206" at bounding box center [709, 151] width 127 height 16
copy div "s206"
click at [62, 111] on div "Students" at bounding box center [56, 107] width 65 height 17
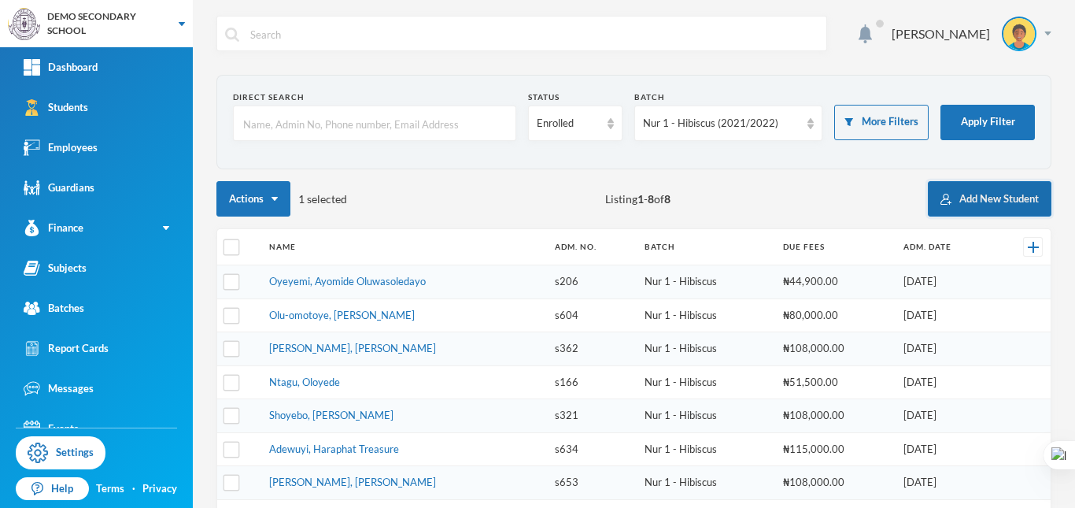
click at [971, 195] on button "Add New Student" at bounding box center [990, 198] width 124 height 35
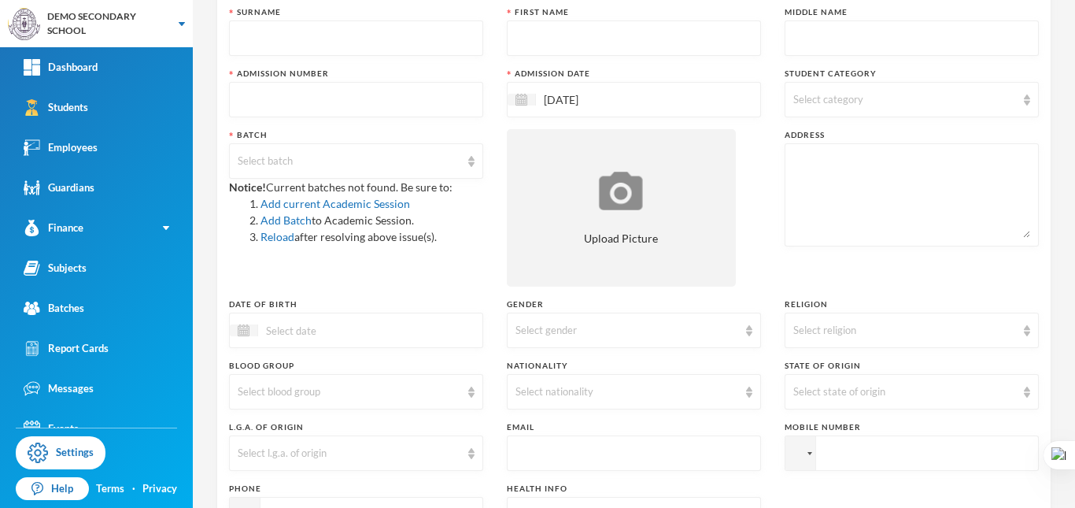
scroll to position [61, 0]
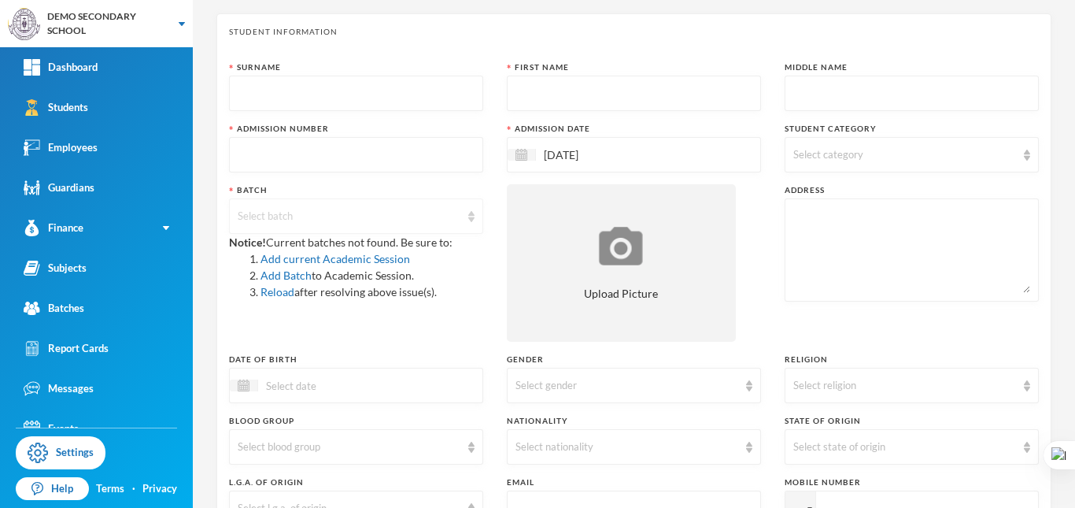
click at [355, 209] on div "Select batch" at bounding box center [349, 217] width 223 height 16
click at [361, 237] on ul at bounding box center [354, 240] width 250 height 6
click at [470, 239] on ul at bounding box center [354, 240] width 250 height 6
click at [471, 281] on li "Add Batch to Academic Session." at bounding box center [372, 275] width 223 height 17
click at [445, 214] on div "Select batch" at bounding box center [349, 217] width 223 height 16
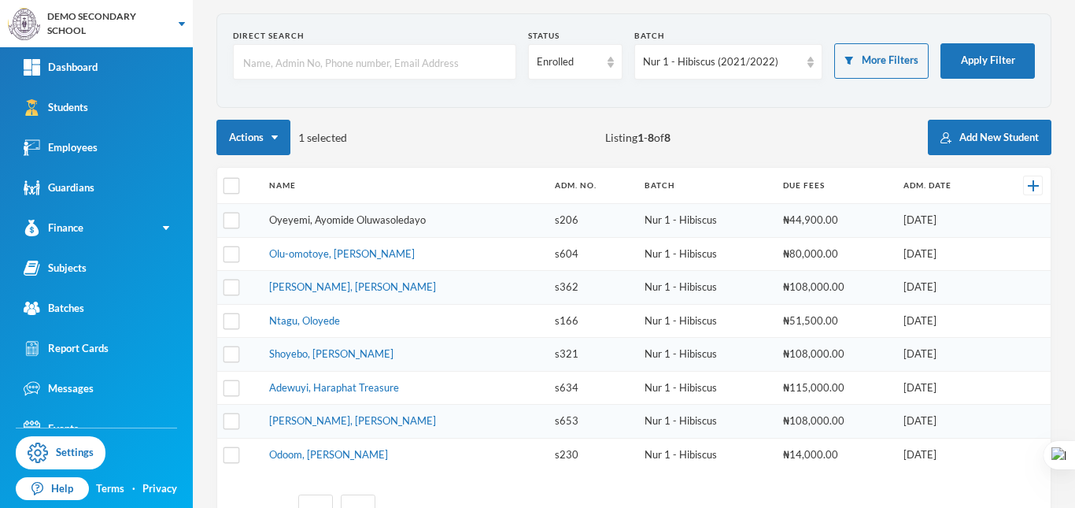
click at [353, 218] on link "Oyeyemi, Ayomide Oluwasoledayo" at bounding box center [347, 219] width 157 height 13
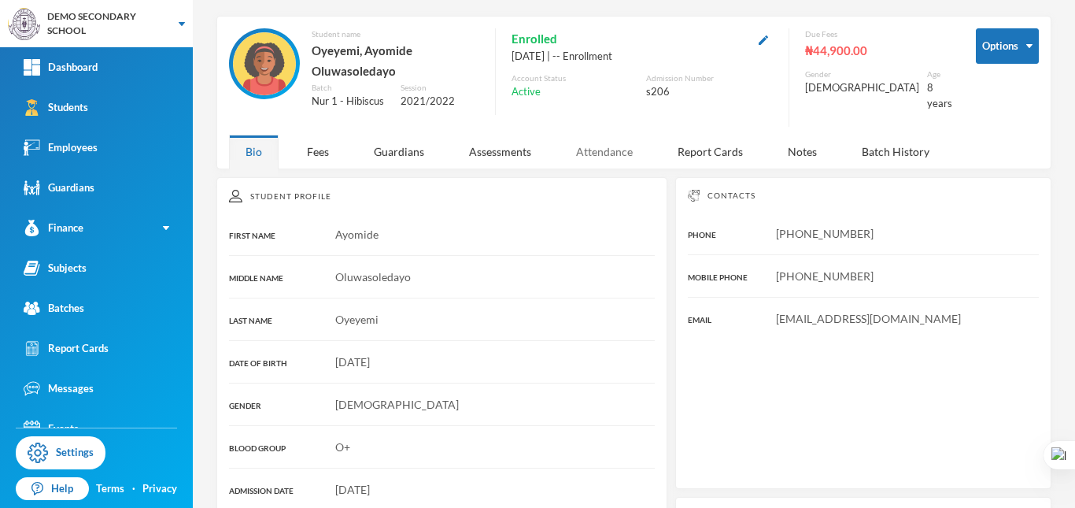
scroll to position [61, 0]
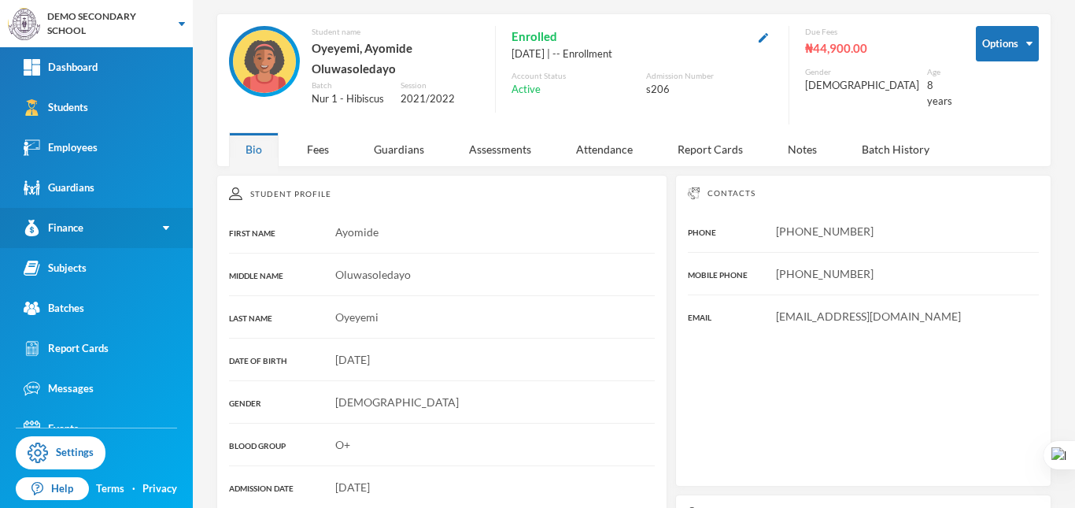
click at [141, 228] on link "Finance" at bounding box center [96, 228] width 193 height 40
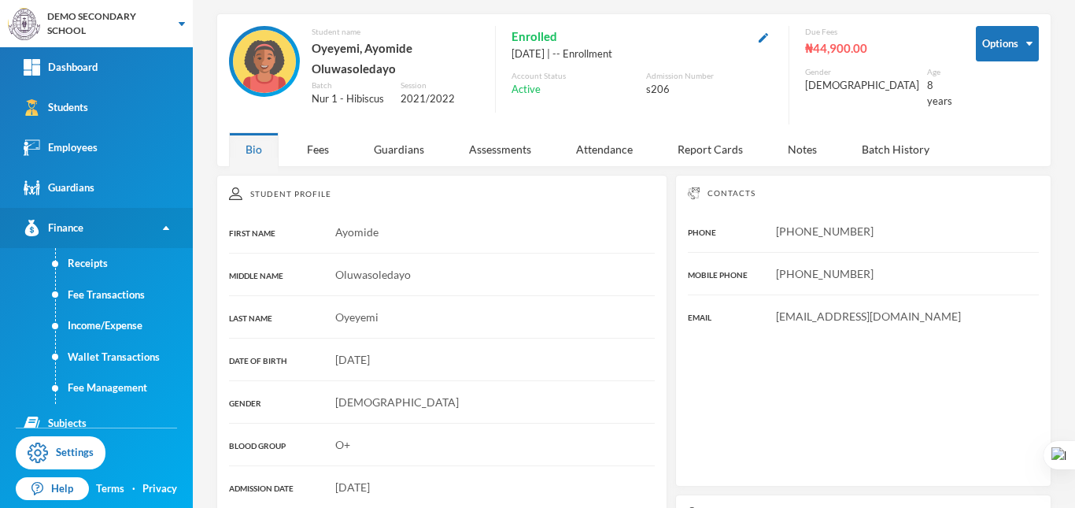
click at [140, 231] on link "Finance" at bounding box center [96, 228] width 193 height 40
